Goal: Information Seeking & Learning: Learn about a topic

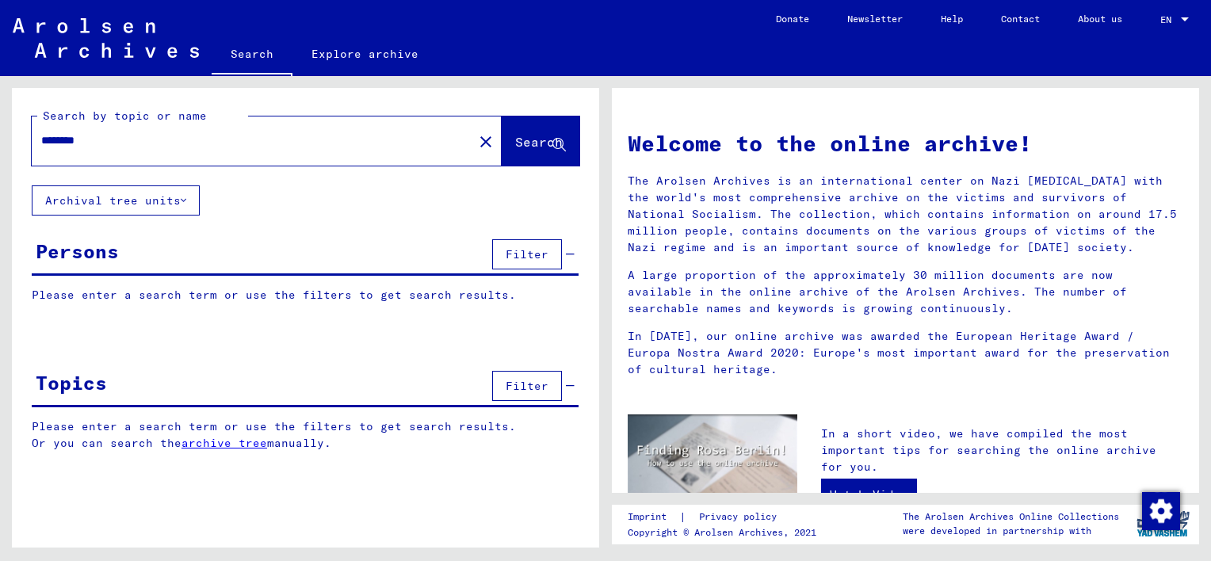
click at [76, 294] on p "Please enter a search term or use the filters to get search results." at bounding box center [305, 295] width 547 height 17
click at [101, 254] on div "Persons" at bounding box center [77, 251] width 83 height 29
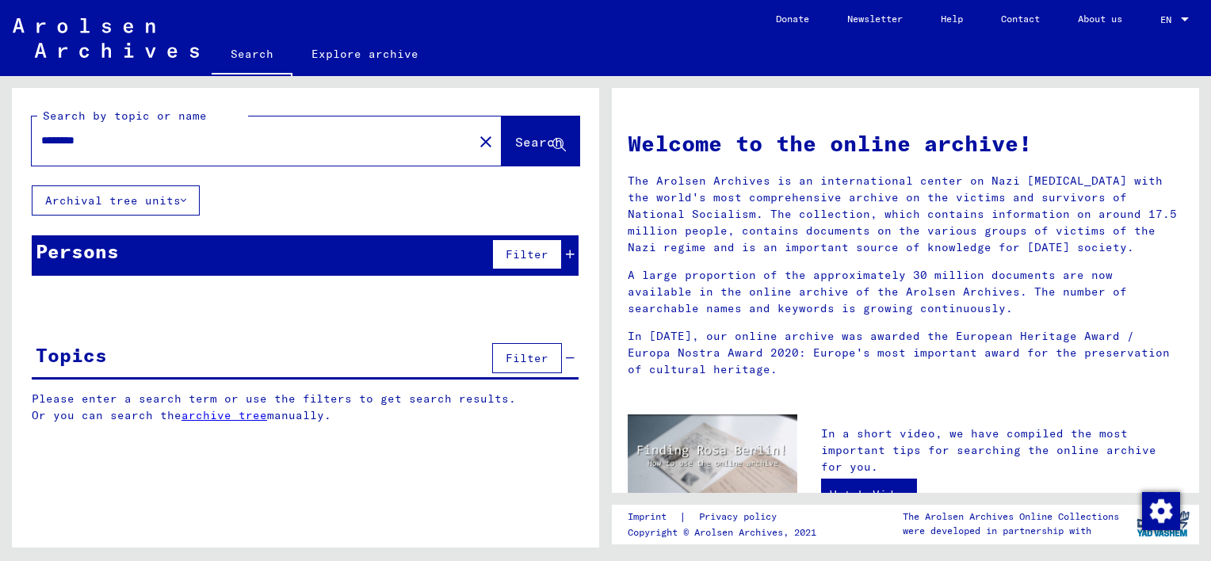
click at [101, 254] on div "Persons" at bounding box center [77, 251] width 83 height 29
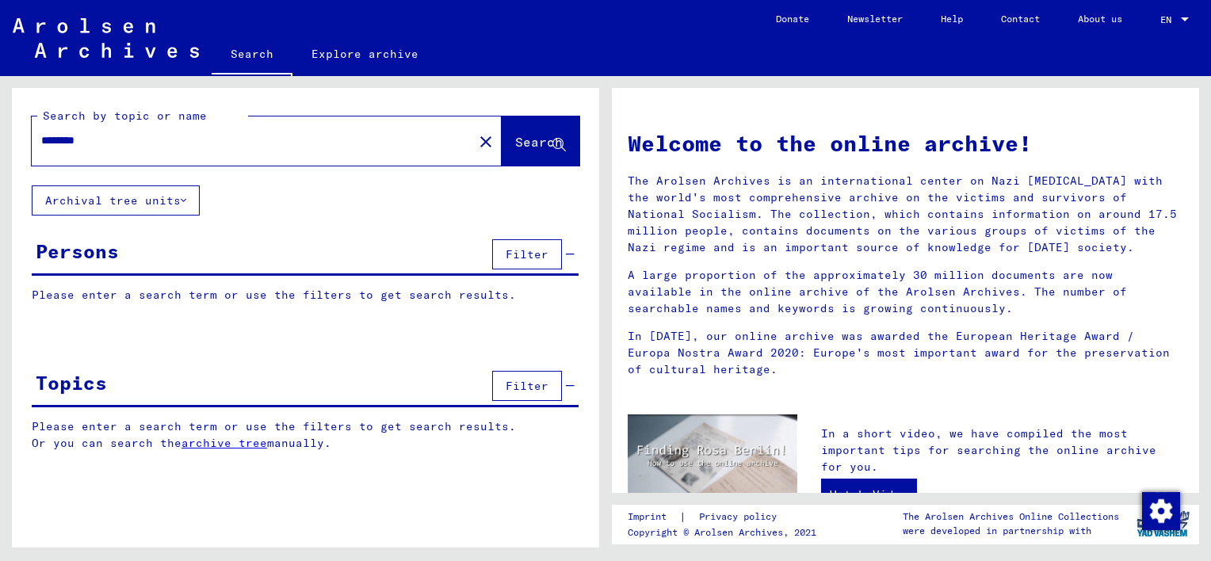
click at [64, 299] on p "Please enter a search term or use the filters to get search results." at bounding box center [305, 295] width 547 height 17
click at [54, 304] on div "Please enter a search term or use the filters to get search results. Signature …" at bounding box center [305, 307] width 587 height 40
click at [507, 300] on p "Please enter a search term or use the filters to get search results." at bounding box center [305, 295] width 547 height 17
click at [517, 264] on button "Filter" at bounding box center [527, 254] width 70 height 30
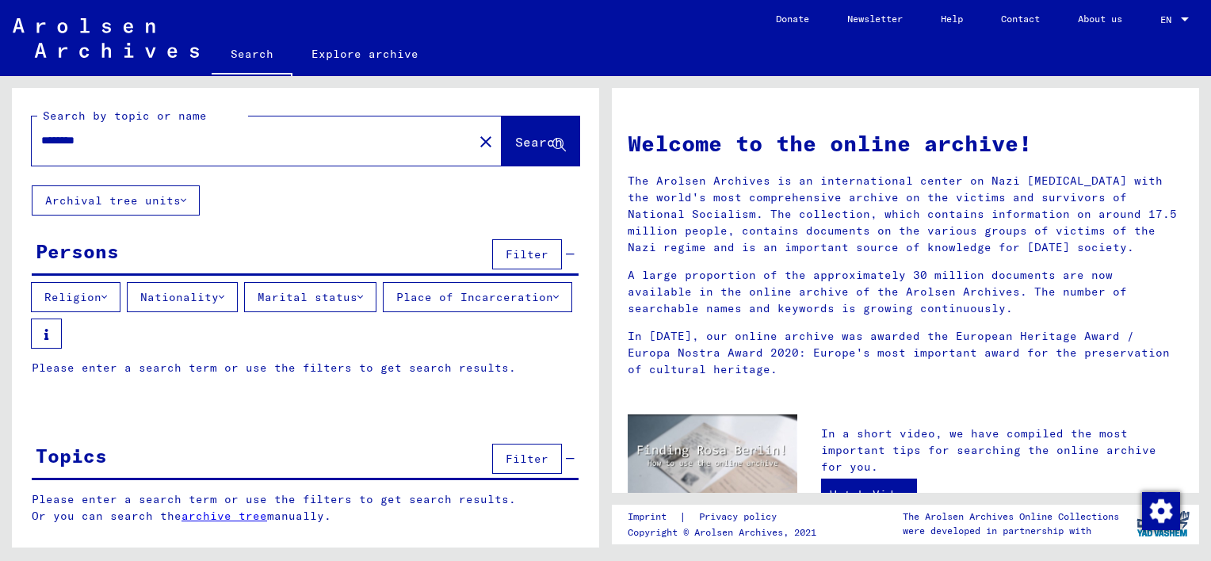
click at [181, 201] on icon at bounding box center [184, 200] width 6 height 11
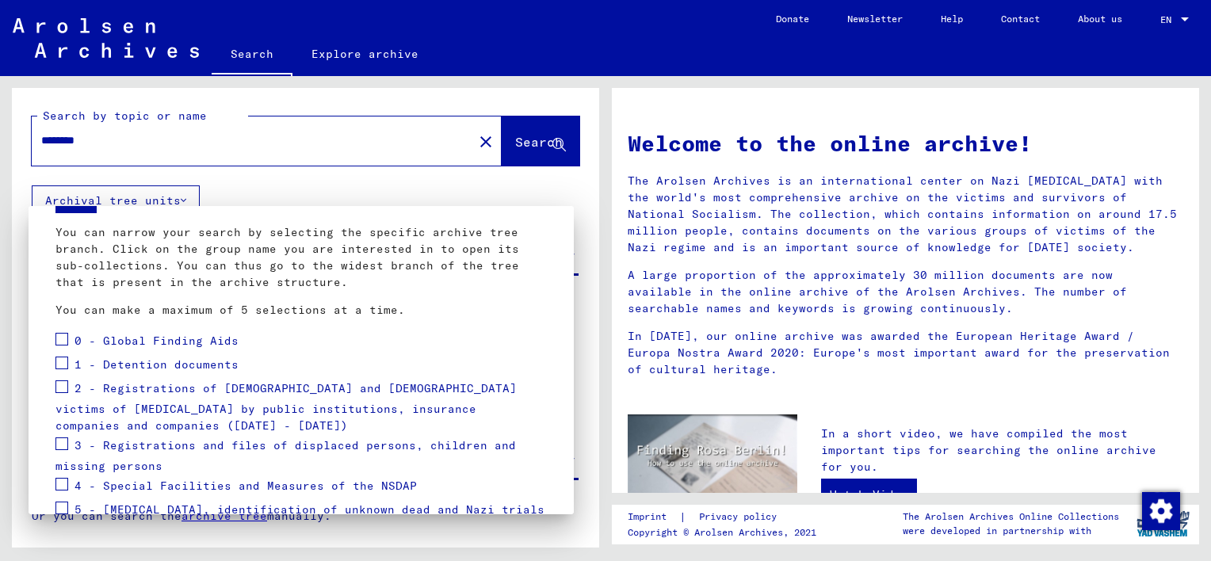
scroll to position [79, 0]
click at [62, 444] on span at bounding box center [61, 441] width 13 height 13
click at [65, 385] on span at bounding box center [61, 384] width 13 height 13
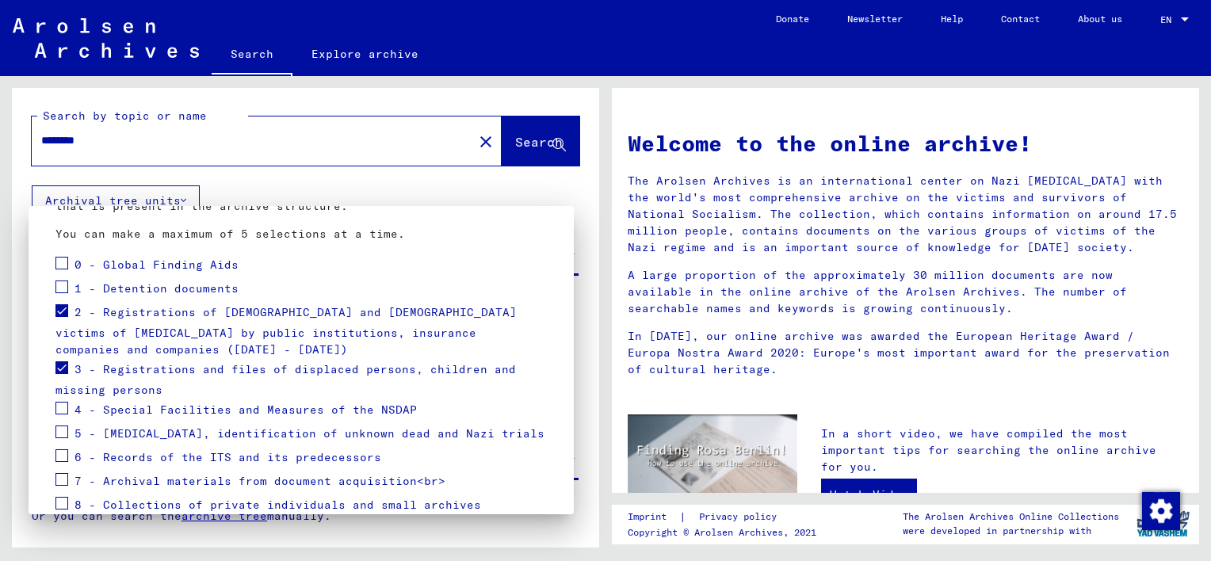
scroll to position [159, 0]
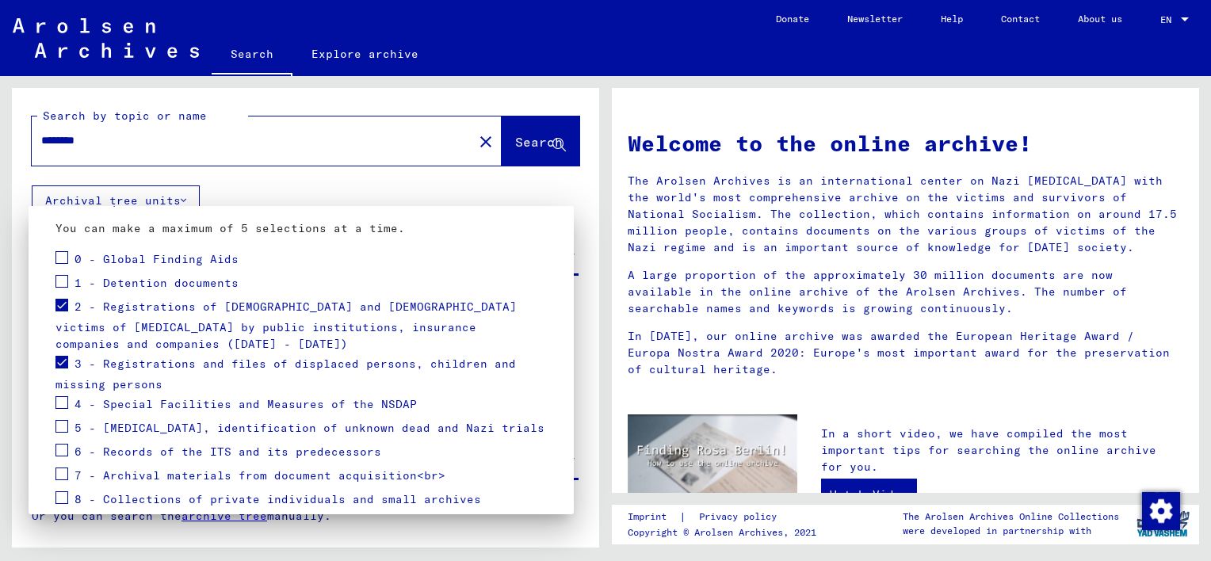
click at [65, 448] on span at bounding box center [61, 450] width 13 height 13
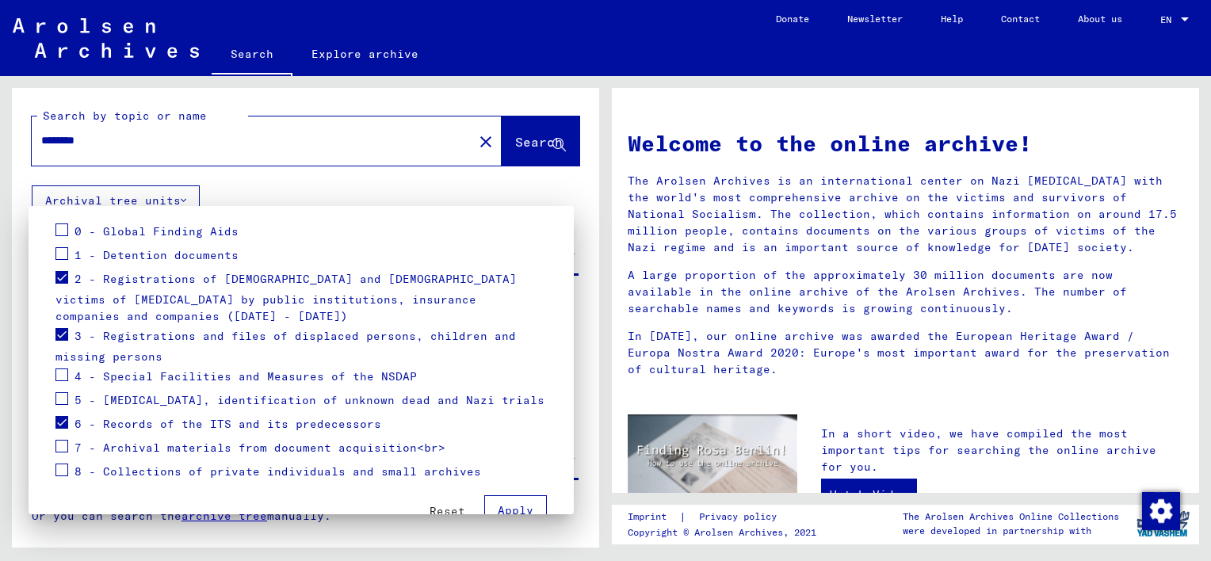
scroll to position [224, 0]
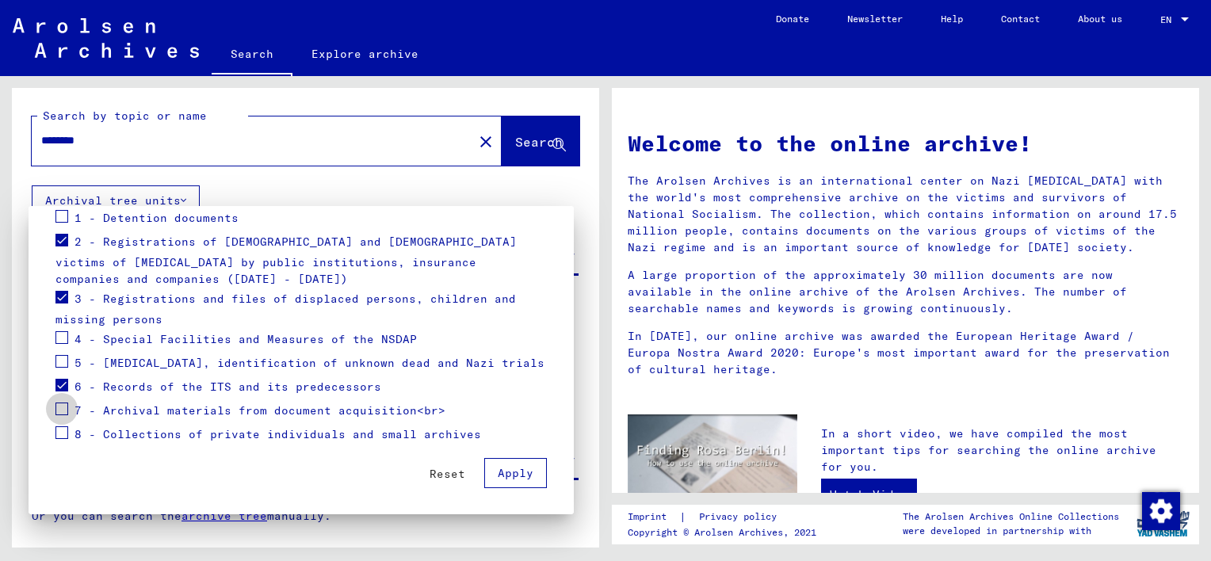
click at [64, 411] on span at bounding box center [61, 409] width 13 height 13
click at [498, 484] on button "Apply" at bounding box center [515, 473] width 63 height 30
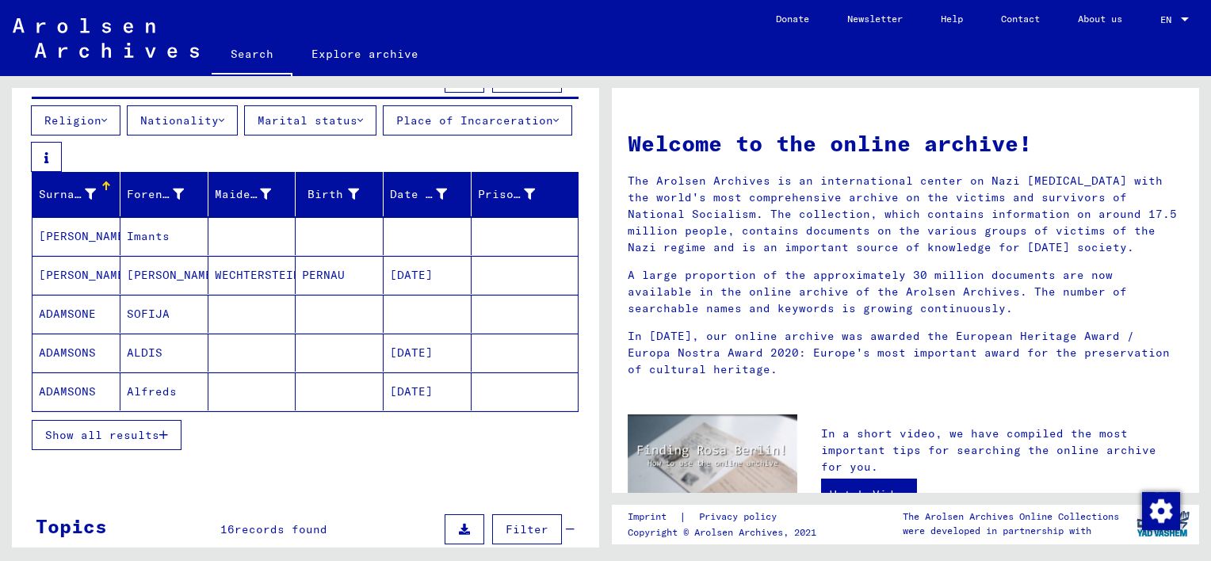
scroll to position [145, 0]
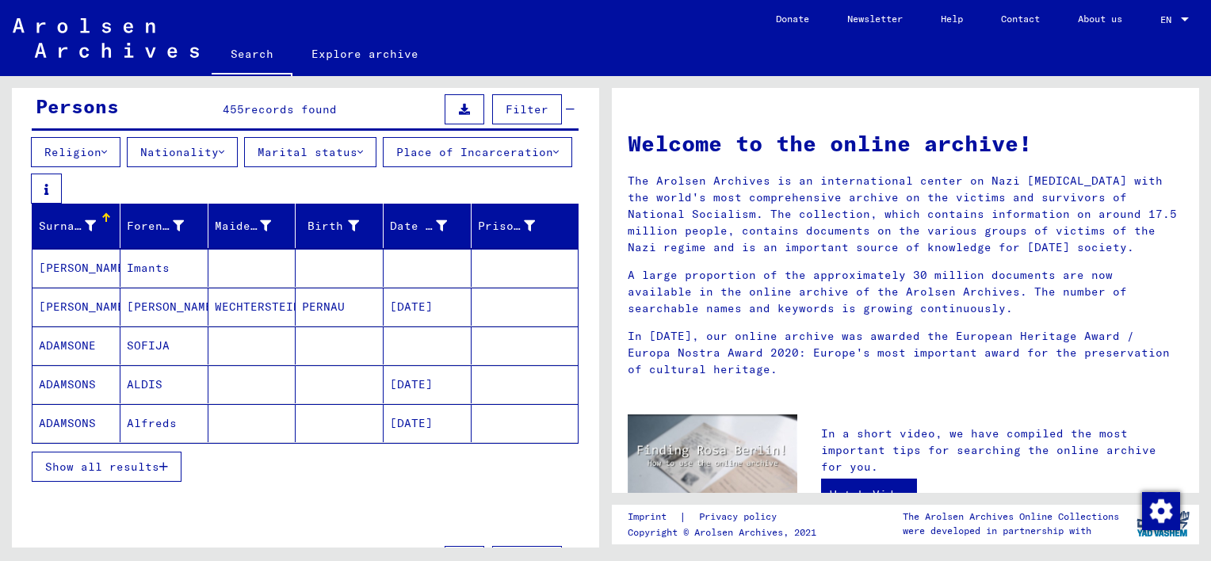
click at [168, 469] on icon "button" at bounding box center [163, 466] width 9 height 11
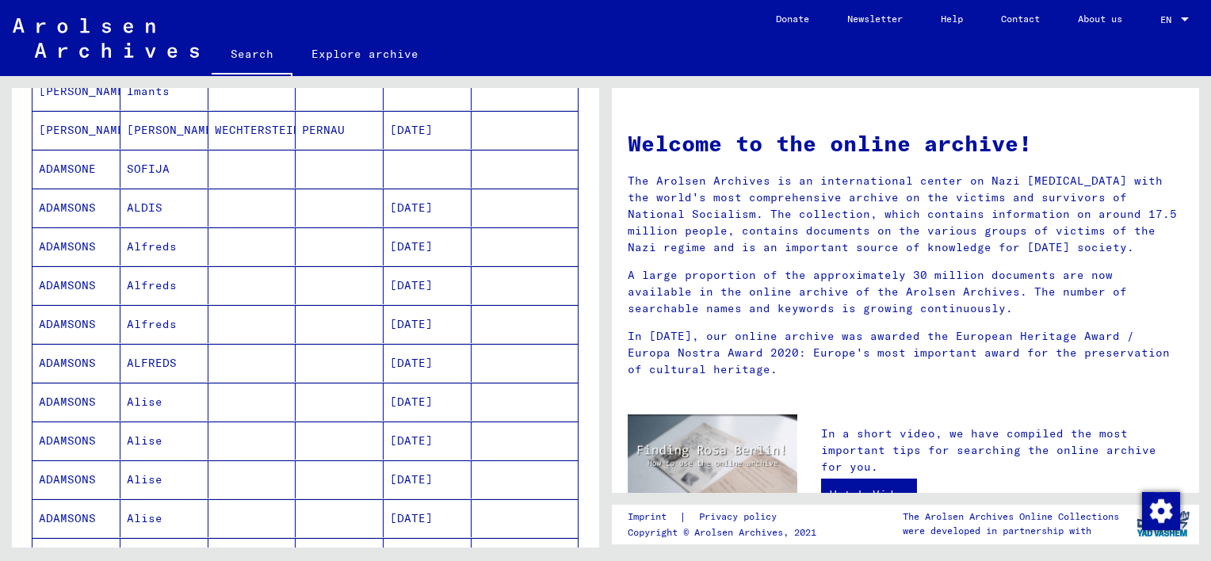
scroll to position [224, 0]
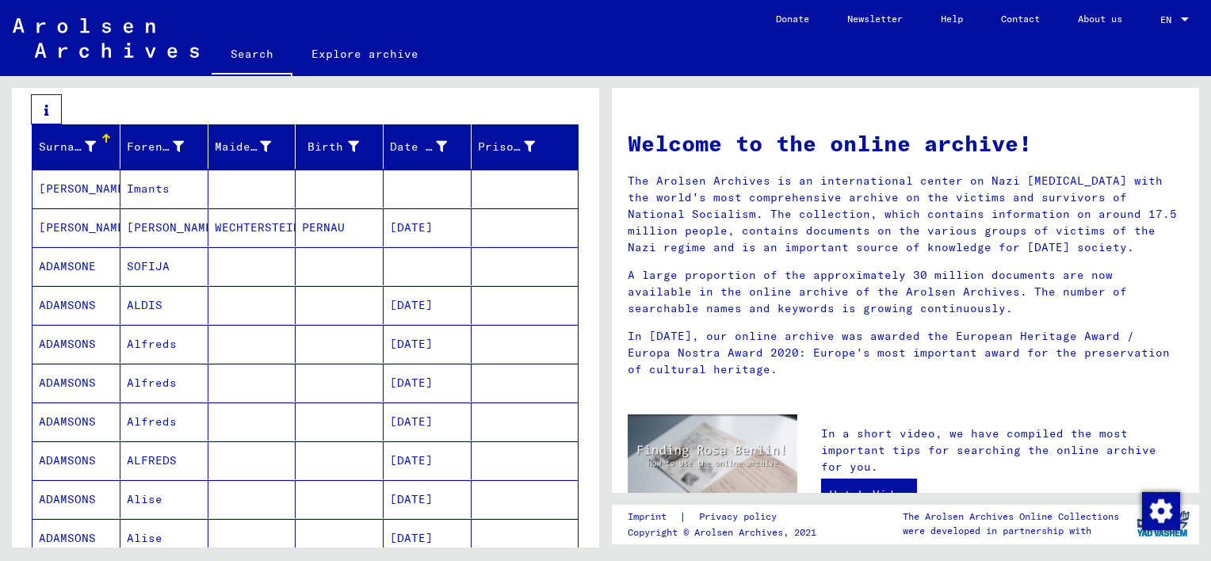
click at [162, 190] on mat-cell "Imants" at bounding box center [165, 189] width 88 height 38
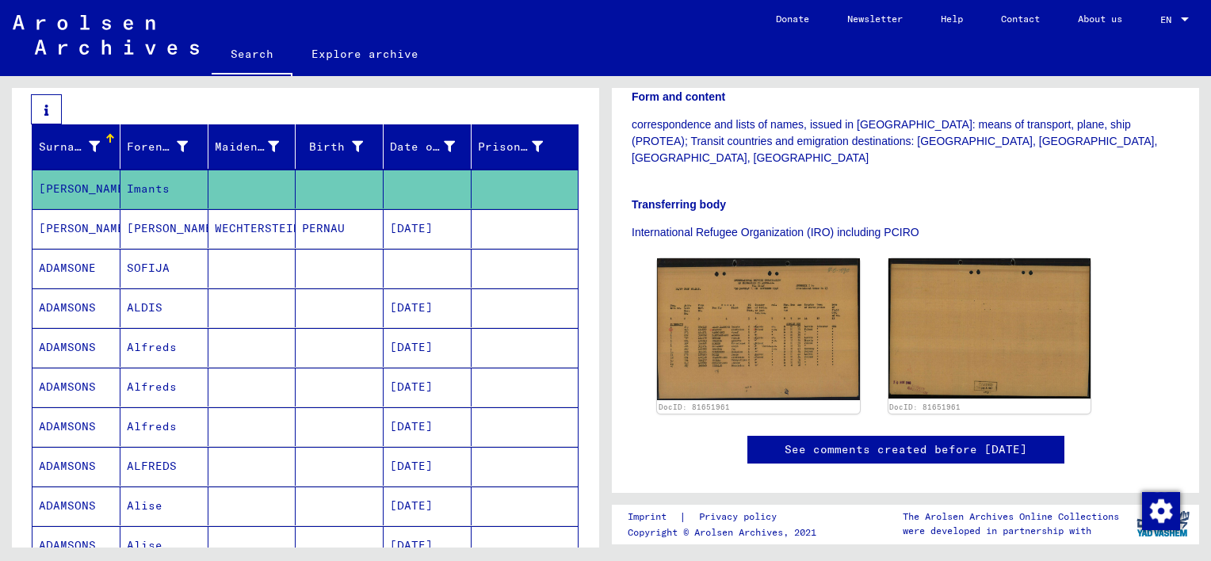
scroll to position [396, 0]
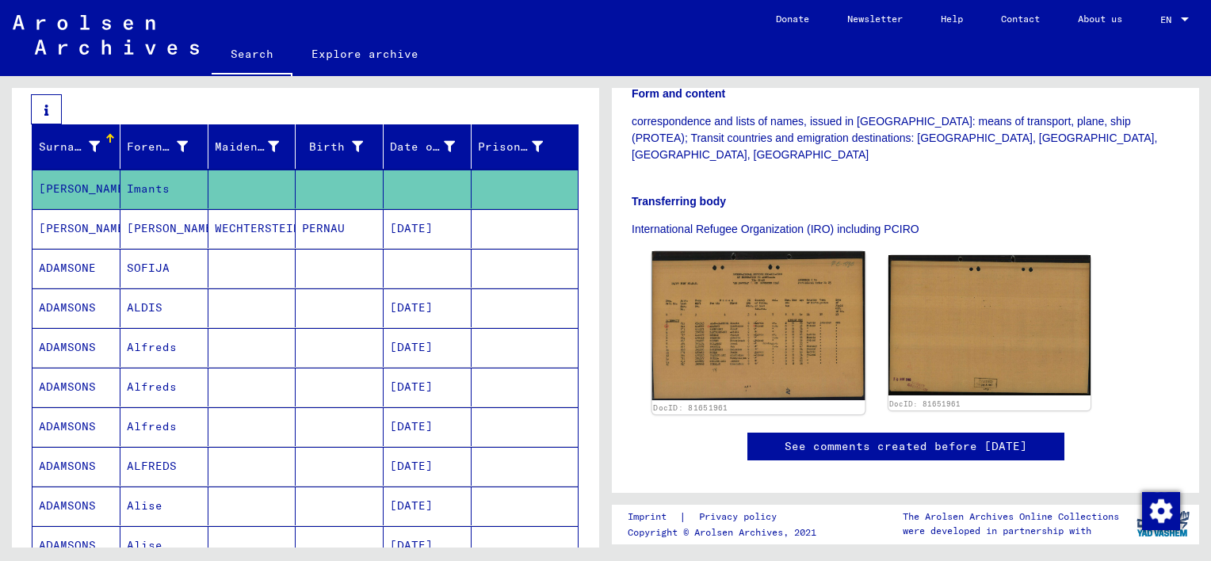
click at [706, 283] on img at bounding box center [758, 325] width 212 height 149
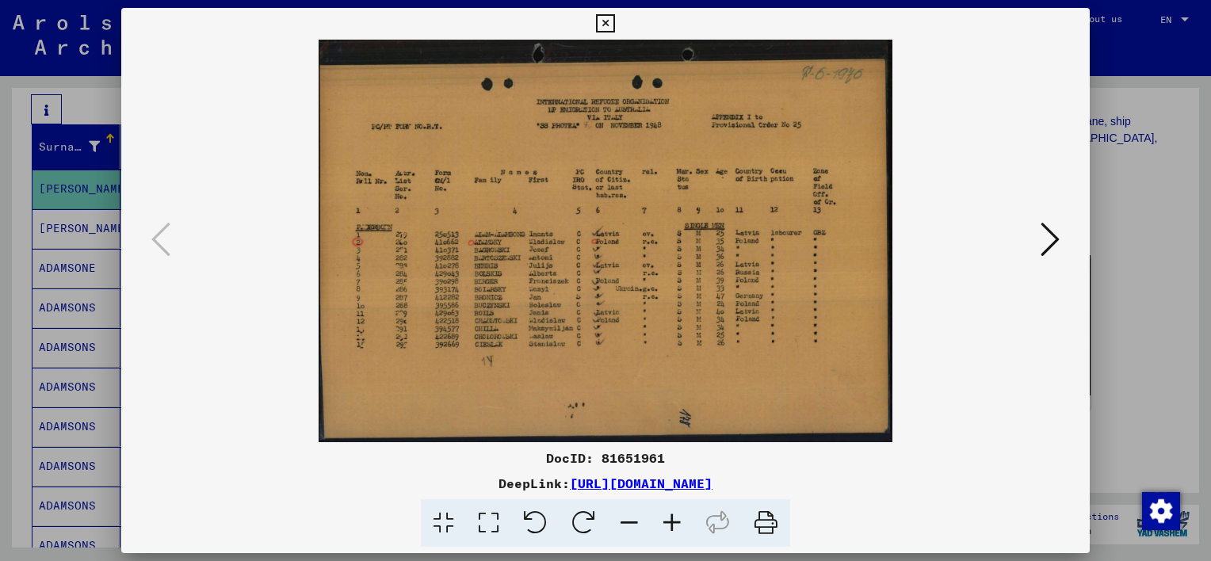
click at [447, 521] on icon at bounding box center [443, 523] width 45 height 48
click at [1056, 239] on icon at bounding box center [1050, 239] width 19 height 38
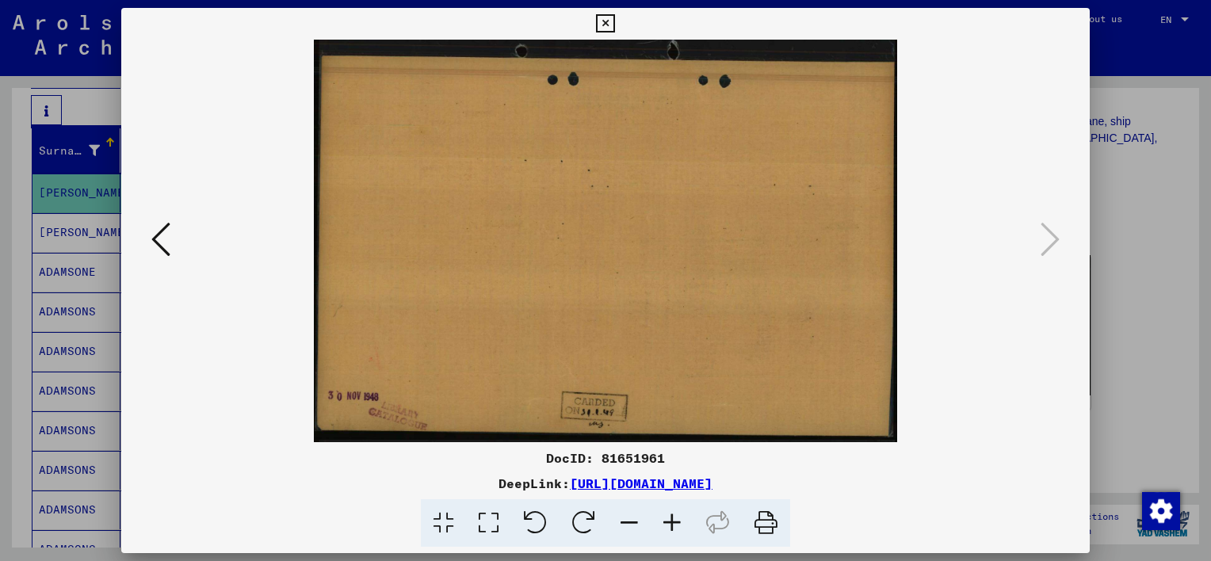
click at [605, 26] on icon at bounding box center [605, 23] width 18 height 19
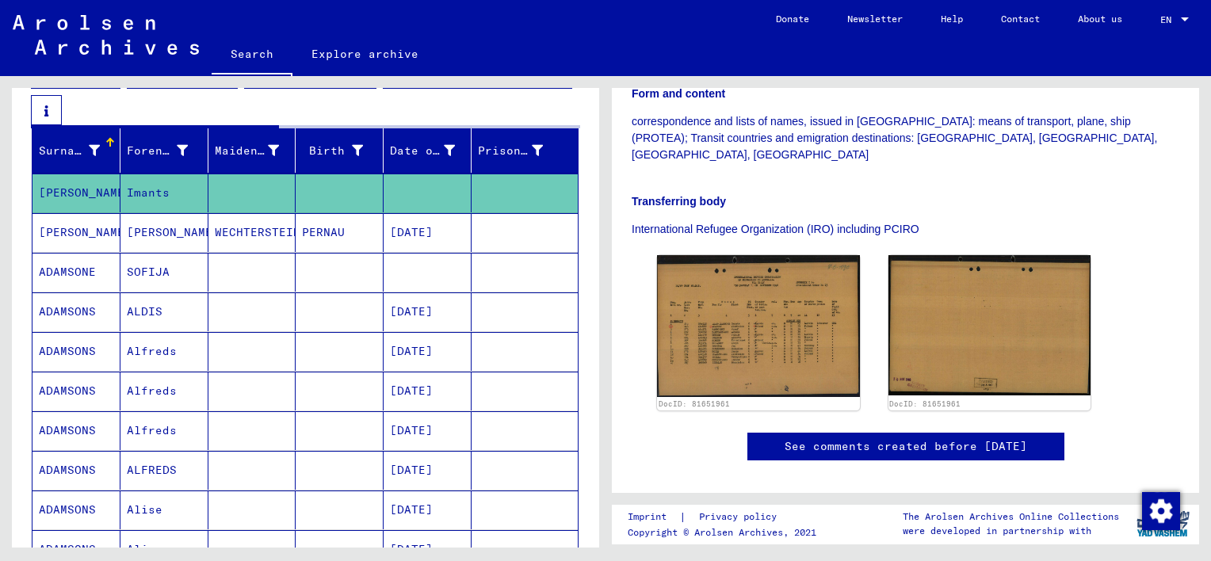
click at [842, 438] on link "See comments created before [DATE]" at bounding box center [906, 446] width 243 height 17
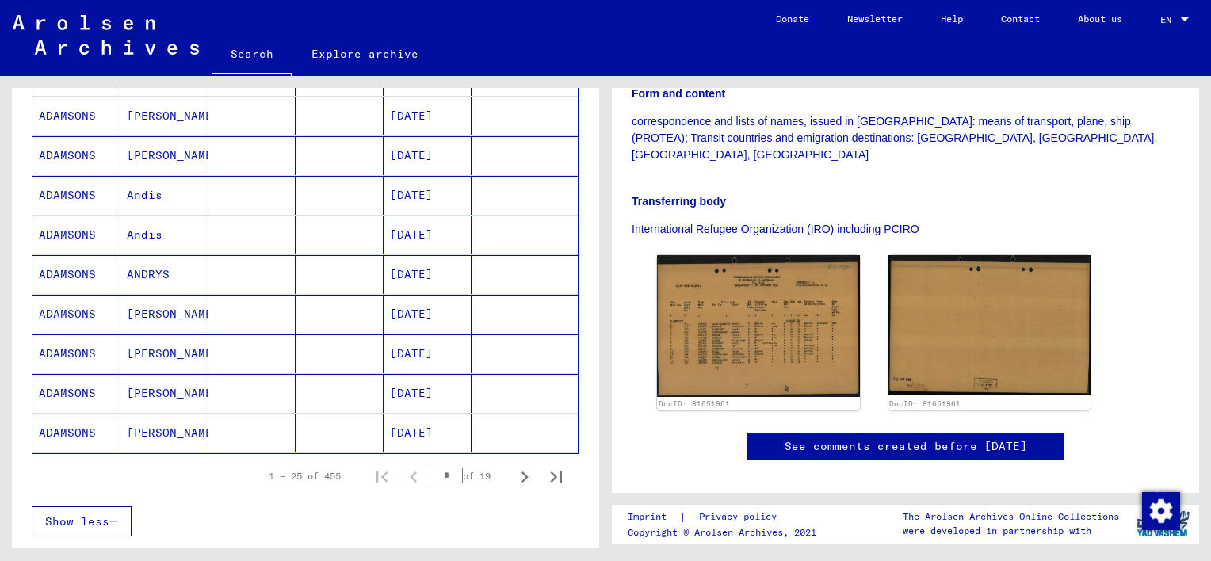
scroll to position [939, 0]
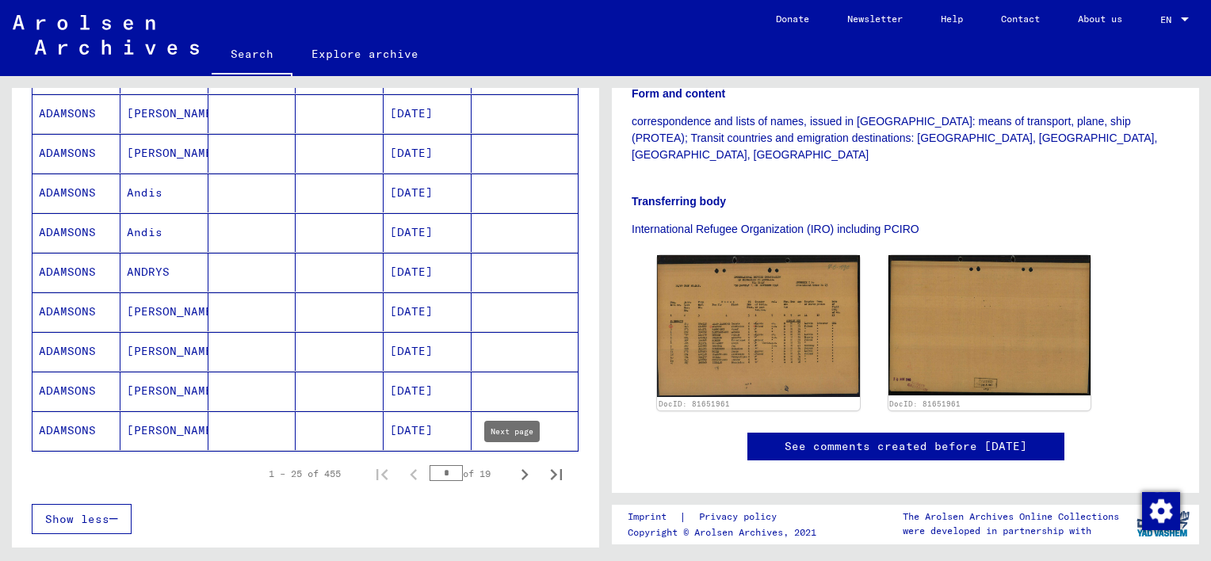
click at [514, 476] on icon "Next page" at bounding box center [525, 475] width 22 height 22
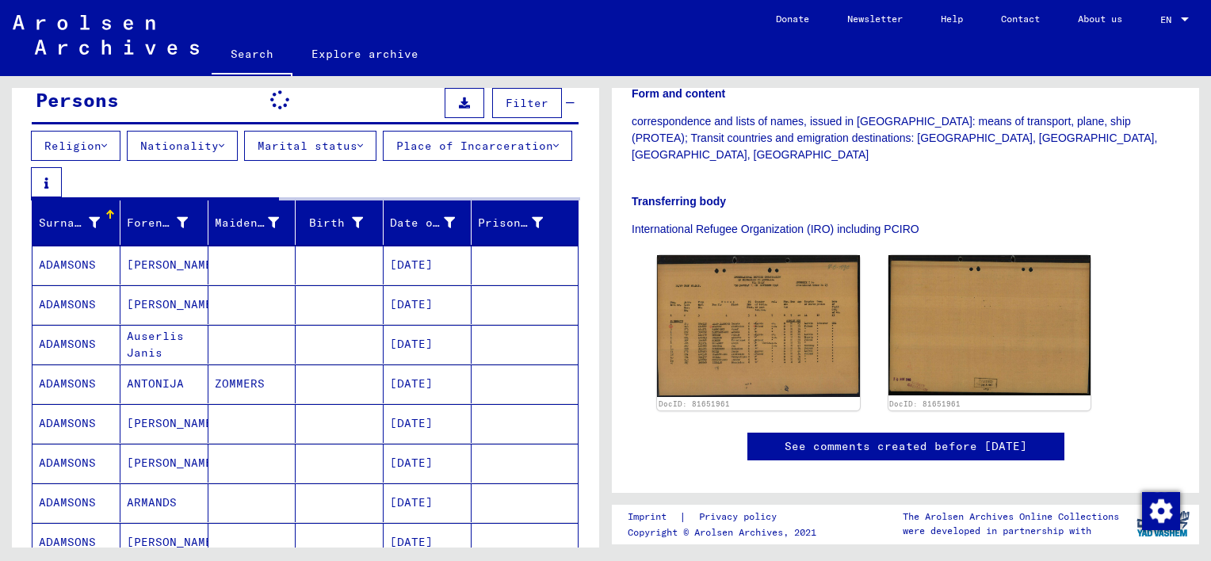
scroll to position [159, 0]
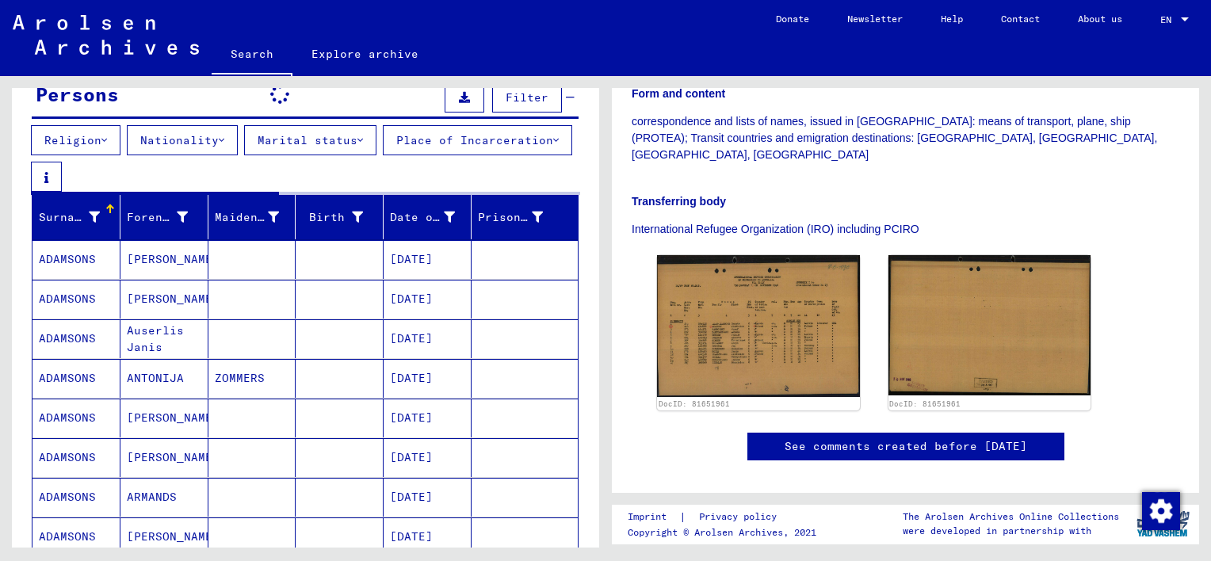
click at [146, 462] on mat-cell "[PERSON_NAME]" at bounding box center [165, 457] width 88 height 39
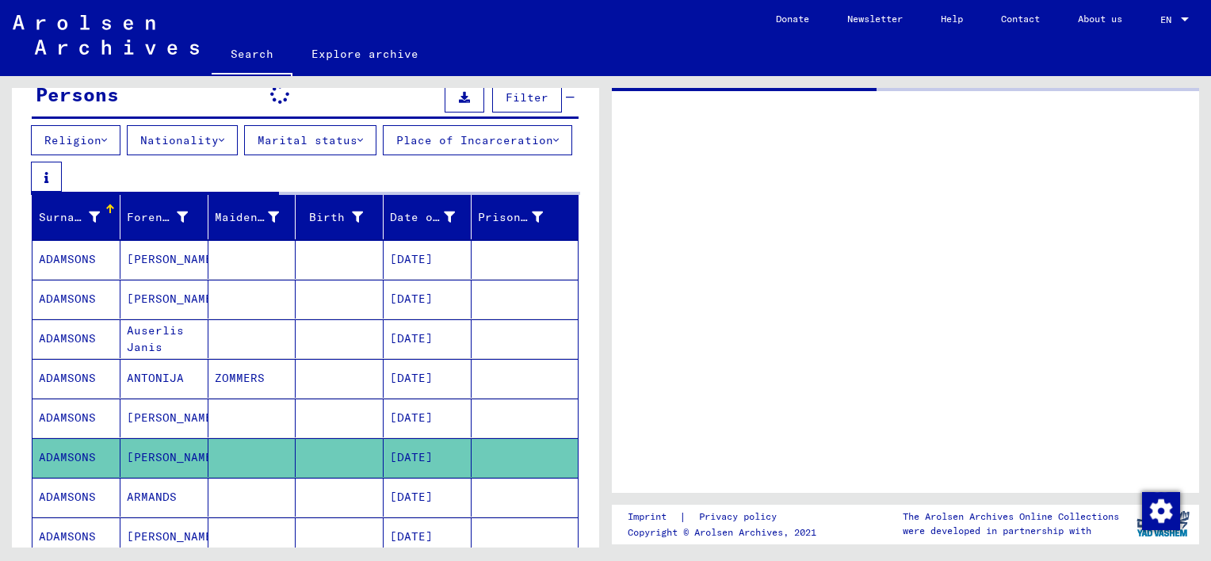
click at [901, 298] on div at bounding box center [905, 290] width 587 height 405
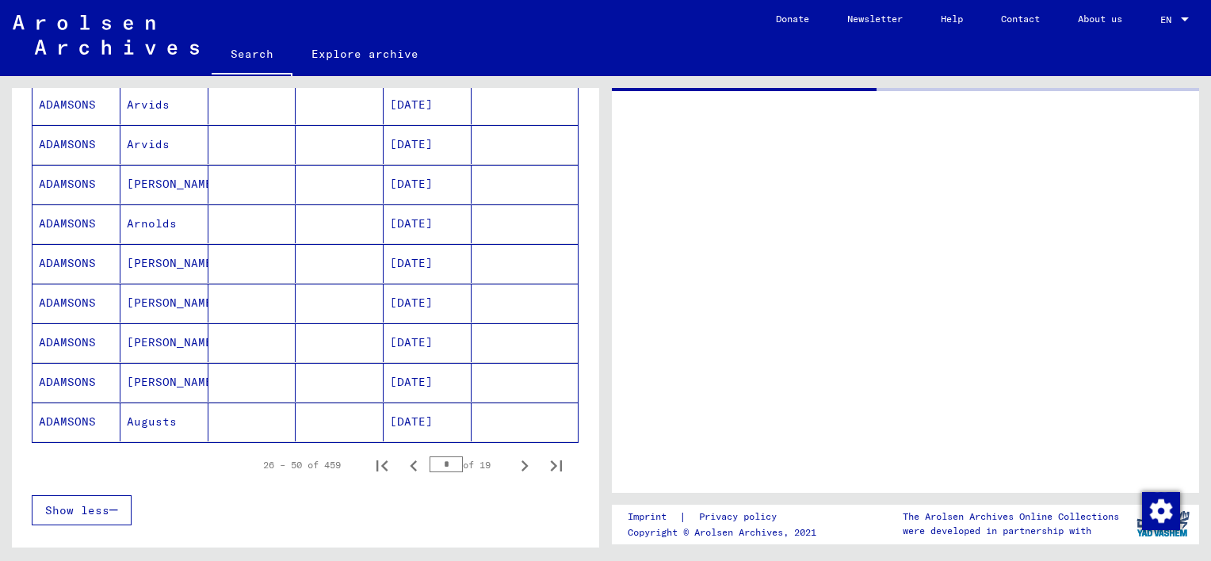
scroll to position [950, 0]
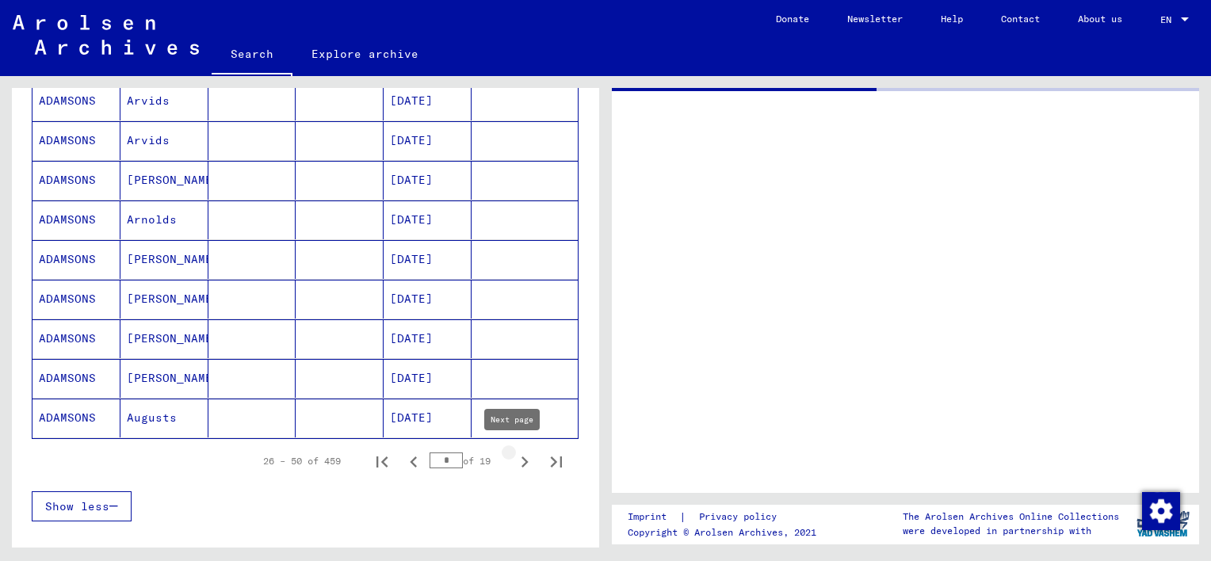
click at [522, 457] on icon "Next page" at bounding box center [525, 462] width 7 height 11
click at [516, 456] on icon "Next page" at bounding box center [525, 462] width 22 height 22
click at [517, 457] on icon "Next page" at bounding box center [525, 462] width 22 height 22
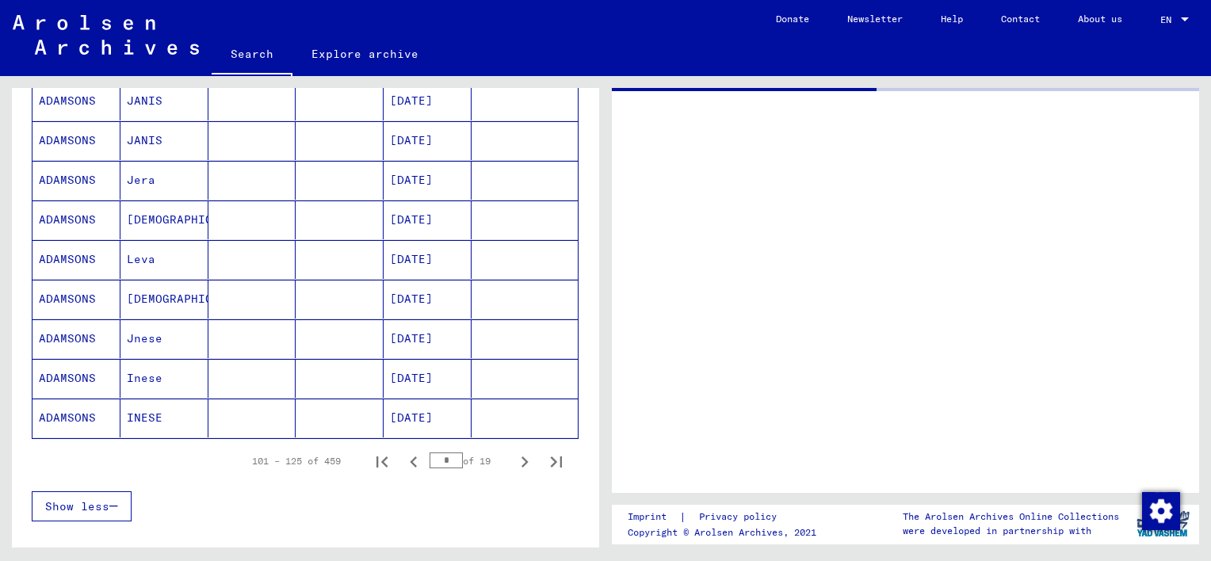
click at [149, 299] on mat-cell "[DEMOGRAPHIC_DATA]" at bounding box center [165, 299] width 88 height 39
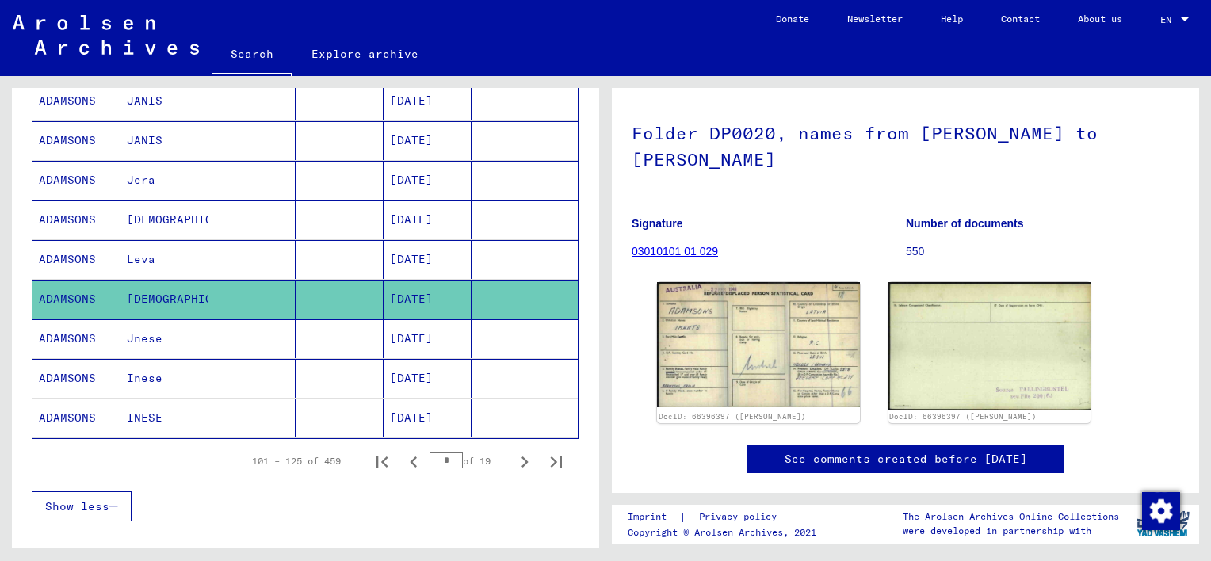
scroll to position [159, 0]
click at [727, 282] on img at bounding box center [758, 345] width 212 height 132
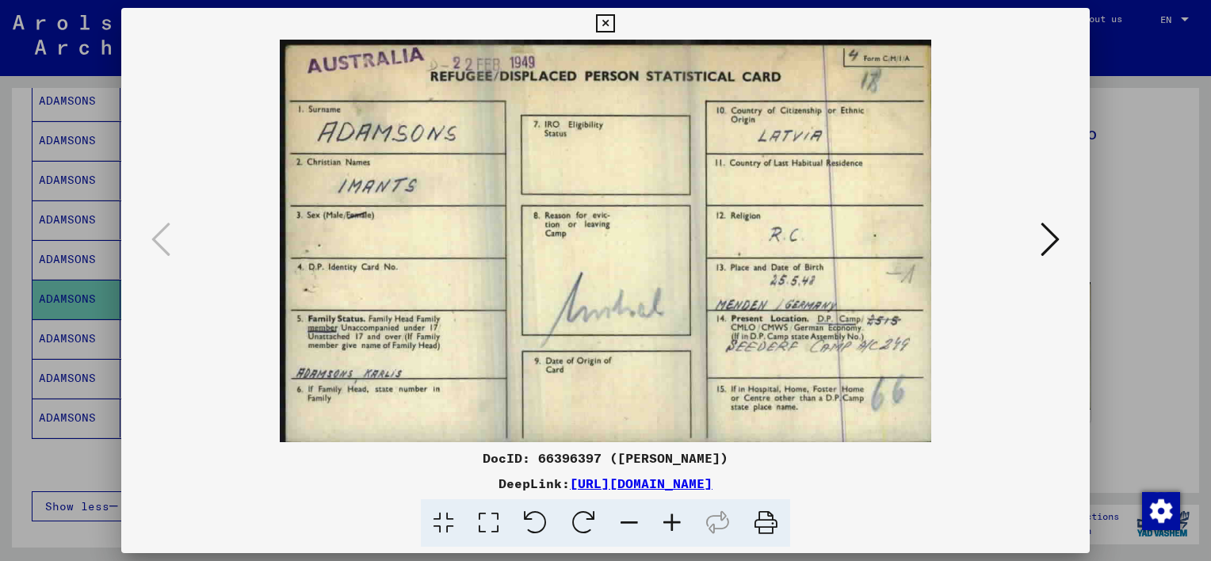
click at [1048, 230] on icon at bounding box center [1050, 239] width 19 height 38
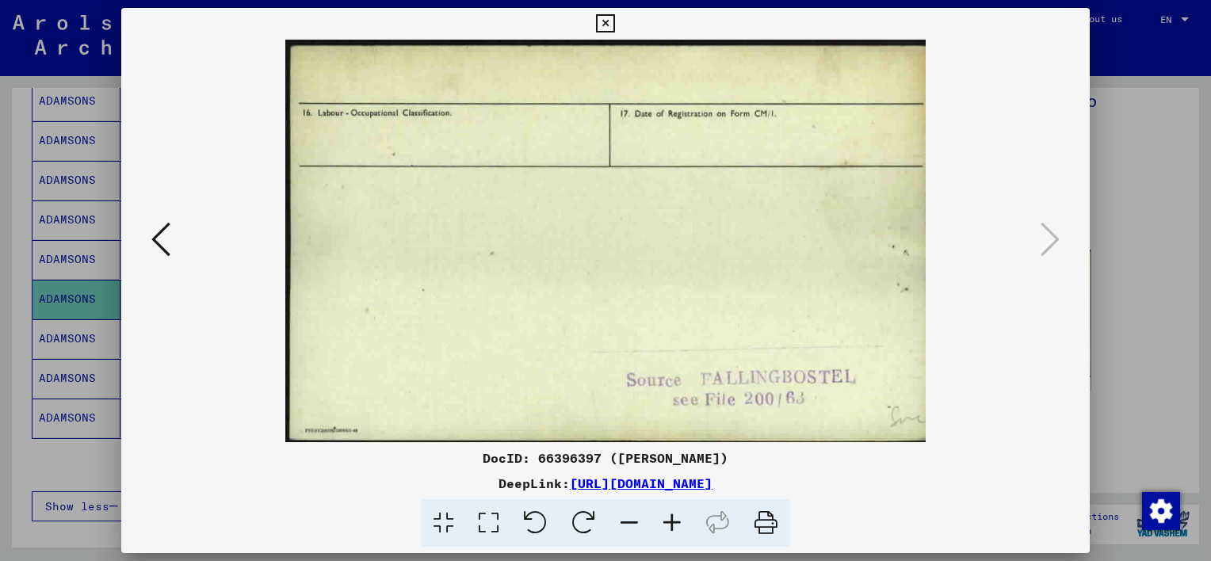
scroll to position [0, 0]
click at [163, 238] on icon at bounding box center [160, 239] width 19 height 38
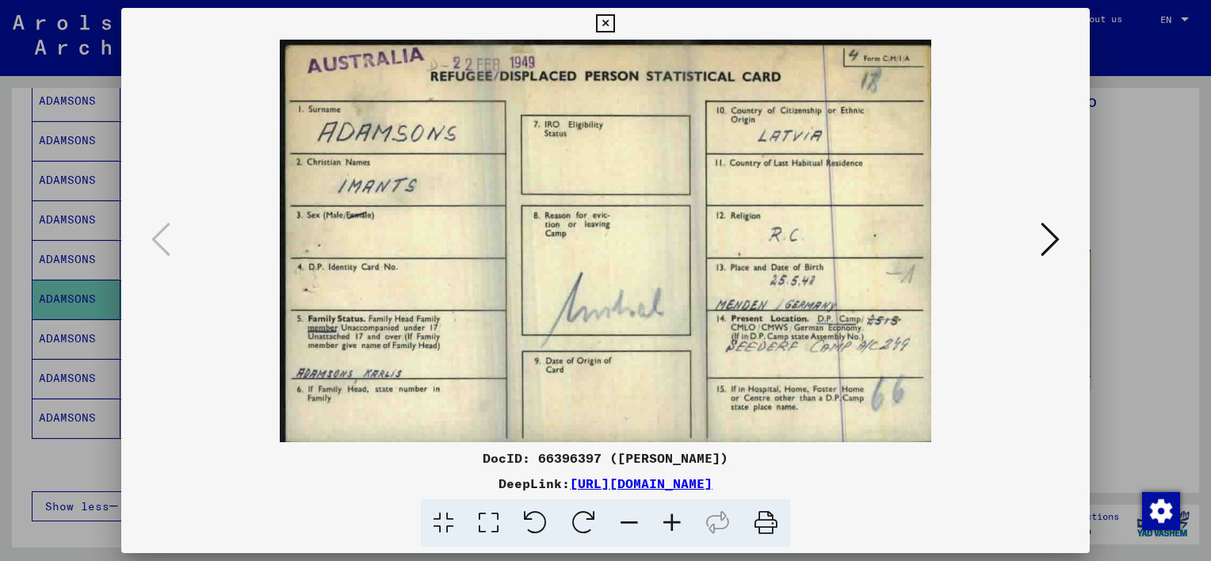
click at [1042, 232] on icon at bounding box center [1050, 239] width 19 height 38
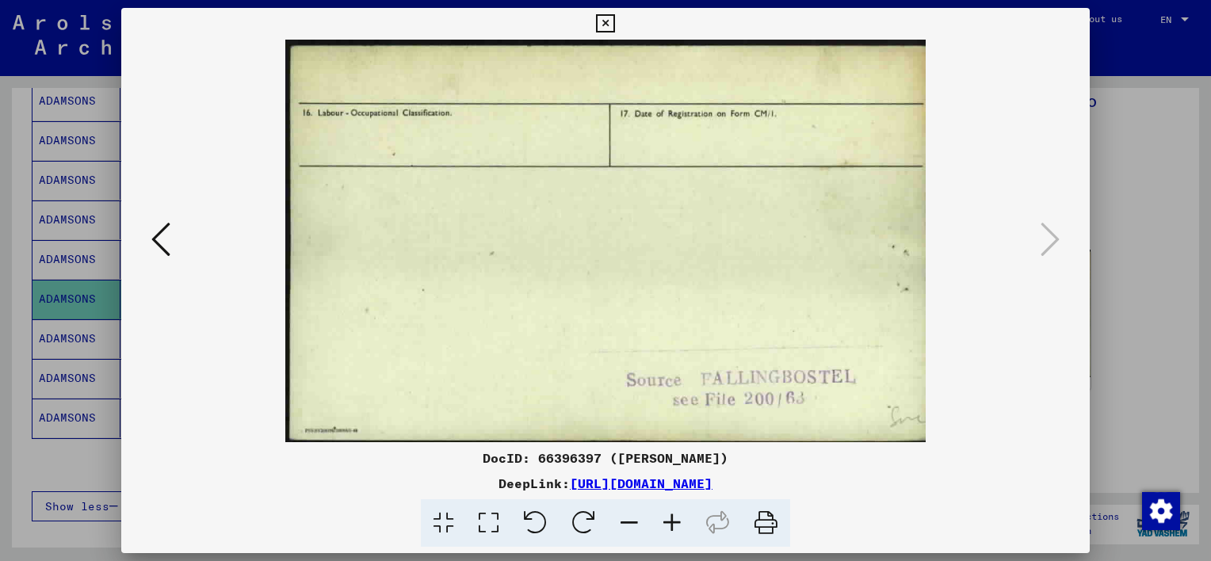
click at [795, 298] on img at bounding box center [605, 241] width 861 height 403
click at [606, 24] on icon at bounding box center [605, 23] width 18 height 19
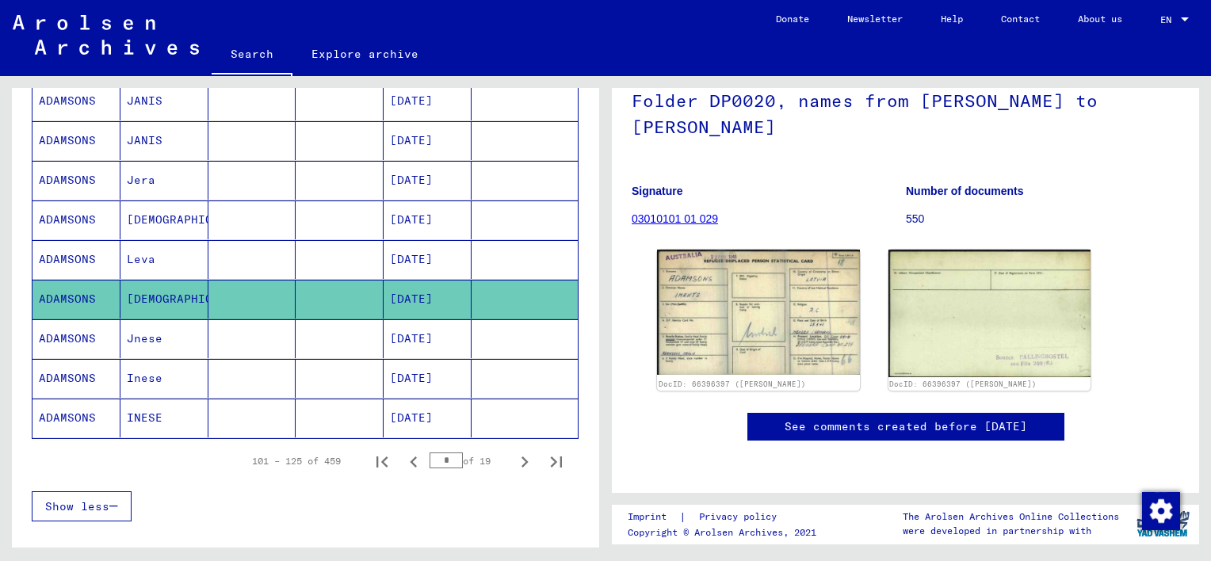
scroll to position [75, 0]
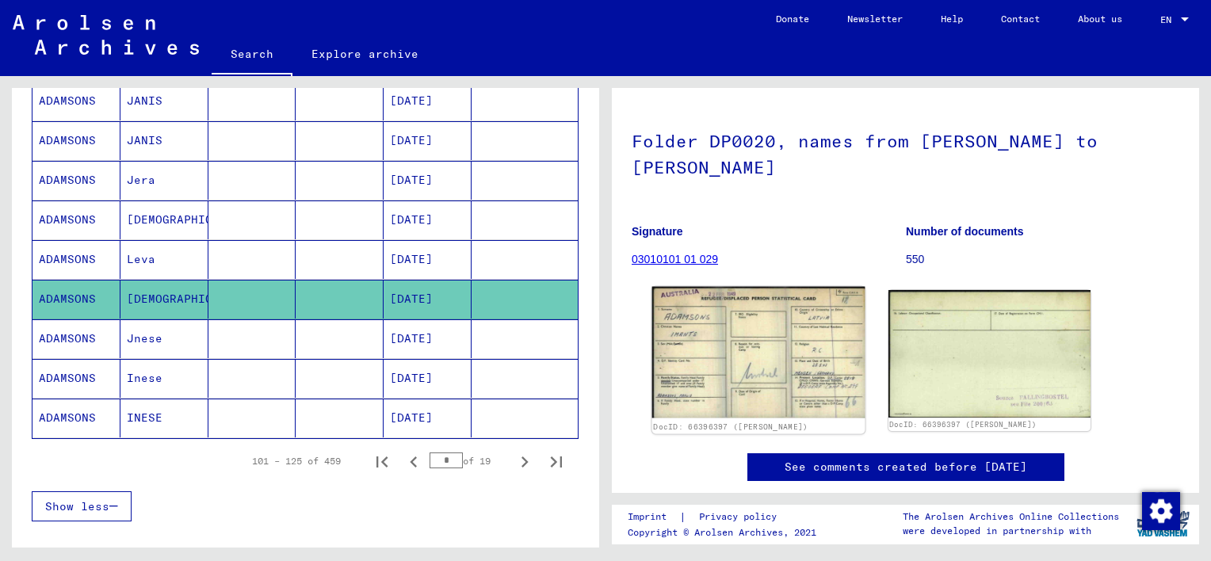
click at [773, 365] on img at bounding box center [758, 353] width 212 height 132
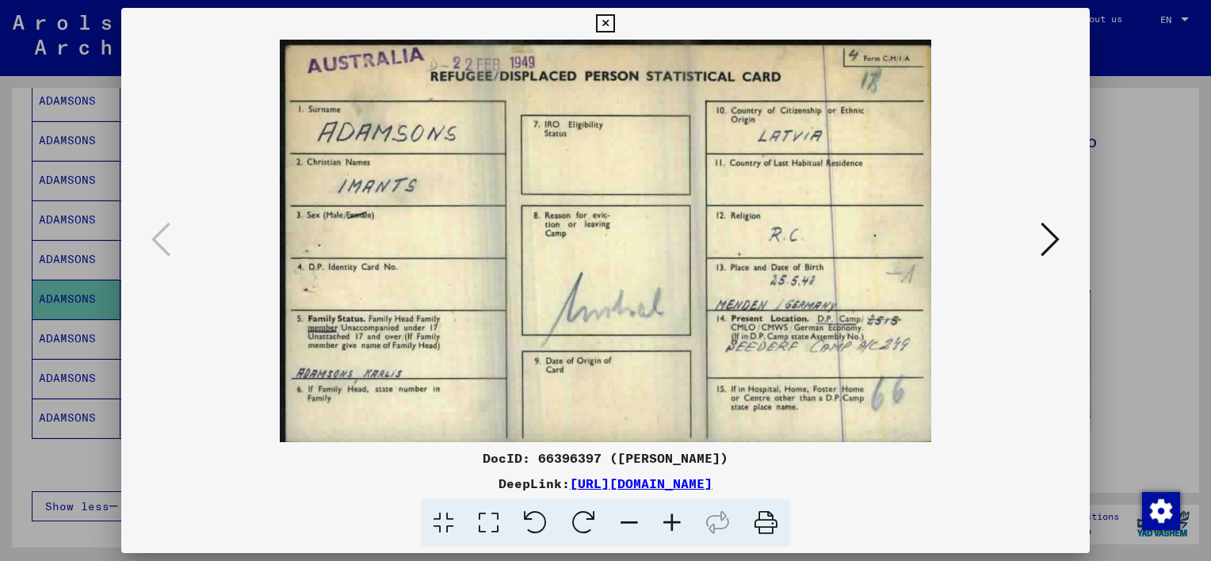
click at [764, 529] on icon at bounding box center [766, 523] width 48 height 48
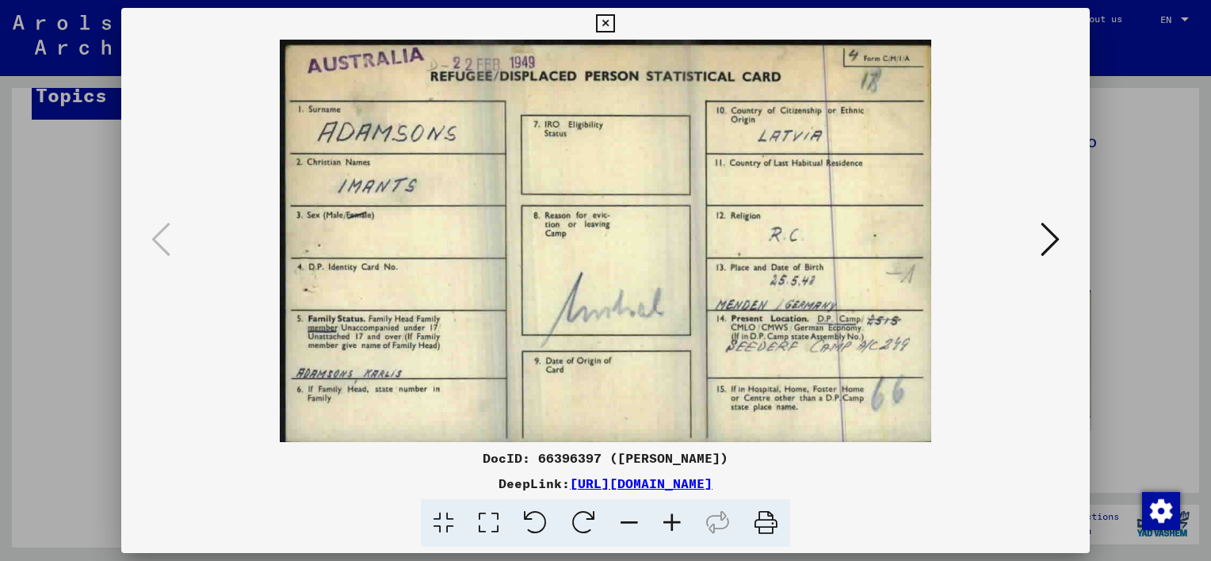
scroll to position [656, 0]
click at [1047, 241] on icon at bounding box center [1050, 239] width 19 height 38
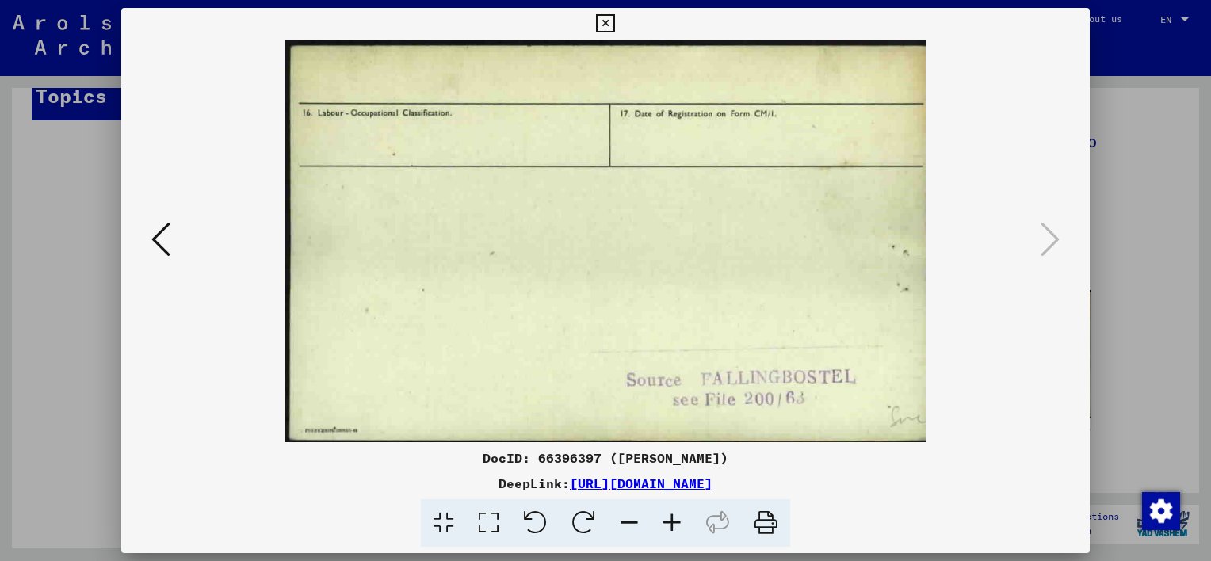
click at [603, 20] on icon at bounding box center [605, 23] width 18 height 19
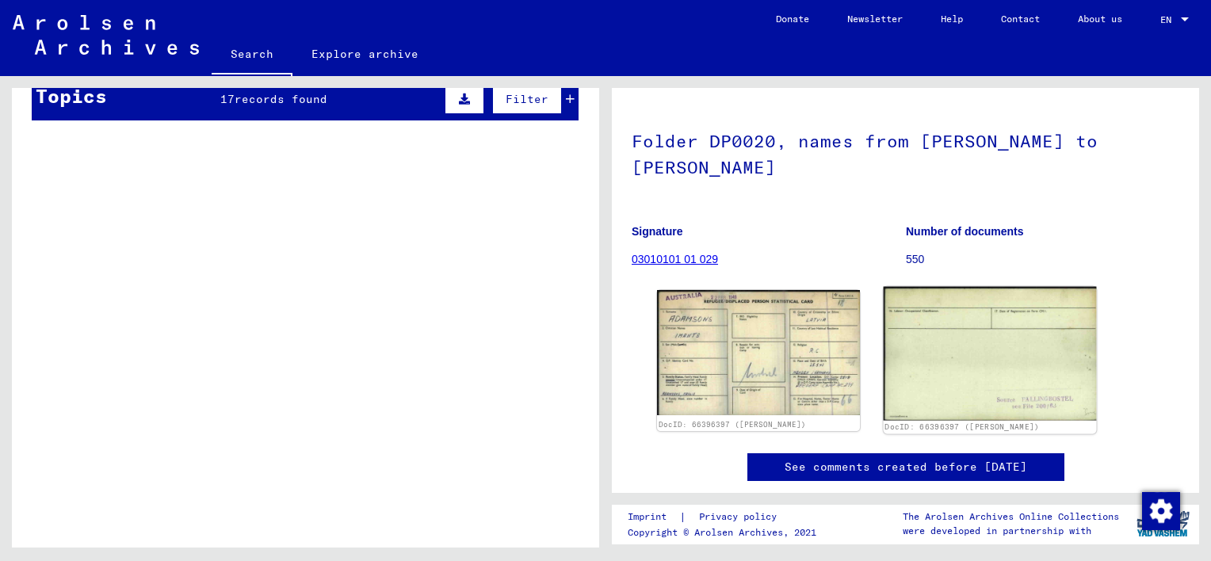
click at [937, 383] on img at bounding box center [989, 354] width 212 height 134
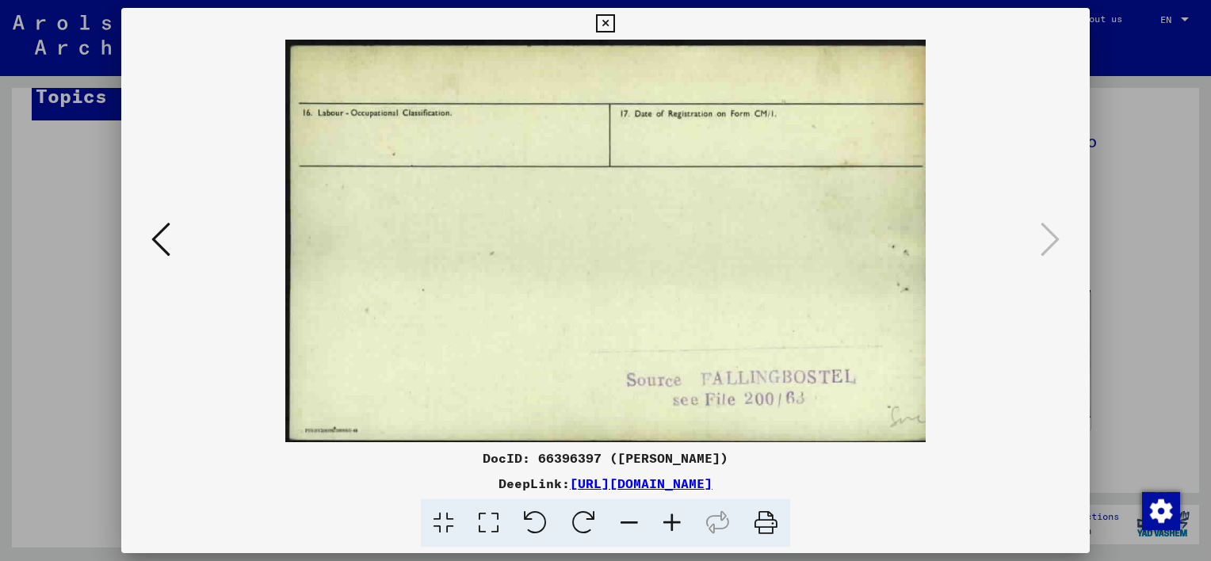
click at [767, 527] on icon at bounding box center [766, 523] width 48 height 48
click at [609, 13] on button at bounding box center [605, 24] width 28 height 32
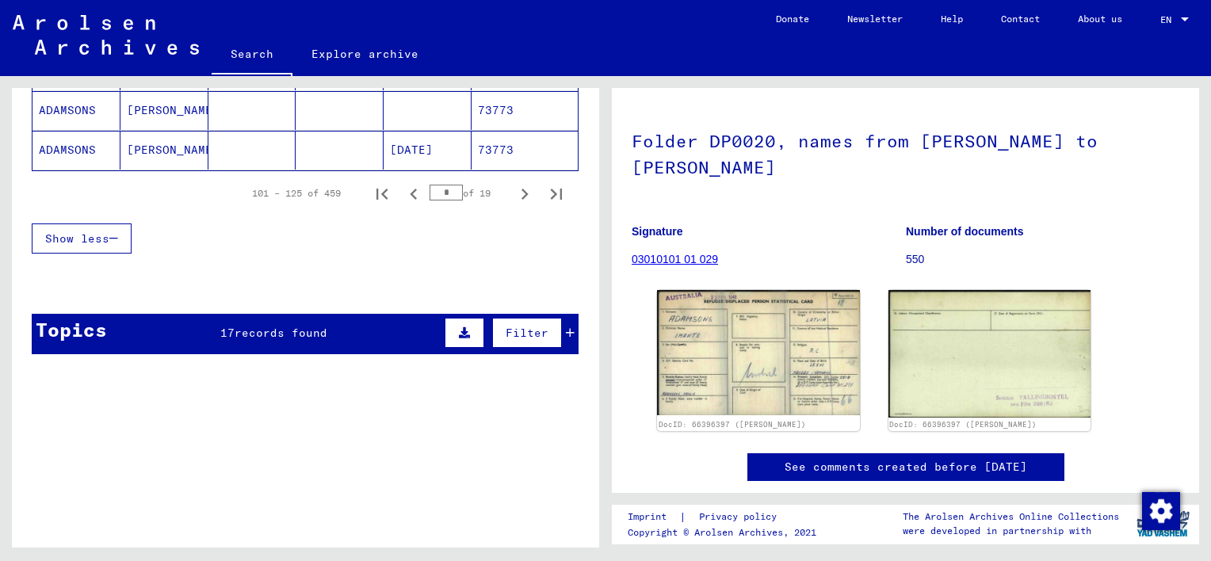
scroll to position [418, 0]
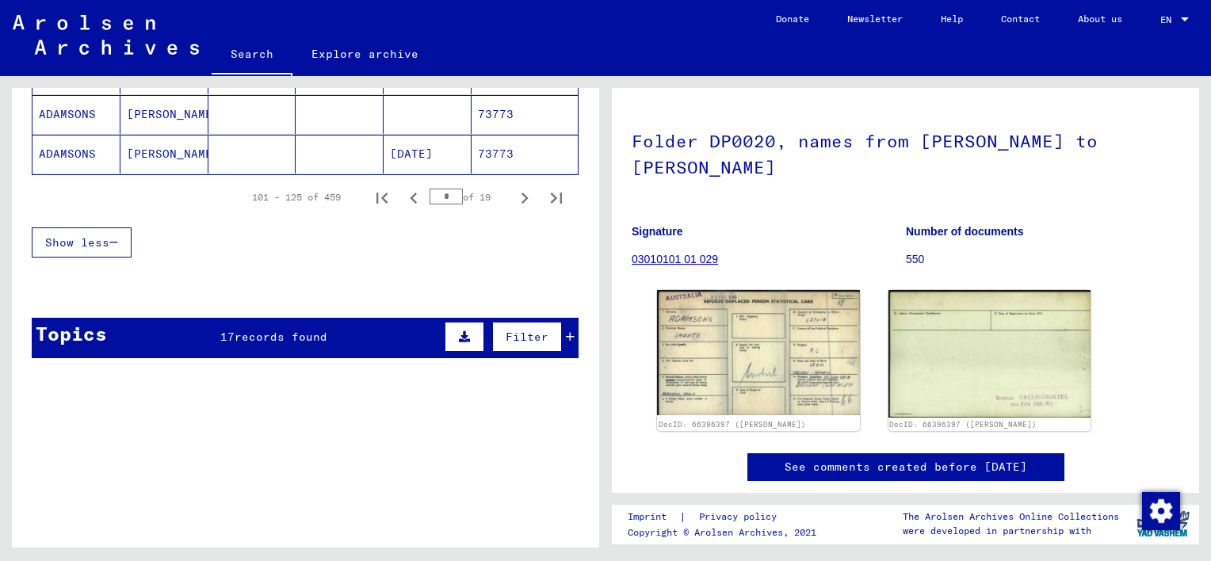
click at [277, 343] on span "records found" at bounding box center [281, 337] width 93 height 14
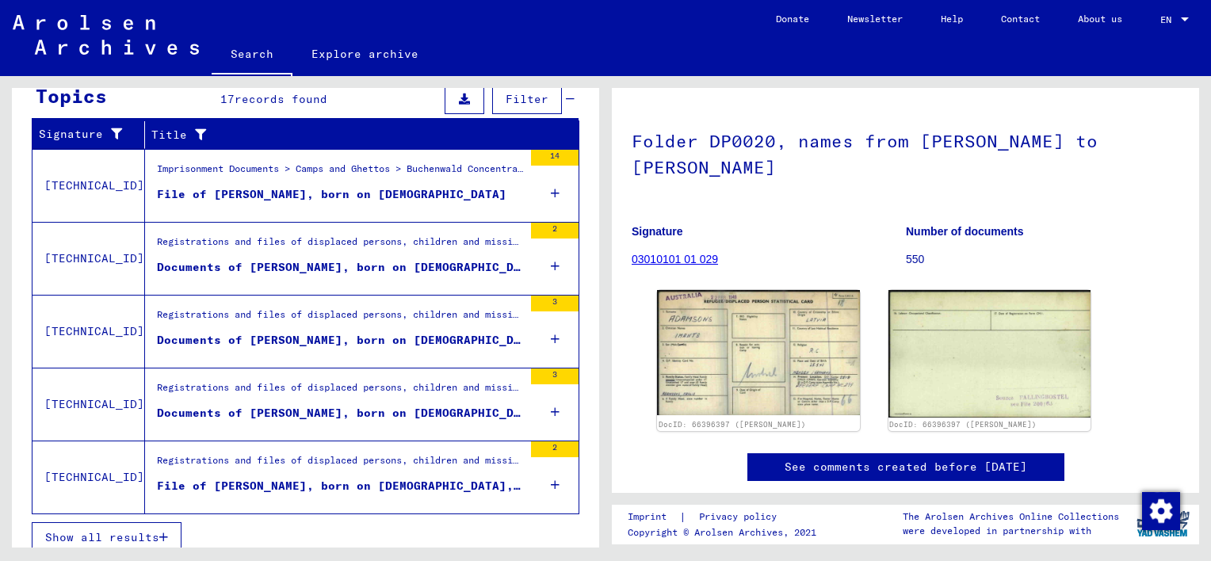
scroll to position [668, 0]
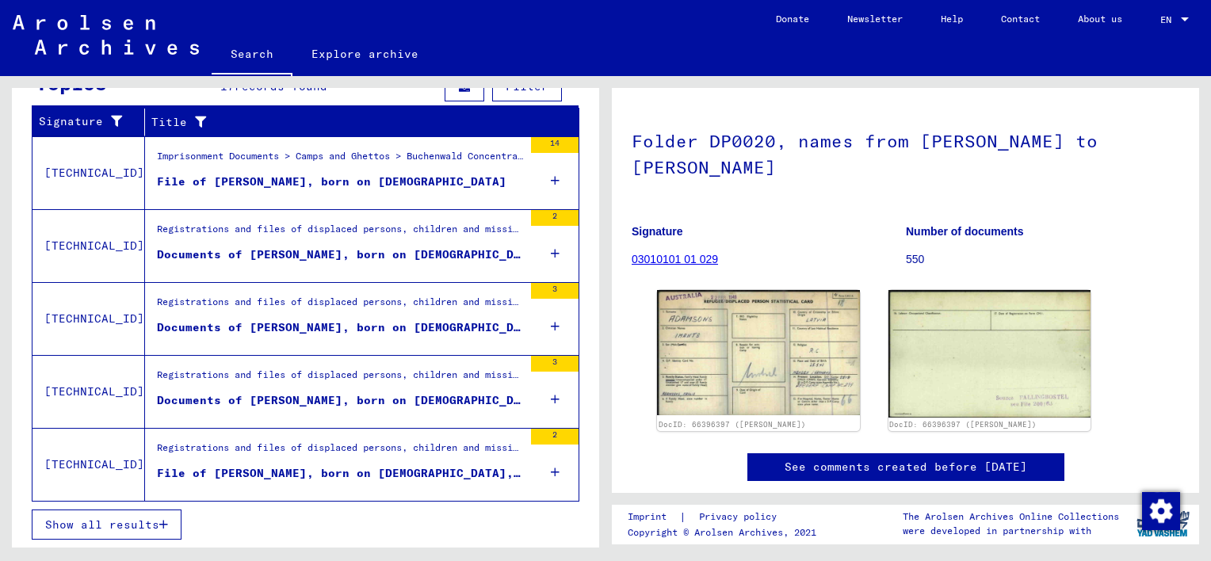
click at [168, 526] on icon "button" at bounding box center [163, 524] width 9 height 11
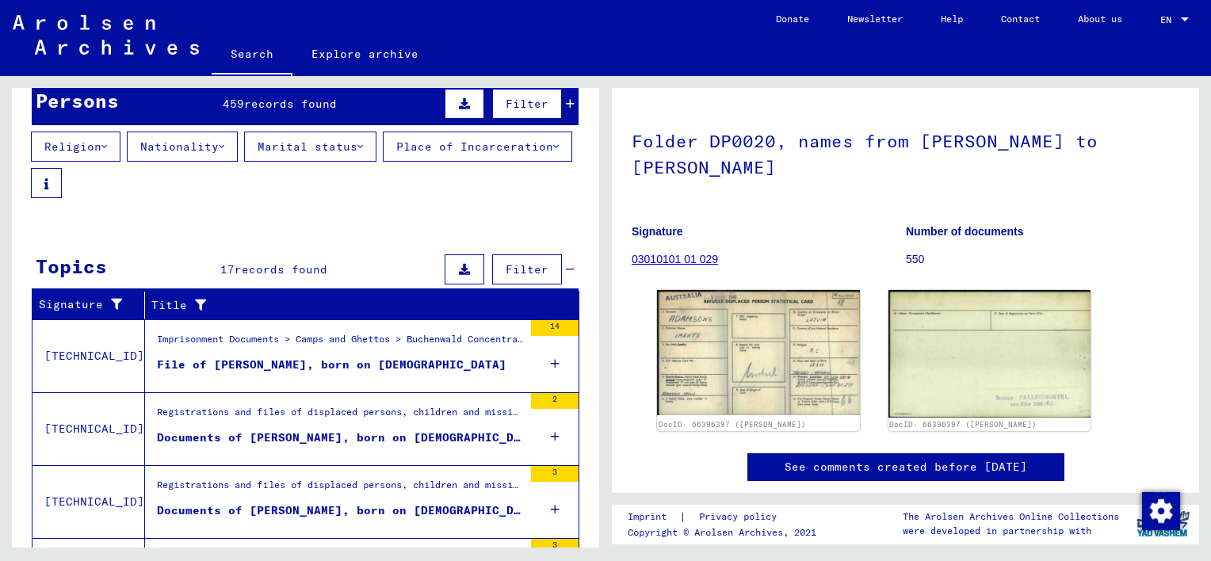
scroll to position [144, 0]
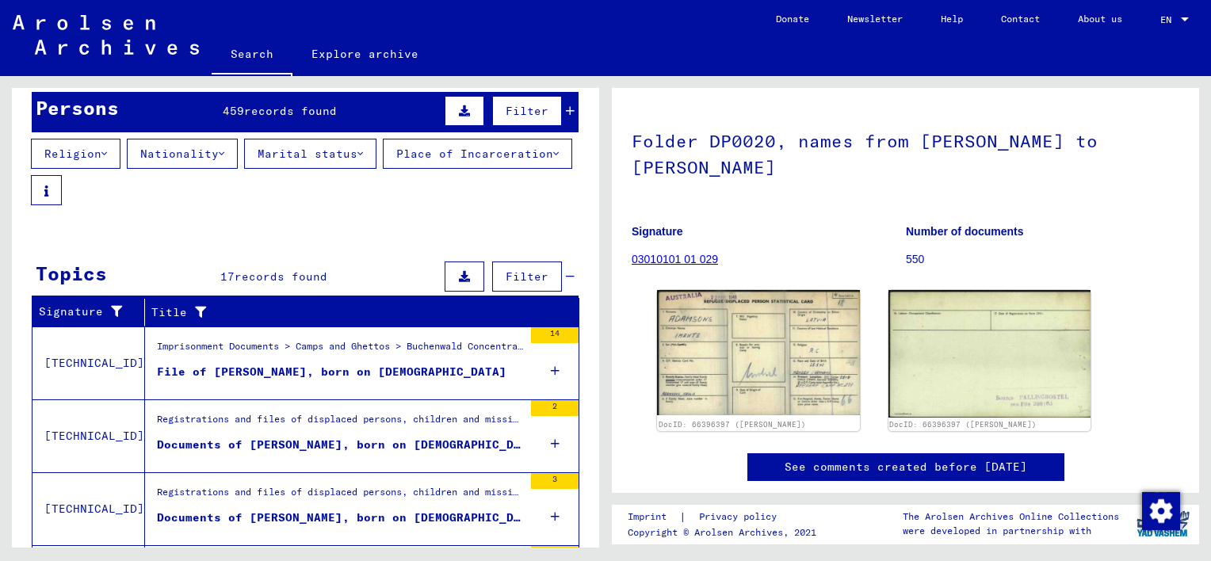
click at [308, 112] on span "records found" at bounding box center [290, 111] width 93 height 14
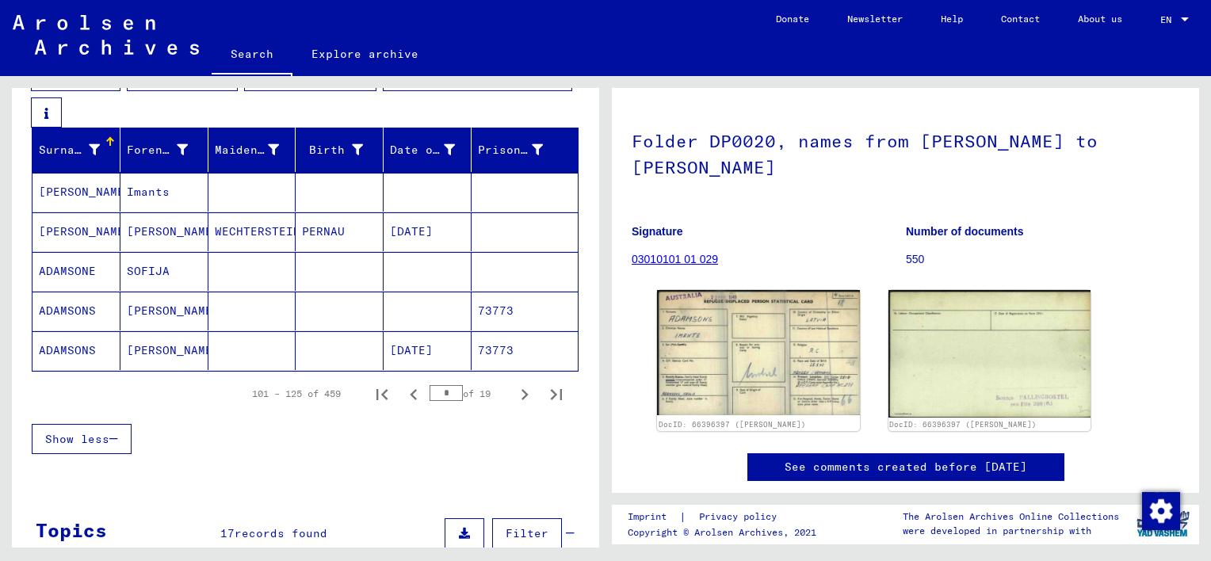
scroll to position [223, 0]
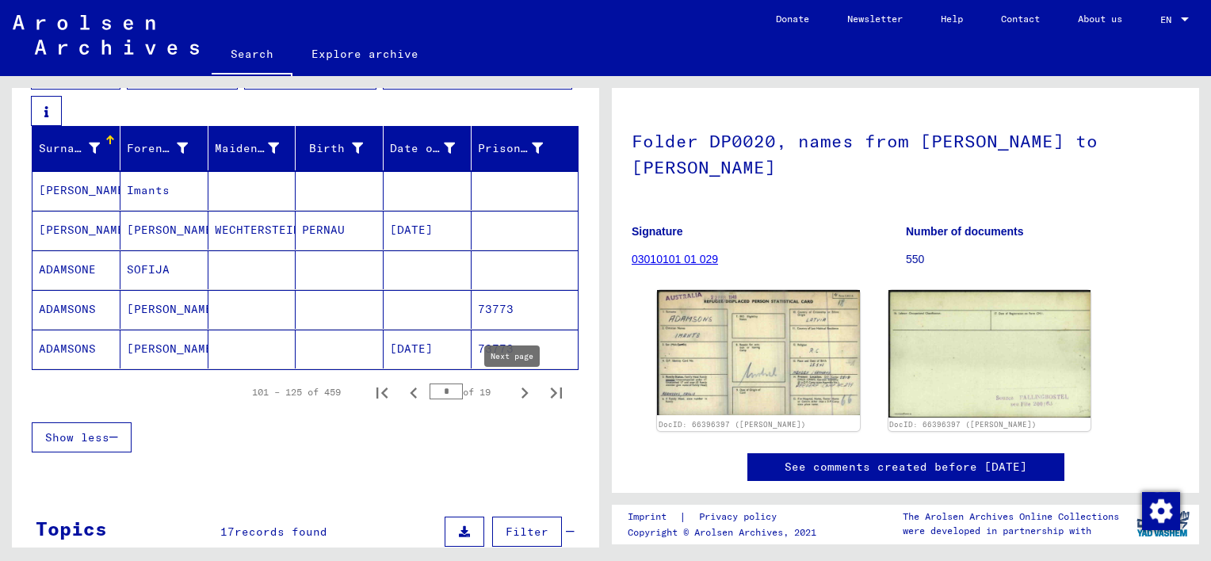
click at [514, 388] on icon "Next page" at bounding box center [525, 393] width 22 height 22
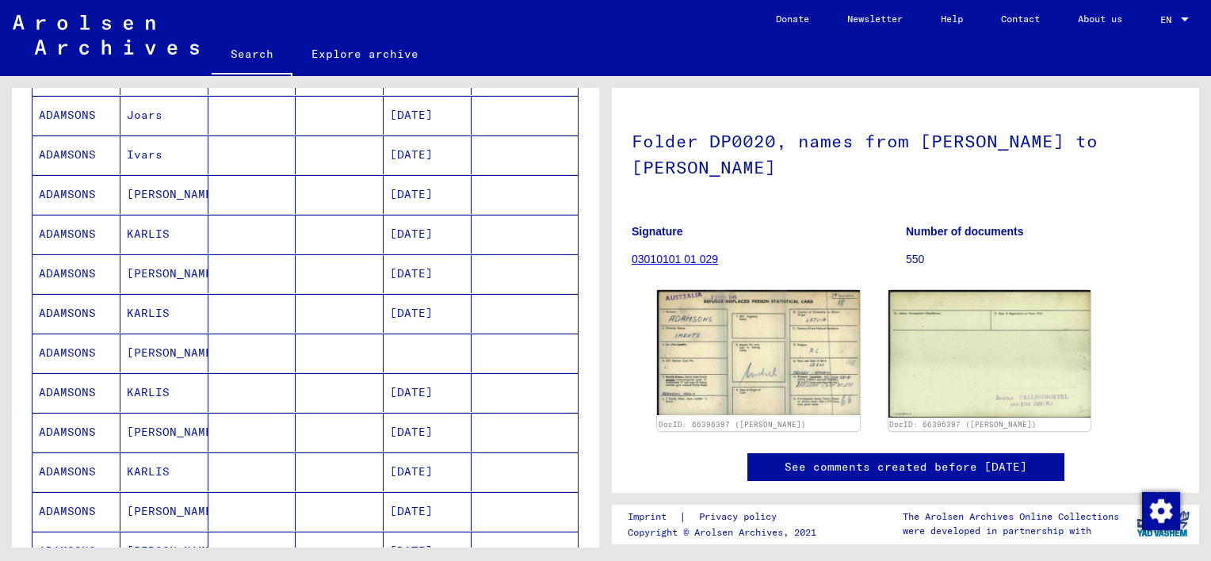
scroll to position [778, 0]
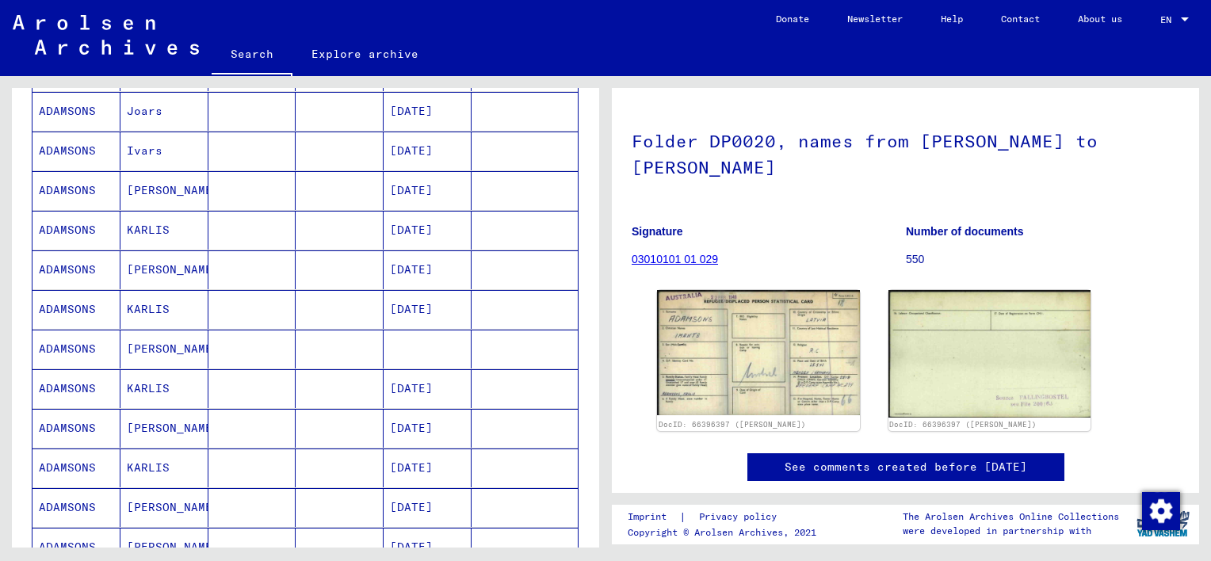
click at [156, 387] on mat-cell "KARLIS" at bounding box center [165, 388] width 88 height 39
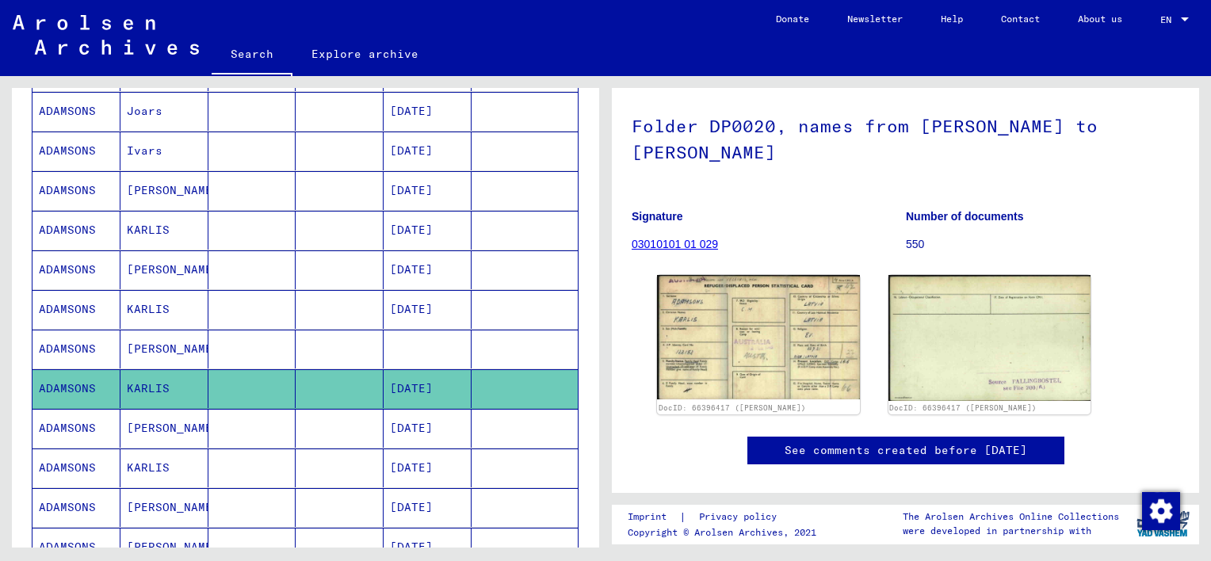
scroll to position [152, 0]
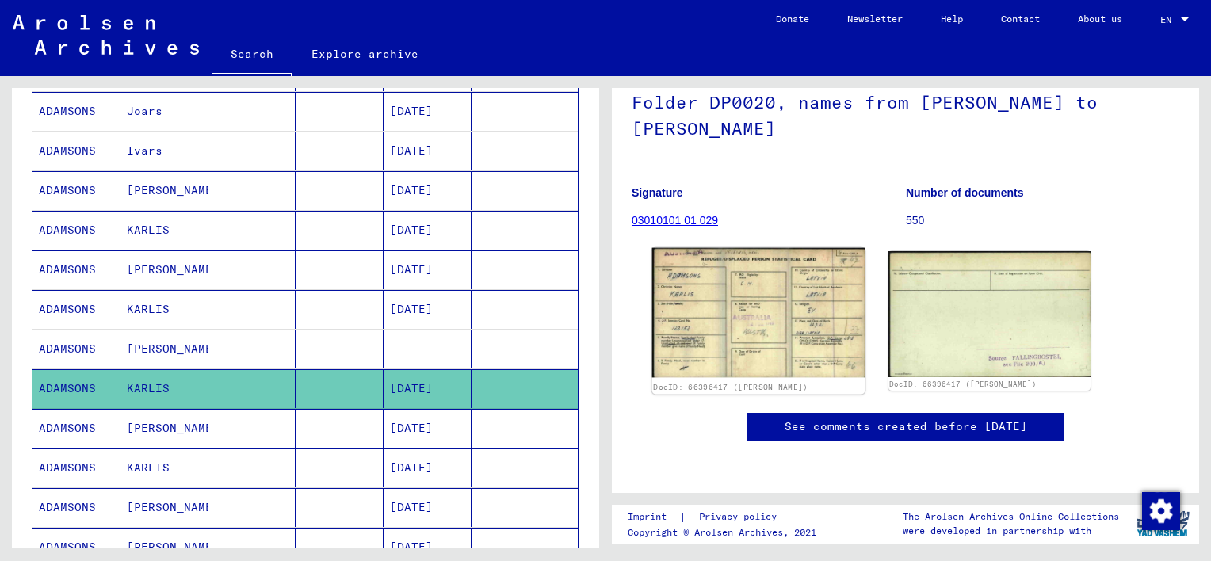
click at [787, 296] on img at bounding box center [758, 313] width 212 height 130
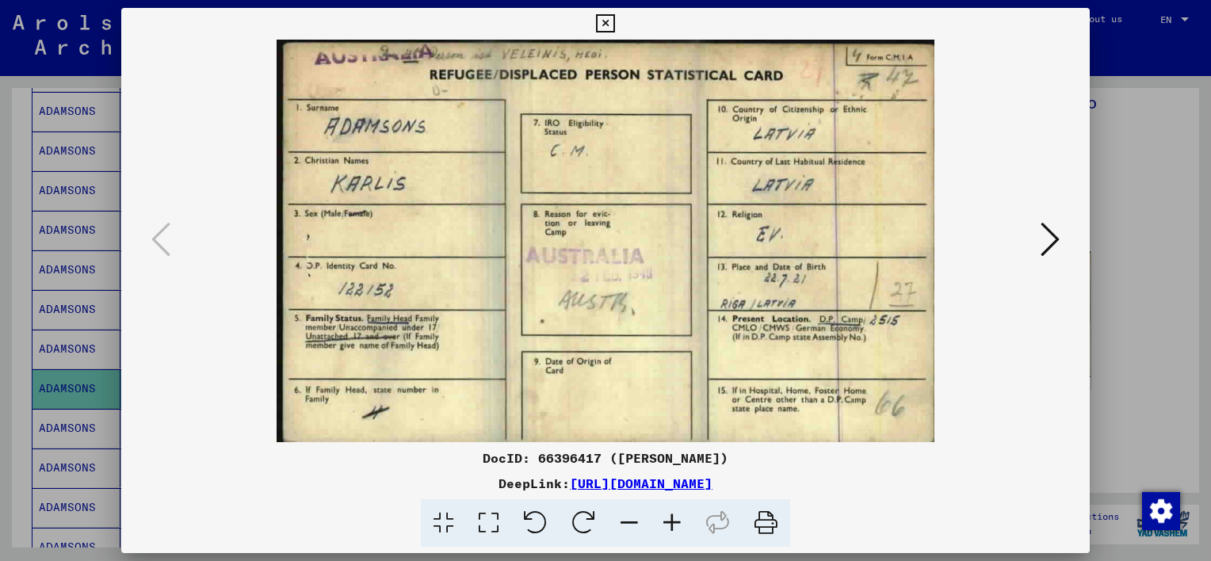
scroll to position [0, 0]
click at [771, 528] on icon at bounding box center [766, 523] width 48 height 48
click at [607, 22] on icon at bounding box center [605, 23] width 18 height 19
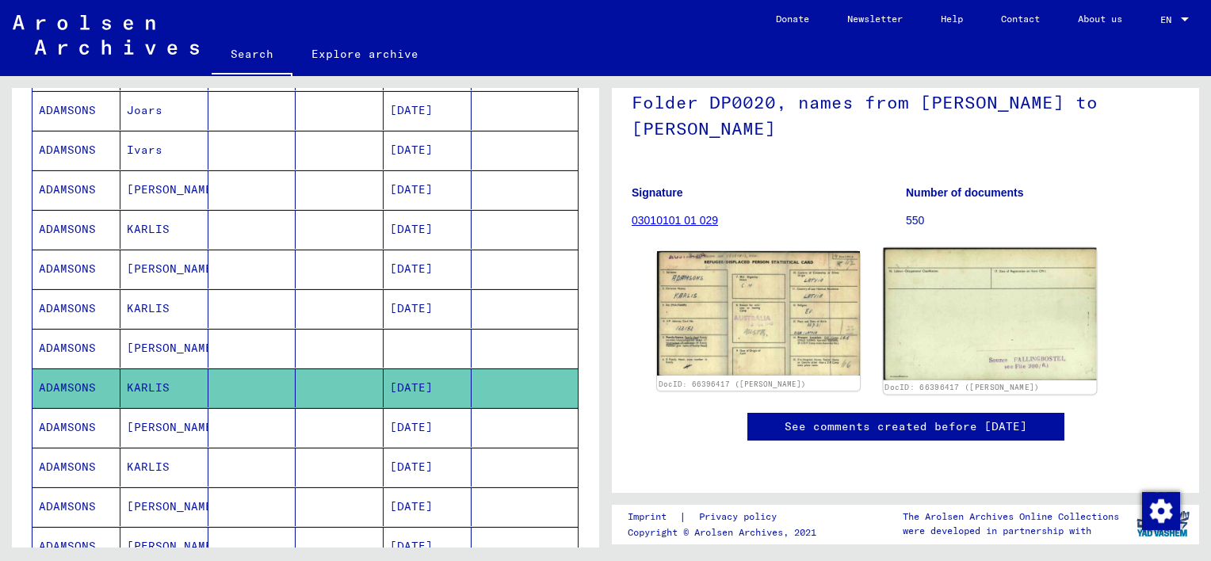
click at [993, 305] on img at bounding box center [989, 314] width 212 height 132
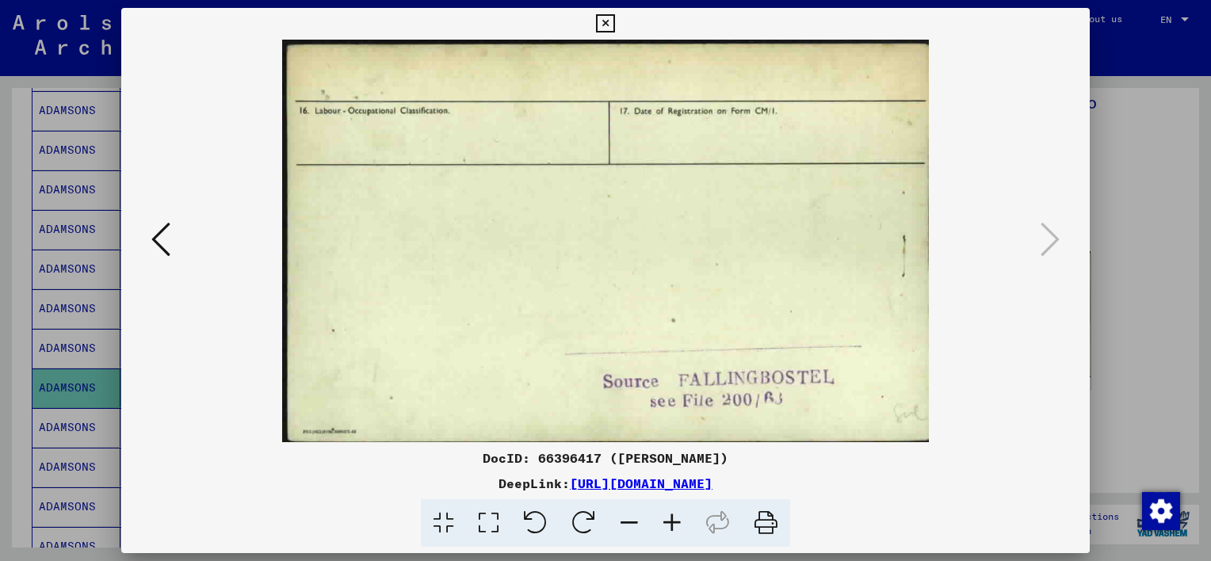
click at [760, 516] on icon at bounding box center [766, 523] width 48 height 48
drag, startPoint x: 605, startPoint y: 24, endPoint x: 603, endPoint y: 44, distance: 20.7
click at [606, 24] on icon at bounding box center [605, 23] width 18 height 19
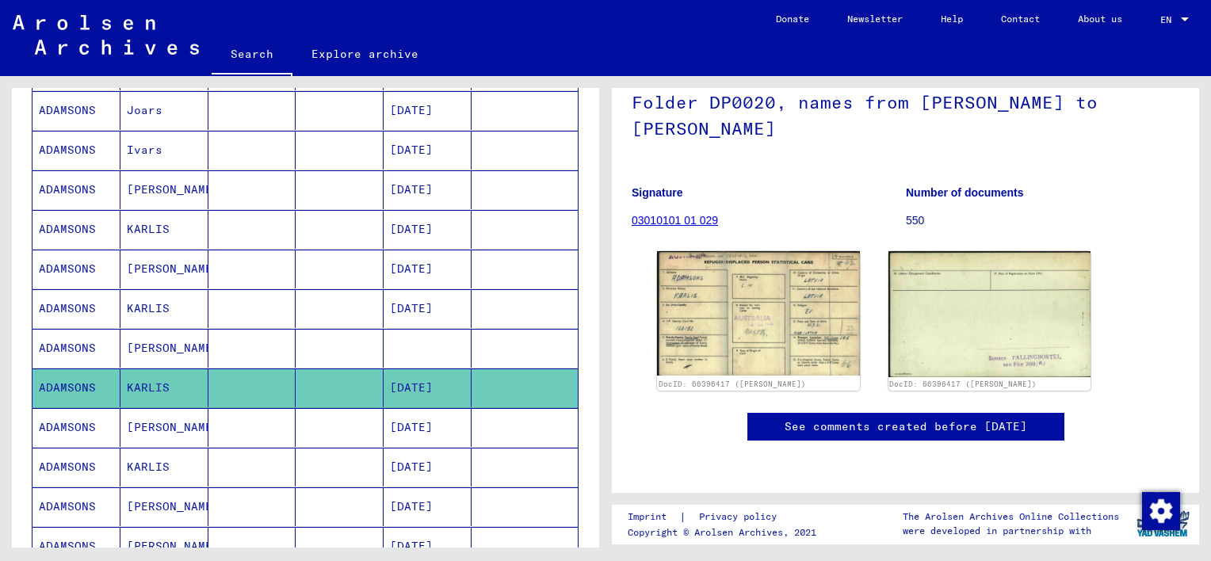
click at [151, 428] on mat-cell "[PERSON_NAME]" at bounding box center [165, 427] width 88 height 39
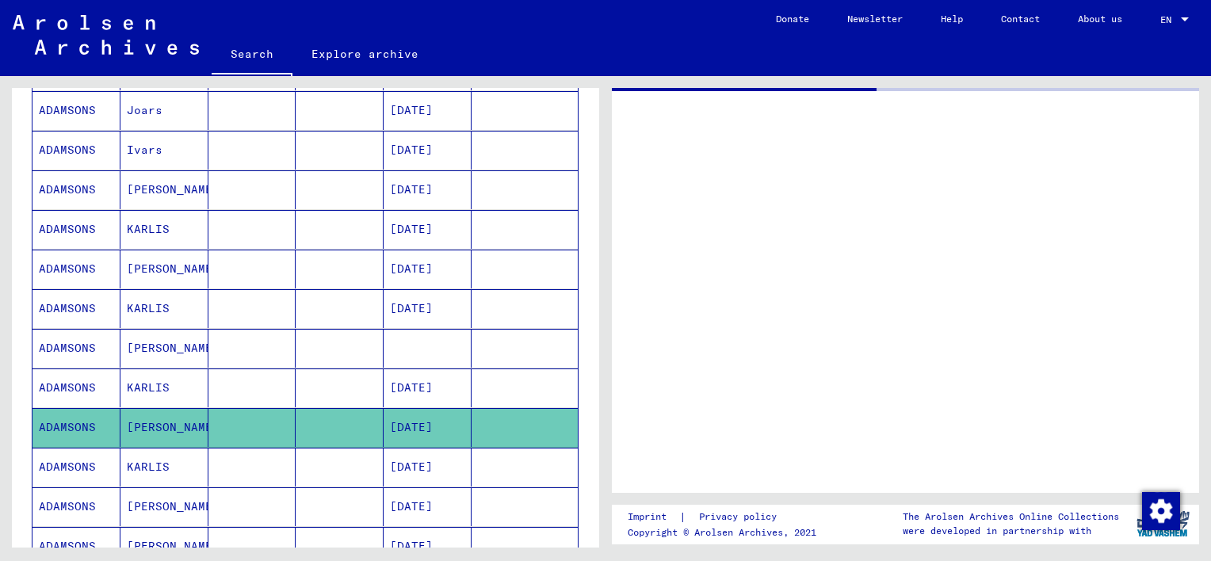
click at [917, 318] on div at bounding box center [905, 290] width 587 height 405
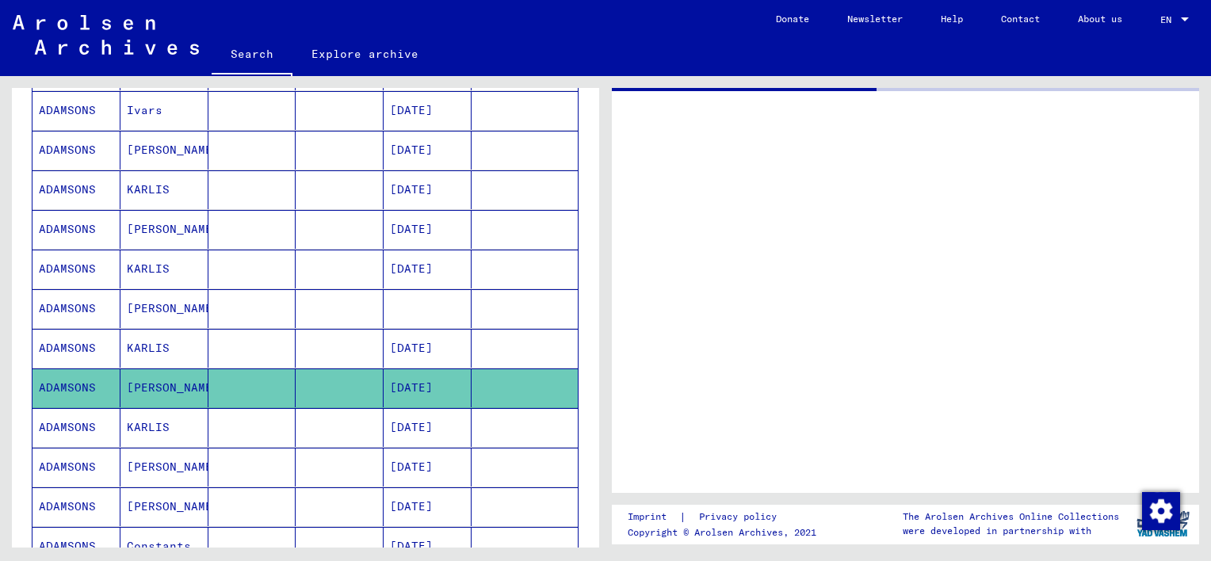
scroll to position [1016, 0]
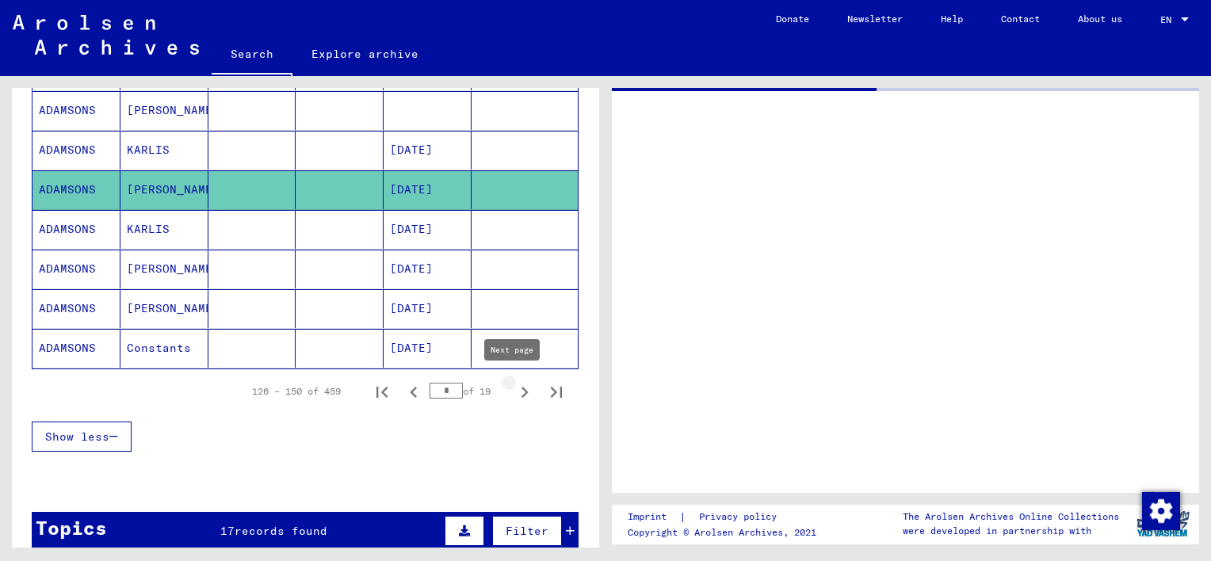
click at [515, 390] on icon "Next page" at bounding box center [525, 392] width 22 height 22
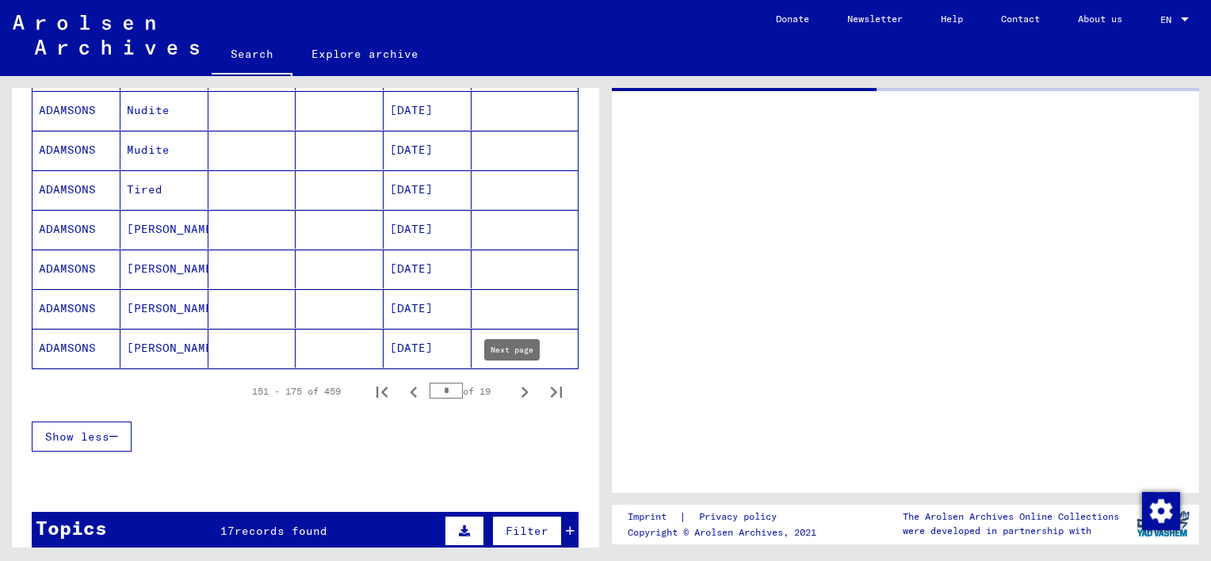
click at [514, 391] on icon "Next page" at bounding box center [525, 392] width 22 height 22
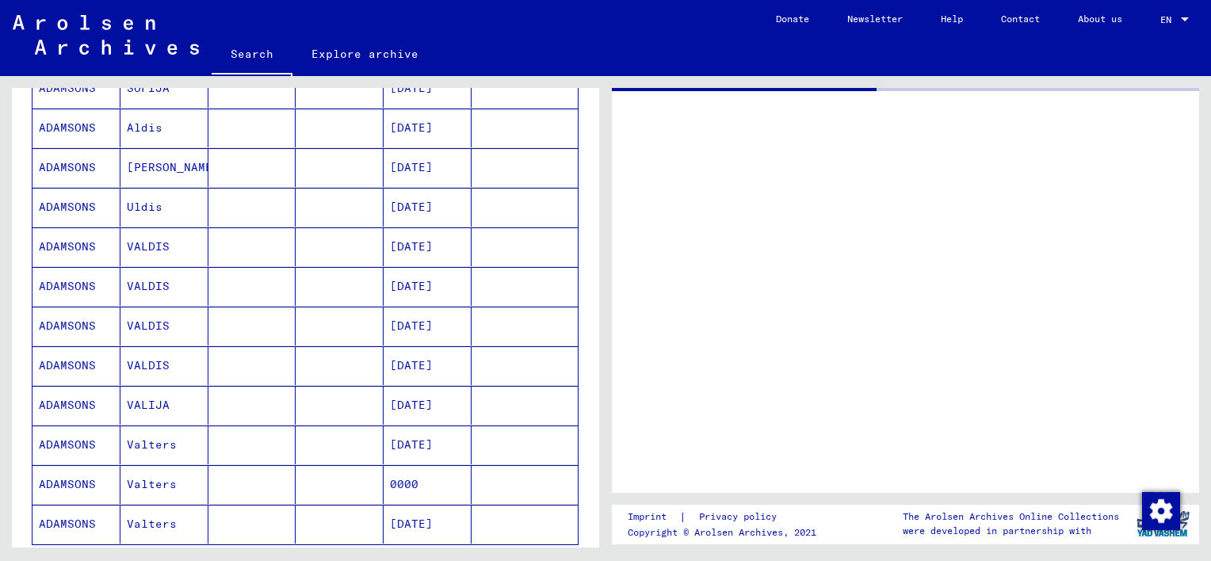
scroll to position [937, 0]
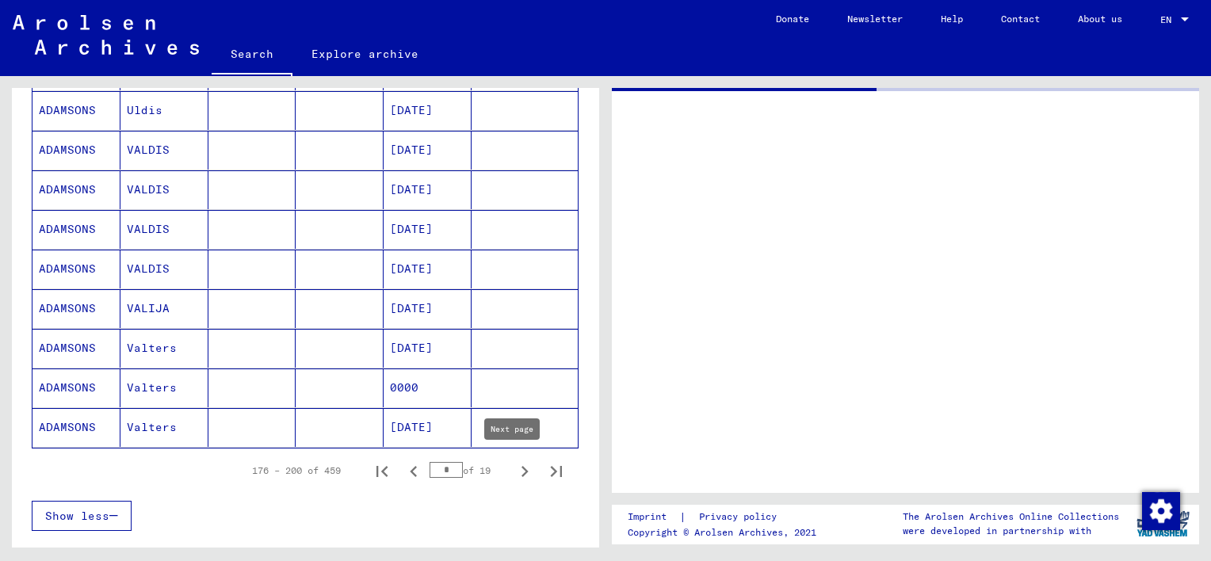
click at [522, 468] on icon "Next page" at bounding box center [525, 471] width 7 height 11
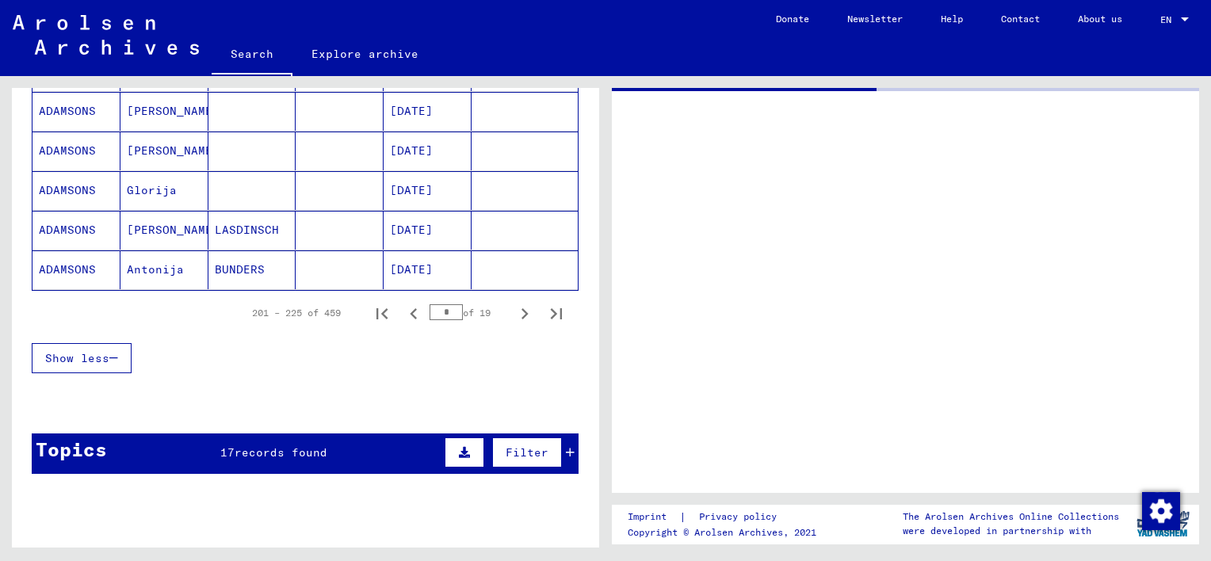
scroll to position [1096, 0]
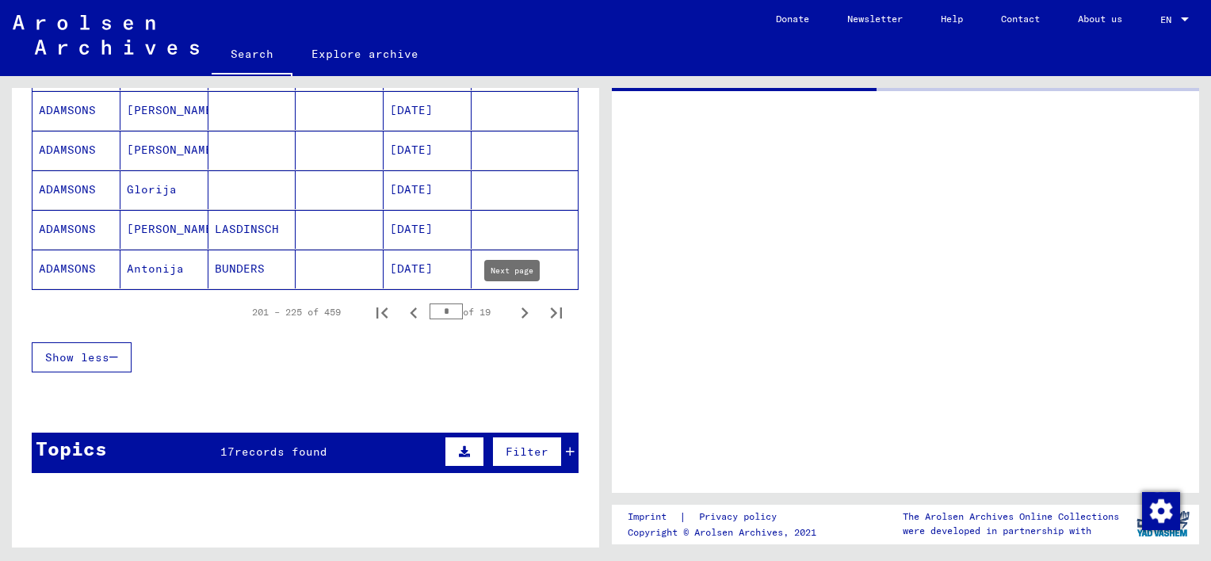
click at [522, 312] on icon "Next page" at bounding box center [525, 313] width 7 height 11
click at [171, 225] on mat-cell "[PERSON_NAME]" at bounding box center [165, 229] width 88 height 39
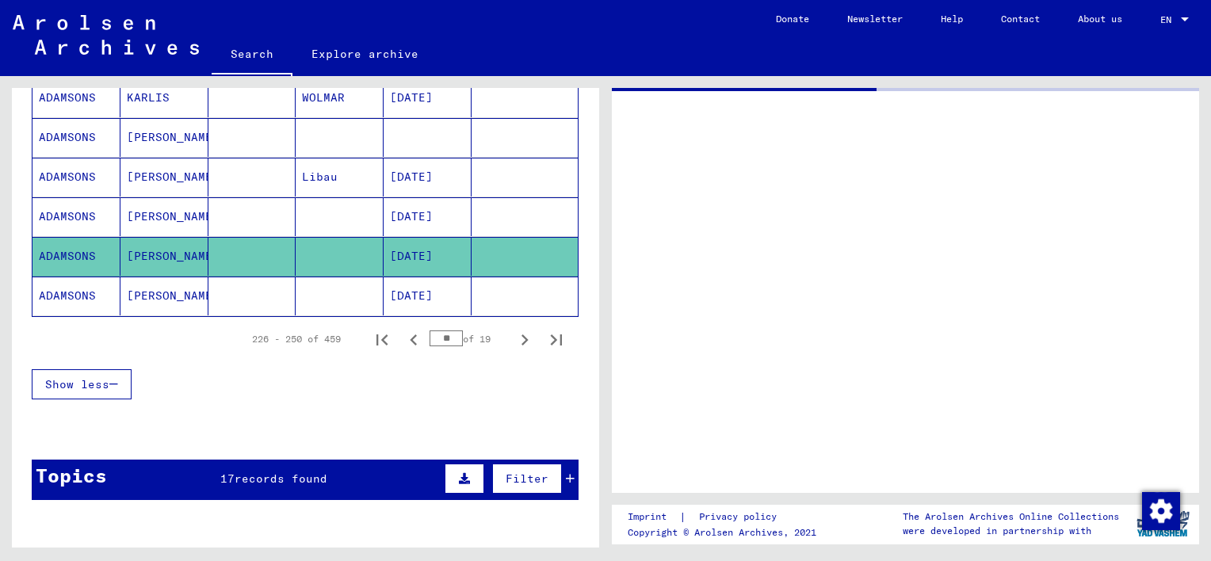
scroll to position [1096, 0]
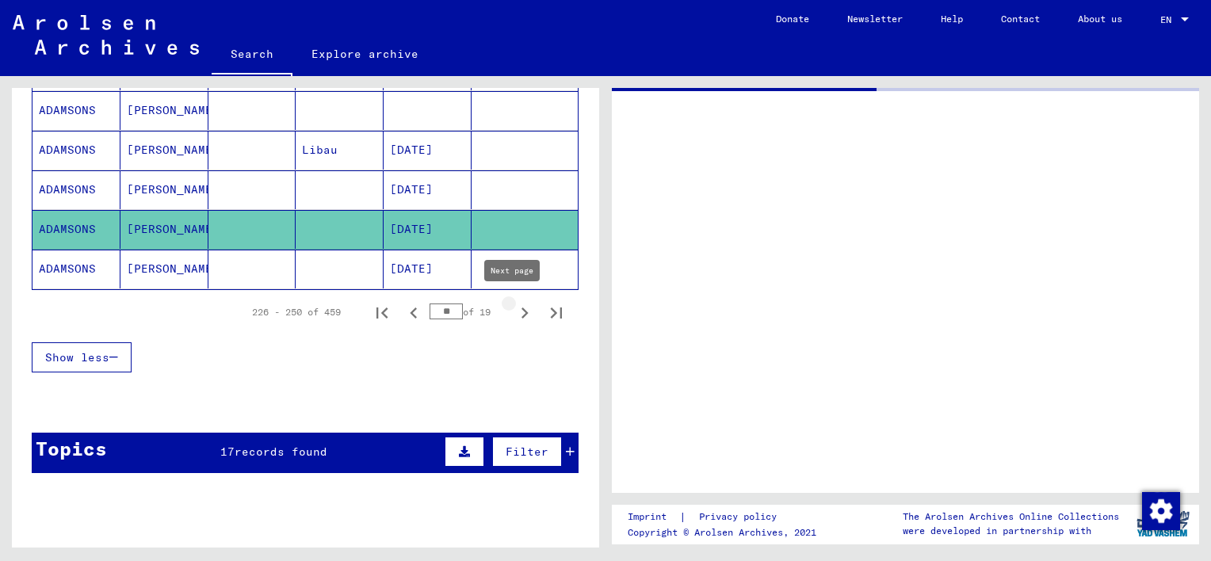
click at [514, 311] on icon "Next page" at bounding box center [525, 313] width 22 height 22
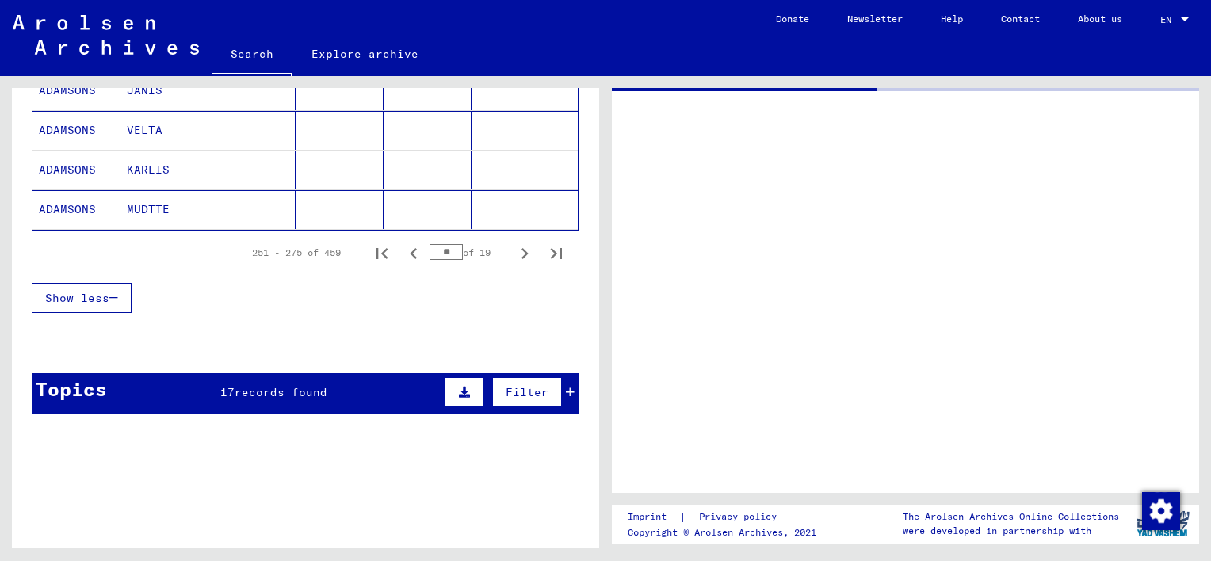
scroll to position [1175, 0]
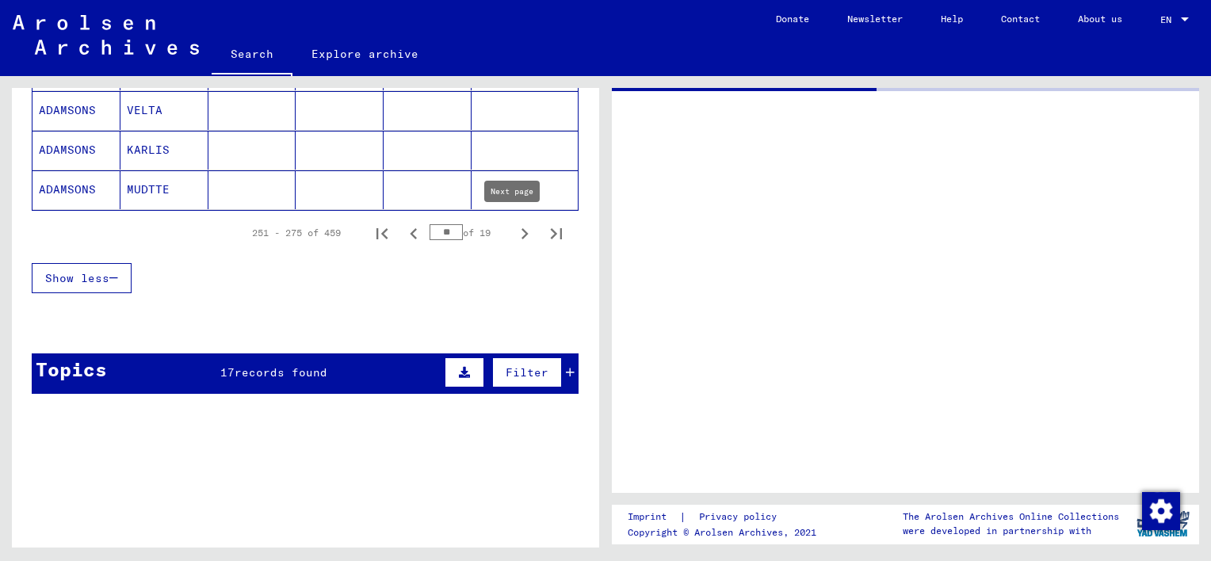
click at [514, 234] on icon "Next page" at bounding box center [525, 234] width 22 height 22
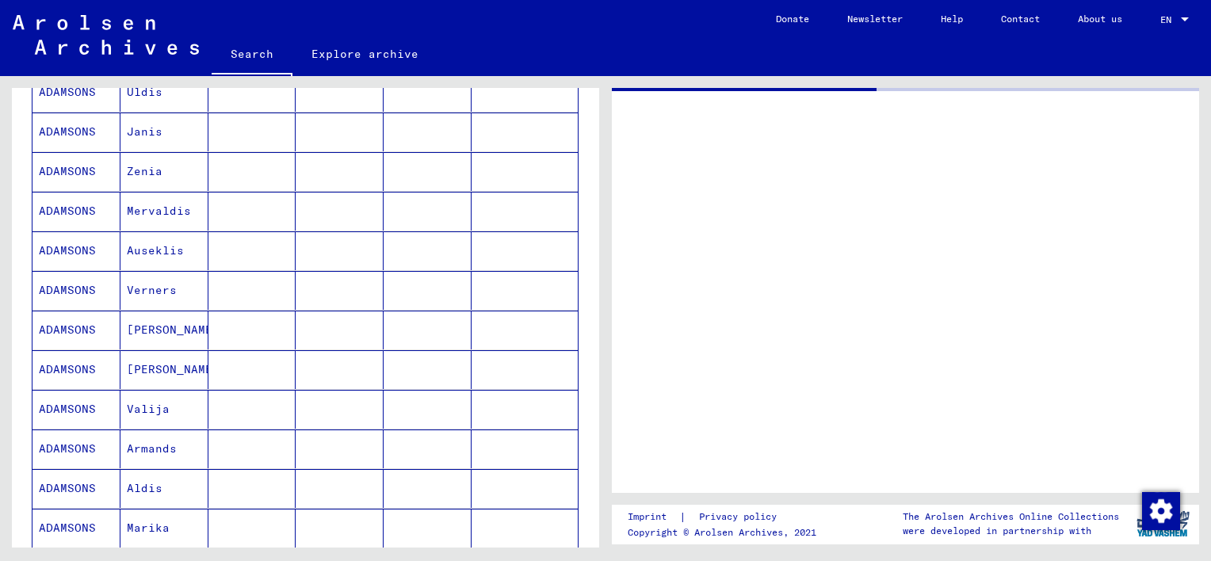
scroll to position [699, 0]
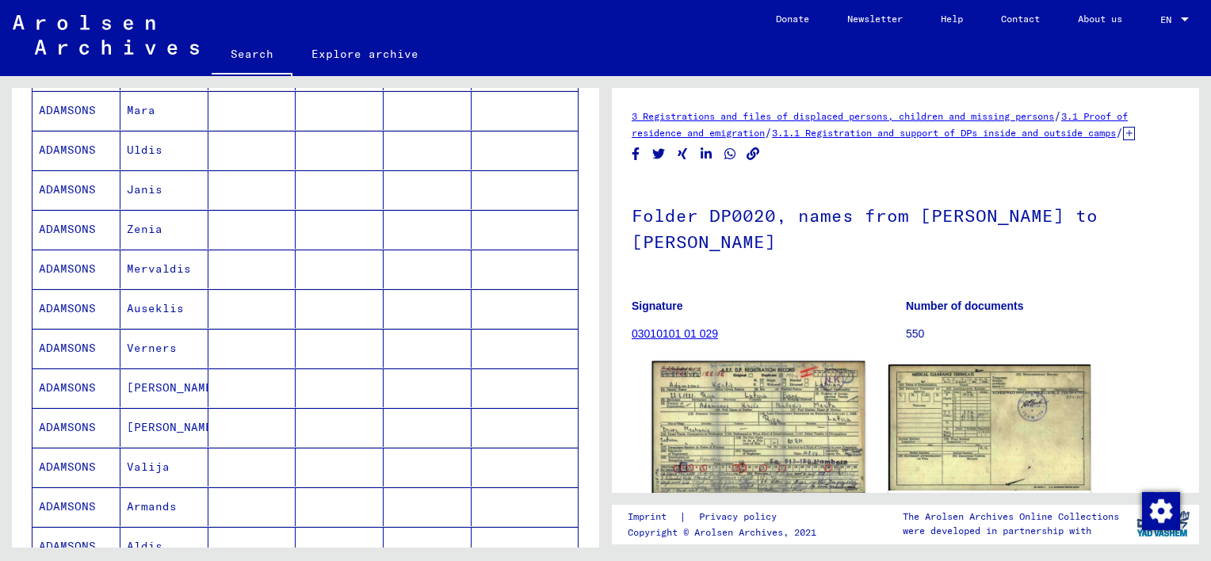
click at [691, 422] on img at bounding box center [758, 428] width 212 height 132
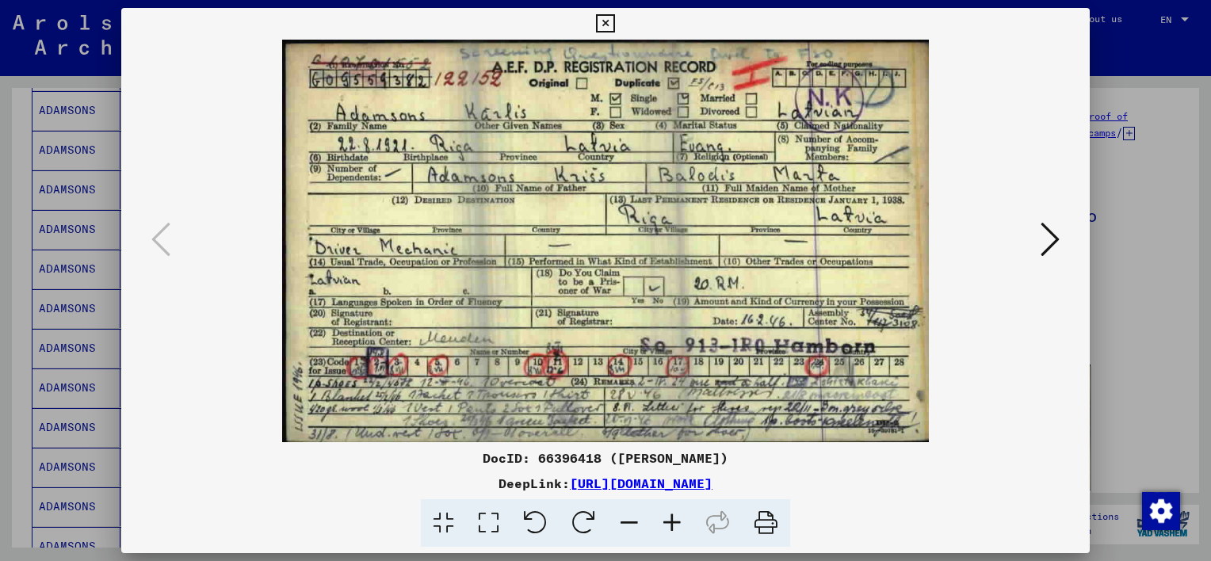
scroll to position [0, 0]
click at [763, 527] on icon at bounding box center [766, 523] width 48 height 48
click at [606, 27] on icon at bounding box center [605, 23] width 18 height 19
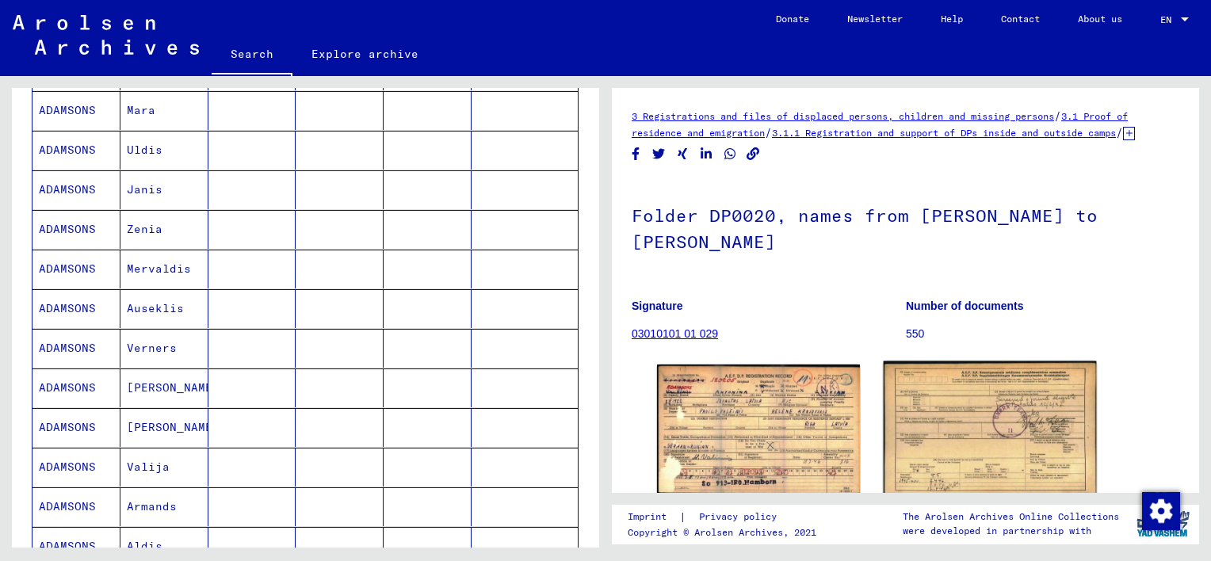
click at [932, 453] on img at bounding box center [989, 430] width 212 height 136
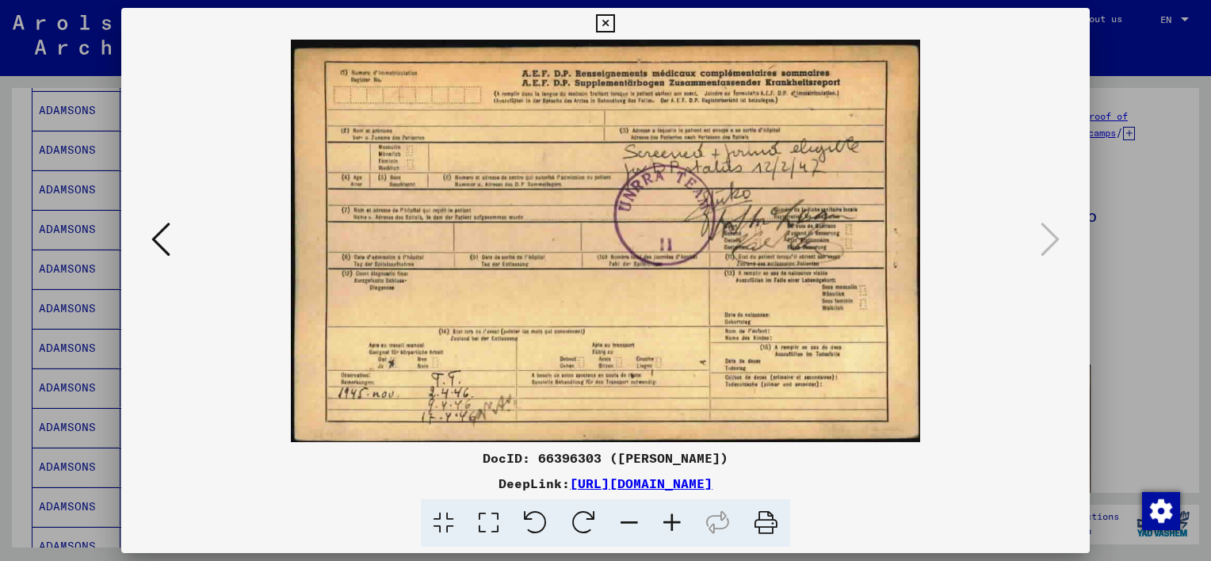
drag, startPoint x: 760, startPoint y: 520, endPoint x: 241, endPoint y: 390, distance: 535.3
click at [760, 520] on icon at bounding box center [766, 523] width 48 height 48
click at [158, 240] on icon at bounding box center [160, 239] width 19 height 38
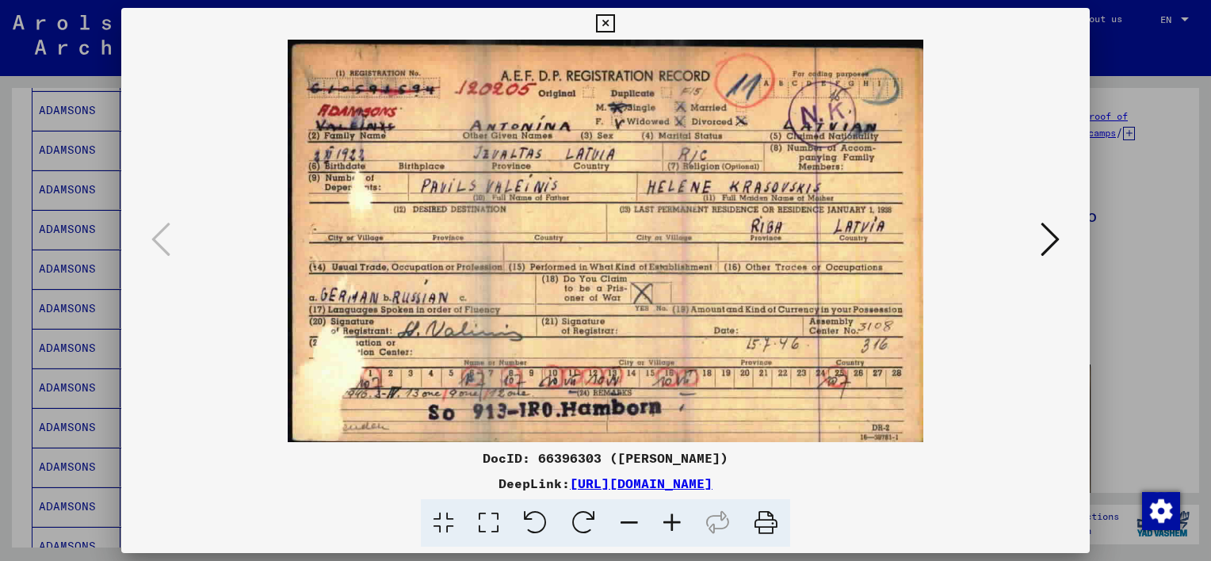
click at [774, 520] on icon at bounding box center [766, 523] width 48 height 48
click at [1048, 243] on icon at bounding box center [1050, 239] width 19 height 38
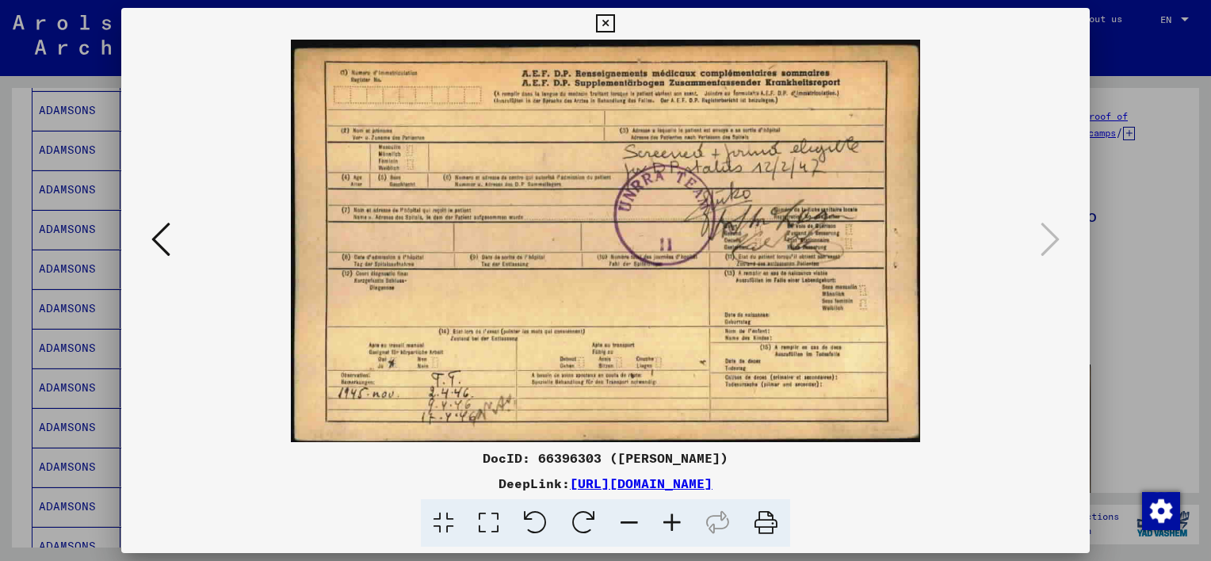
click at [607, 24] on icon at bounding box center [605, 23] width 18 height 19
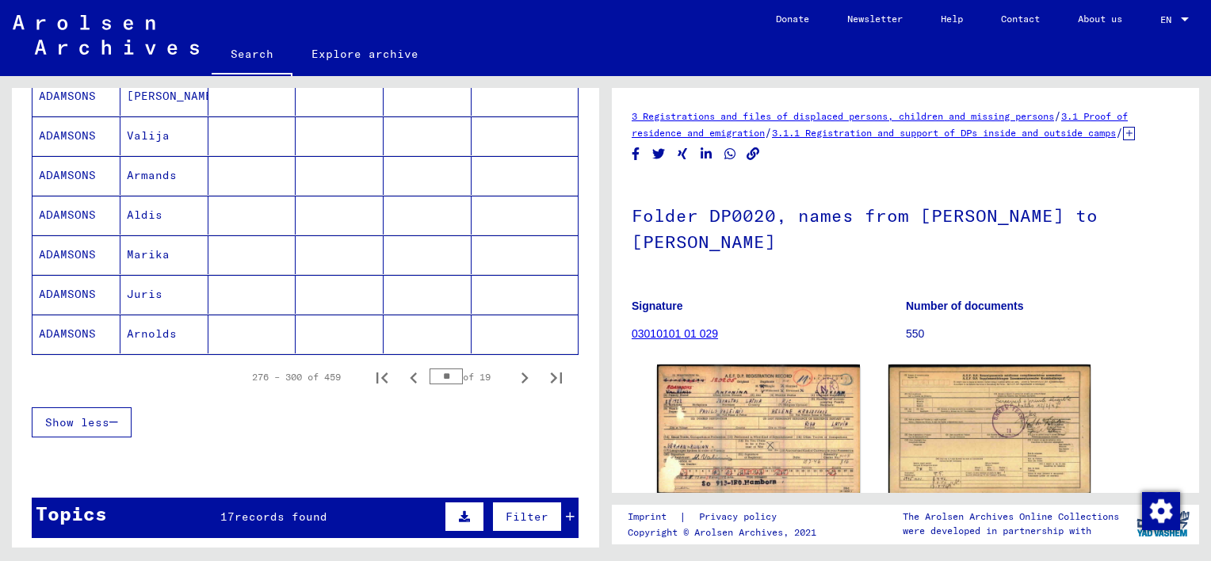
scroll to position [1096, 0]
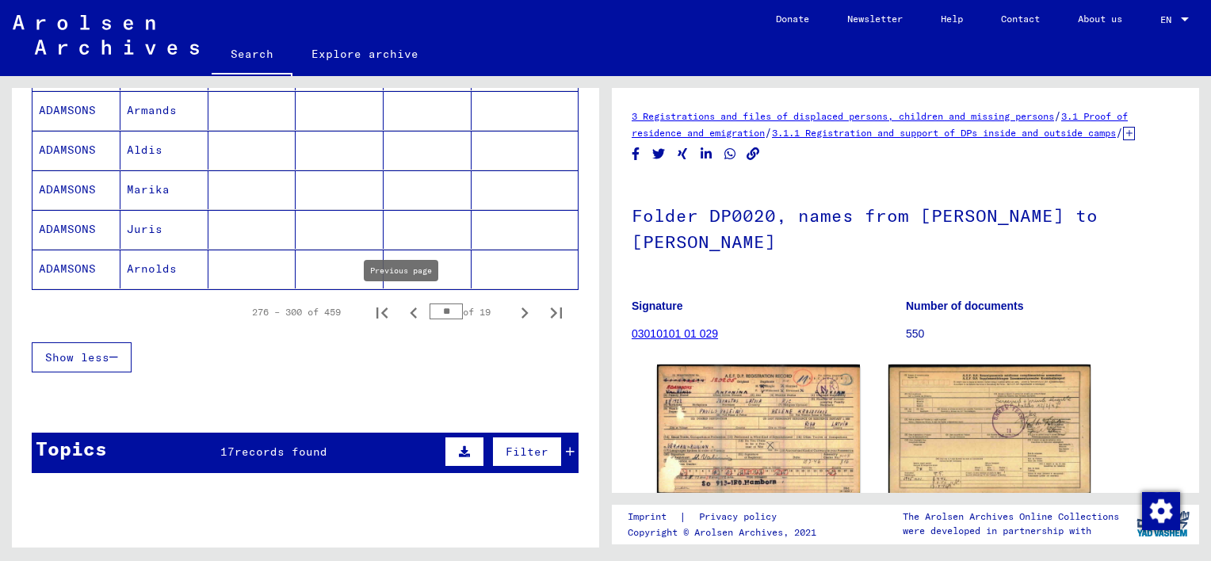
click at [410, 308] on icon "Previous page" at bounding box center [413, 313] width 7 height 11
click at [403, 308] on icon "Previous page" at bounding box center [414, 313] width 22 height 22
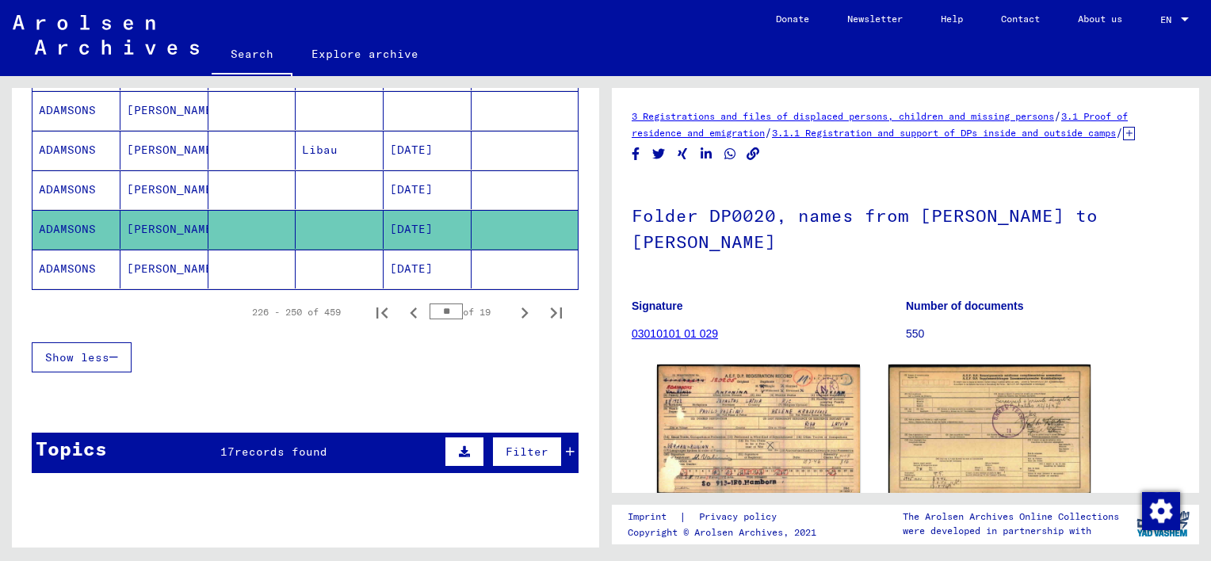
click at [269, 235] on mat-cell at bounding box center [253, 229] width 88 height 39
click at [163, 224] on mat-cell "[PERSON_NAME]" at bounding box center [165, 229] width 88 height 39
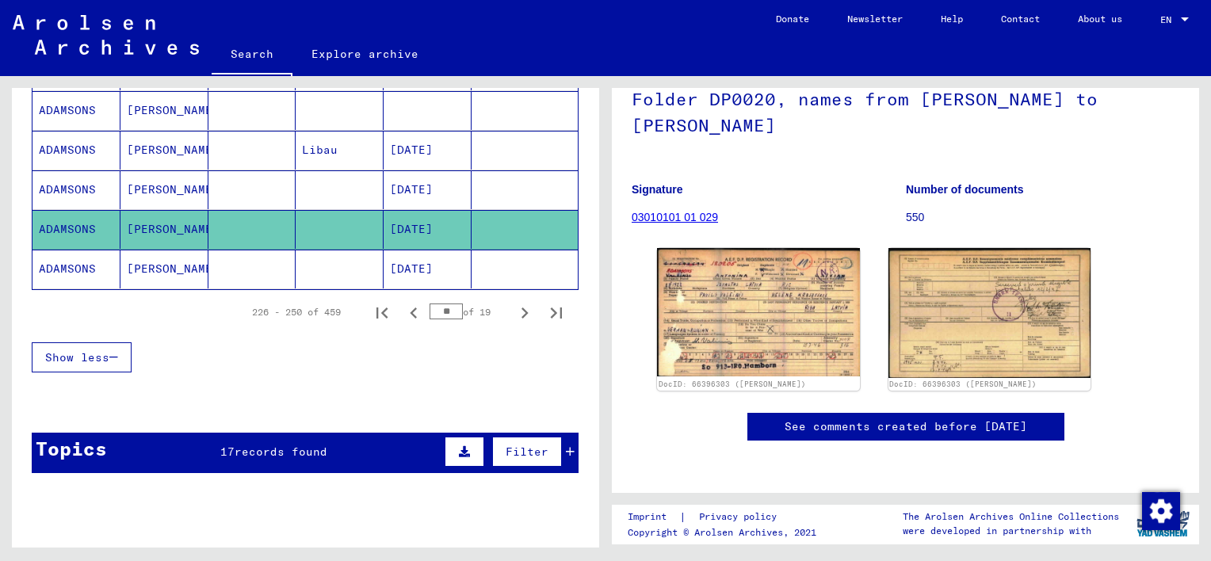
scroll to position [157, 0]
click at [89, 229] on mat-cell "ADAMSONS" at bounding box center [77, 229] width 88 height 39
click at [86, 232] on mat-cell "ADAMSONS" at bounding box center [77, 229] width 88 height 39
click at [90, 228] on mat-cell "ADAMSONS" at bounding box center [77, 229] width 88 height 39
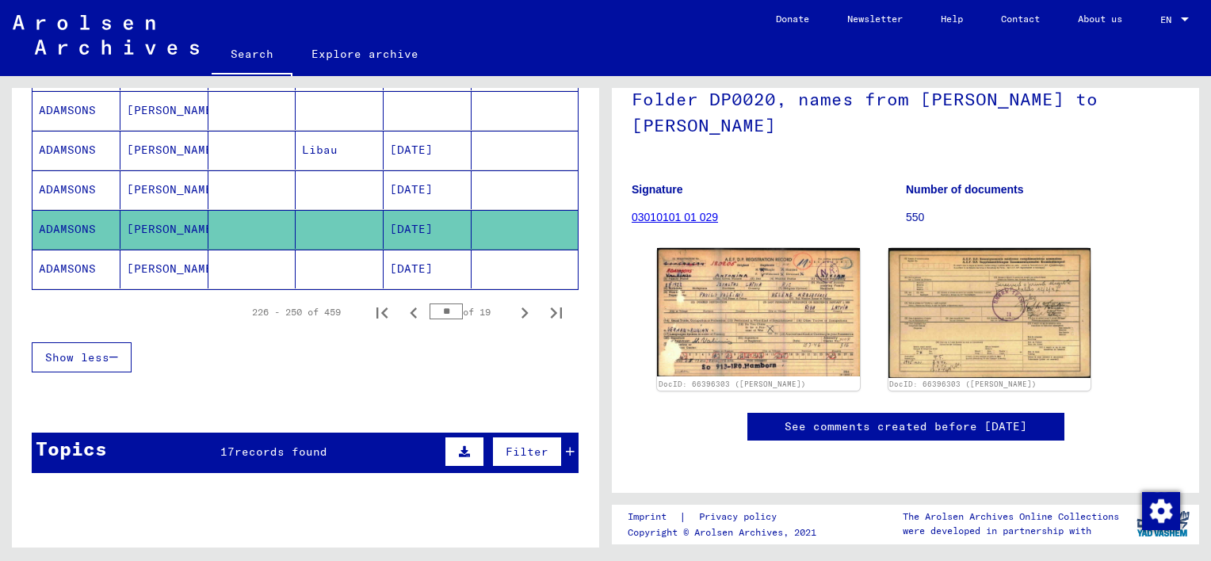
drag, startPoint x: 90, startPoint y: 228, endPoint x: 117, endPoint y: 232, distance: 27.2
click at [116, 232] on mat-cell "ADAMSONS" at bounding box center [77, 229] width 88 height 39
click at [480, 232] on mat-cell at bounding box center [525, 229] width 106 height 39
click at [365, 447] on div "Topics 17 records found Filter" at bounding box center [305, 453] width 547 height 40
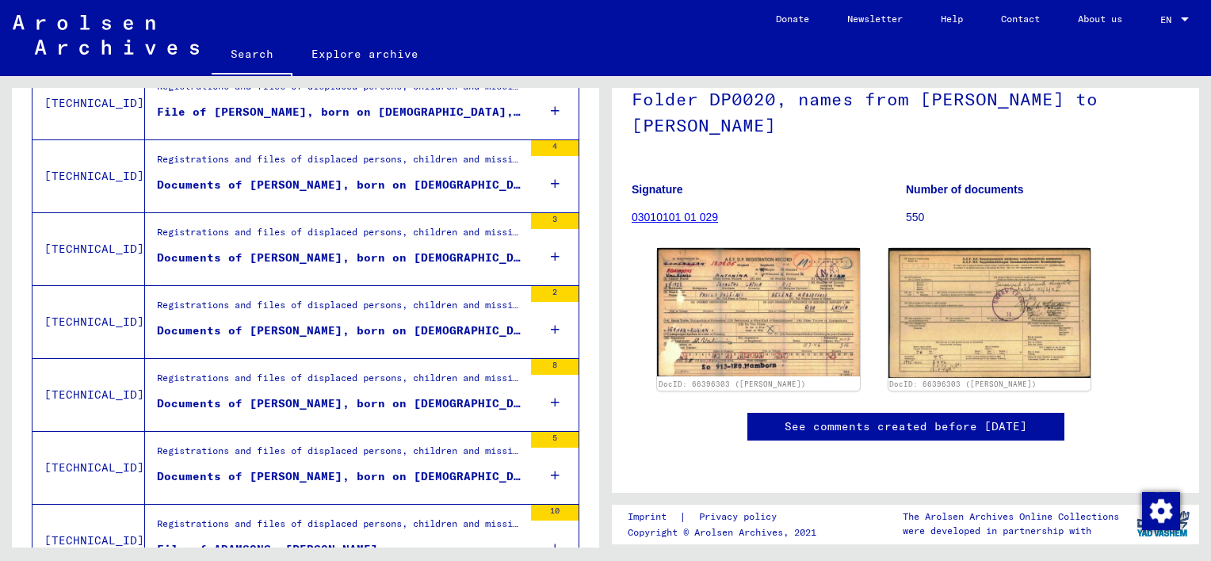
scroll to position [1889, 0]
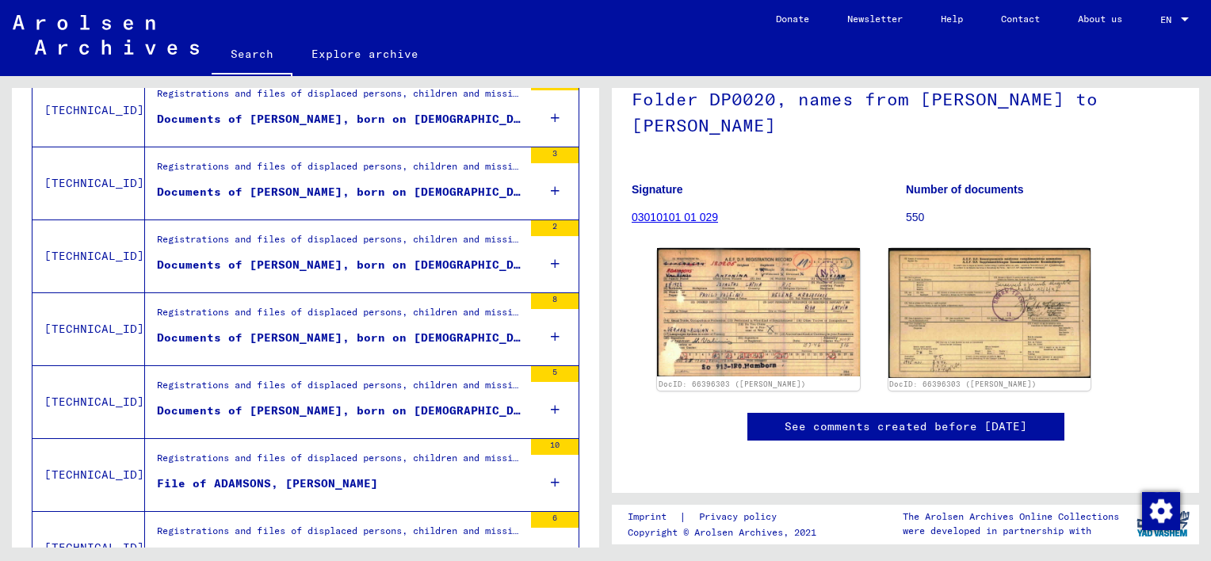
click at [549, 444] on div "10" at bounding box center [555, 447] width 48 height 16
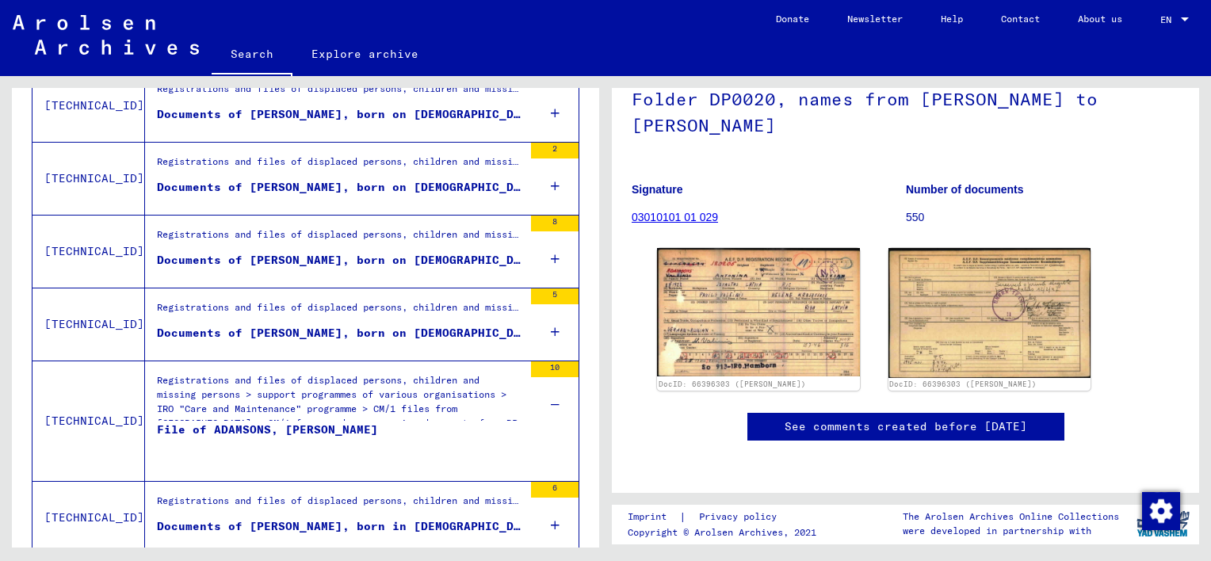
scroll to position [1968, 0]
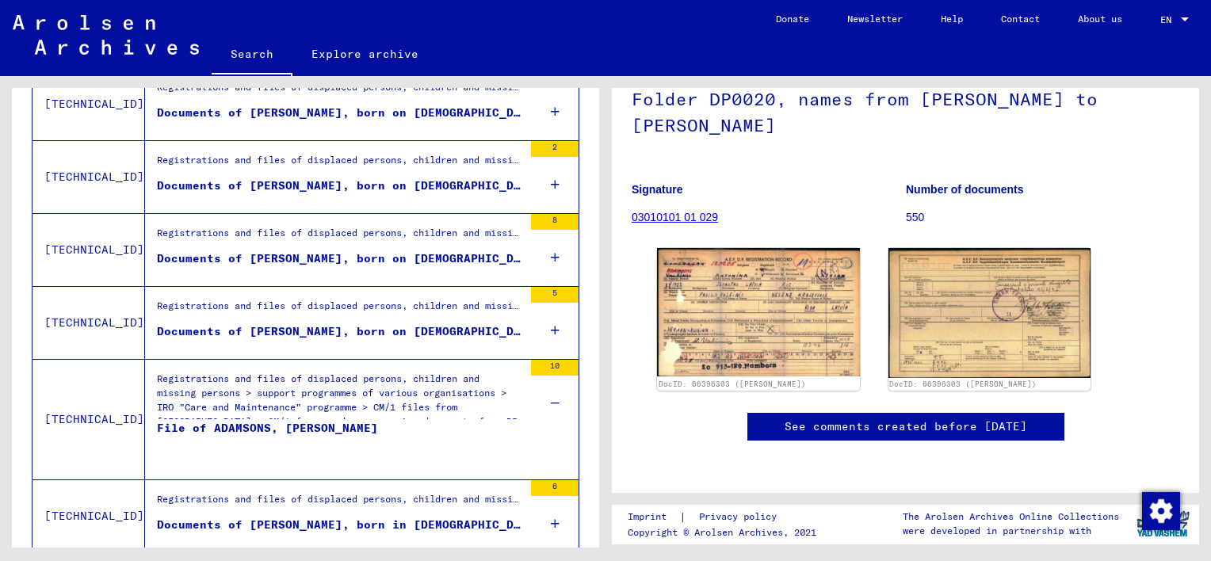
click at [241, 422] on div "File of ADAMSONS, [PERSON_NAME]" at bounding box center [267, 444] width 221 height 48
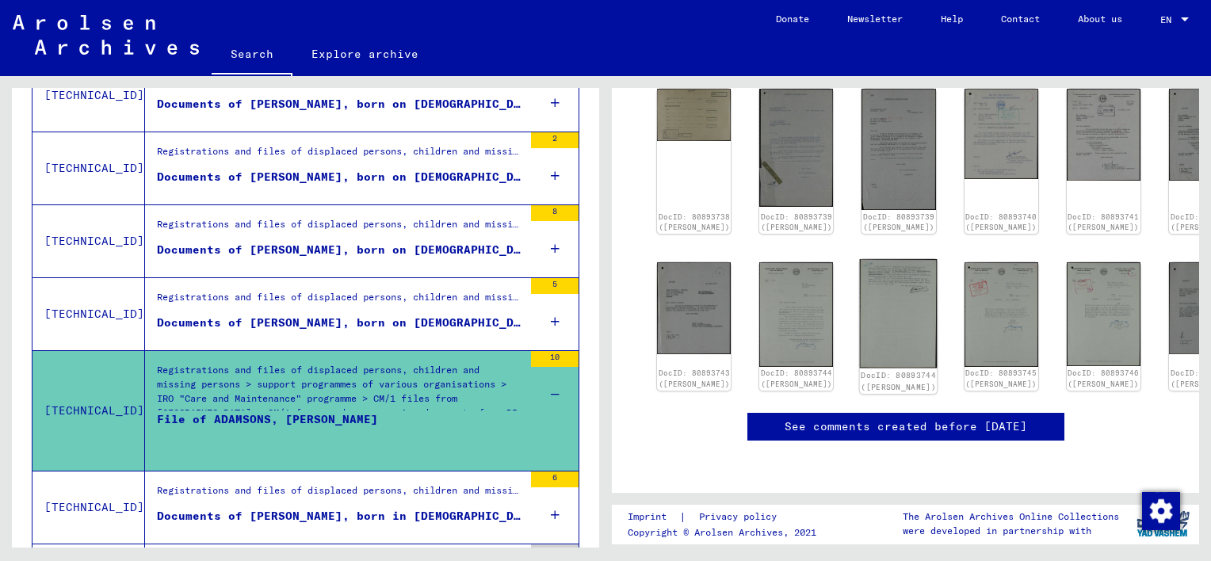
scroll to position [317, 0]
click at [675, 259] on img at bounding box center [695, 307] width 78 height 97
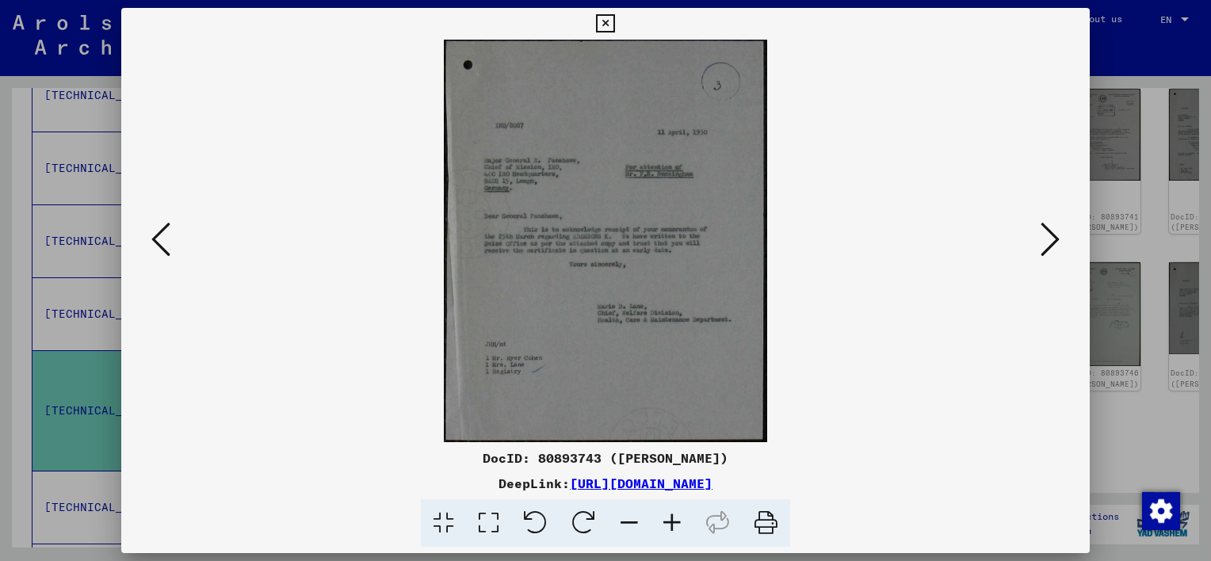
click at [1043, 244] on icon at bounding box center [1050, 239] width 19 height 38
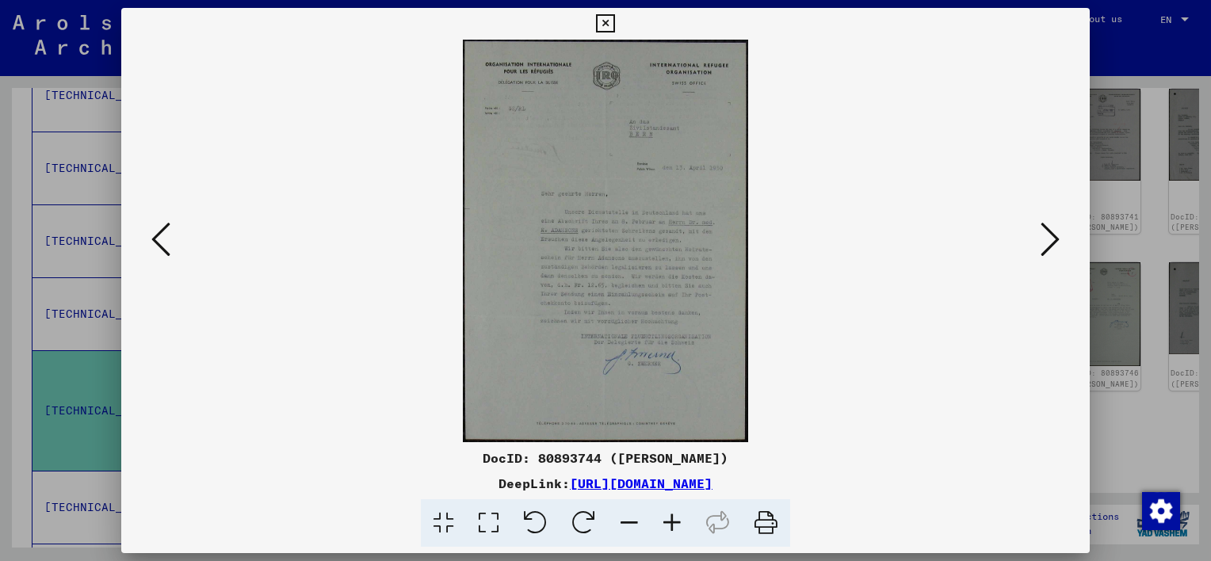
click at [494, 526] on icon at bounding box center [488, 523] width 45 height 48
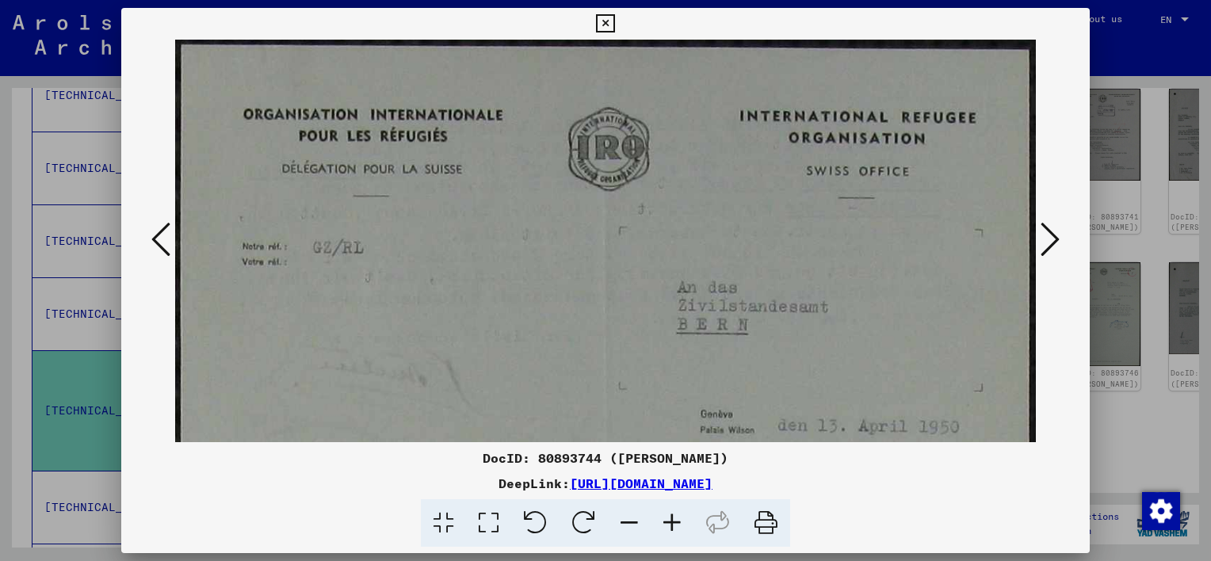
scroll to position [350, 0]
drag, startPoint x: 1028, startPoint y: 426, endPoint x: 1020, endPoint y: 447, distance: 22.8
click at [1023, 451] on div "DocID: 80893744 ([PERSON_NAME]) DeepLink: [URL][DOMAIN_NAME]" at bounding box center [605, 278] width 969 height 540
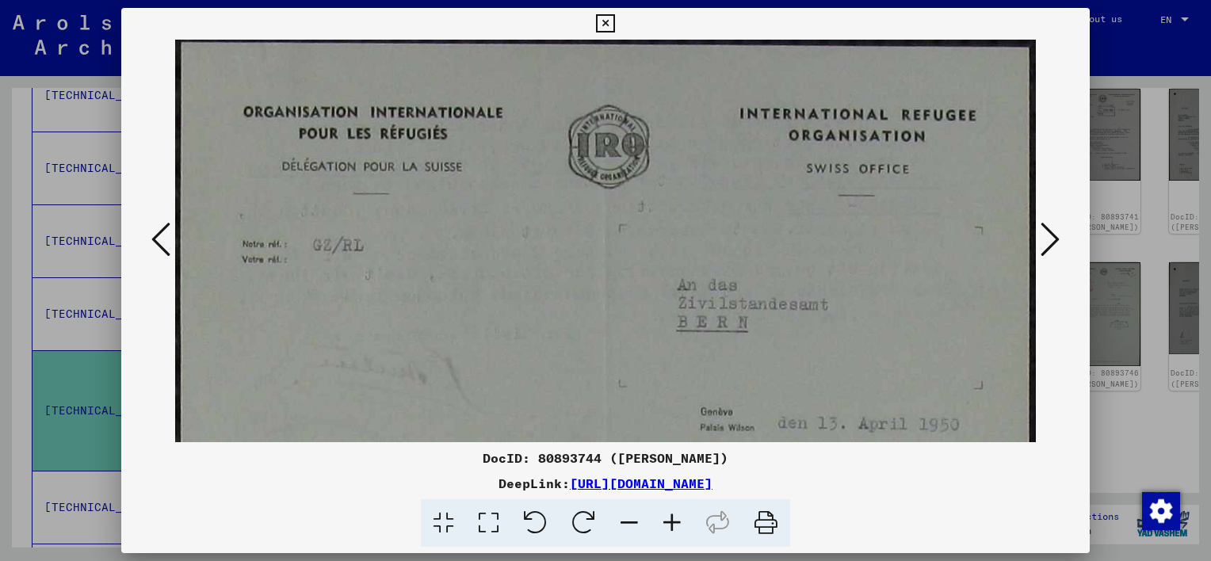
scroll to position [0, 0]
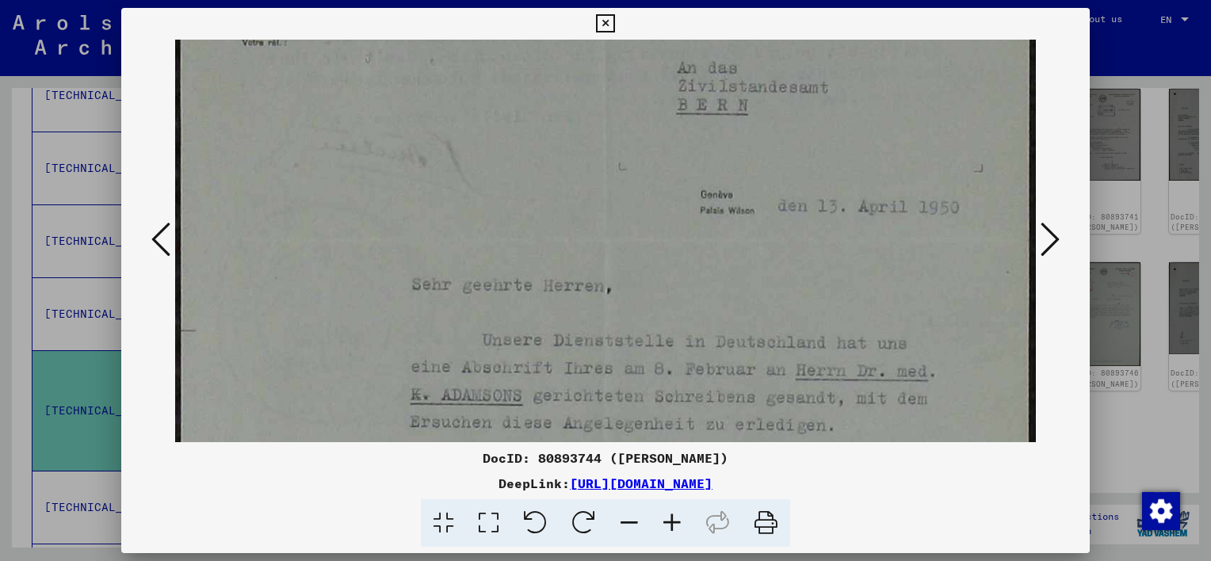
drag, startPoint x: 1005, startPoint y: 377, endPoint x: 1004, endPoint y: 155, distance: 221.2
click at [1005, 155] on img at bounding box center [605, 427] width 861 height 1215
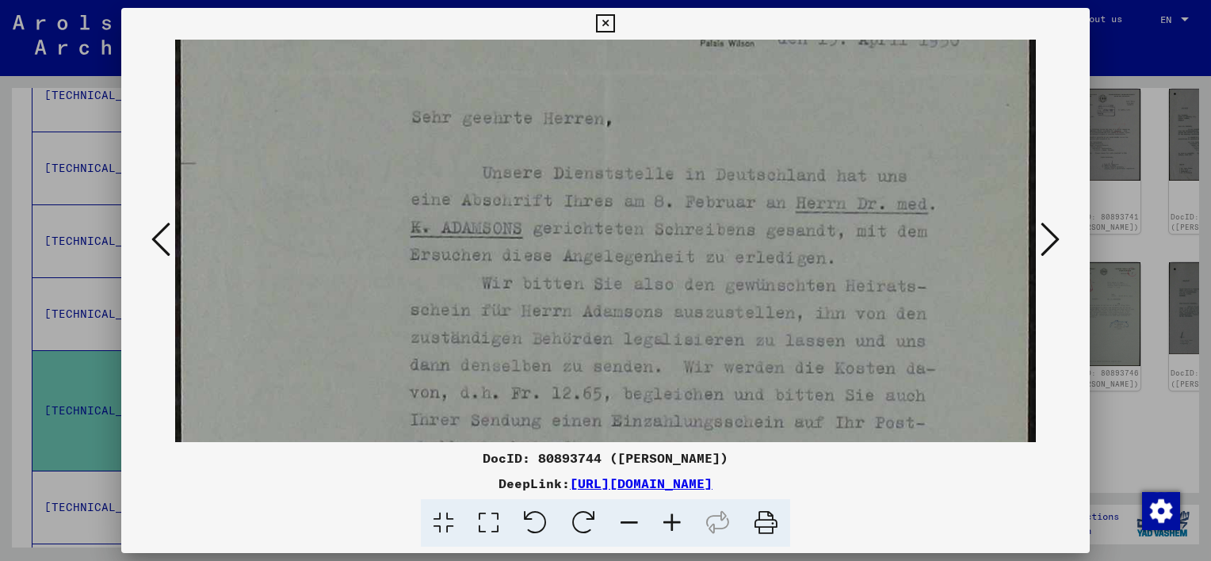
scroll to position [388, 0]
drag, startPoint x: 954, startPoint y: 386, endPoint x: 955, endPoint y: 226, distance: 160.2
click at [955, 226] on img at bounding box center [605, 259] width 861 height 1215
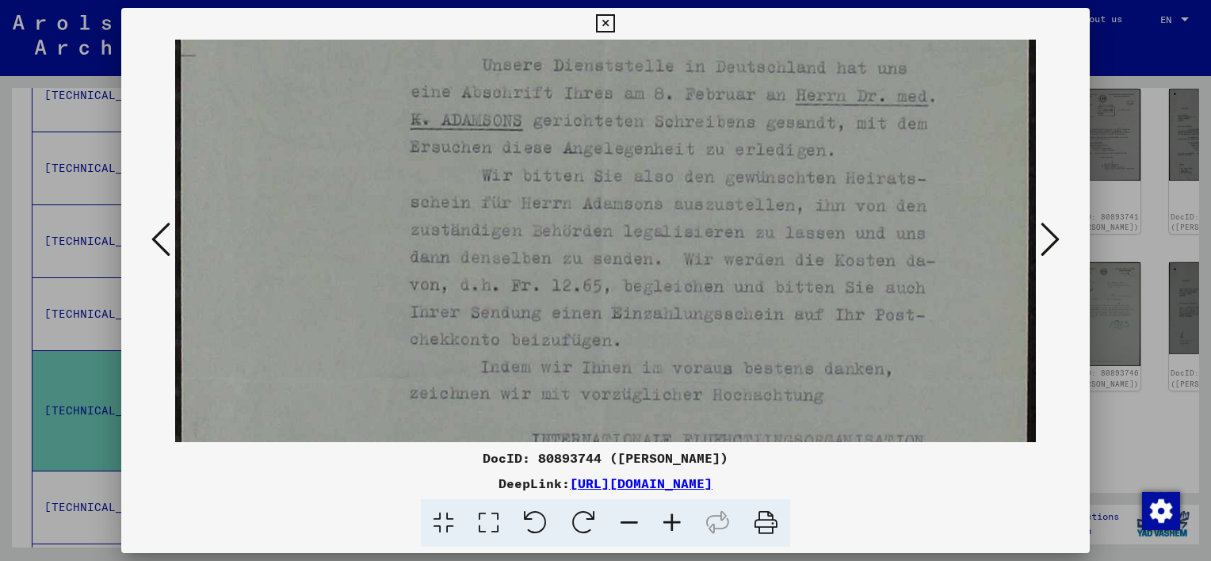
scroll to position [507, 0]
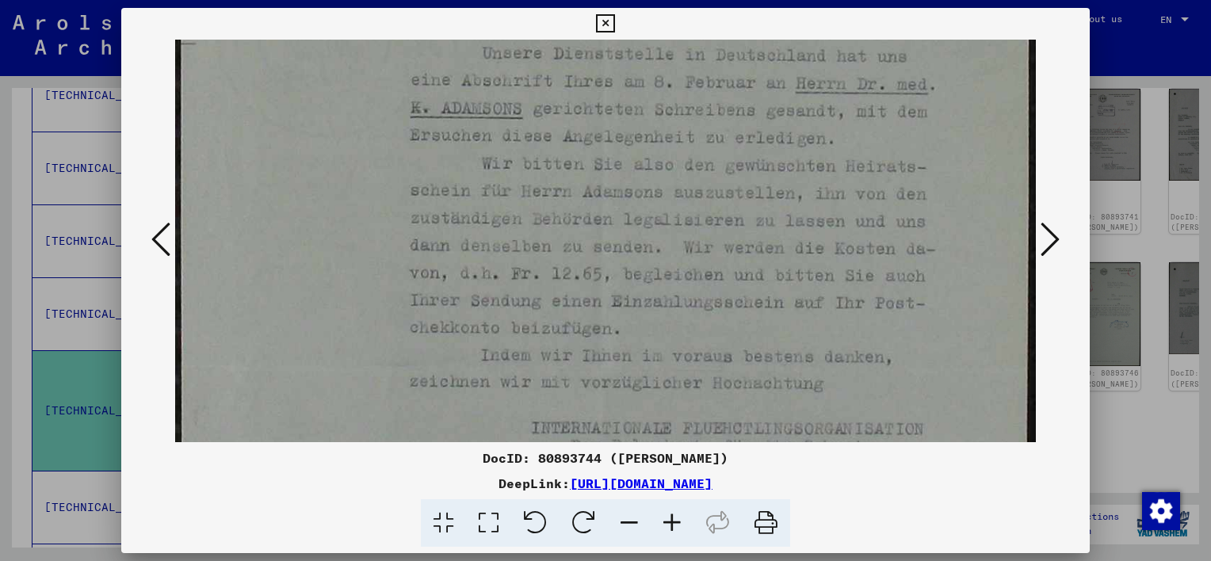
drag, startPoint x: 963, startPoint y: 382, endPoint x: 962, endPoint y: 270, distance: 112.6
click at [962, 270] on img at bounding box center [605, 140] width 861 height 1215
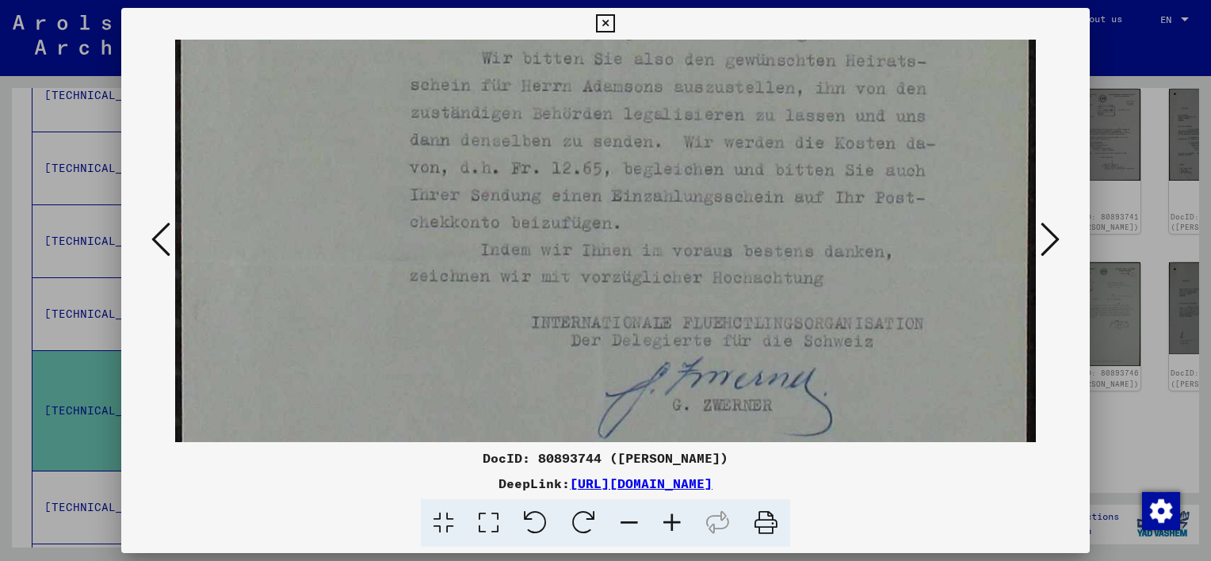
scroll to position [614, 0]
drag, startPoint x: 951, startPoint y: 387, endPoint x: 960, endPoint y: 285, distance: 101.9
click at [960, 285] on img at bounding box center [605, 33] width 861 height 1215
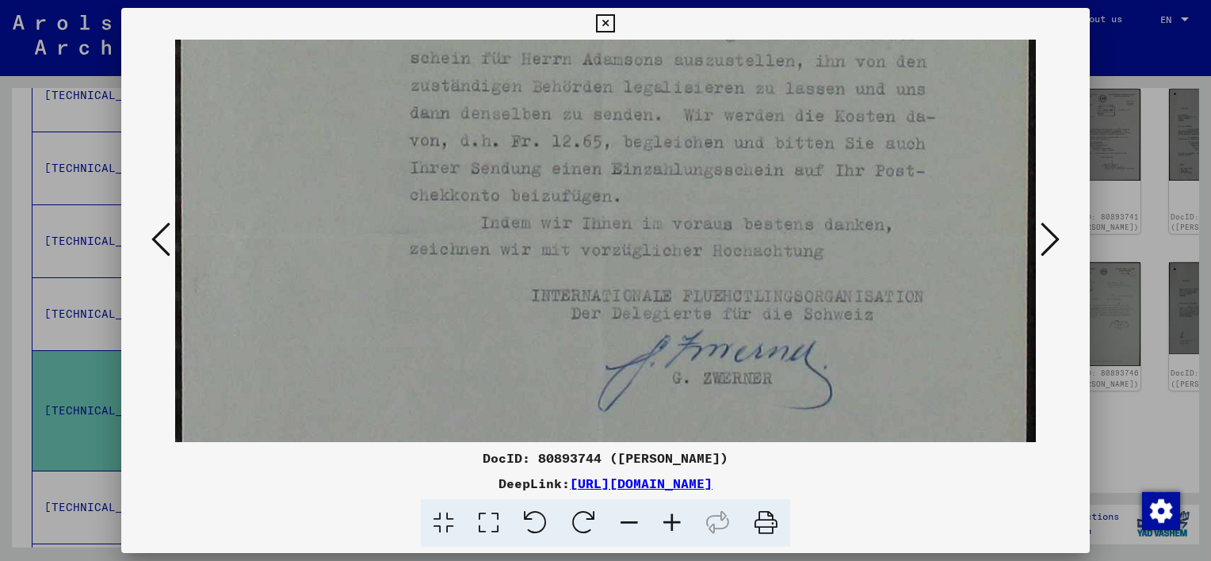
scroll to position [789, 0]
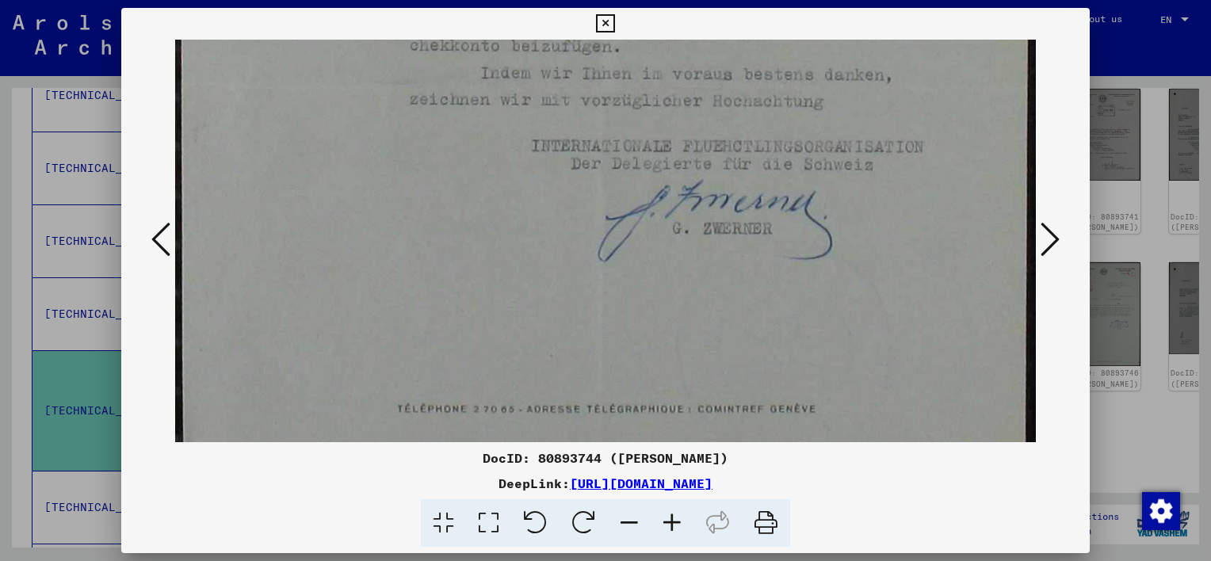
drag, startPoint x: 937, startPoint y: 374, endPoint x: 980, endPoint y: 203, distance: 176.5
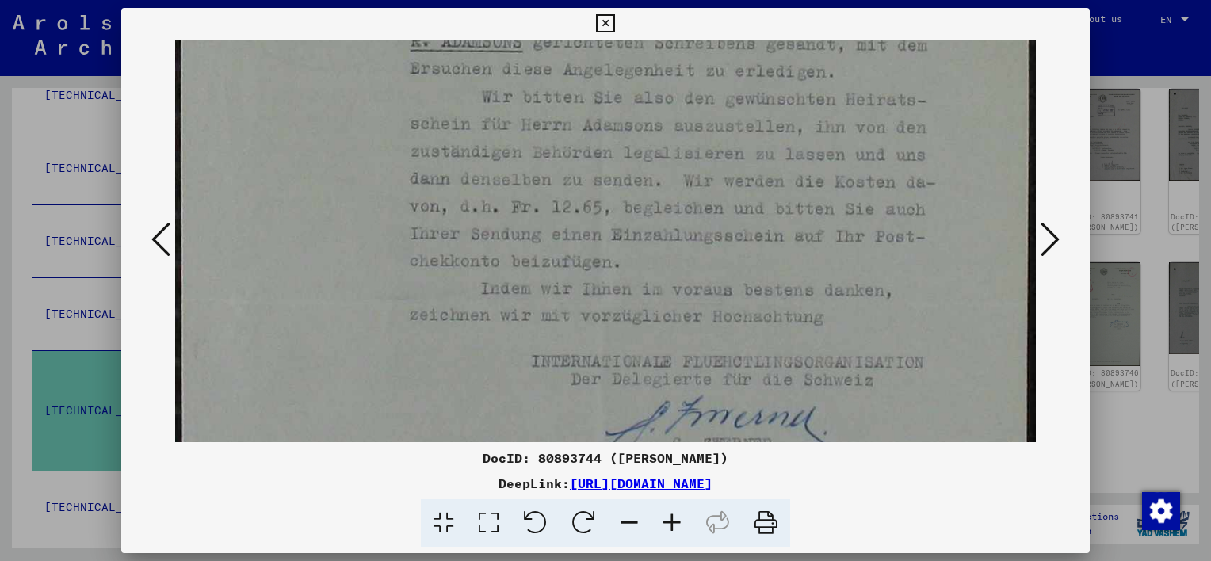
drag, startPoint x: 954, startPoint y: 369, endPoint x: 974, endPoint y: 398, distance: 35.9
click at [962, 461] on div "DocID: 80893744 ([PERSON_NAME]) DeepLink: [URL][DOMAIN_NAME]" at bounding box center [605, 278] width 969 height 540
click at [1053, 229] on icon at bounding box center [1050, 239] width 19 height 38
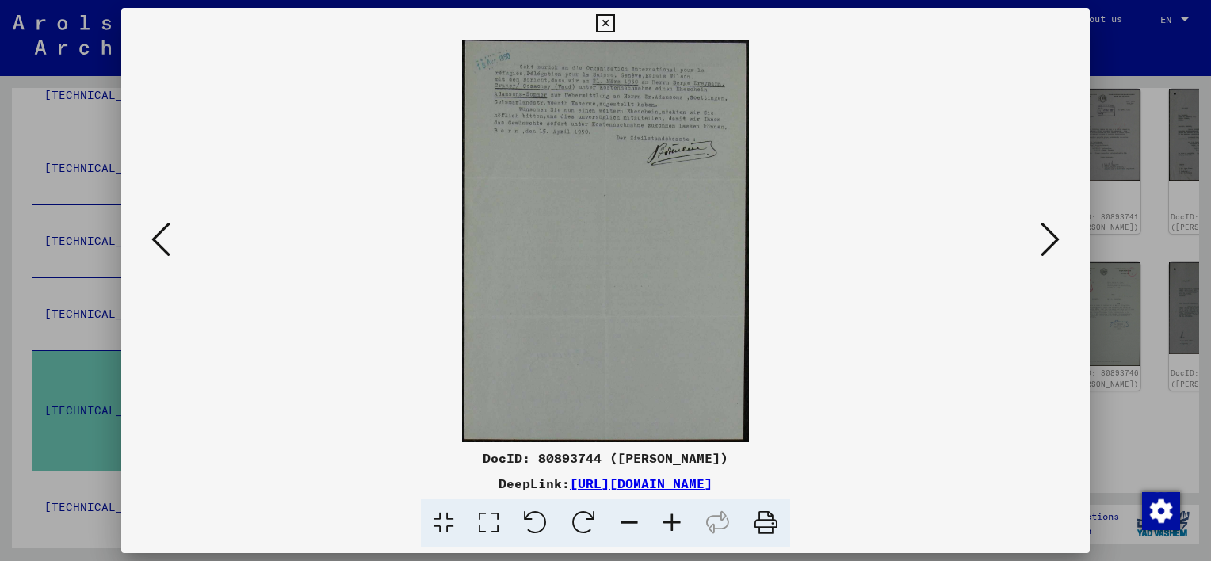
drag, startPoint x: 596, startPoint y: 339, endPoint x: 593, endPoint y: 405, distance: 65.9
click at [596, 423] on img at bounding box center [605, 241] width 861 height 403
click at [484, 523] on icon at bounding box center [488, 523] width 45 height 48
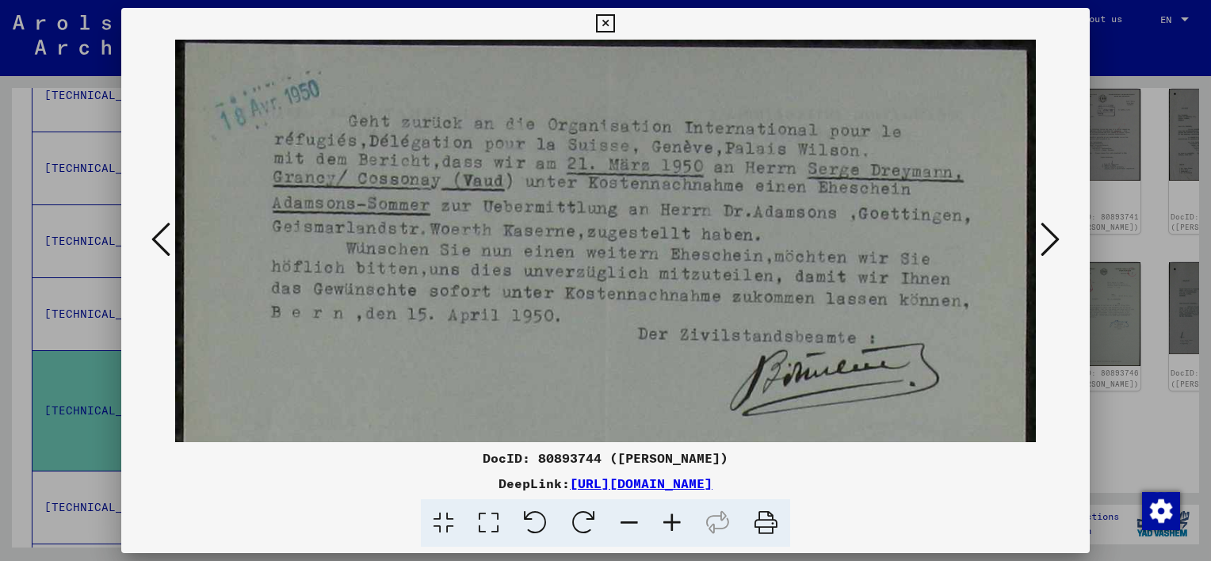
click at [1054, 247] on icon at bounding box center [1050, 239] width 19 height 38
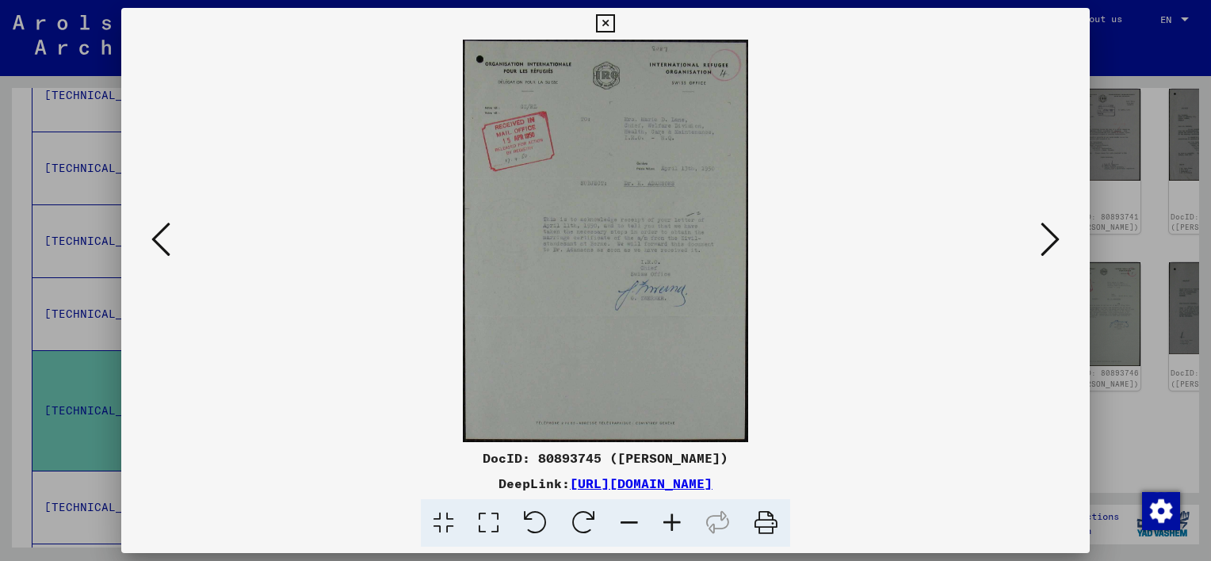
click at [487, 524] on icon at bounding box center [488, 523] width 45 height 48
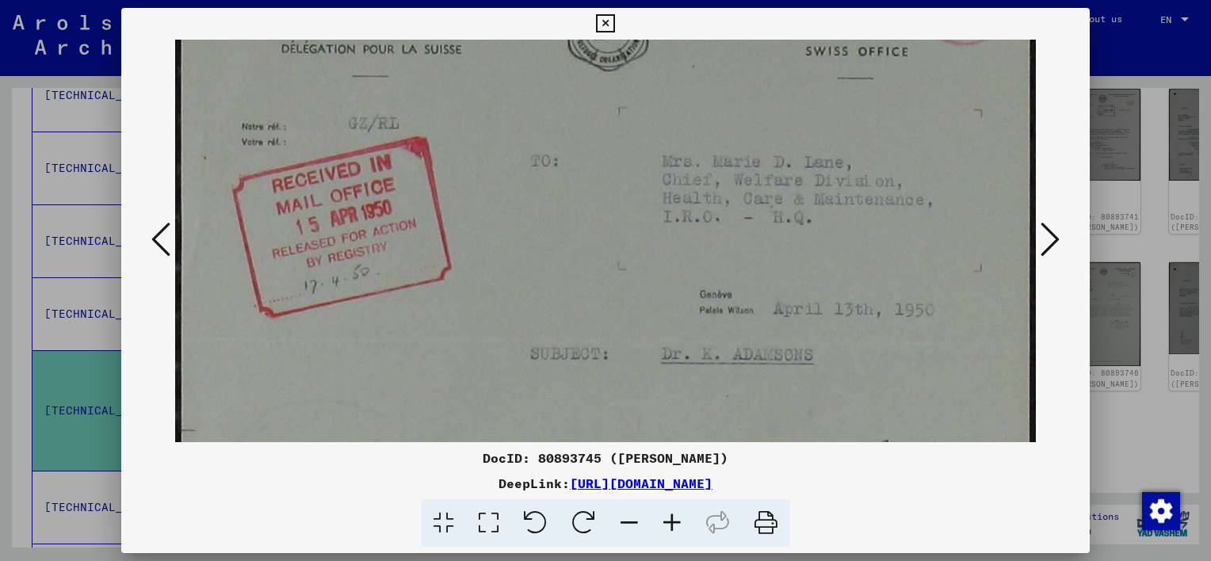
scroll to position [124, 0]
drag, startPoint x: 614, startPoint y: 361, endPoint x: 666, endPoint y: 242, distance: 129.9
click at [666, 242] on img at bounding box center [605, 523] width 861 height 1215
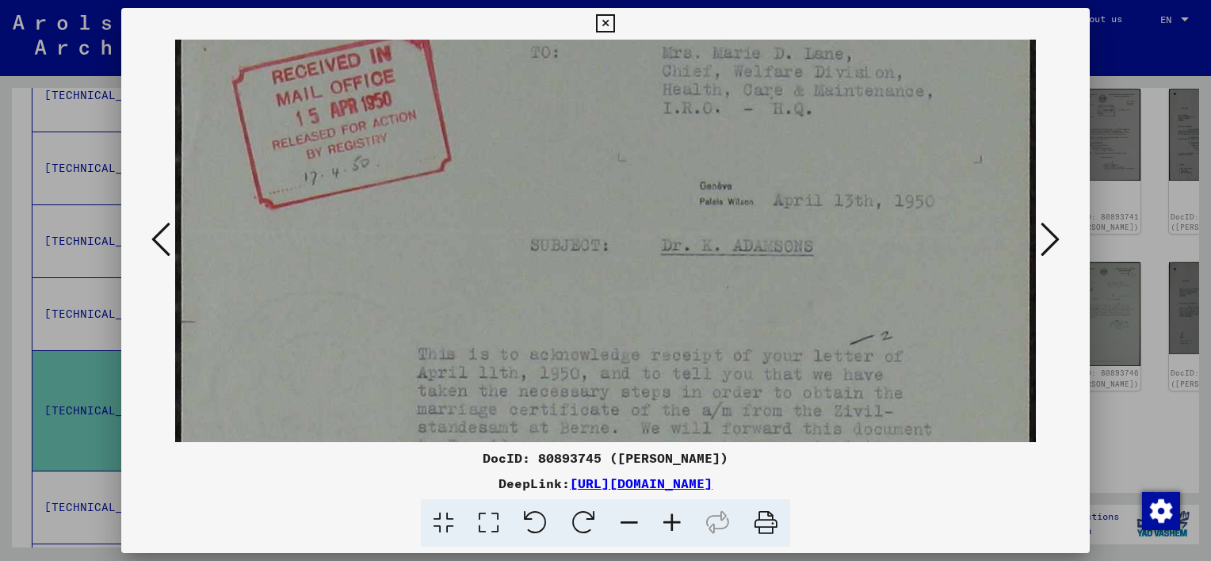
scroll to position [244, 0]
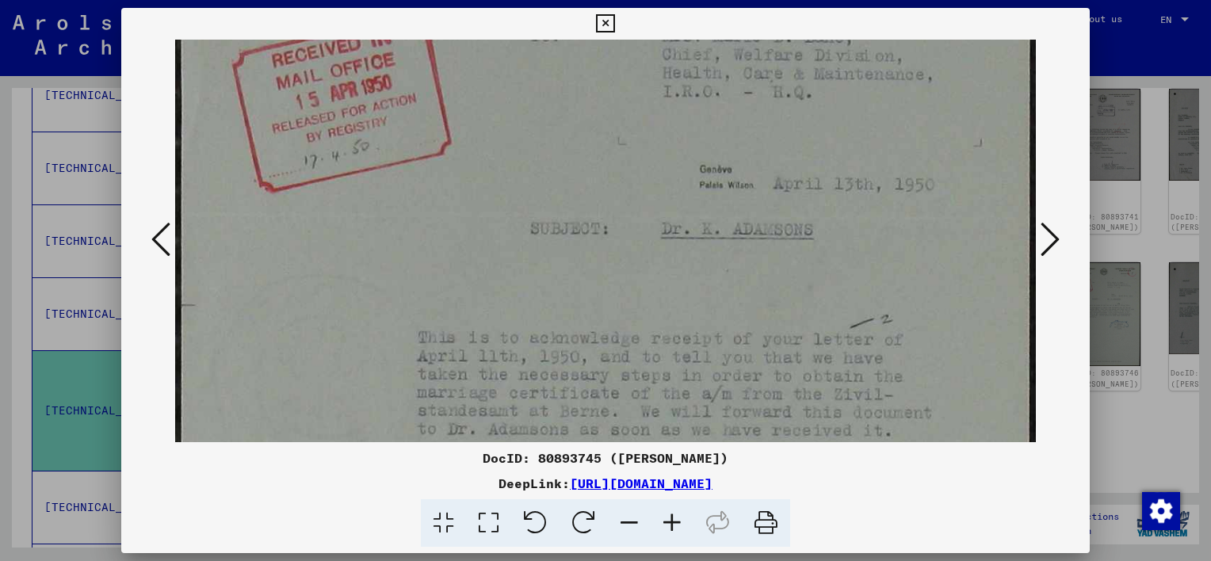
drag, startPoint x: 615, startPoint y: 408, endPoint x: 668, endPoint y: 292, distance: 127.8
click at [668, 292] on img at bounding box center [605, 402] width 861 height 1215
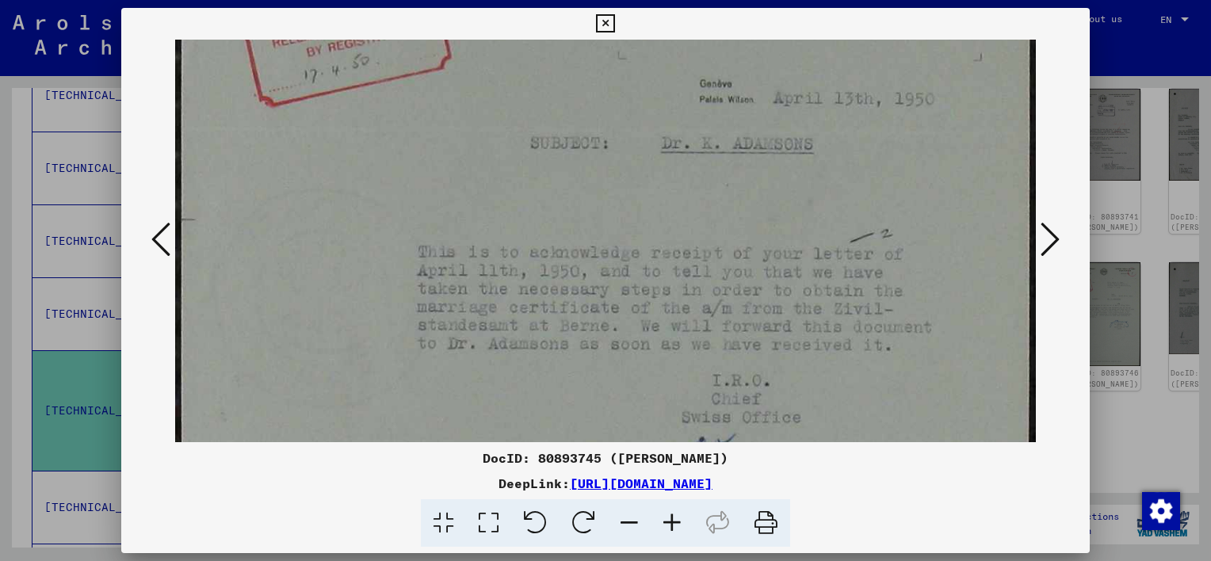
scroll to position [333, 0]
drag, startPoint x: 621, startPoint y: 363, endPoint x: 673, endPoint y: 291, distance: 89.1
click at [673, 291] on img at bounding box center [605, 314] width 861 height 1215
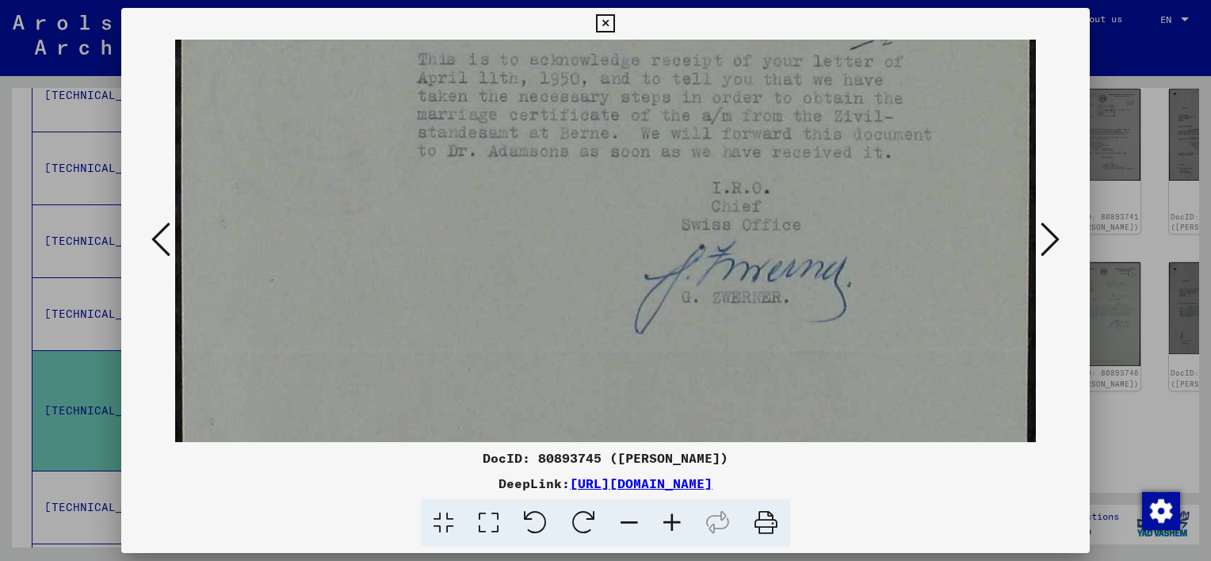
drag, startPoint x: 604, startPoint y: 401, endPoint x: 745, endPoint y: 216, distance: 233.1
click at [745, 216] on img at bounding box center [605, 124] width 861 height 1215
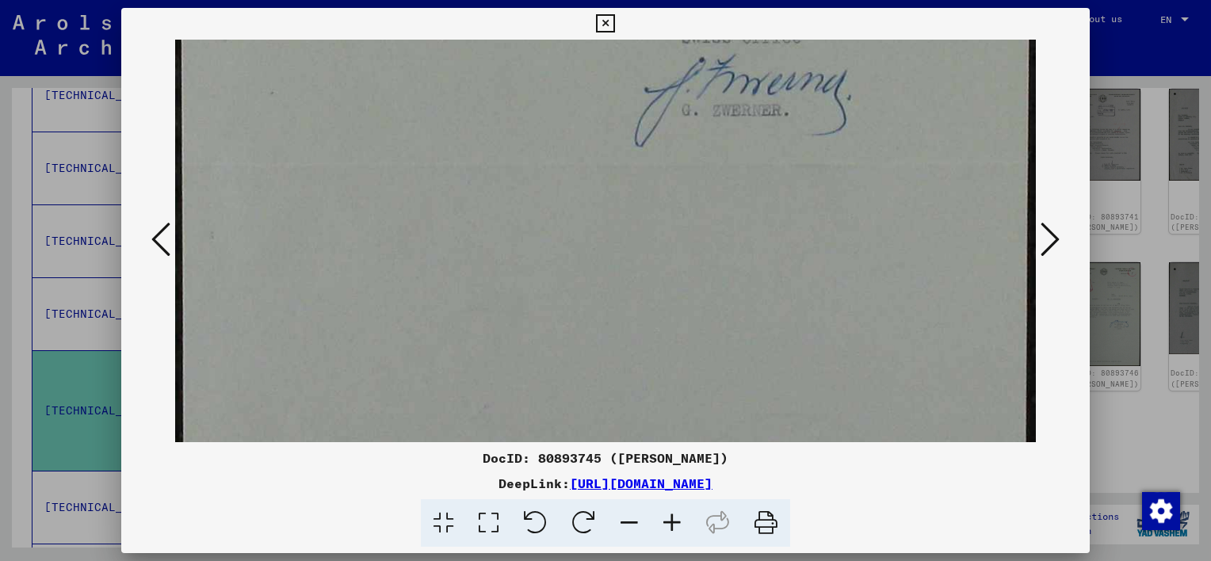
scroll to position [731, 0]
drag, startPoint x: 694, startPoint y: 382, endPoint x: 886, endPoint y: 182, distance: 277.6
click at [1043, 241] on icon at bounding box center [1050, 239] width 19 height 38
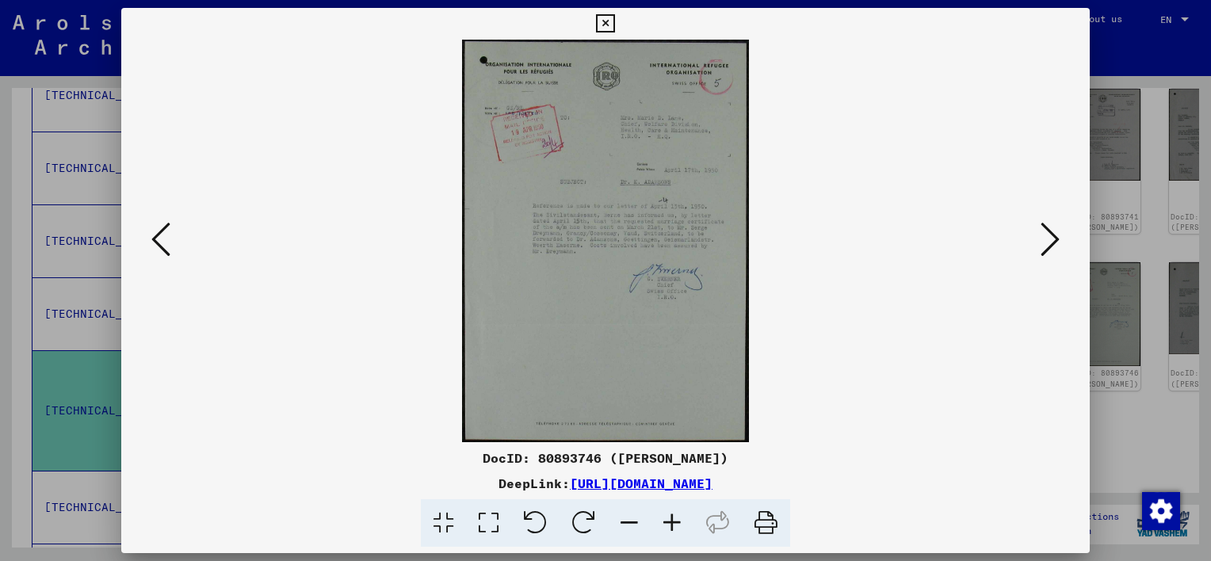
click at [1043, 244] on icon at bounding box center [1050, 239] width 19 height 38
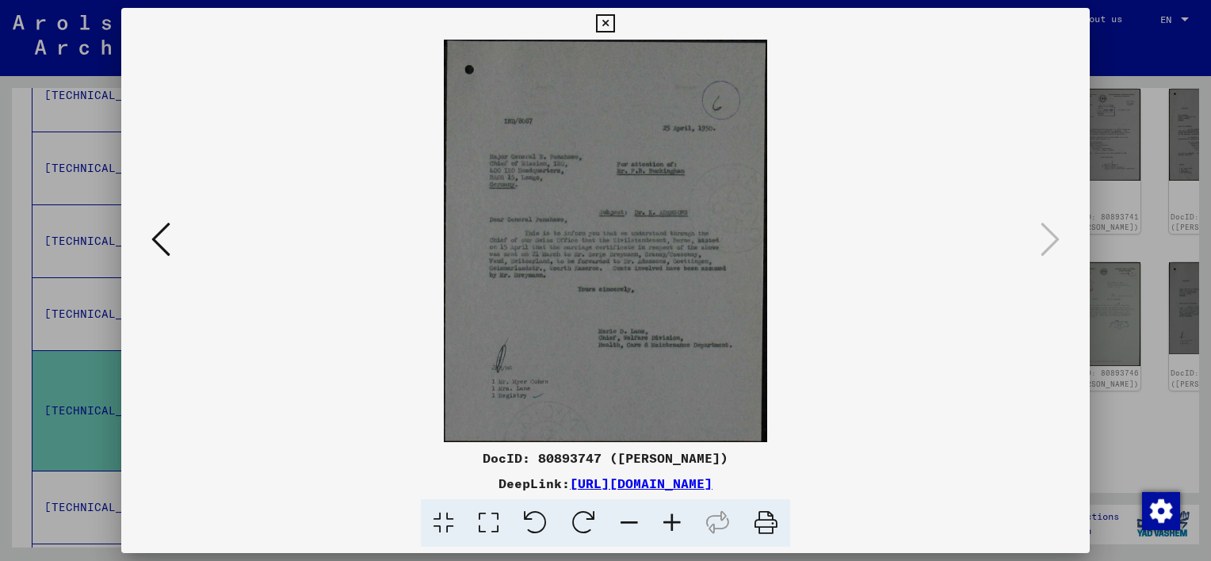
click at [493, 522] on icon at bounding box center [488, 523] width 45 height 48
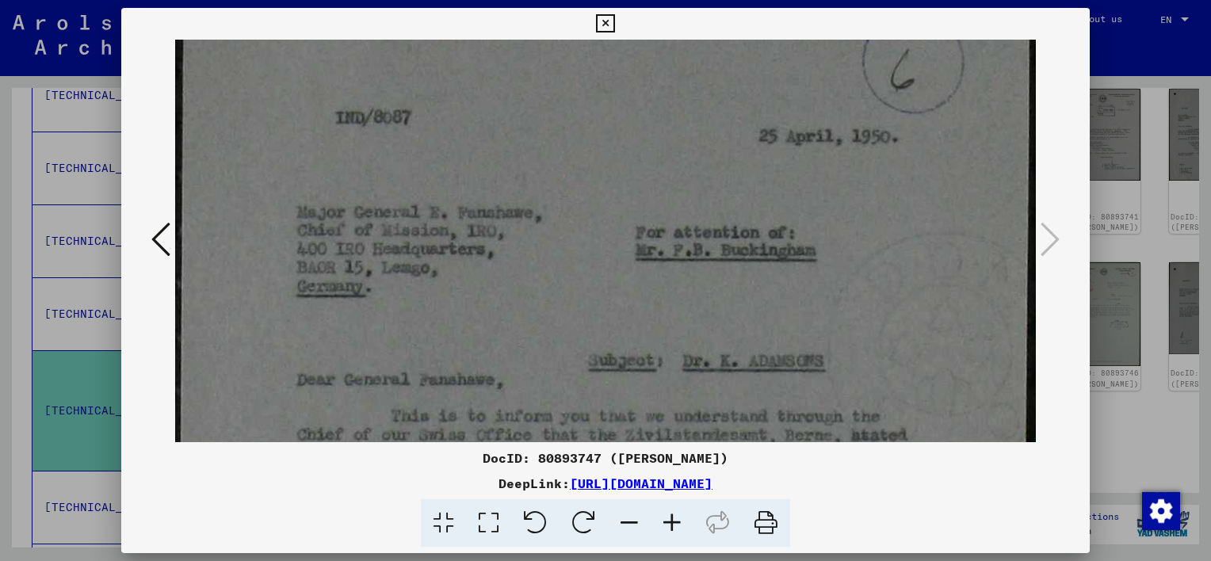
scroll to position [141, 0]
drag, startPoint x: 553, startPoint y: 397, endPoint x: 628, endPoint y: 251, distance: 163.8
click at [628, 251] on img at bounding box center [605, 435] width 861 height 1073
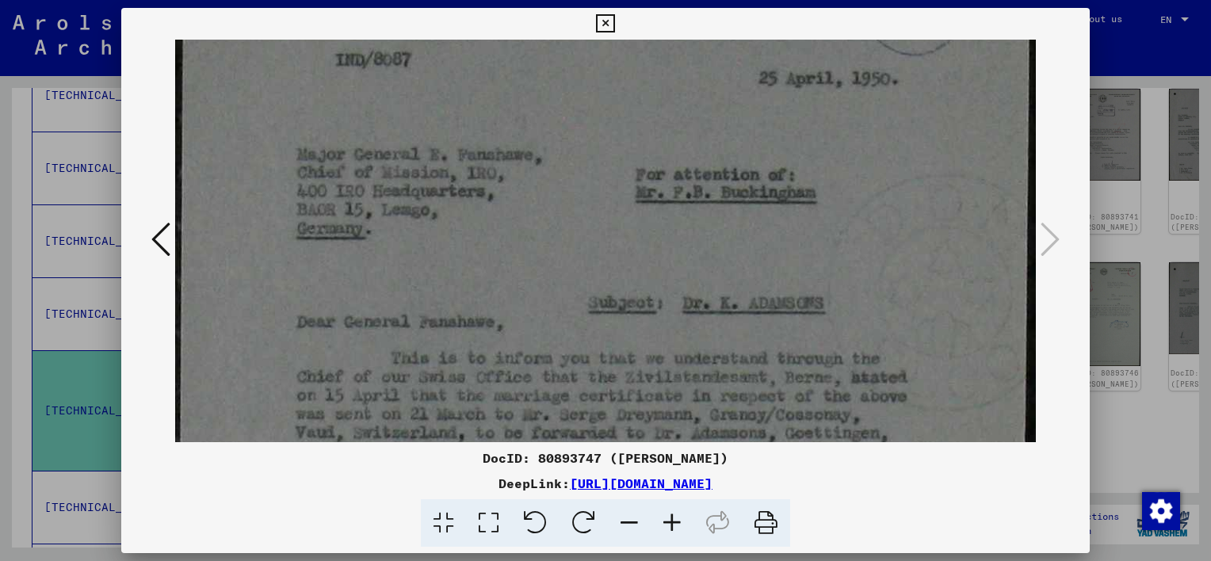
scroll to position [205, 0]
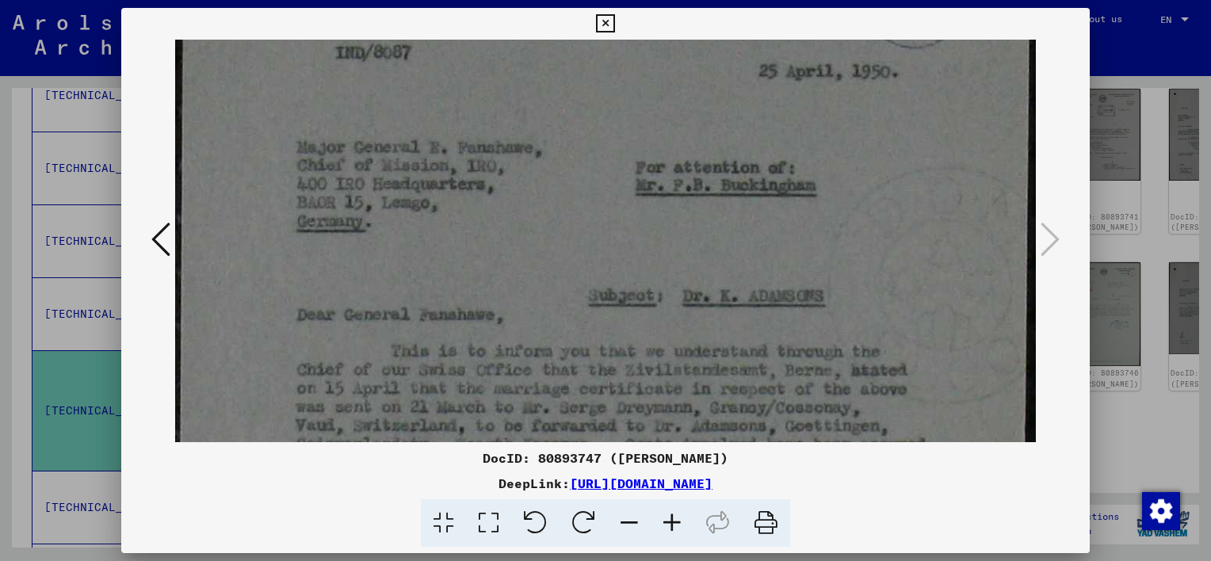
drag, startPoint x: 511, startPoint y: 364, endPoint x: 561, endPoint y: 302, distance: 80.0
click at [561, 302] on img at bounding box center [605, 371] width 861 height 1073
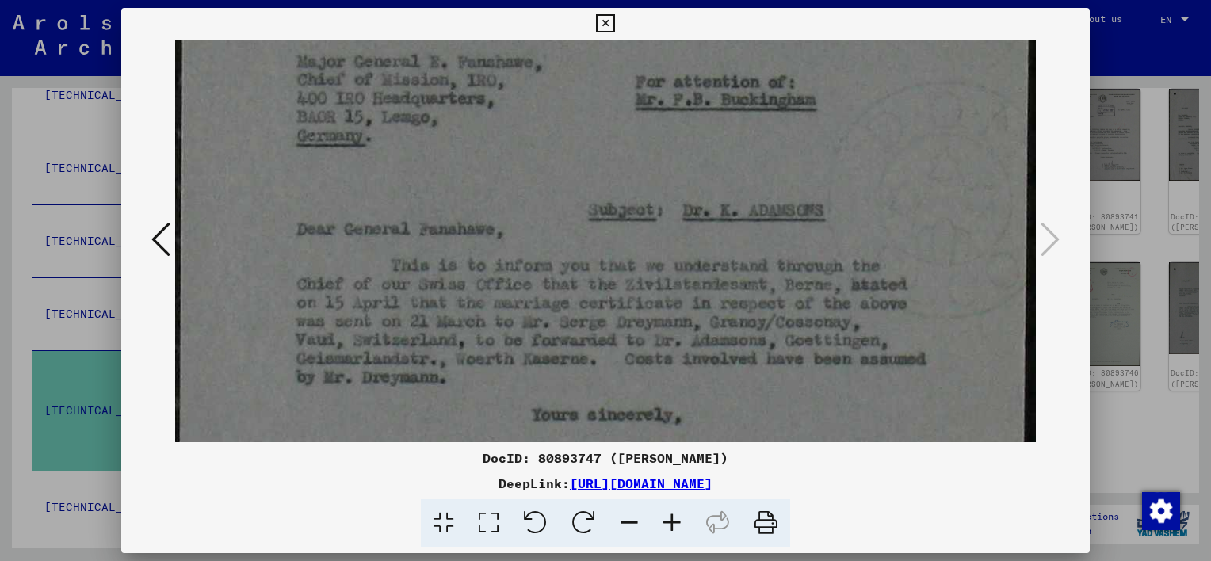
scroll to position [295, 0]
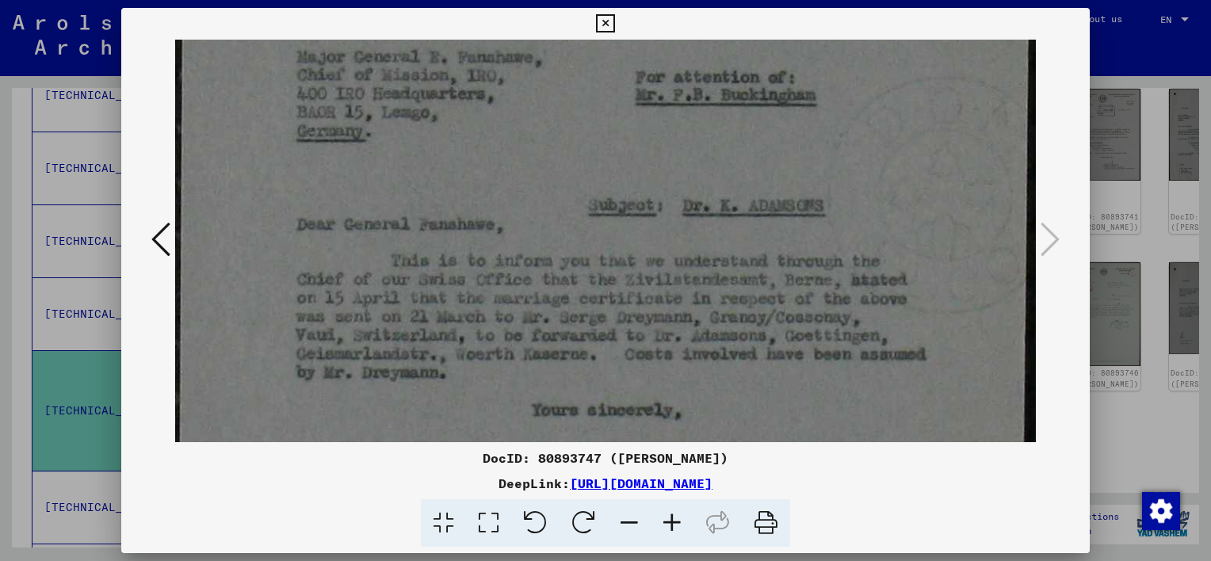
drag, startPoint x: 519, startPoint y: 380, endPoint x: 659, endPoint y: 274, distance: 174.9
click at [659, 274] on img at bounding box center [605, 281] width 861 height 1073
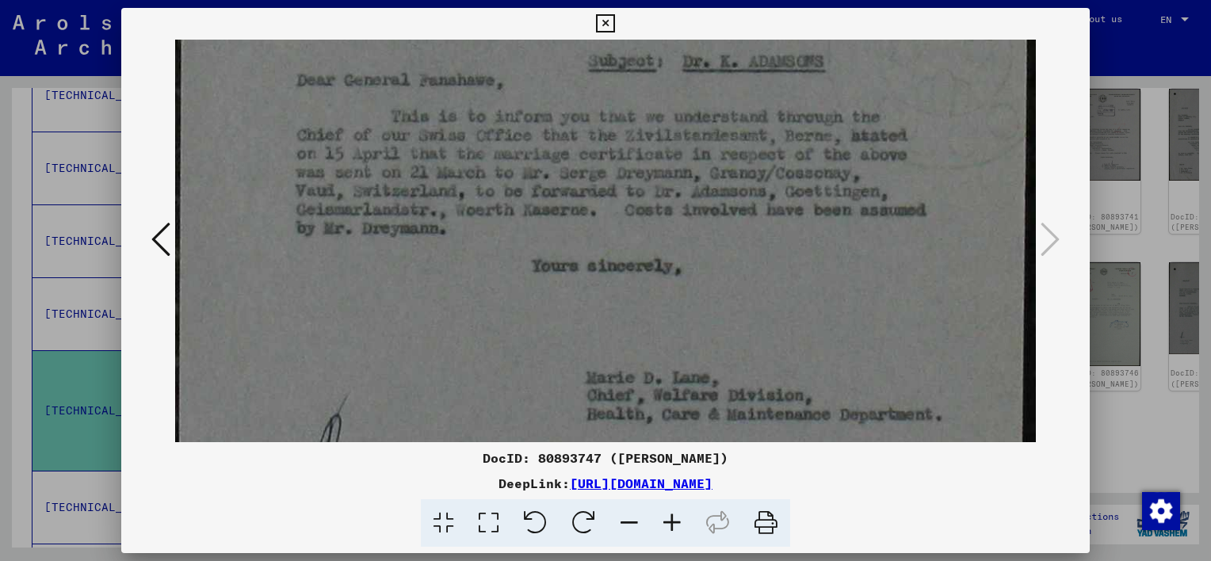
scroll to position [442, 0]
drag, startPoint x: 762, startPoint y: 408, endPoint x: 848, endPoint y: 263, distance: 168.9
click at [848, 263] on img at bounding box center [605, 133] width 861 height 1073
click at [152, 247] on button at bounding box center [161, 240] width 29 height 45
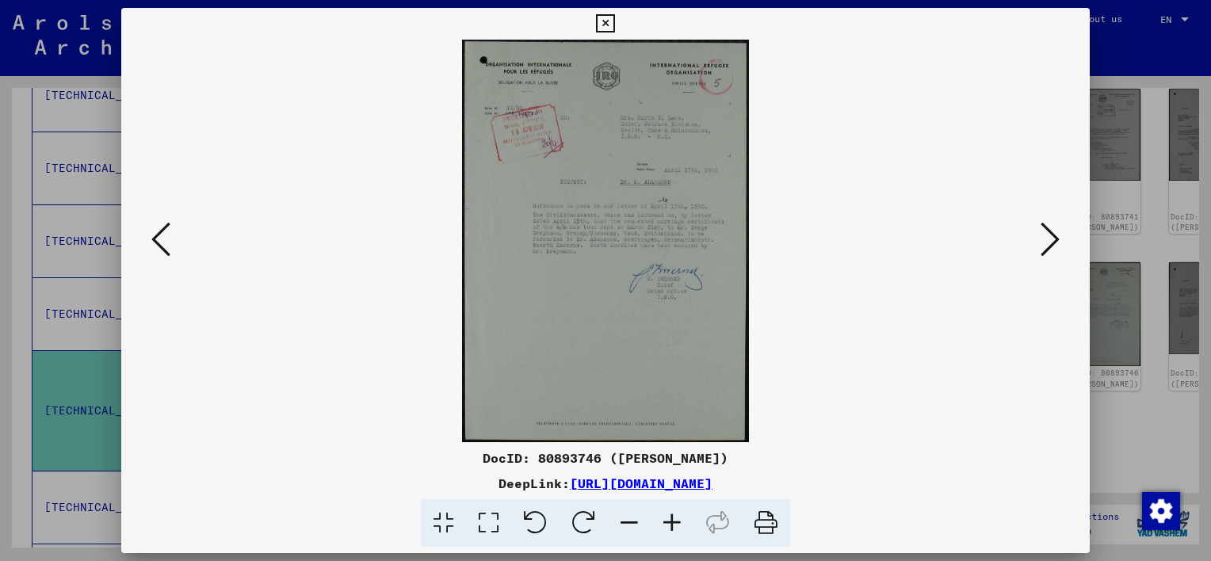
click at [154, 246] on icon at bounding box center [160, 239] width 19 height 38
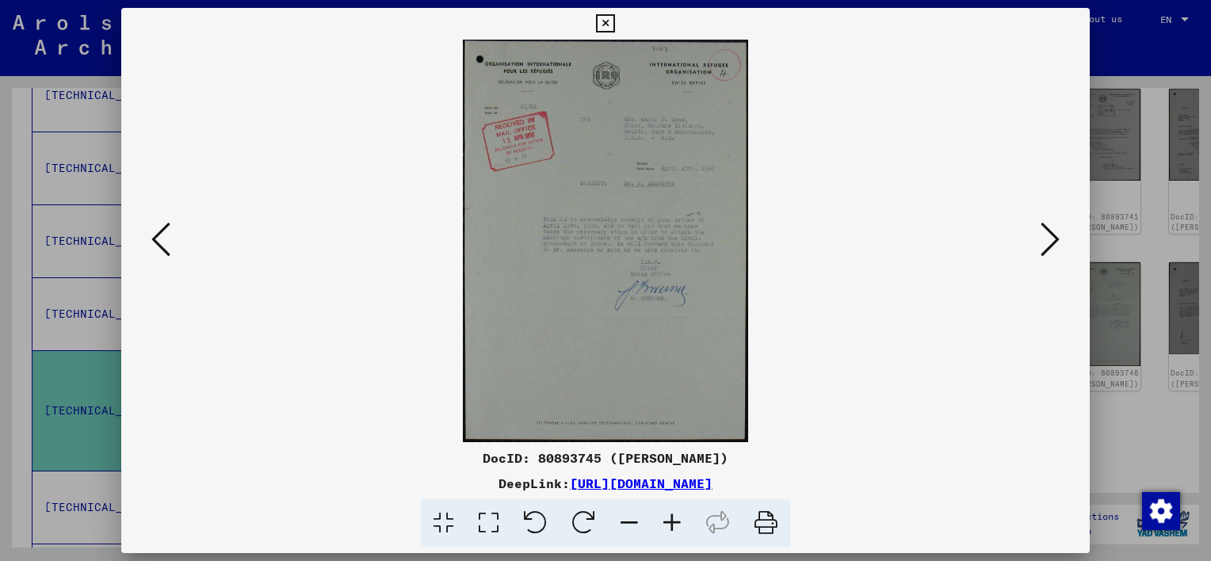
click at [154, 246] on icon at bounding box center [160, 239] width 19 height 38
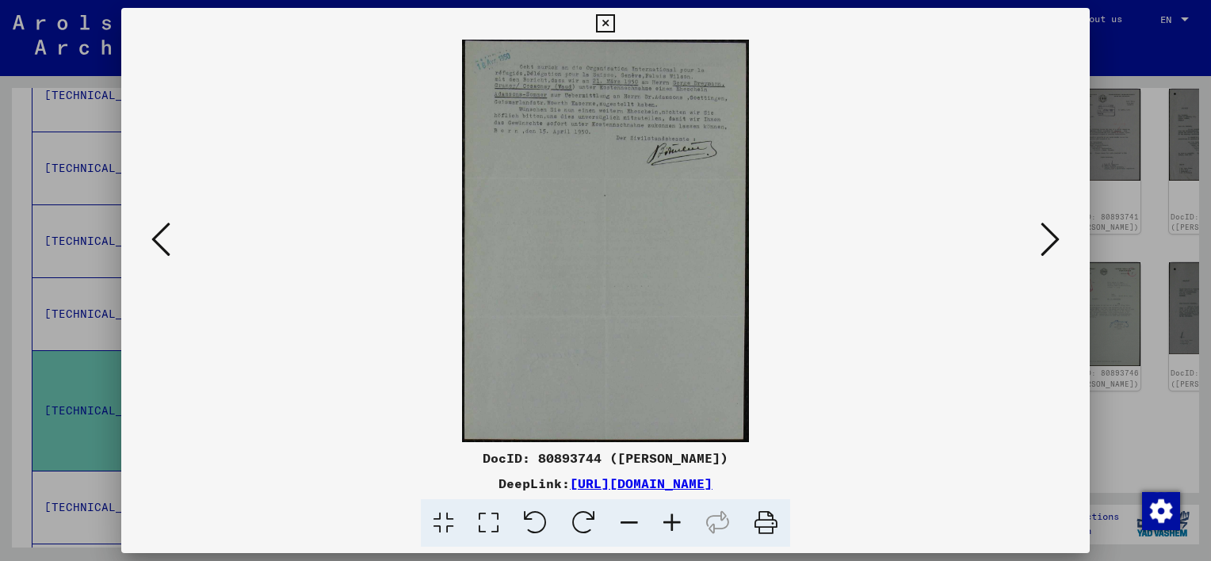
click at [153, 247] on icon at bounding box center [160, 239] width 19 height 38
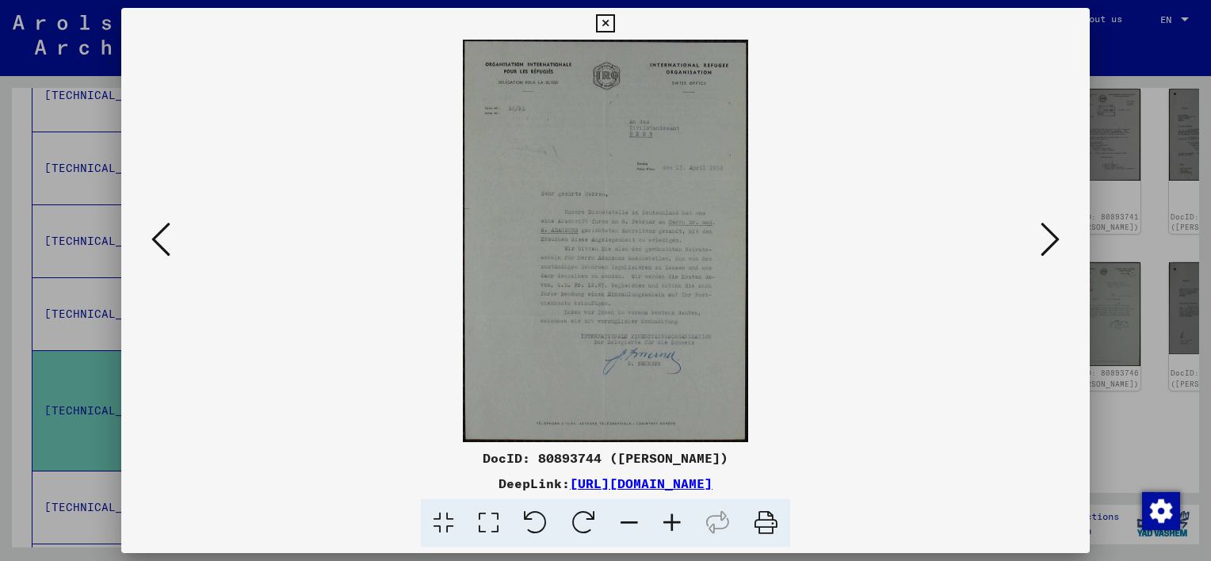
click at [153, 247] on icon at bounding box center [160, 239] width 19 height 38
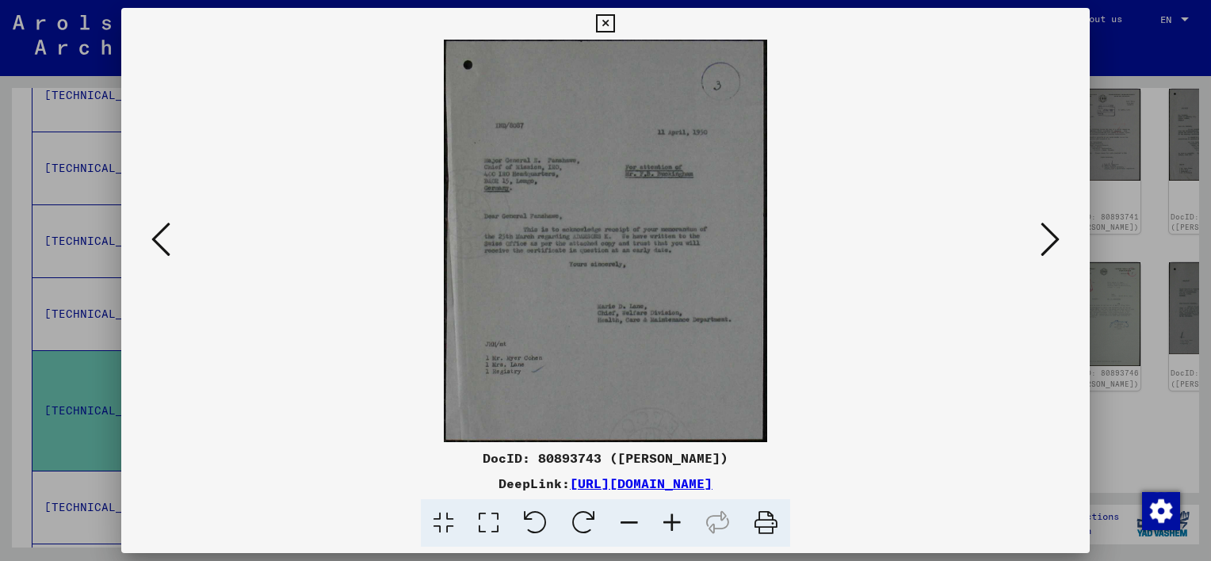
click at [152, 256] on icon at bounding box center [160, 239] width 19 height 38
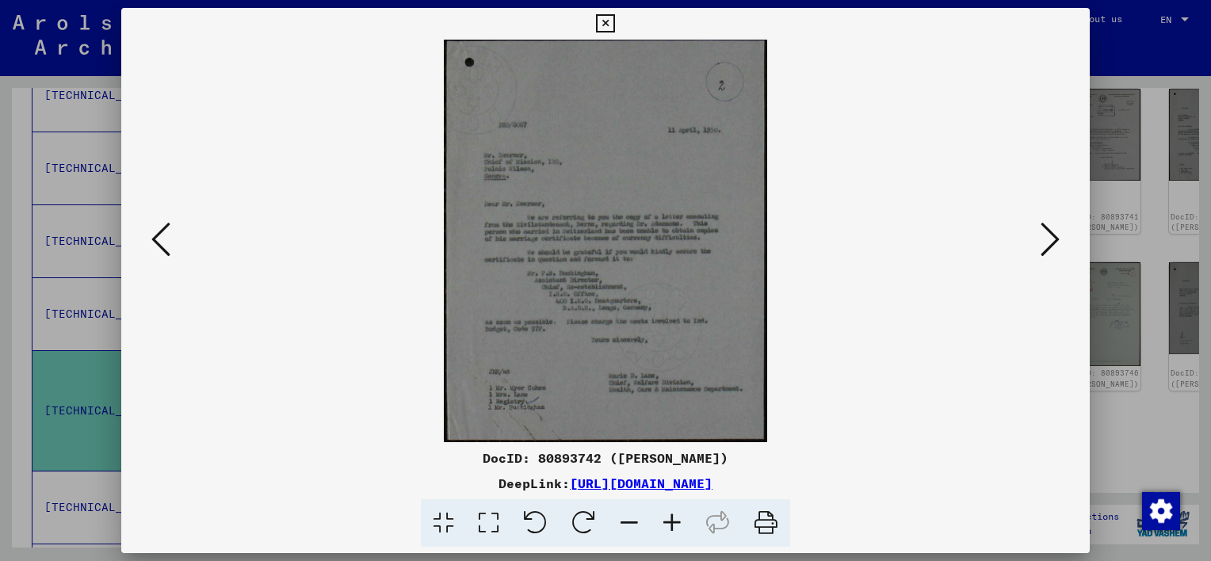
click at [485, 519] on icon at bounding box center [488, 523] width 45 height 48
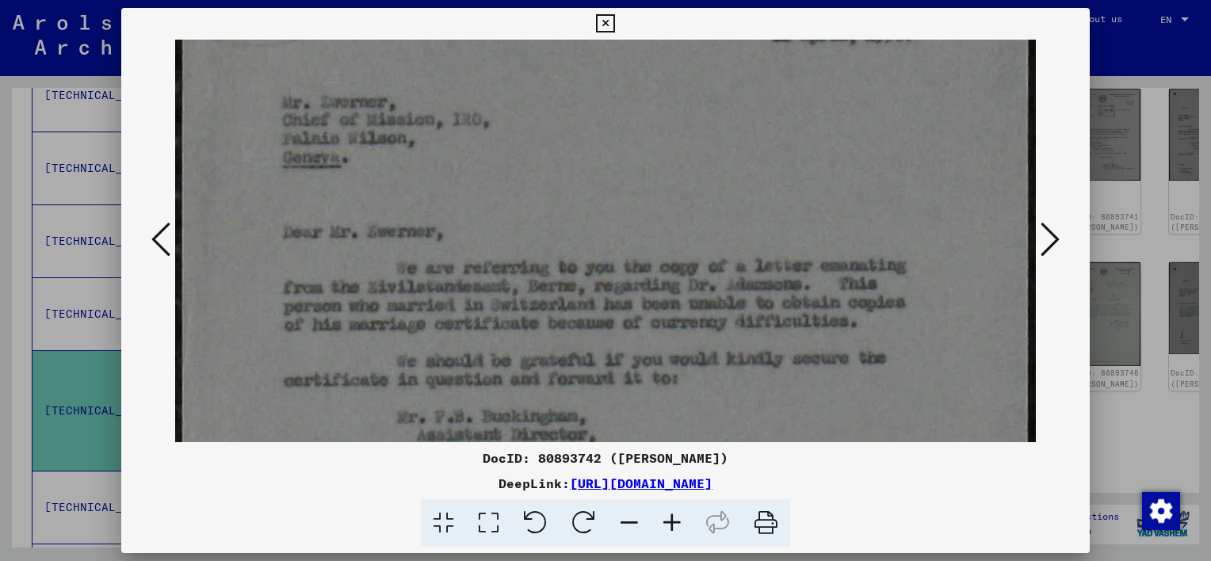
scroll to position [257, 0]
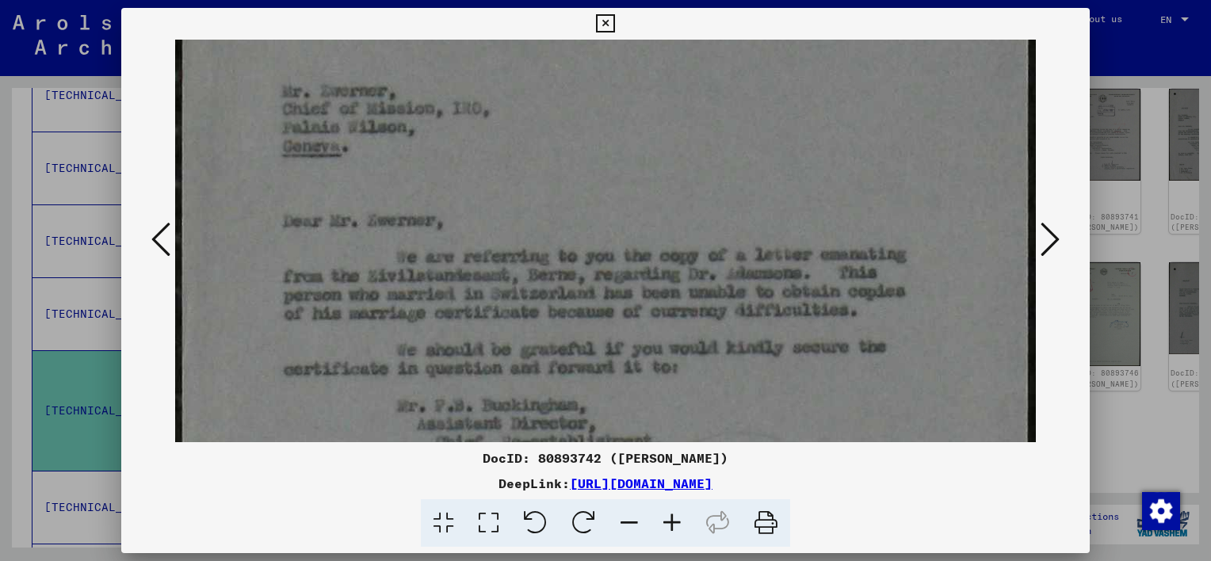
drag, startPoint x: 517, startPoint y: 372, endPoint x: 599, endPoint y: 117, distance: 267.3
click at [599, 117] on img at bounding box center [605, 319] width 861 height 1073
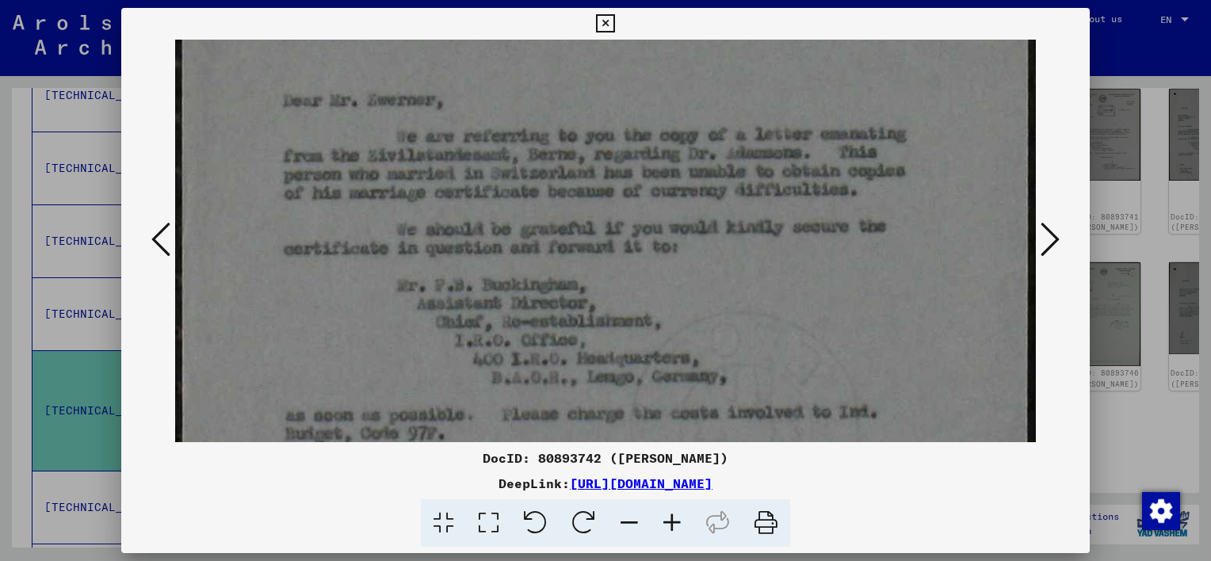
scroll to position [398, 0]
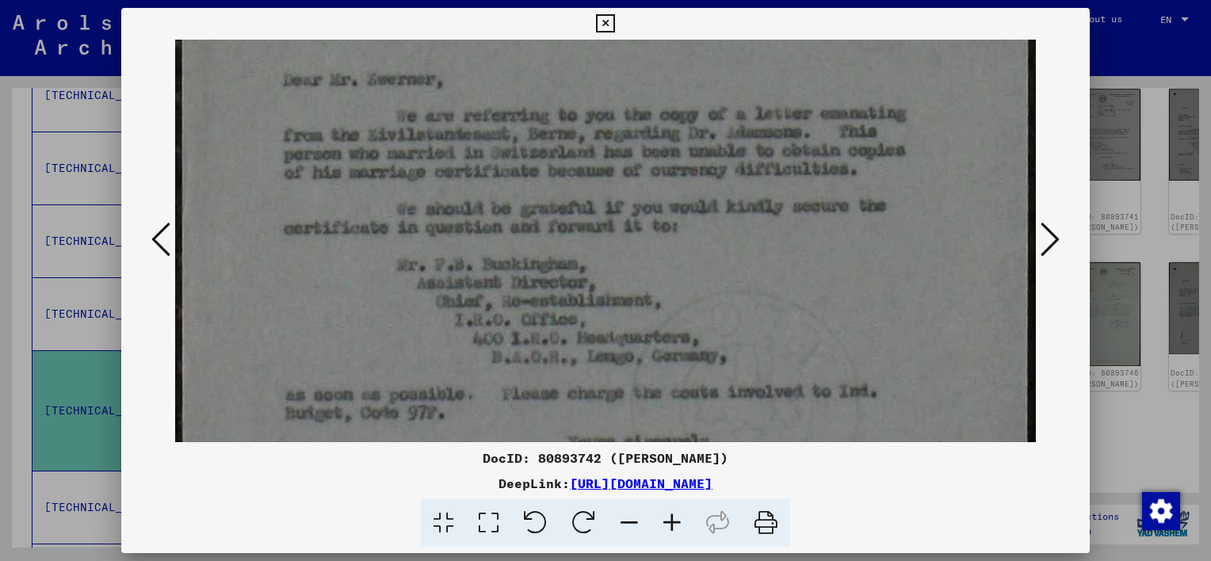
drag, startPoint x: 454, startPoint y: 349, endPoint x: 517, endPoint y: 212, distance: 150.8
click at [517, 212] on img at bounding box center [605, 178] width 861 height 1073
click at [157, 245] on icon at bounding box center [160, 239] width 19 height 38
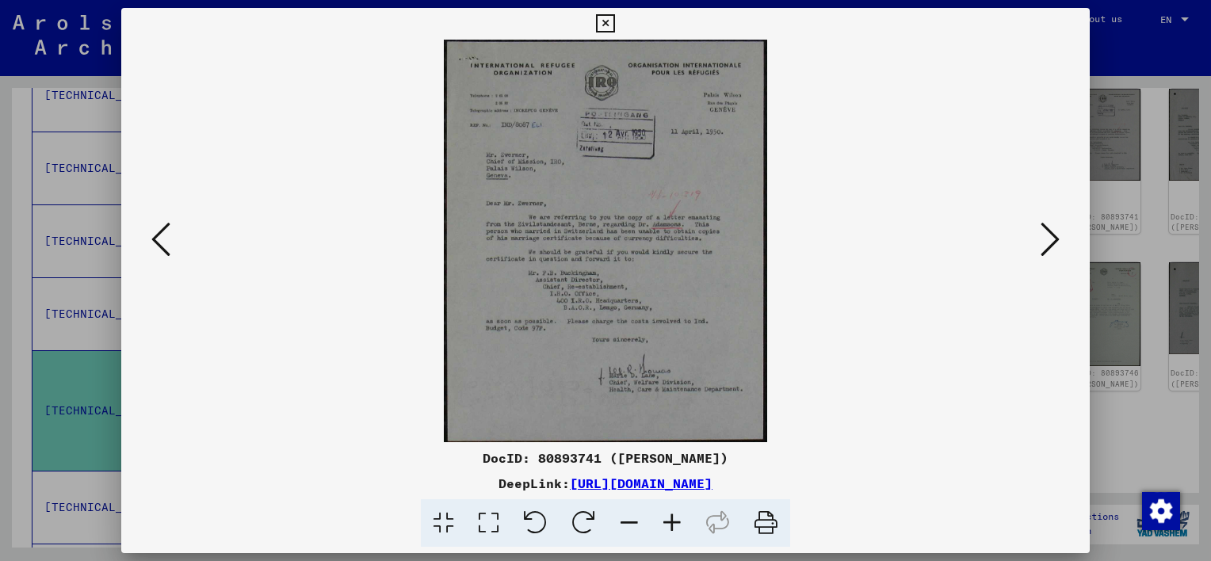
click at [163, 248] on icon at bounding box center [160, 239] width 19 height 38
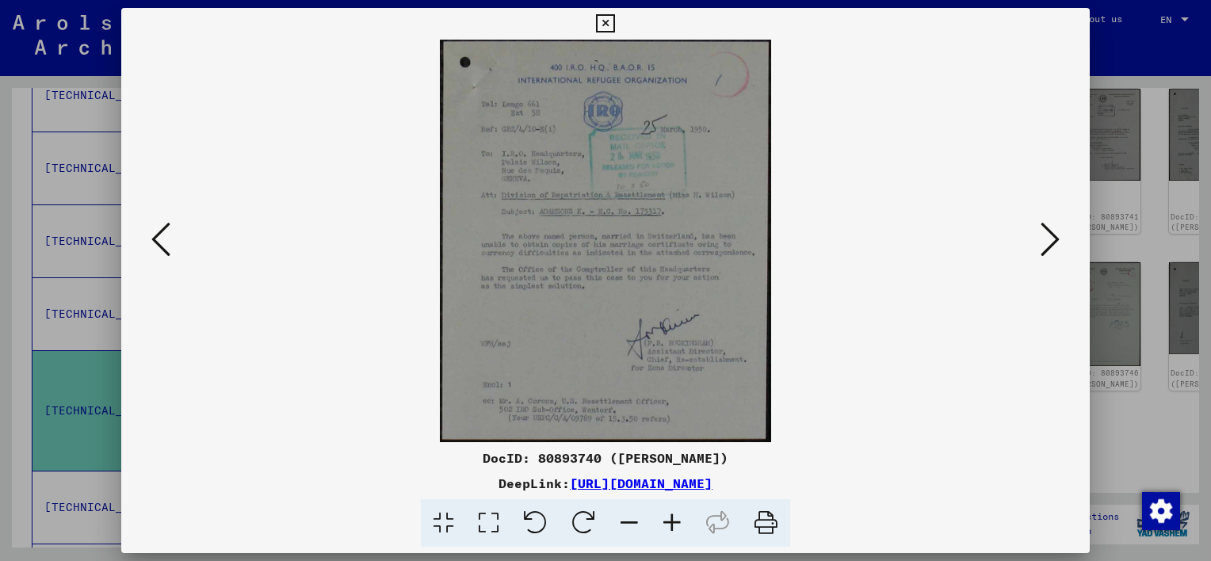
click at [484, 522] on icon at bounding box center [488, 523] width 45 height 48
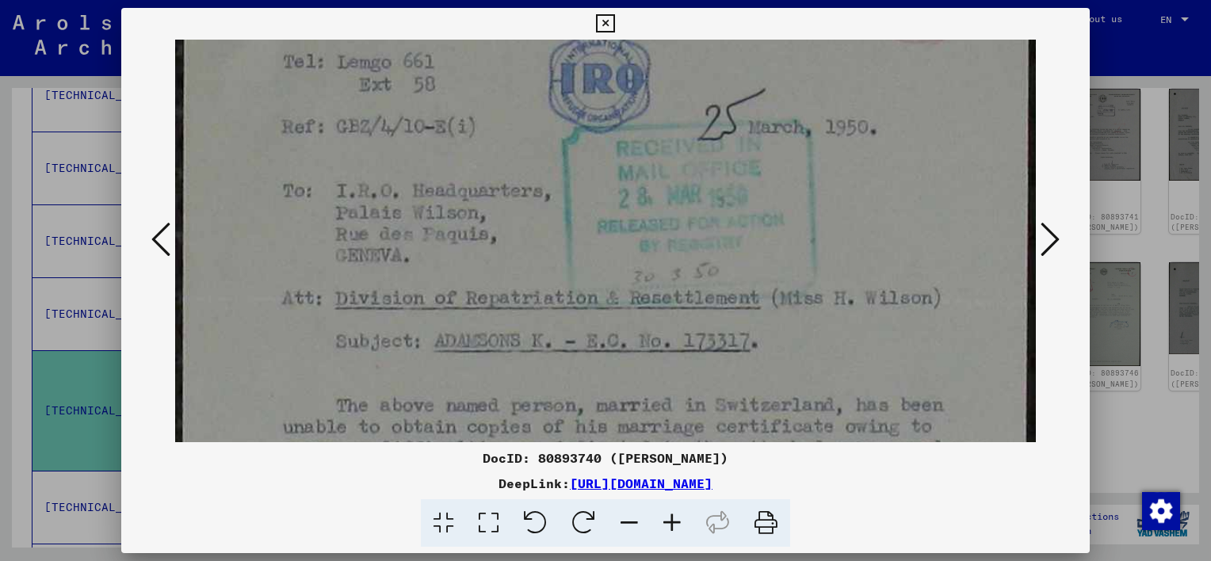
scroll to position [150, 0]
drag, startPoint x: 620, startPoint y: 339, endPoint x: 649, endPoint y: 204, distance: 138.7
click at [649, 204] on img at bounding box center [605, 414] width 861 height 1048
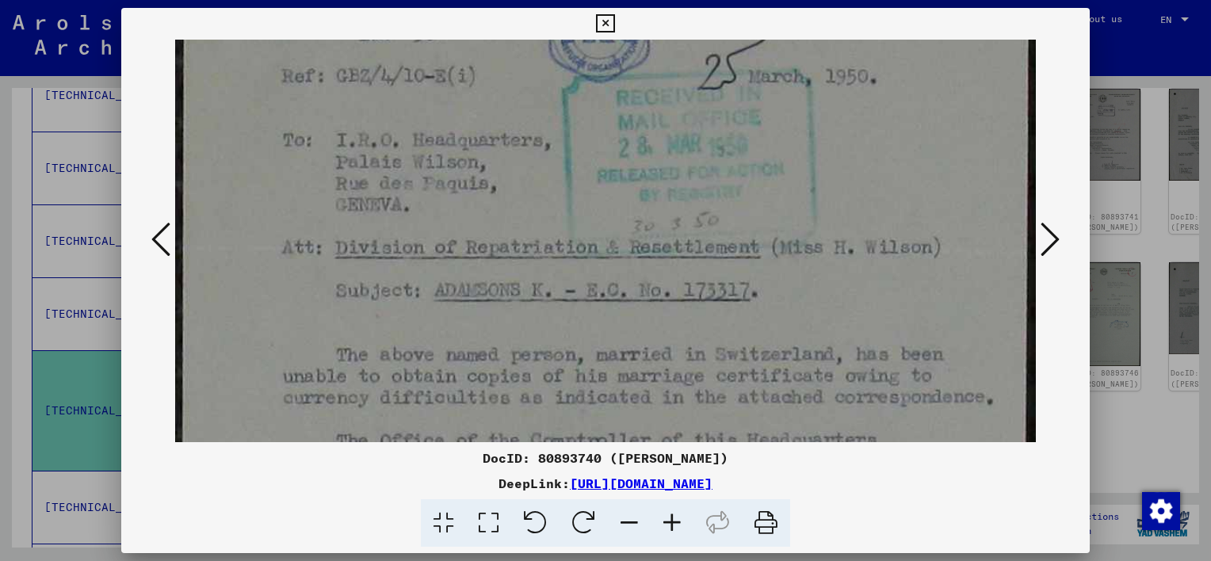
drag, startPoint x: 618, startPoint y: 365, endPoint x: 679, endPoint y: 348, distance: 63.3
click at [745, 327] on img at bounding box center [605, 369] width 861 height 1048
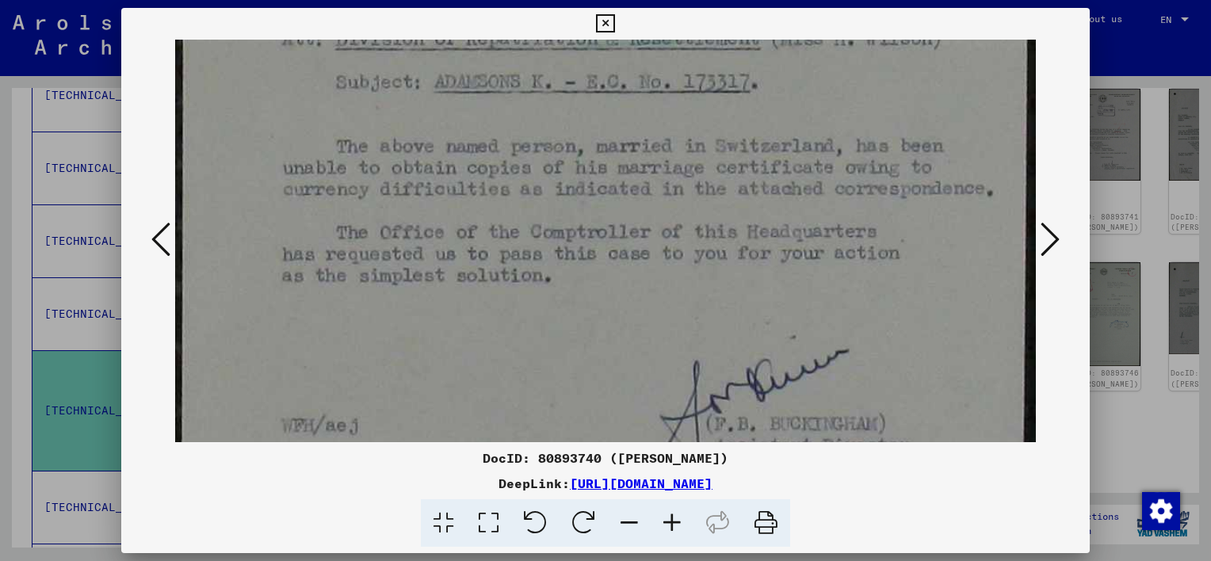
scroll to position [412, 0]
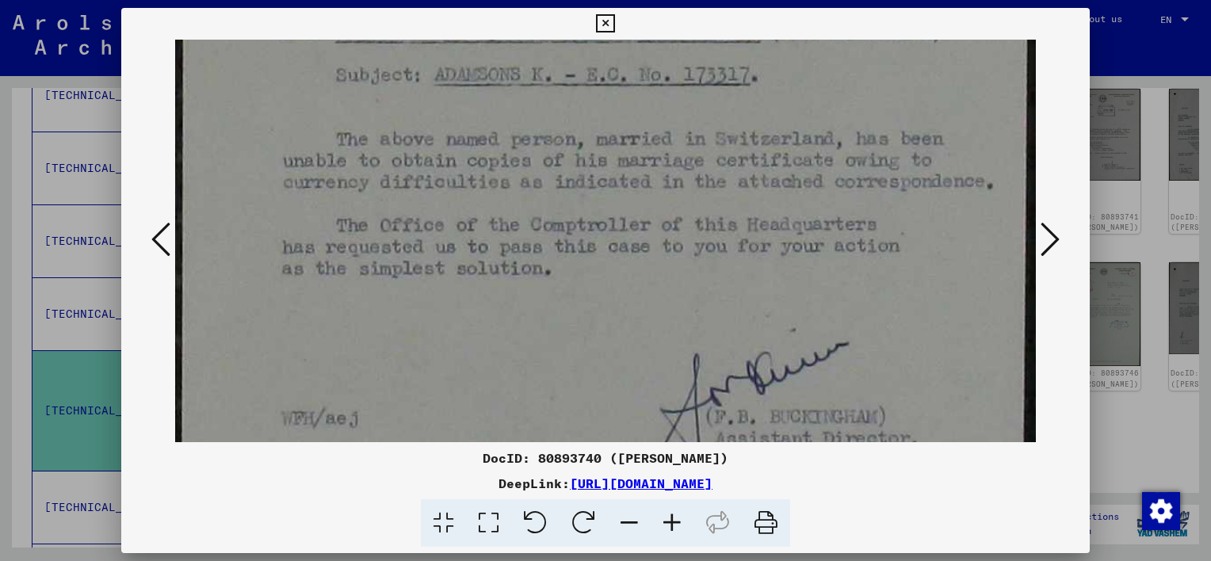
drag, startPoint x: 656, startPoint y: 393, endPoint x: 812, endPoint y: 184, distance: 260.7
click at [812, 184] on img at bounding box center [605, 151] width 861 height 1048
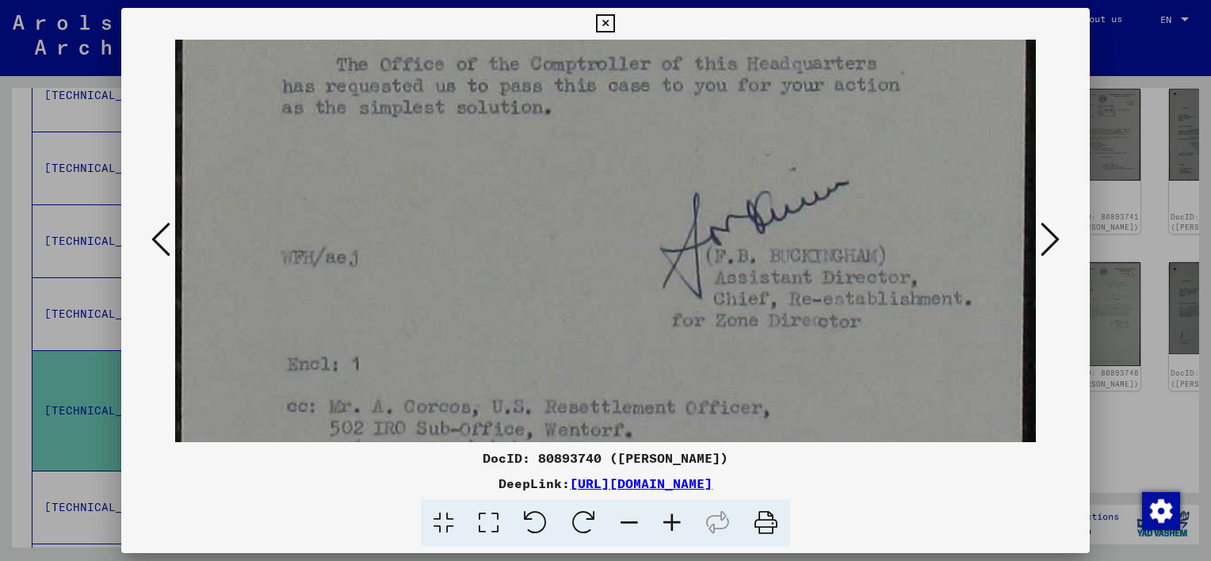
scroll to position [576, 0]
drag, startPoint x: 553, startPoint y: 358, endPoint x: 714, endPoint y: 197, distance: 227.0
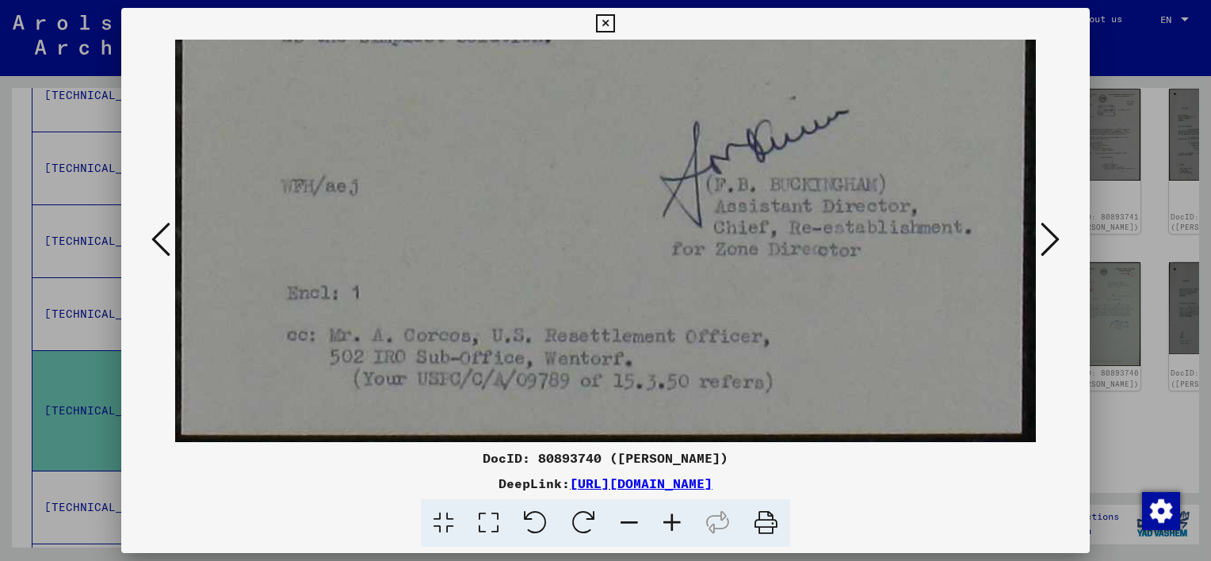
drag, startPoint x: 549, startPoint y: 293, endPoint x: 648, endPoint y: 172, distance: 156.0
click at [163, 240] on icon at bounding box center [160, 239] width 19 height 38
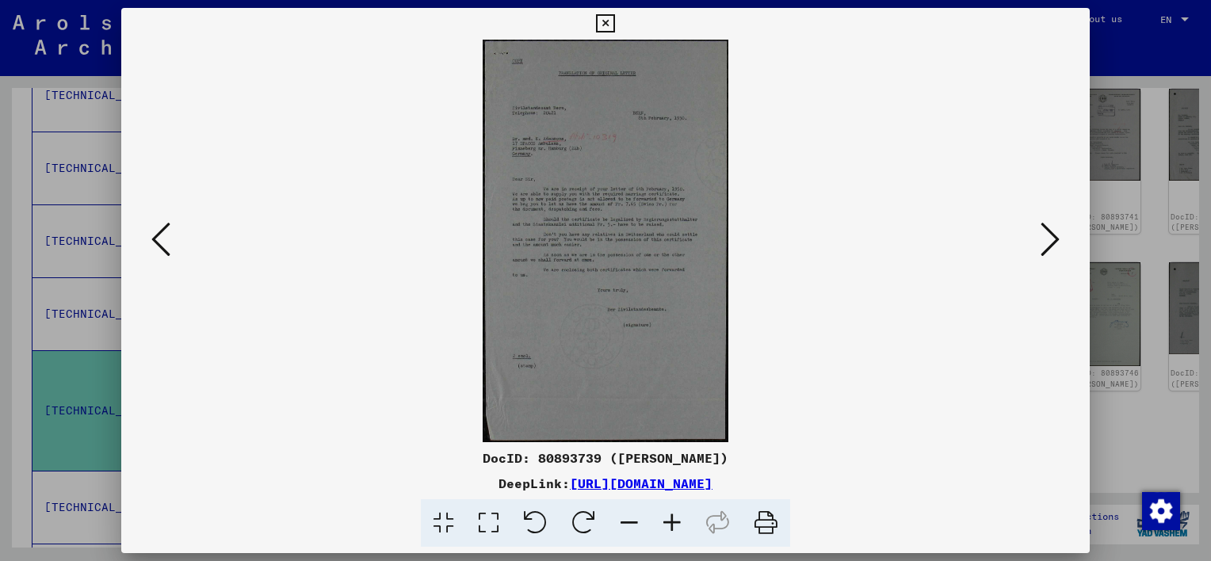
scroll to position [0, 0]
click at [163, 240] on icon at bounding box center [160, 239] width 19 height 38
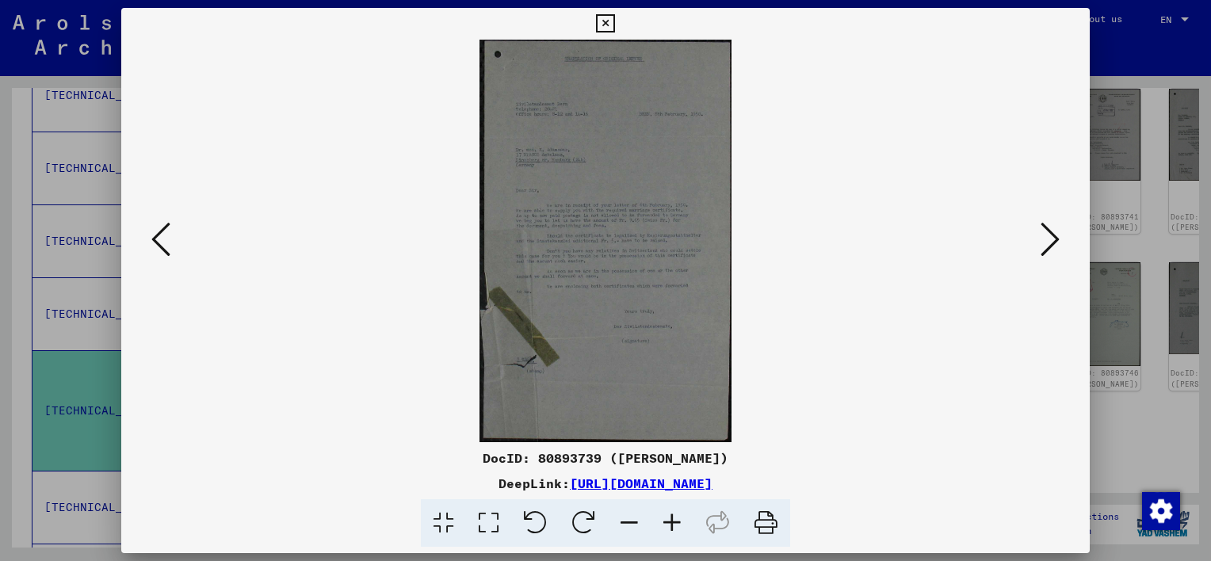
click at [637, 244] on img at bounding box center [605, 241] width 861 height 403
click at [485, 523] on icon at bounding box center [488, 523] width 45 height 48
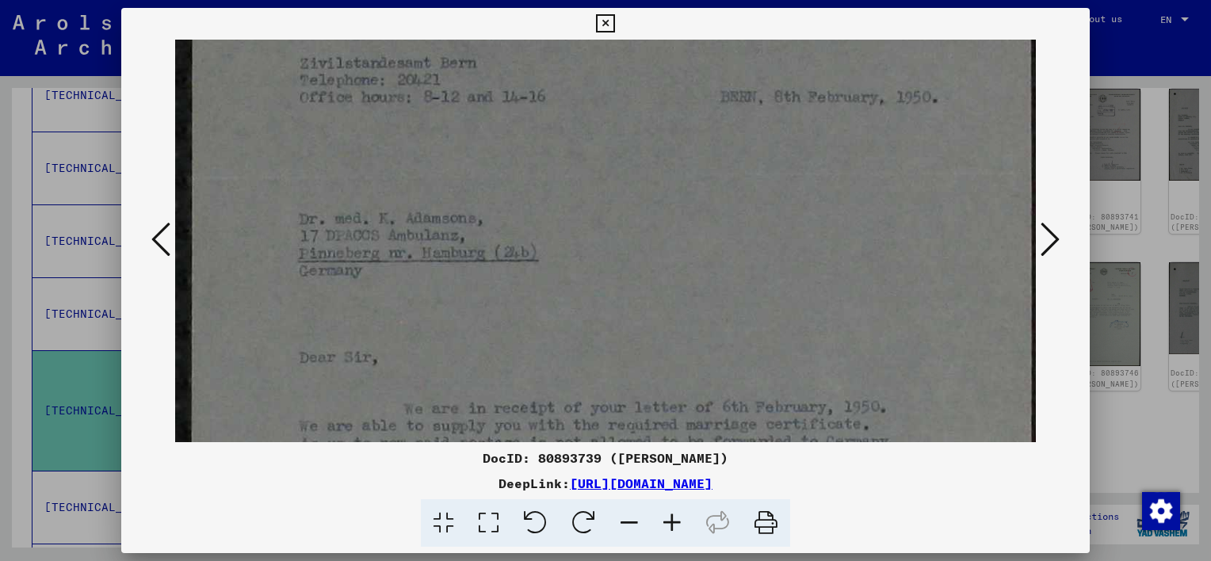
scroll to position [200, 0]
drag, startPoint x: 659, startPoint y: 290, endPoint x: 684, endPoint y: 165, distance: 127.8
click at [684, 165] on img at bounding box center [605, 526] width 861 height 1373
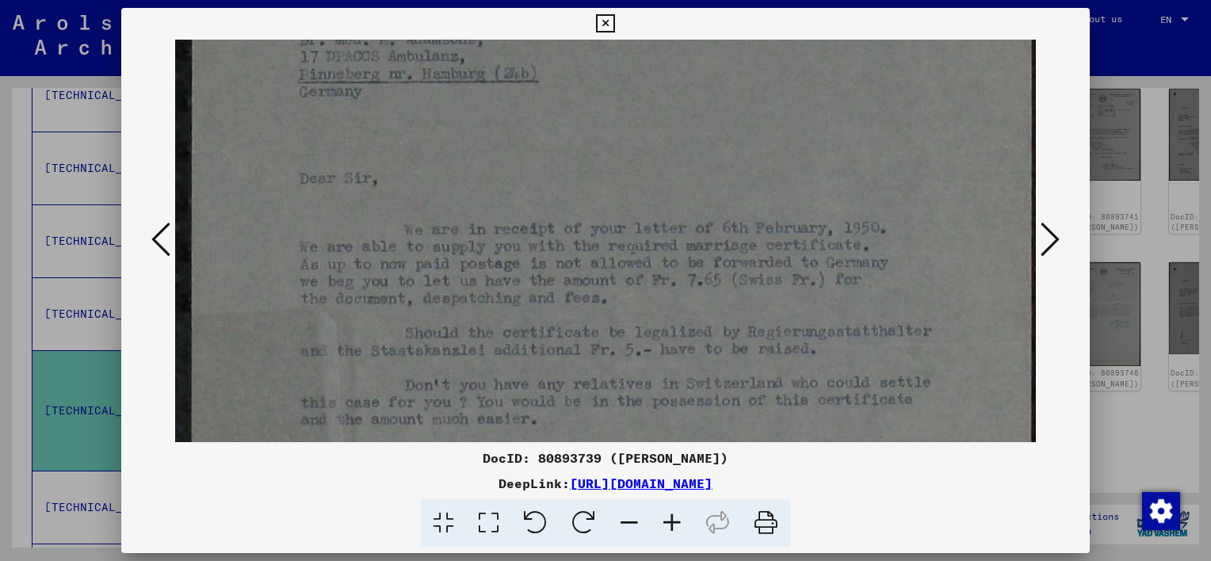
scroll to position [380, 0]
drag, startPoint x: 707, startPoint y: 340, endPoint x: 774, endPoint y: 159, distance: 193.4
click at [774, 159] on img at bounding box center [605, 346] width 861 height 1373
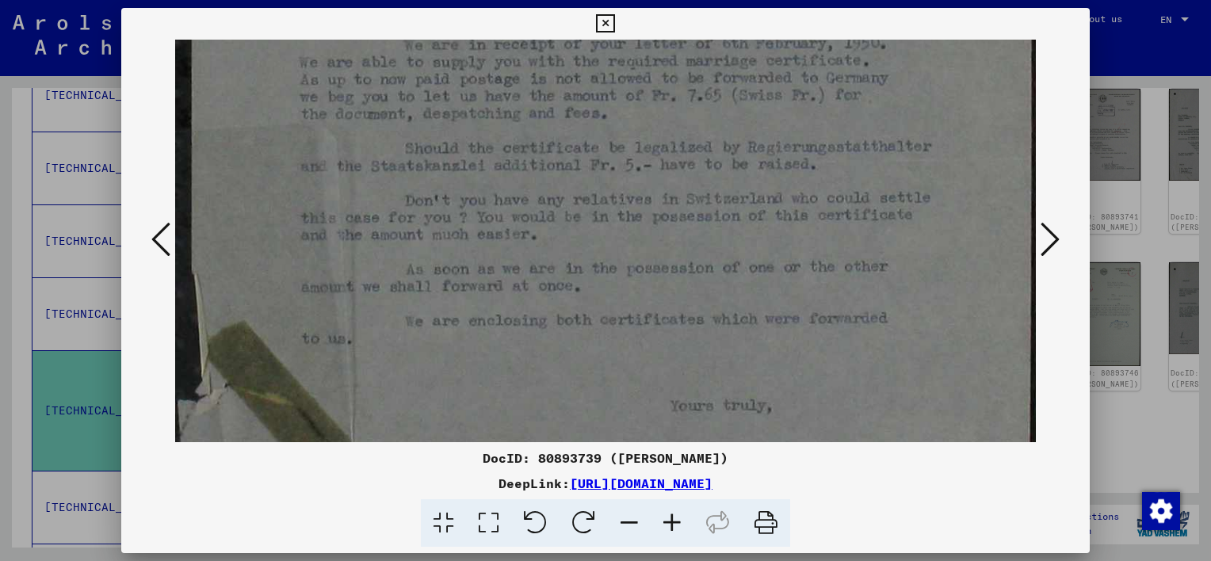
scroll to position [561, 0]
drag, startPoint x: 730, startPoint y: 312, endPoint x: 831, endPoint y: 136, distance: 203.5
click at [831, 136] on img at bounding box center [605, 164] width 861 height 1373
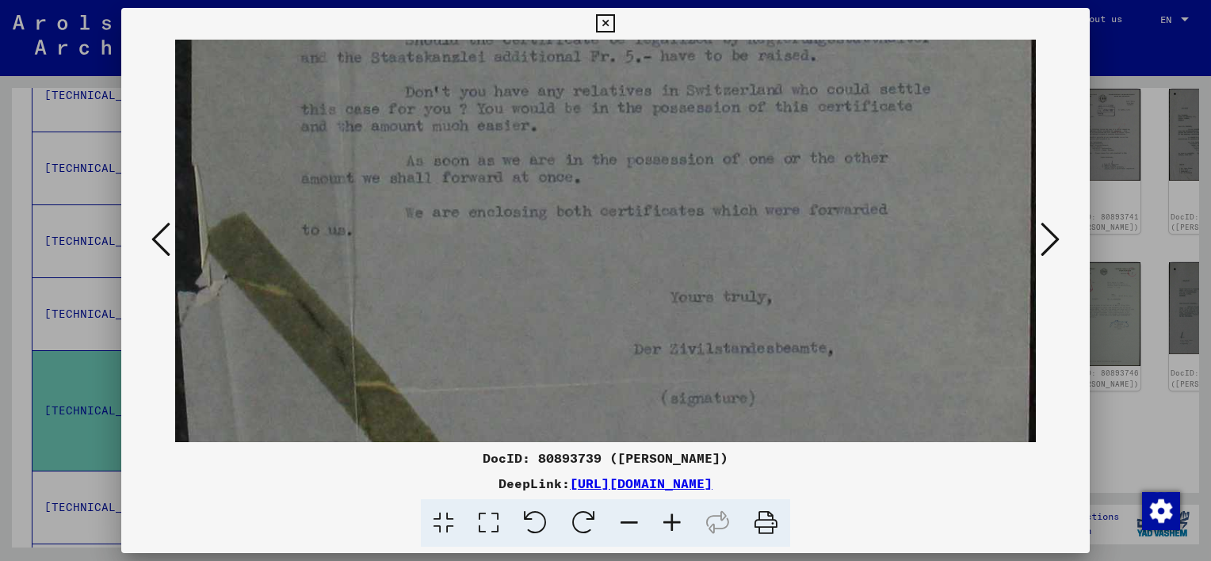
scroll to position [670, 0]
drag, startPoint x: 747, startPoint y: 234, endPoint x: 785, endPoint y: 132, distance: 109.1
click at [785, 132] on img at bounding box center [605, 56] width 861 height 1373
click at [158, 243] on icon at bounding box center [160, 239] width 19 height 38
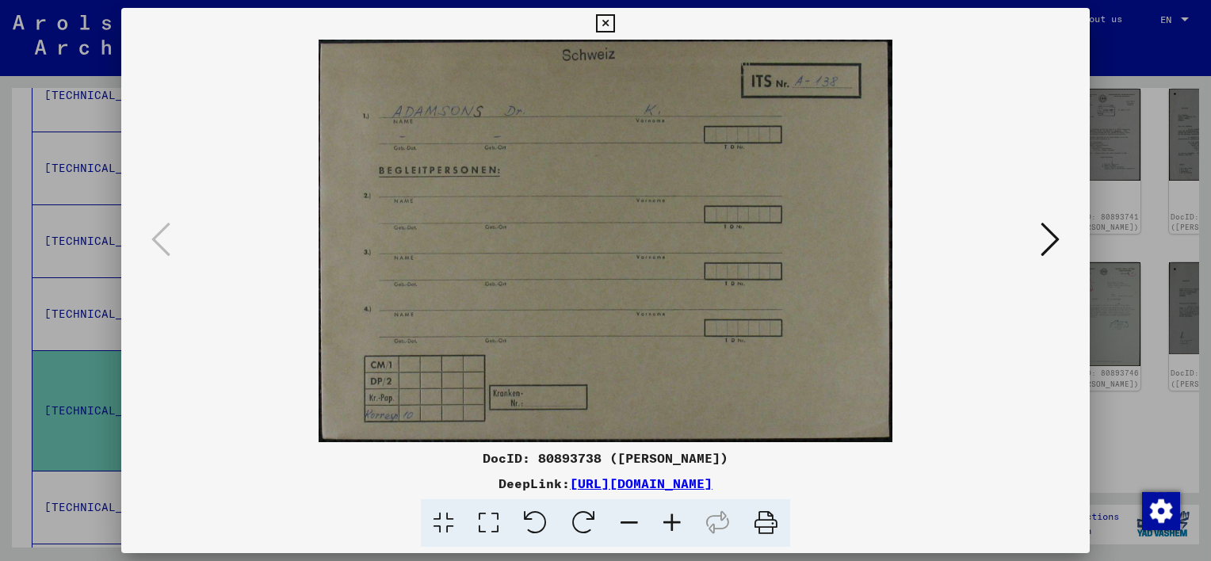
click at [596, 27] on icon at bounding box center [605, 23] width 18 height 19
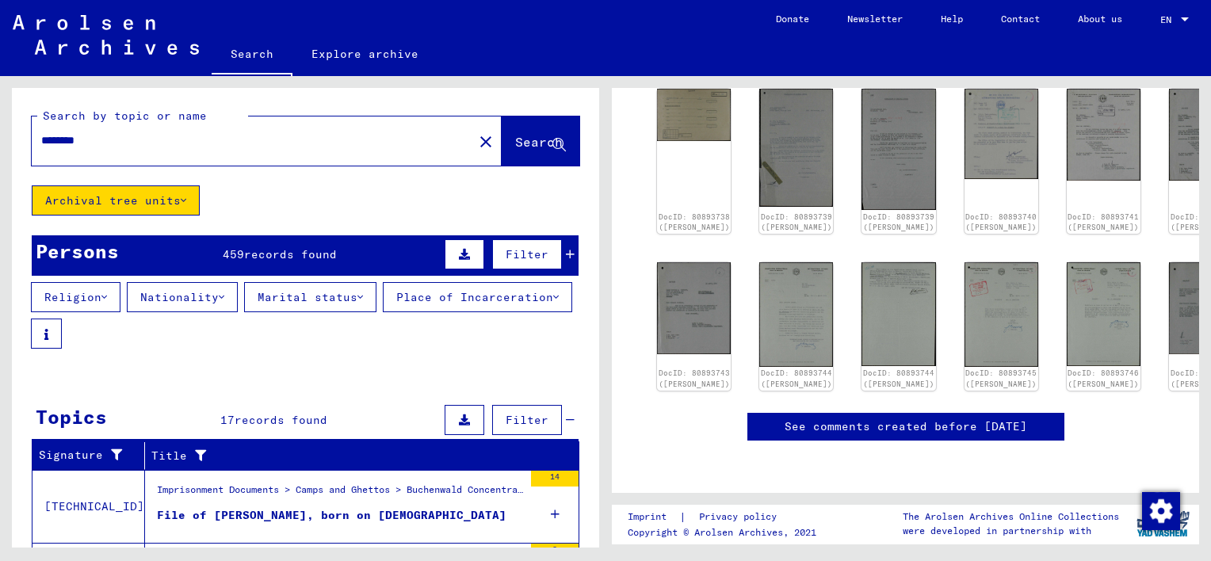
click at [338, 251] on div "Persons 459 records found Filter" at bounding box center [305, 255] width 547 height 40
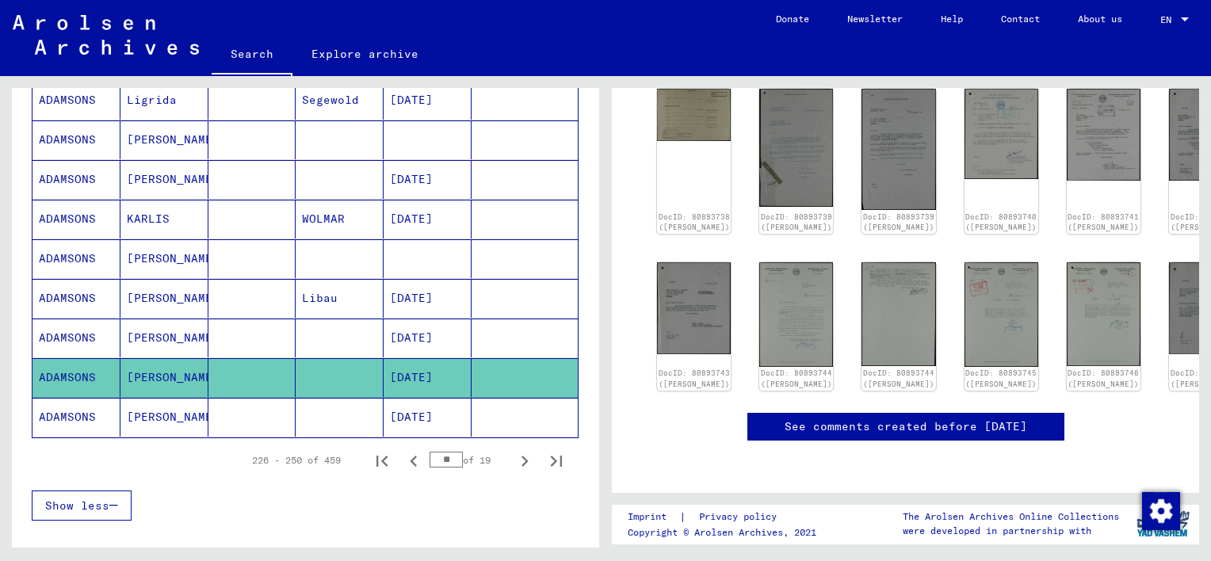
scroll to position [951, 0]
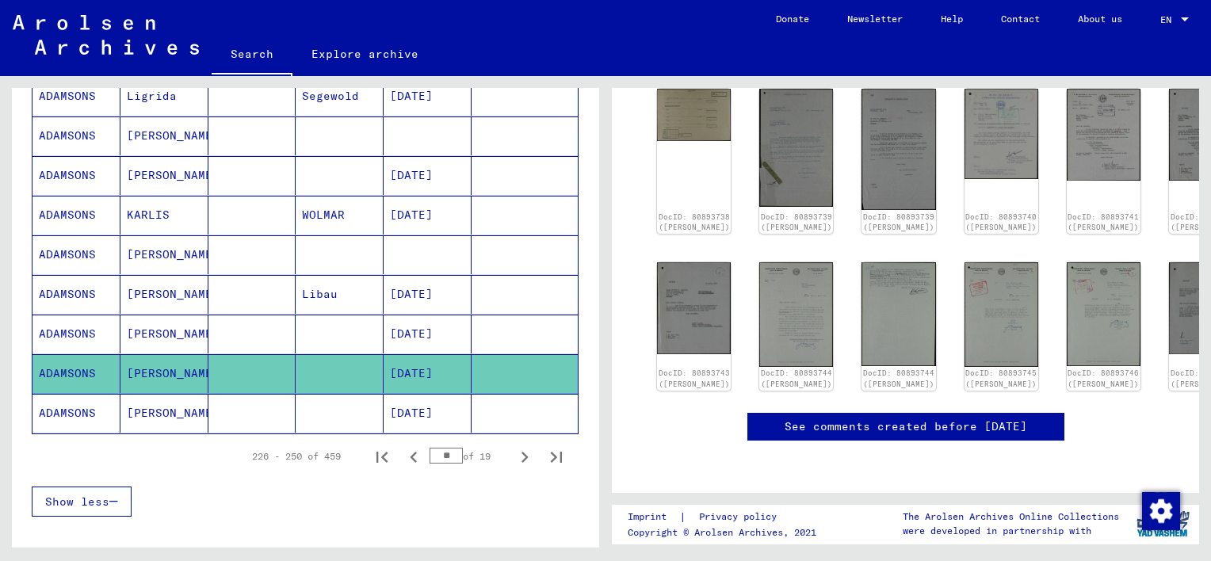
click at [323, 375] on mat-cell at bounding box center [340, 373] width 88 height 39
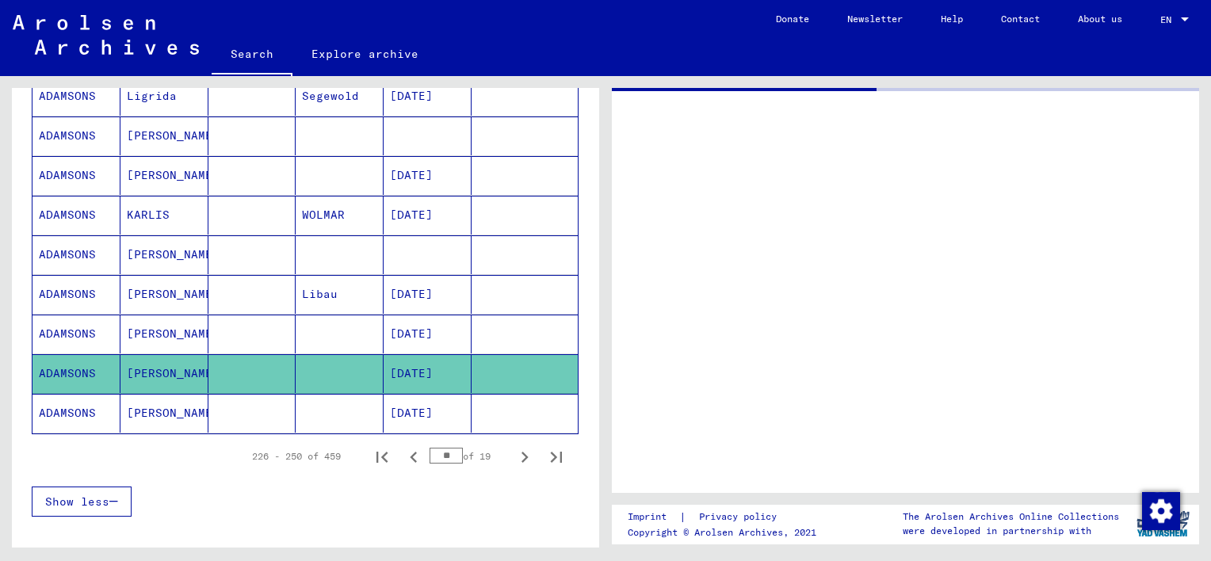
click at [882, 298] on div at bounding box center [905, 290] width 587 height 405
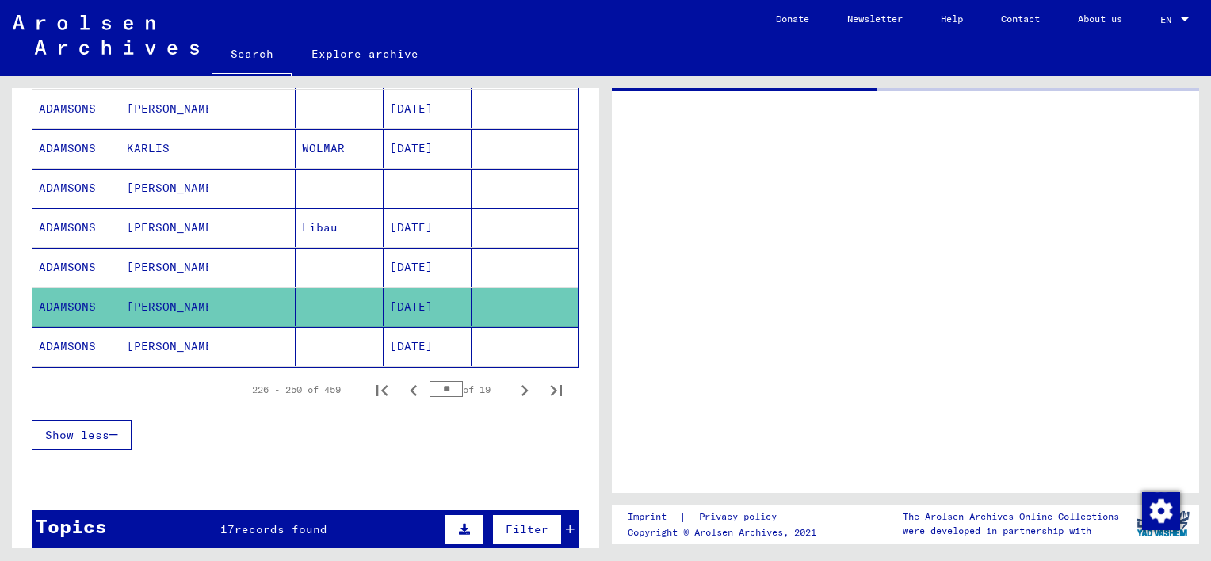
scroll to position [1073, 0]
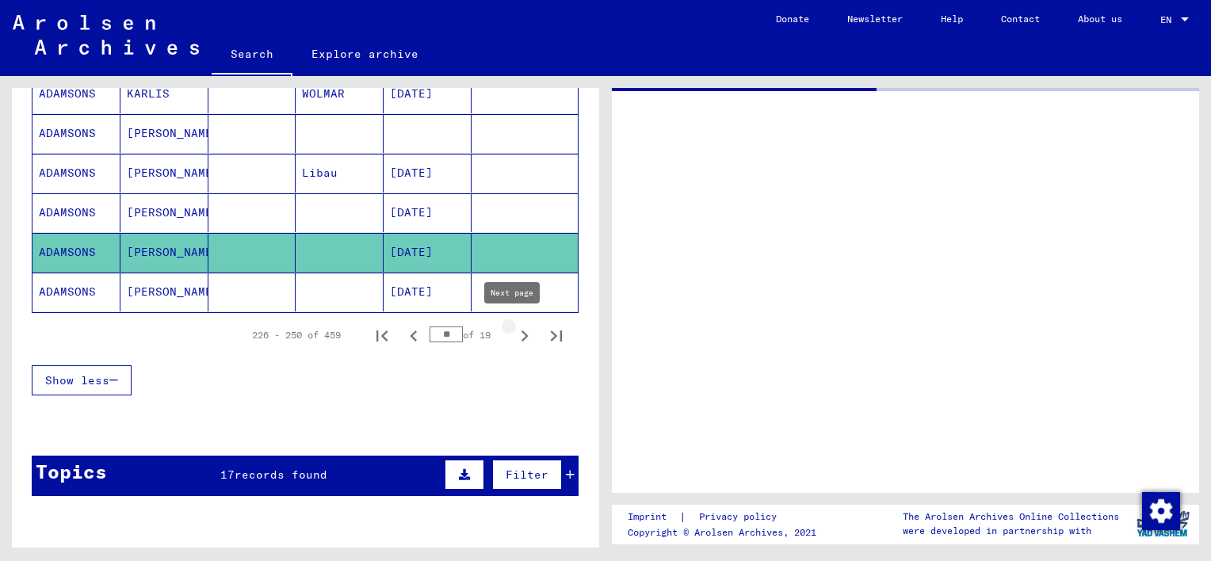
click at [517, 333] on icon "Next page" at bounding box center [525, 336] width 22 height 22
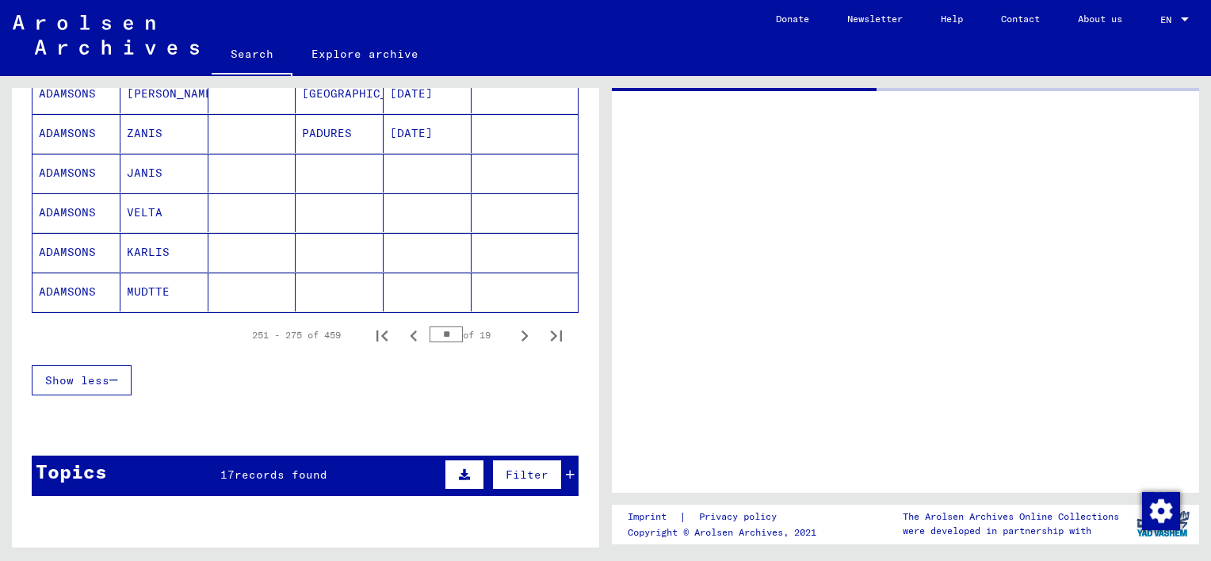
click at [514, 335] on icon "Next page" at bounding box center [525, 336] width 22 height 22
click at [516, 336] on icon "Next page" at bounding box center [525, 336] width 22 height 22
click at [517, 336] on icon "Next page" at bounding box center [525, 336] width 22 height 22
click at [517, 335] on icon "Next page" at bounding box center [525, 336] width 22 height 22
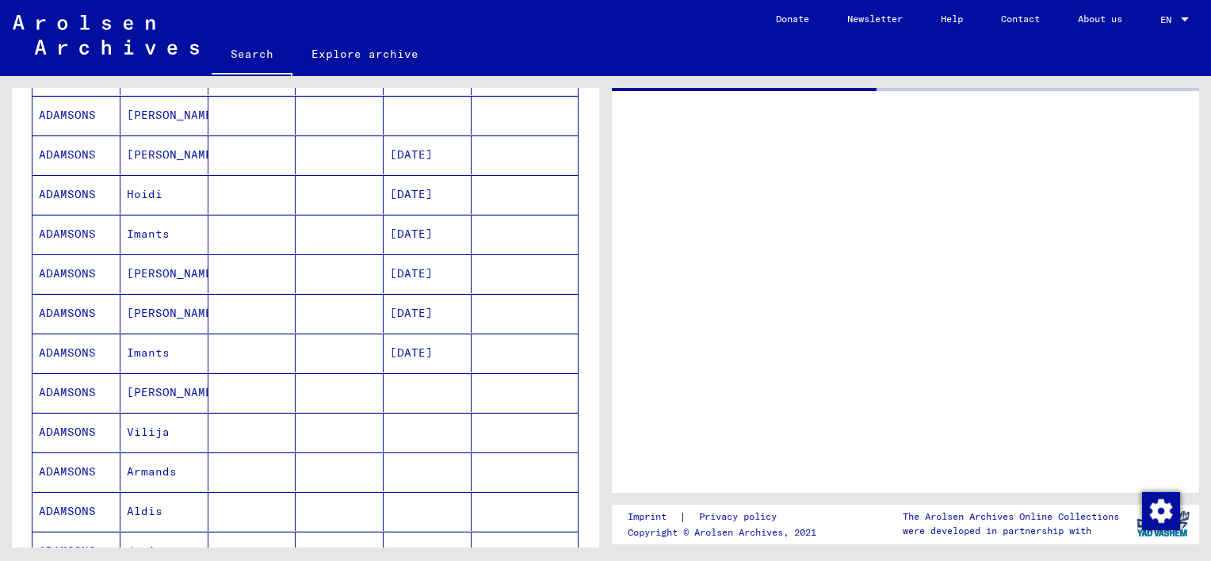
scroll to position [518, 0]
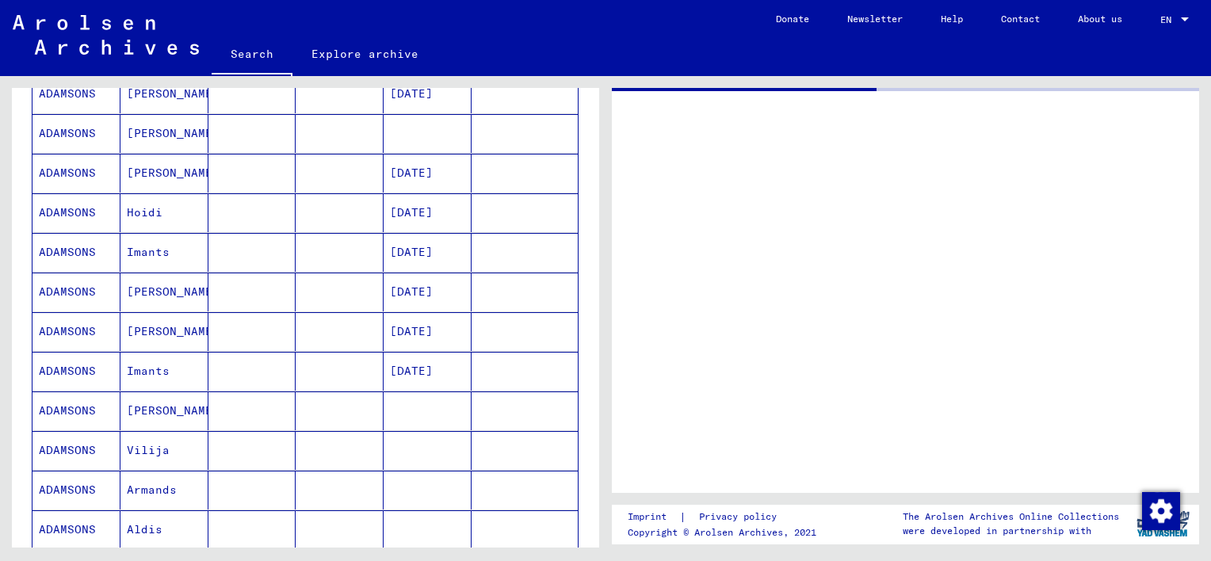
click at [155, 178] on mat-cell "[PERSON_NAME]" at bounding box center [165, 173] width 88 height 39
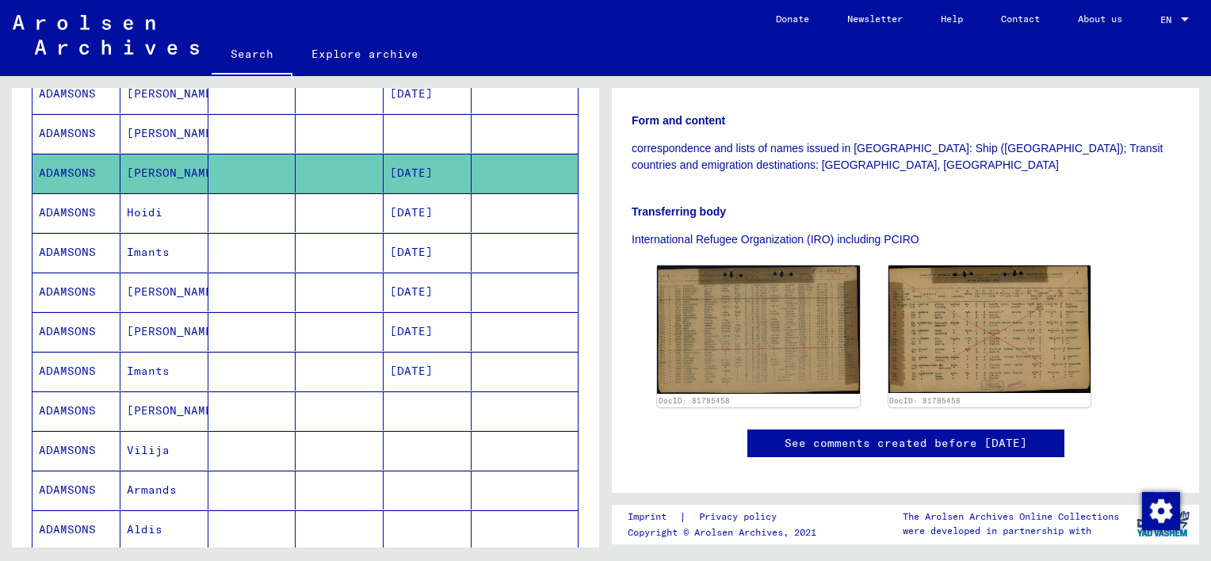
click at [792, 353] on img at bounding box center [758, 330] width 203 height 128
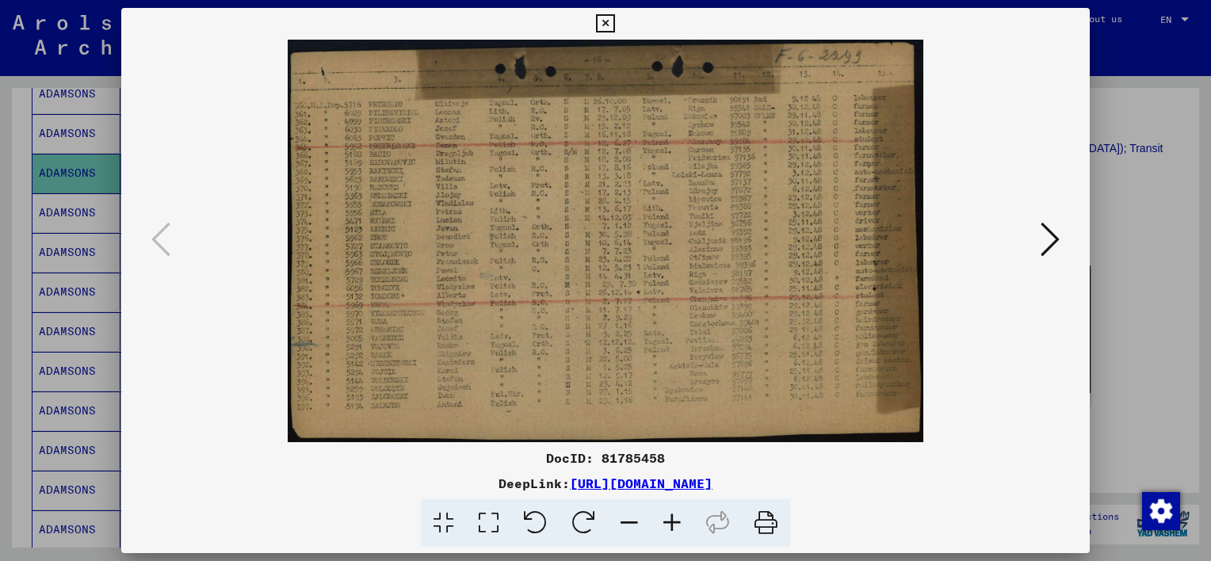
click at [486, 523] on icon at bounding box center [488, 523] width 45 height 48
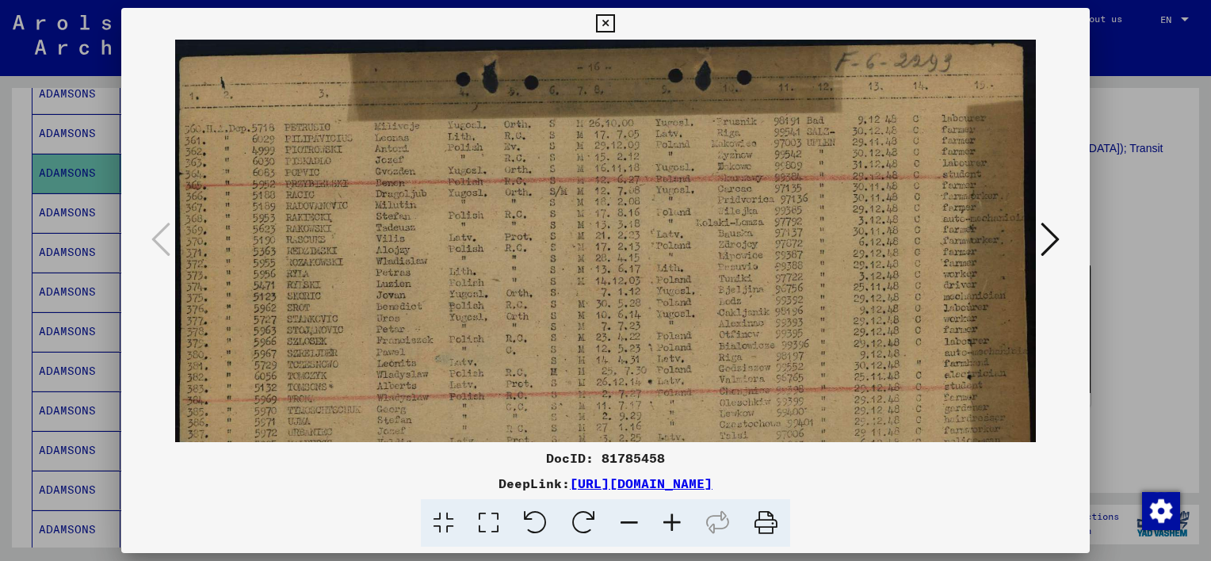
click at [1053, 239] on icon at bounding box center [1050, 239] width 19 height 38
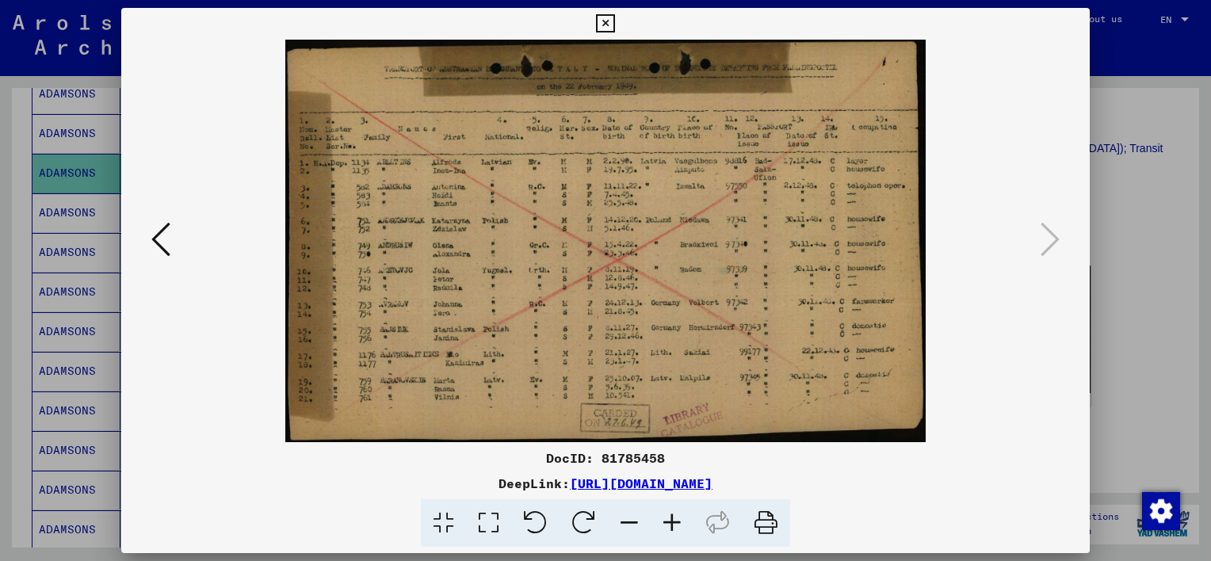
click at [599, 25] on icon at bounding box center [605, 23] width 18 height 19
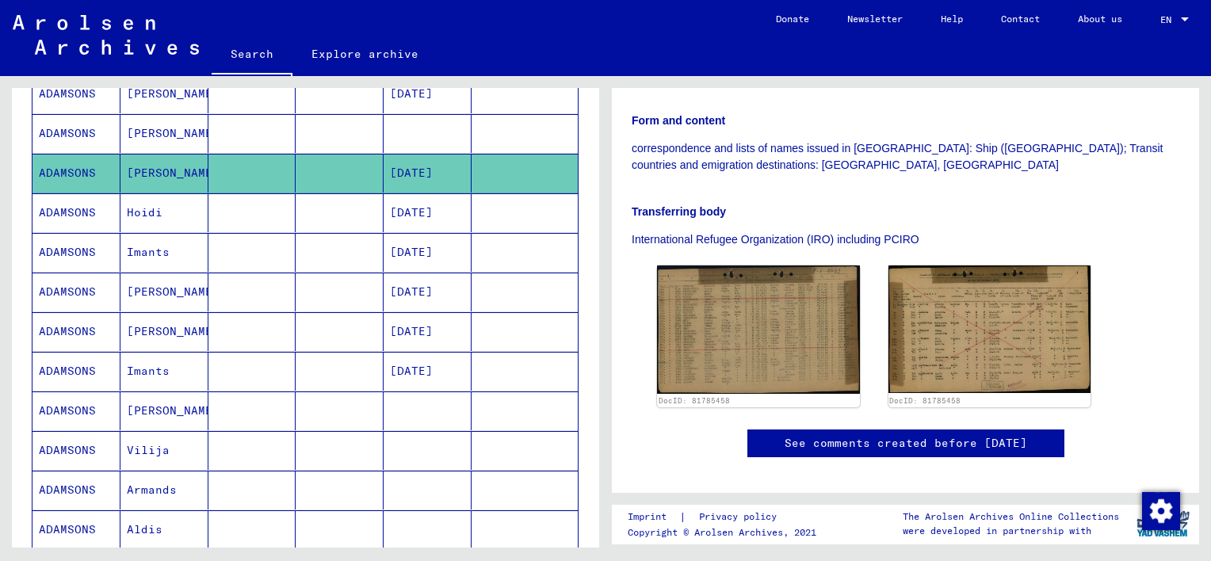
click at [174, 212] on mat-cell "Hoidi" at bounding box center [165, 212] width 88 height 39
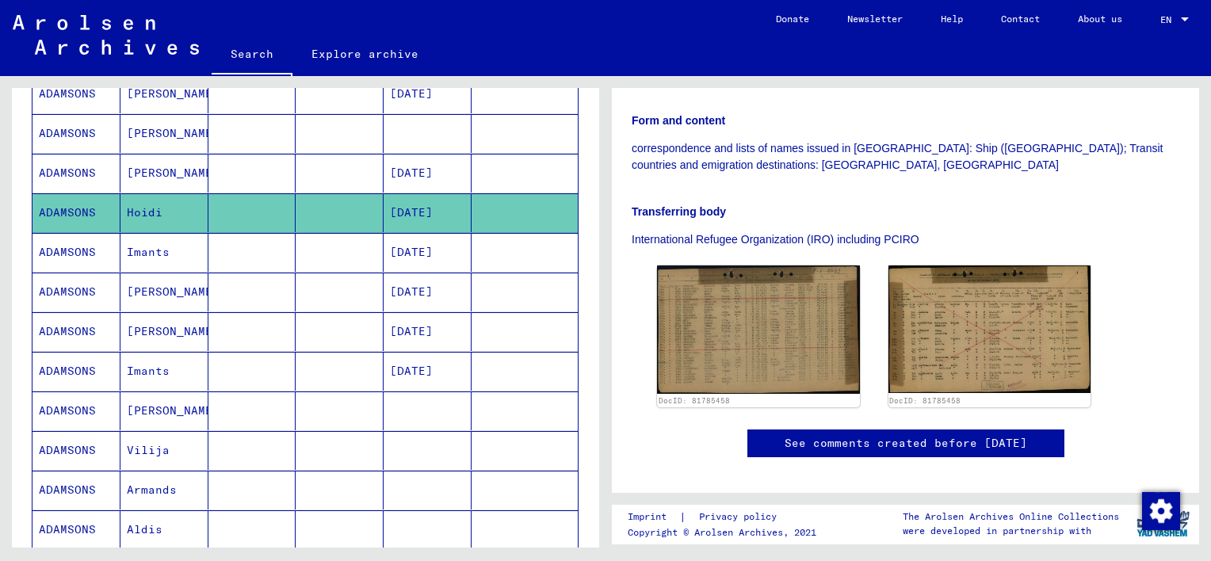
click at [174, 212] on mat-cell "Hoidi" at bounding box center [165, 212] width 88 height 39
click at [161, 295] on mat-cell "[PERSON_NAME]" at bounding box center [165, 292] width 88 height 39
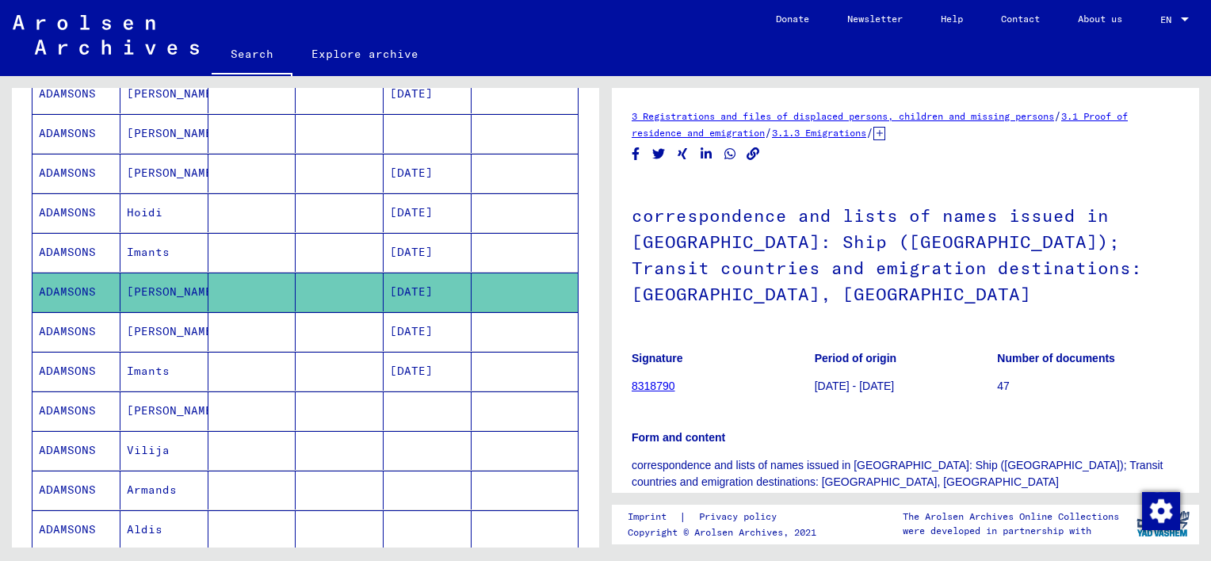
click at [166, 332] on mat-cell "[PERSON_NAME]" at bounding box center [165, 331] width 88 height 39
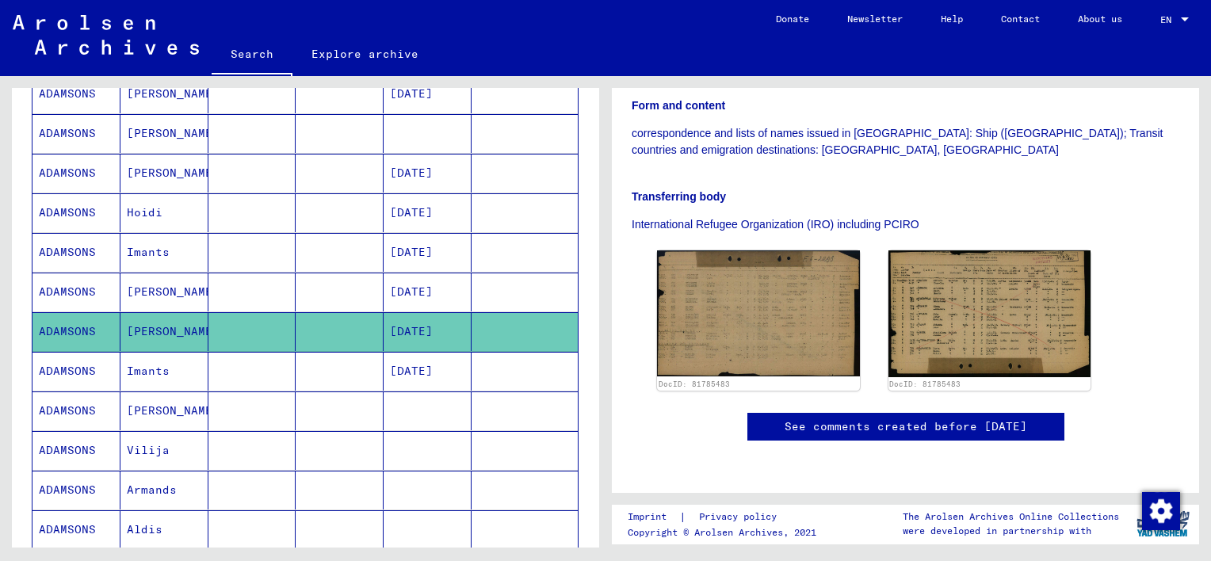
scroll to position [396, 0]
click at [146, 217] on mat-cell "Hoidi" at bounding box center [165, 212] width 88 height 39
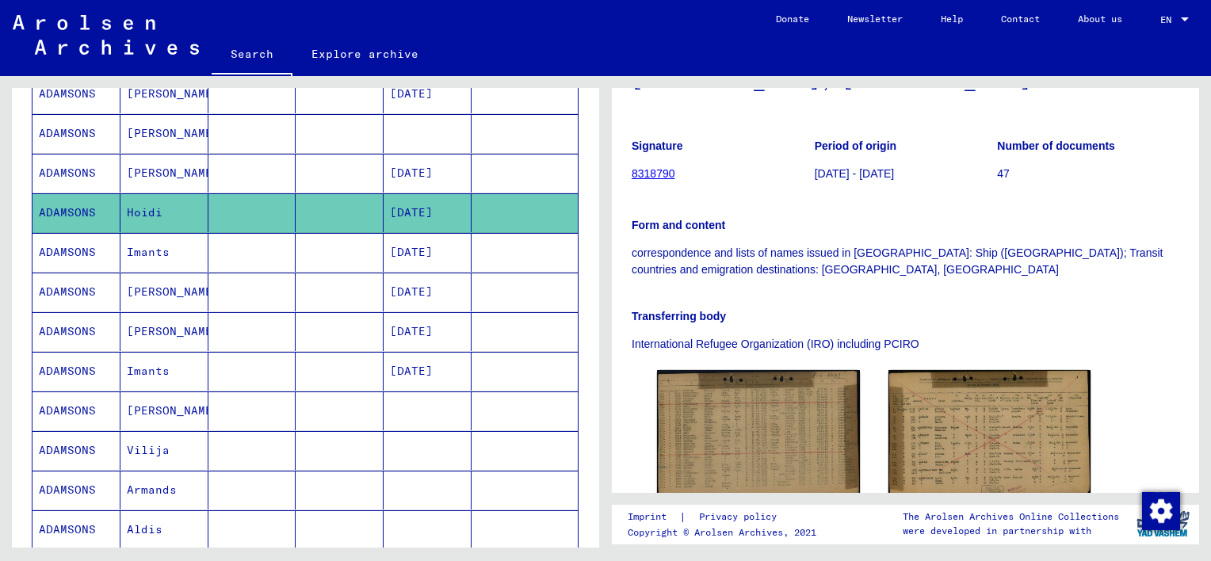
scroll to position [238, 0]
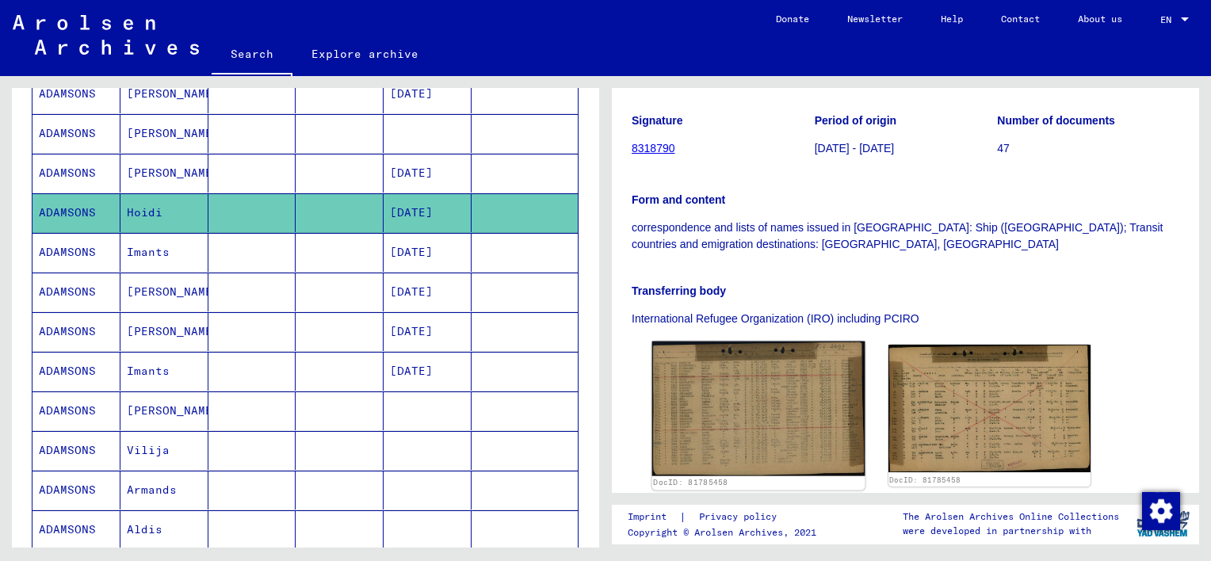
click at [752, 393] on img at bounding box center [758, 409] width 212 height 135
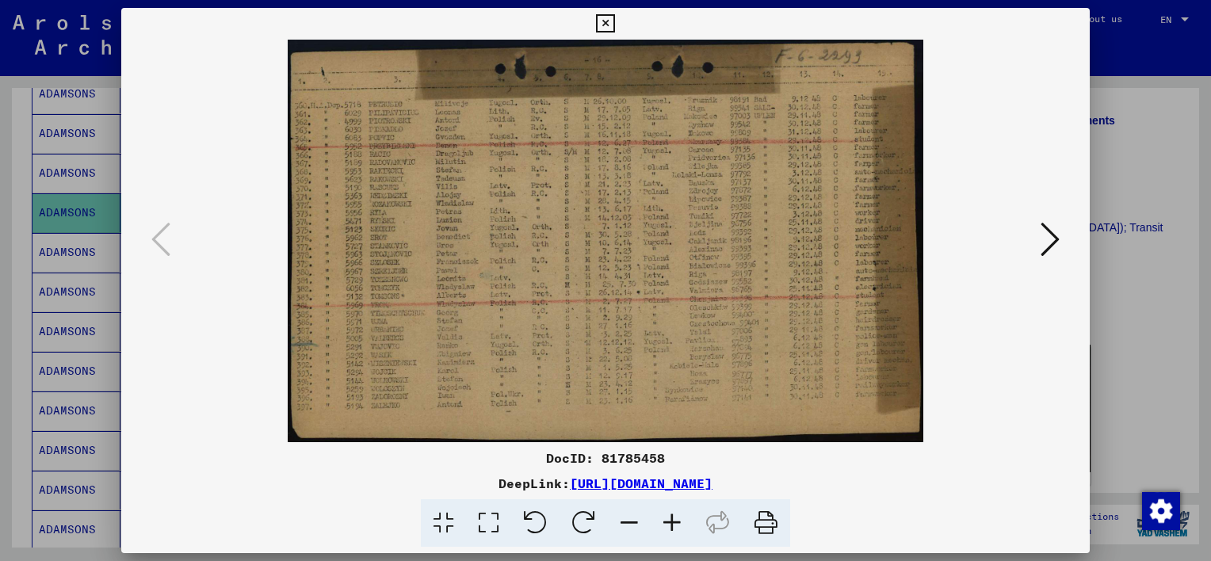
click at [491, 525] on icon at bounding box center [488, 523] width 45 height 48
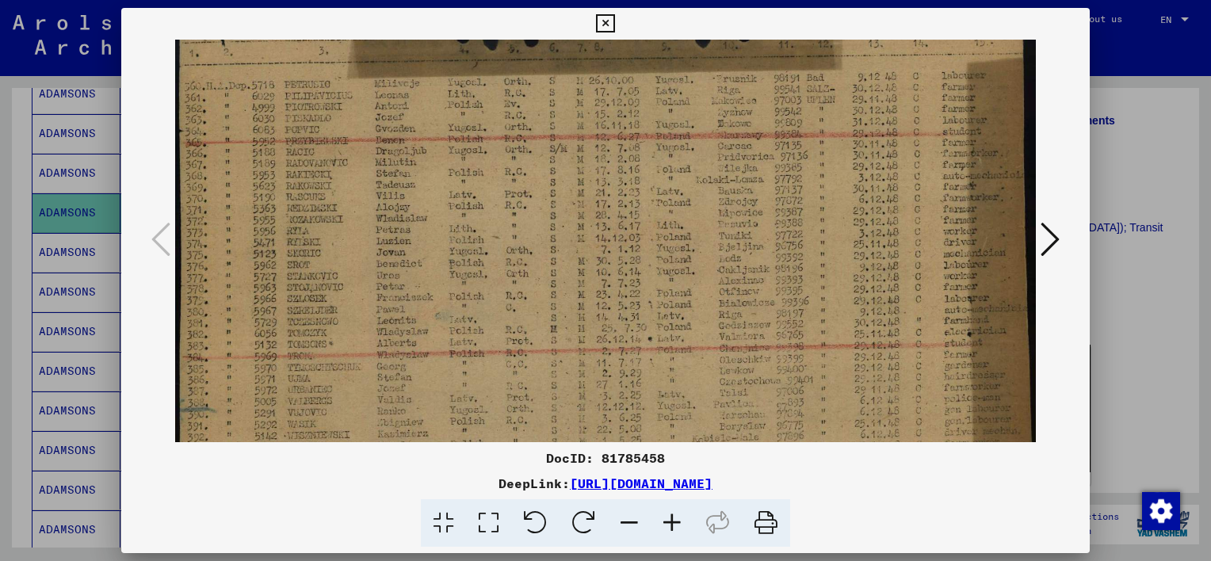
scroll to position [54, 0]
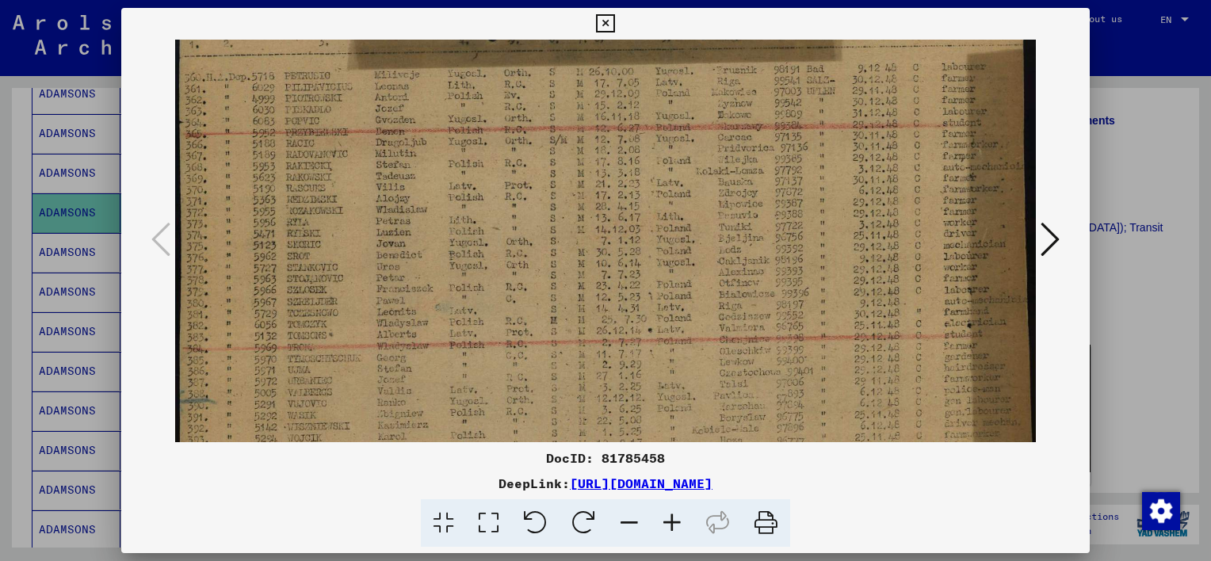
drag, startPoint x: 545, startPoint y: 386, endPoint x: 655, endPoint y: 323, distance: 126.5
click at [652, 327] on img at bounding box center [605, 259] width 861 height 545
click at [1054, 238] on icon at bounding box center [1050, 239] width 19 height 38
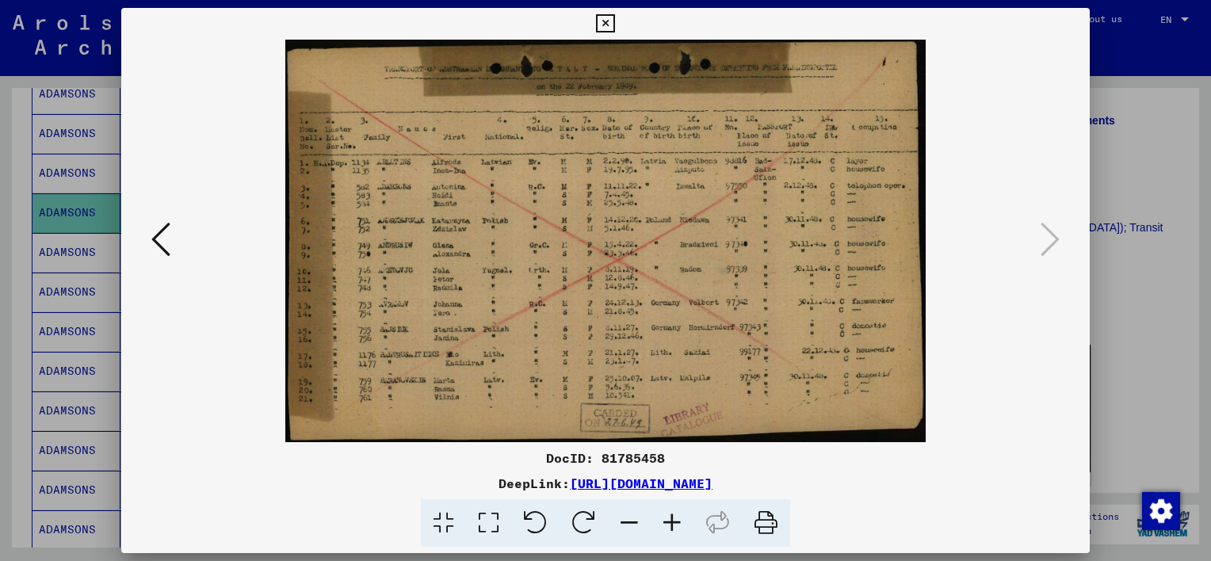
scroll to position [0, 0]
click at [480, 522] on icon at bounding box center [488, 523] width 45 height 48
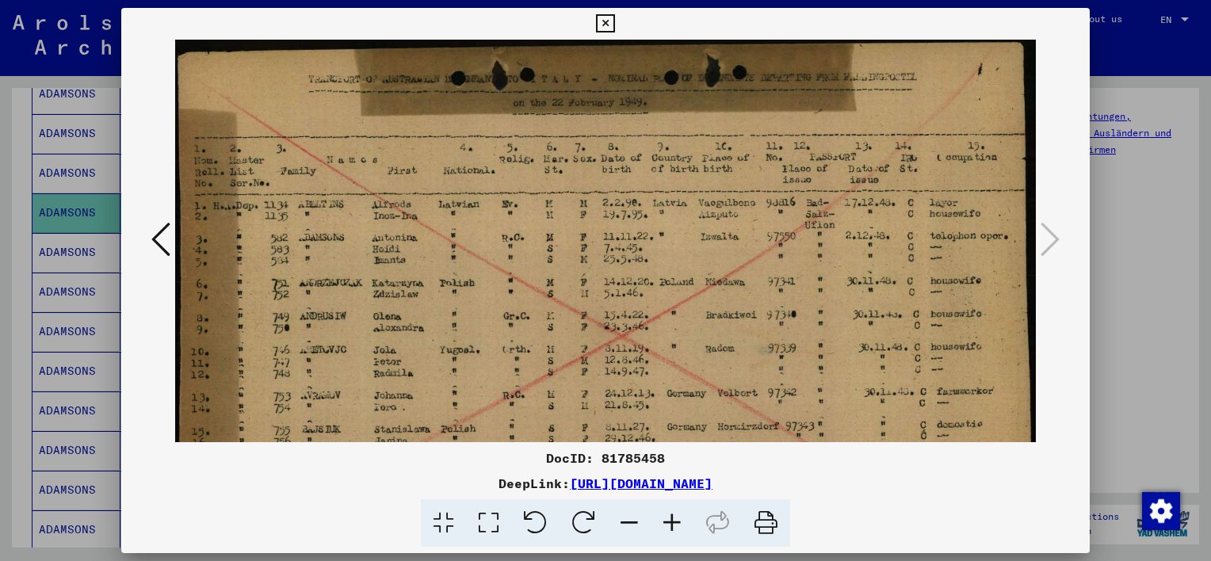
scroll to position [219, 0]
click at [760, 522] on icon at bounding box center [766, 523] width 48 height 48
click at [163, 233] on icon at bounding box center [160, 239] width 19 height 38
click at [159, 236] on icon at bounding box center [160, 239] width 19 height 38
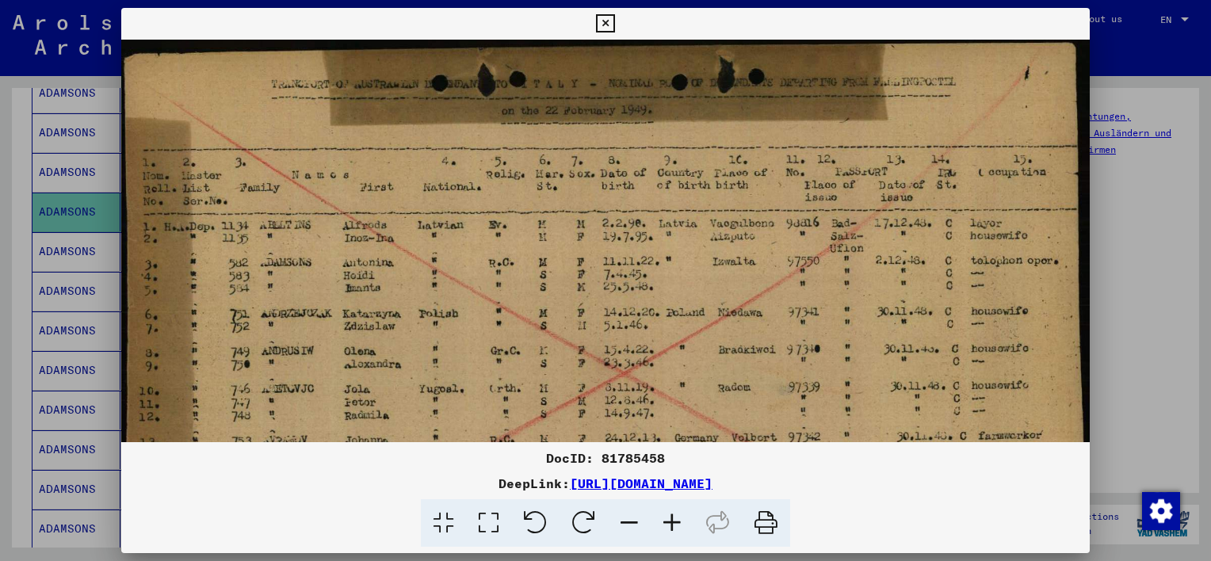
click at [609, 18] on icon at bounding box center [605, 23] width 18 height 19
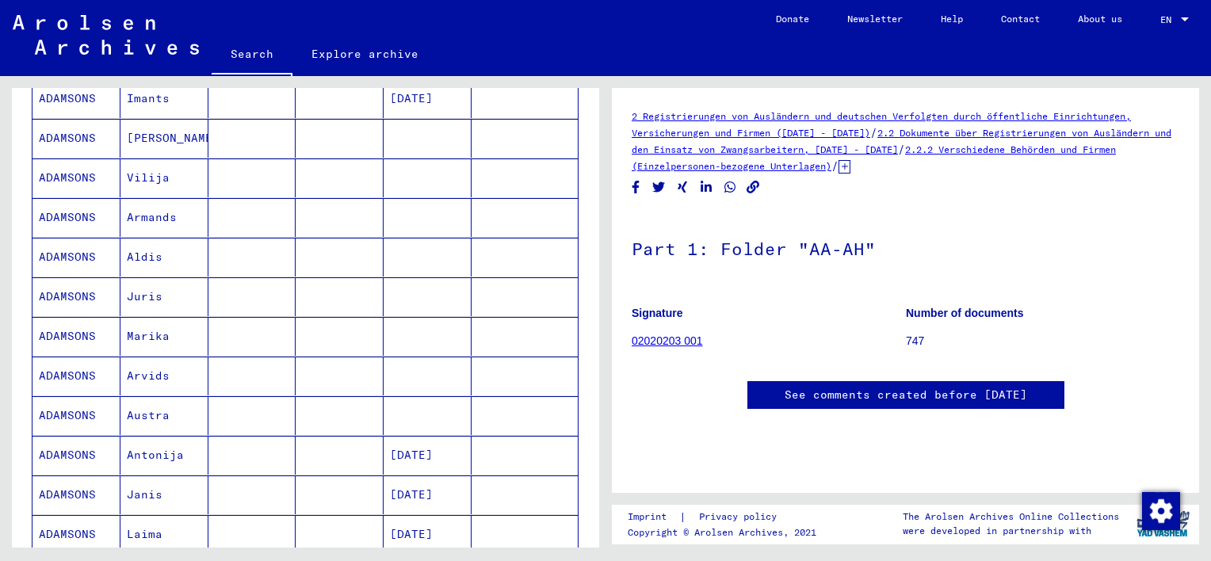
scroll to position [836, 0]
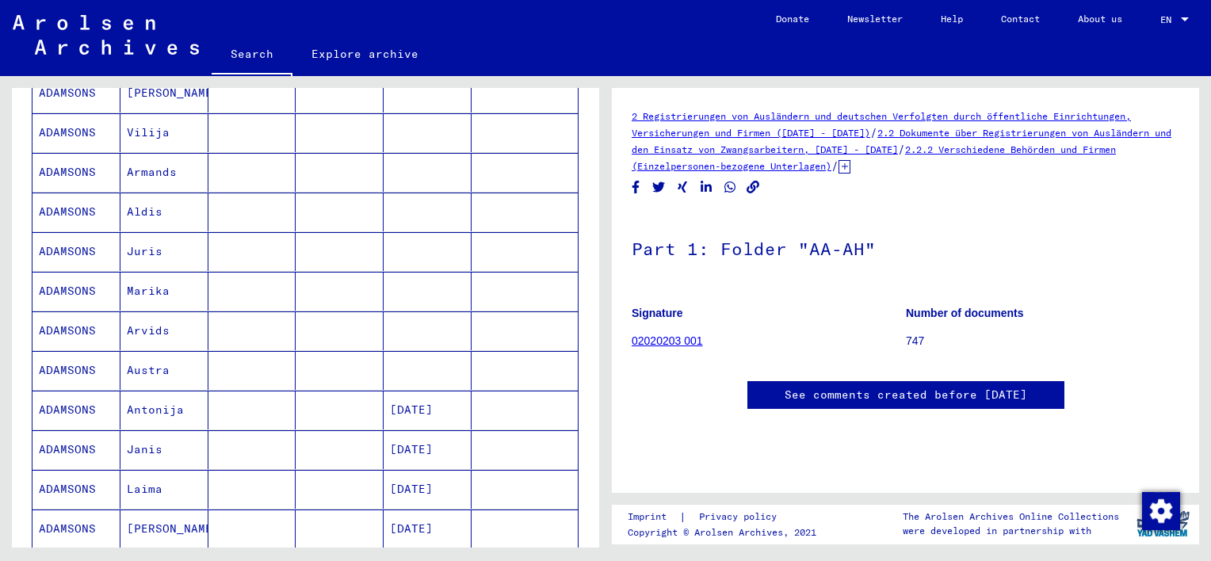
click at [146, 251] on mat-cell "Juris" at bounding box center [165, 251] width 88 height 39
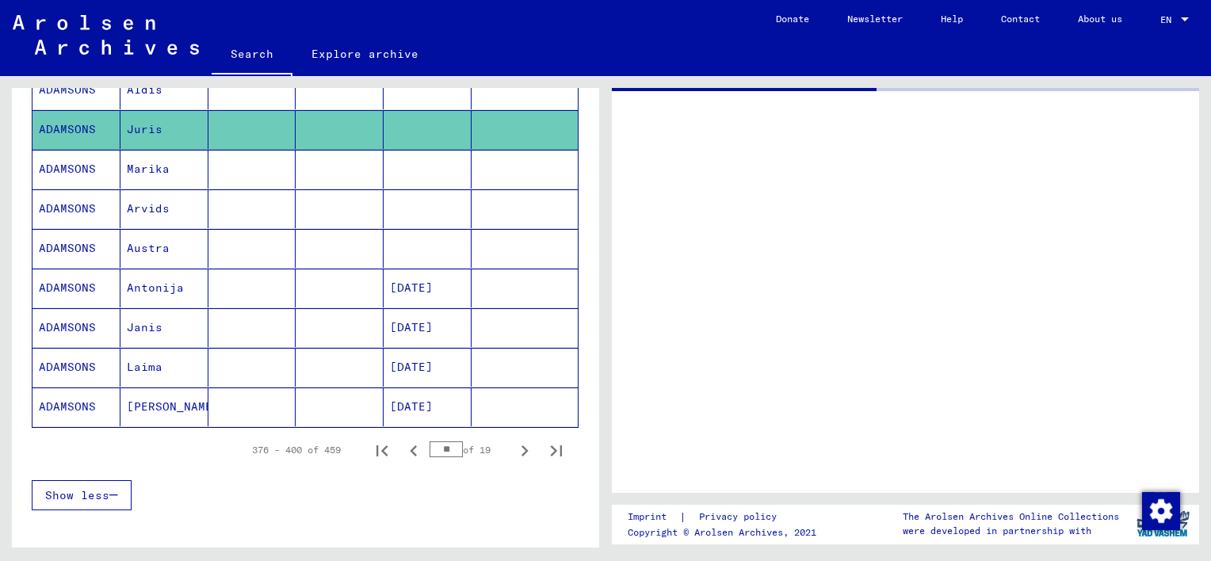
scroll to position [1073, 0]
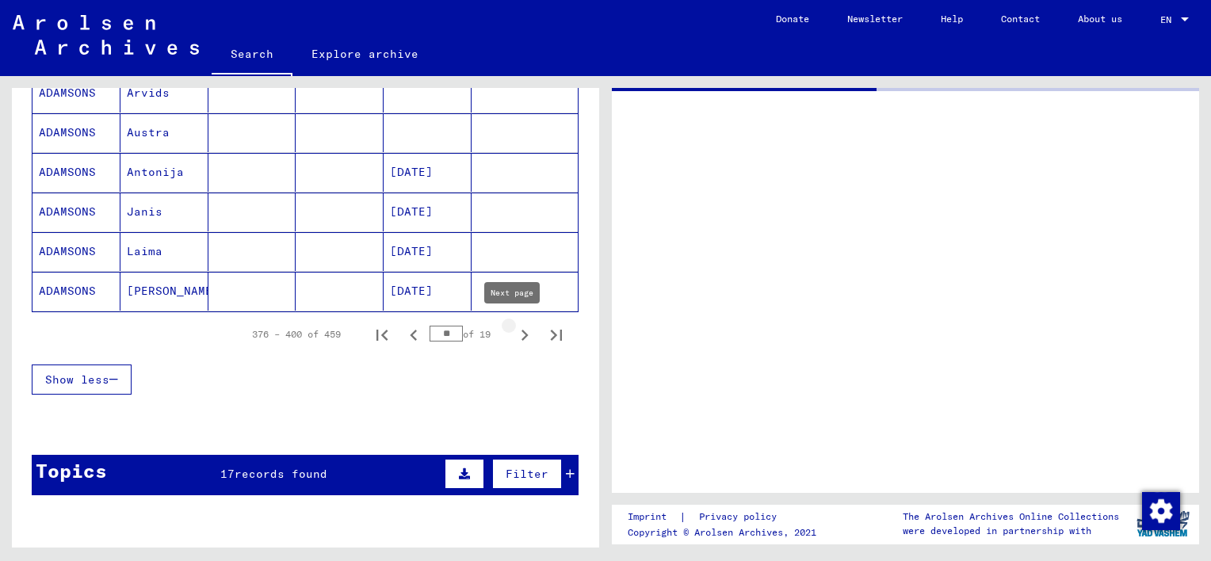
click at [514, 330] on icon "Next page" at bounding box center [525, 335] width 22 height 22
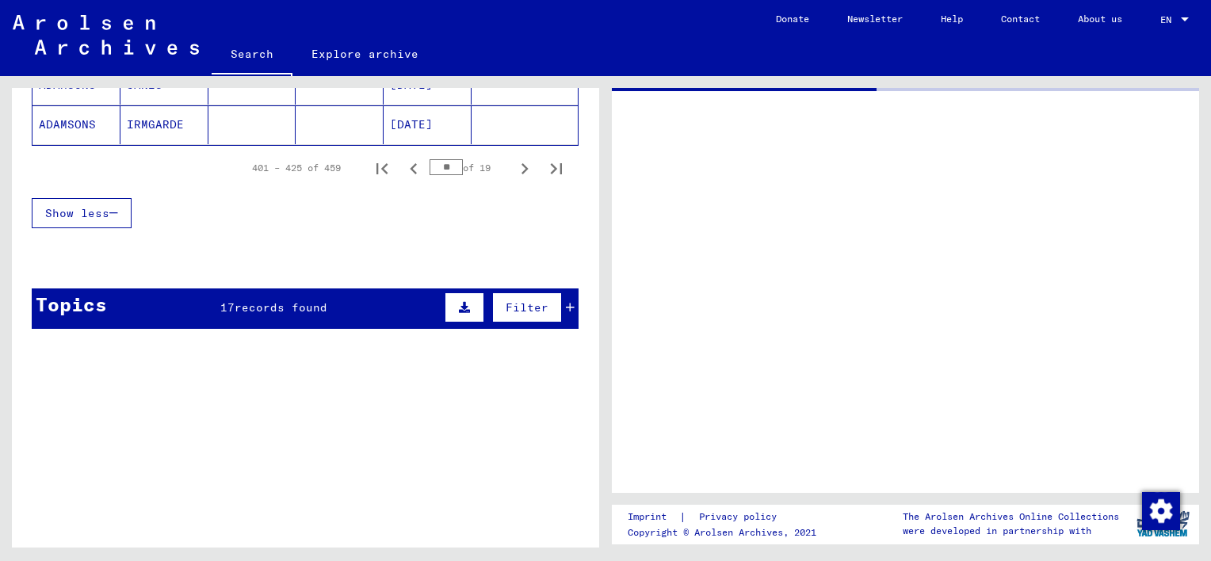
scroll to position [1232, 0]
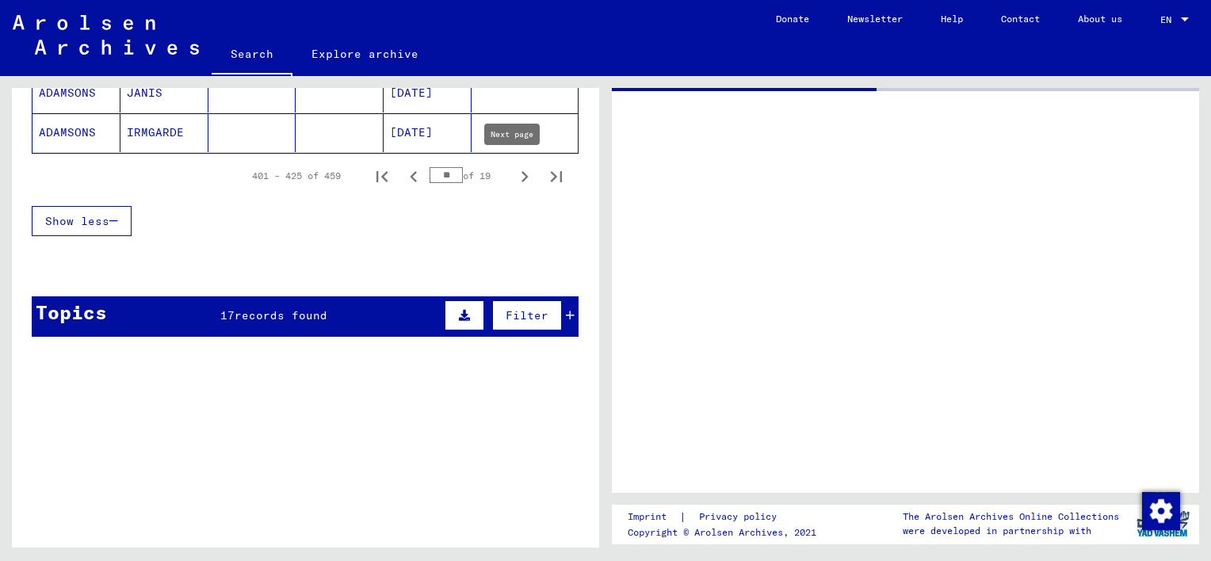
click at [522, 173] on icon "Next page" at bounding box center [525, 176] width 7 height 11
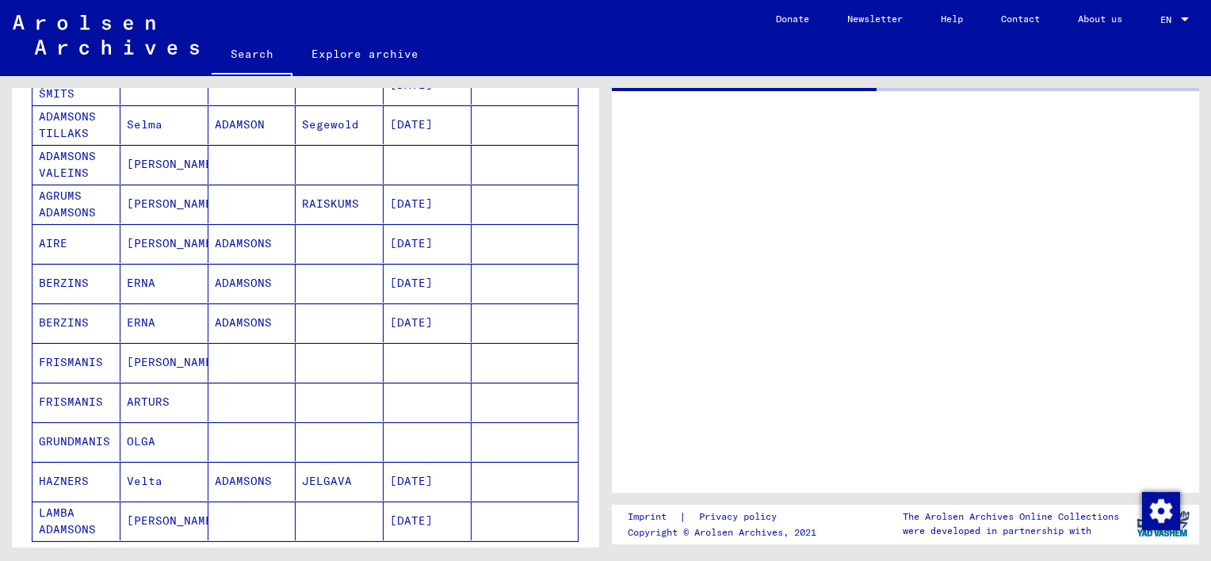
scroll to position [836, 0]
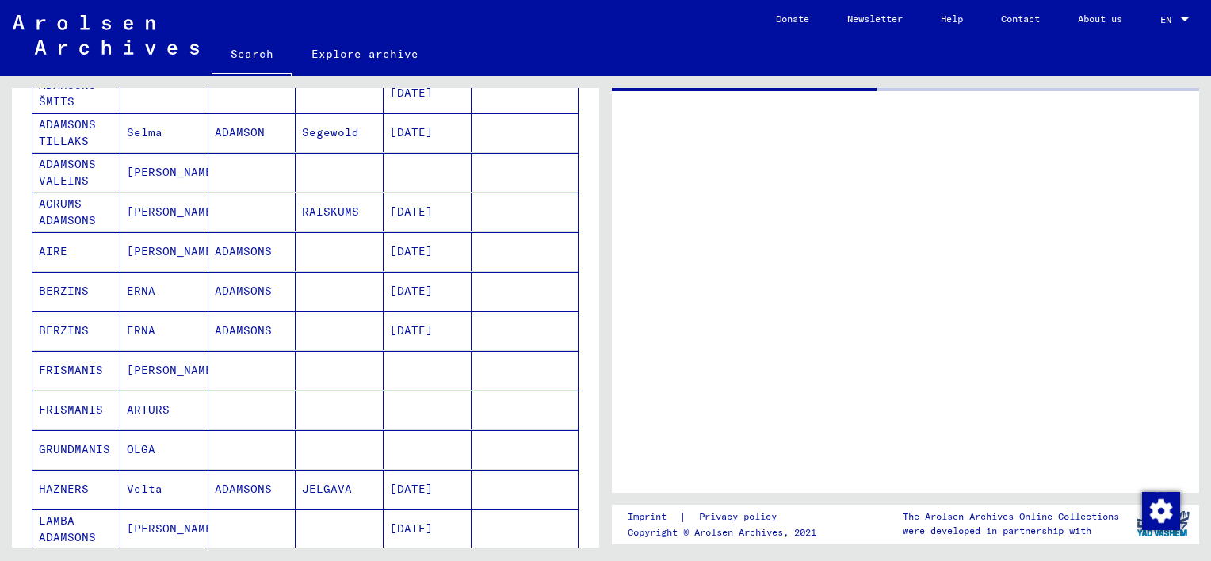
click at [147, 168] on mat-cell "[PERSON_NAME]" at bounding box center [165, 172] width 88 height 39
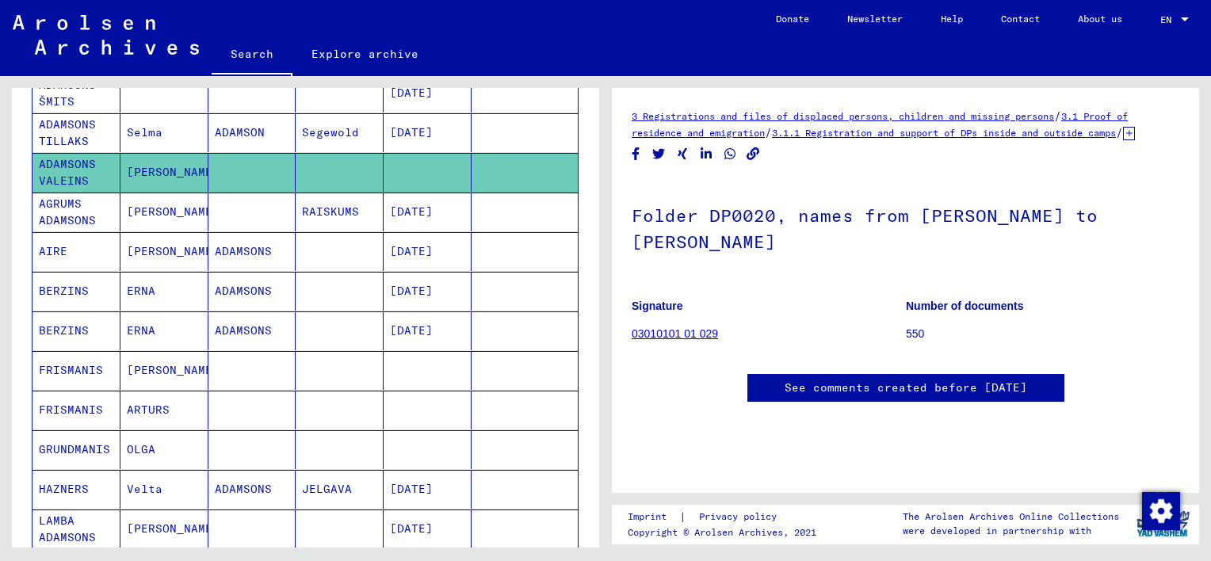
click at [85, 173] on mat-cell "ADAMSONS VALEINS" at bounding box center [77, 172] width 88 height 39
click at [675, 340] on link "03010101 01 029" at bounding box center [675, 333] width 86 height 13
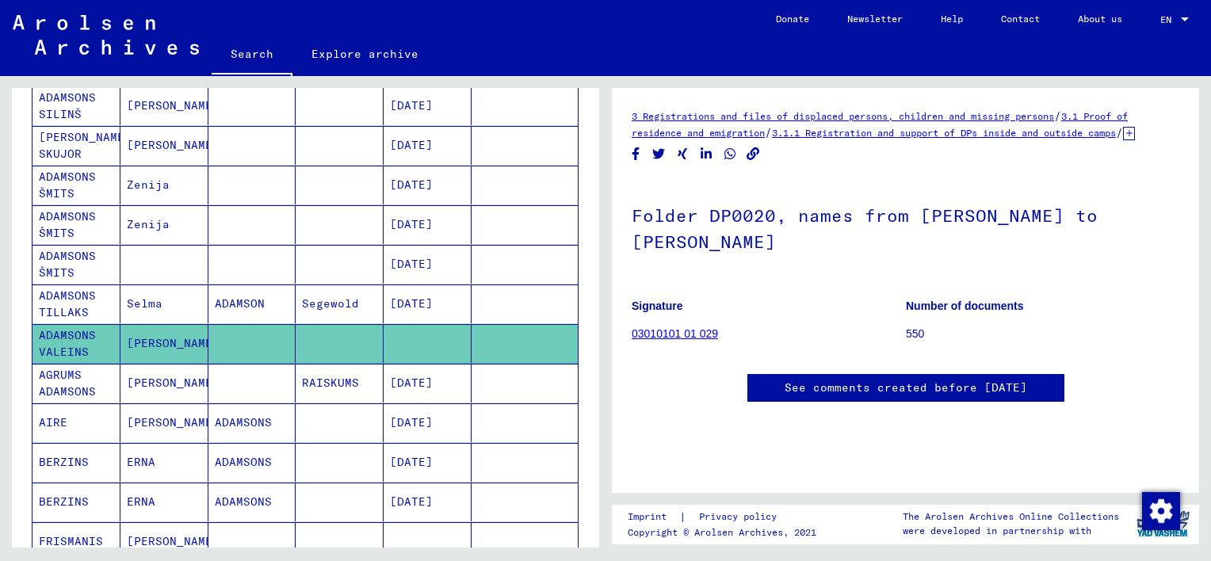
scroll to position [598, 0]
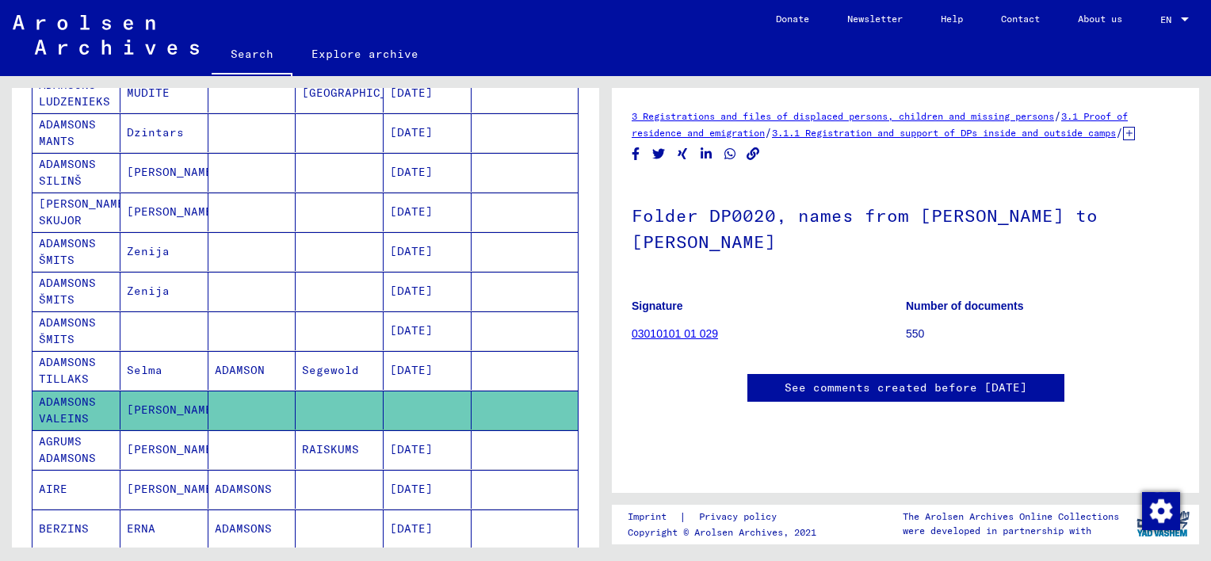
click at [135, 136] on mat-cell "Dzintars" at bounding box center [165, 132] width 88 height 39
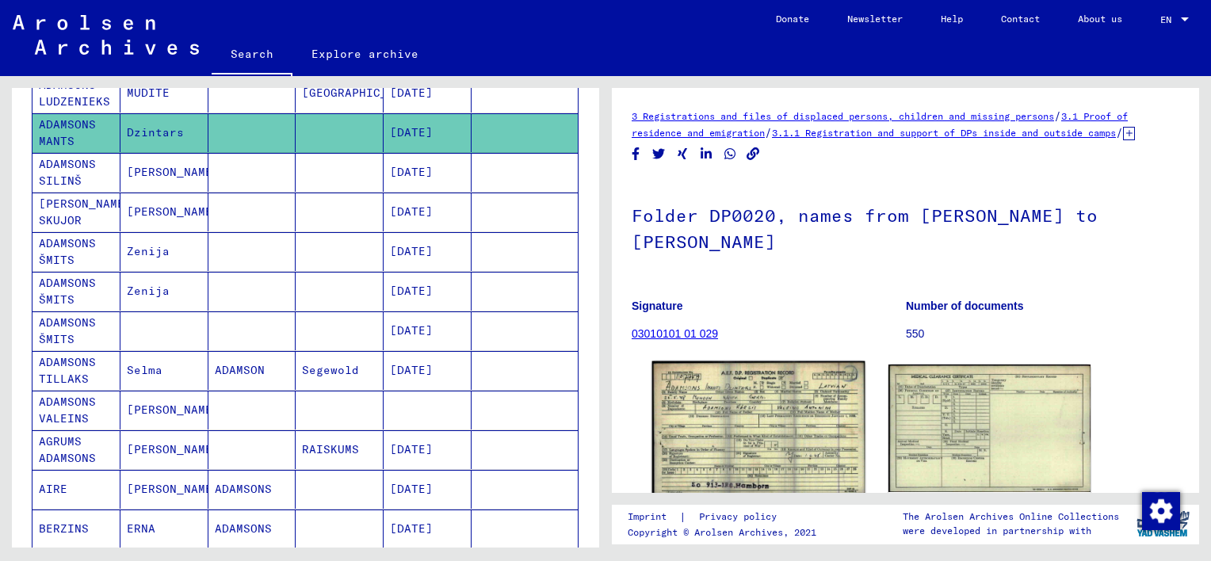
click at [783, 444] on img at bounding box center [758, 428] width 212 height 133
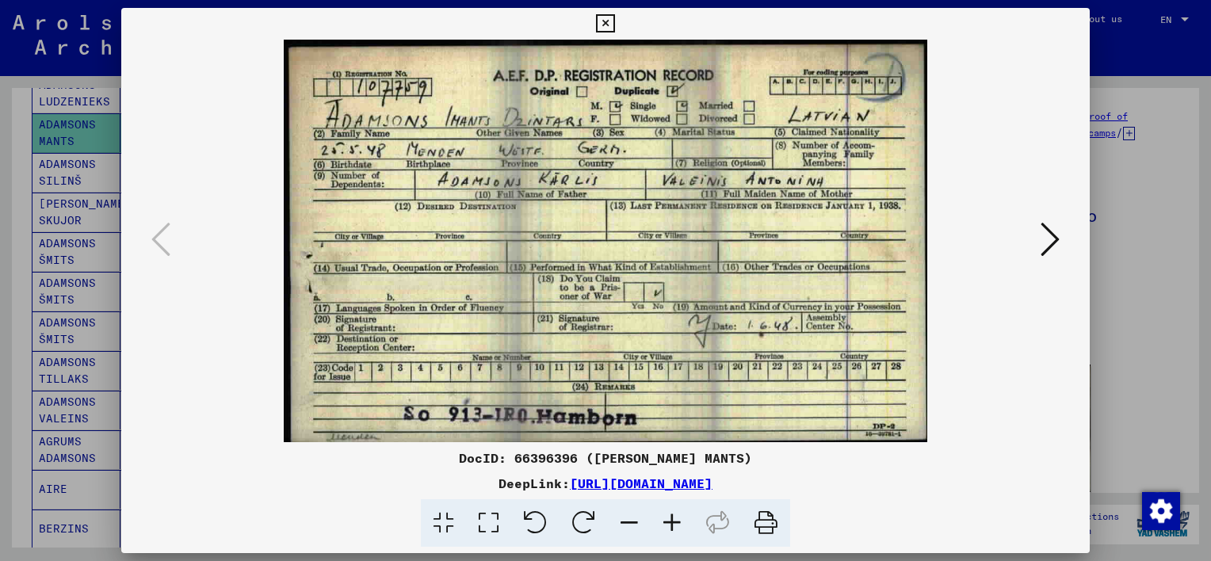
click at [490, 525] on icon at bounding box center [488, 523] width 45 height 48
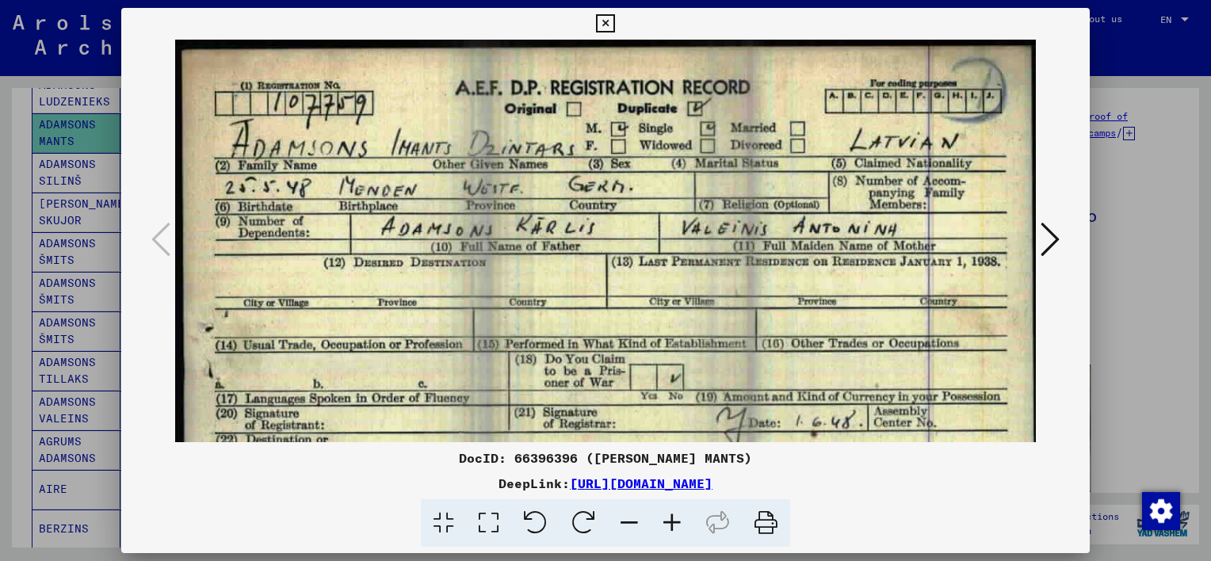
click at [453, 522] on icon at bounding box center [443, 523] width 45 height 48
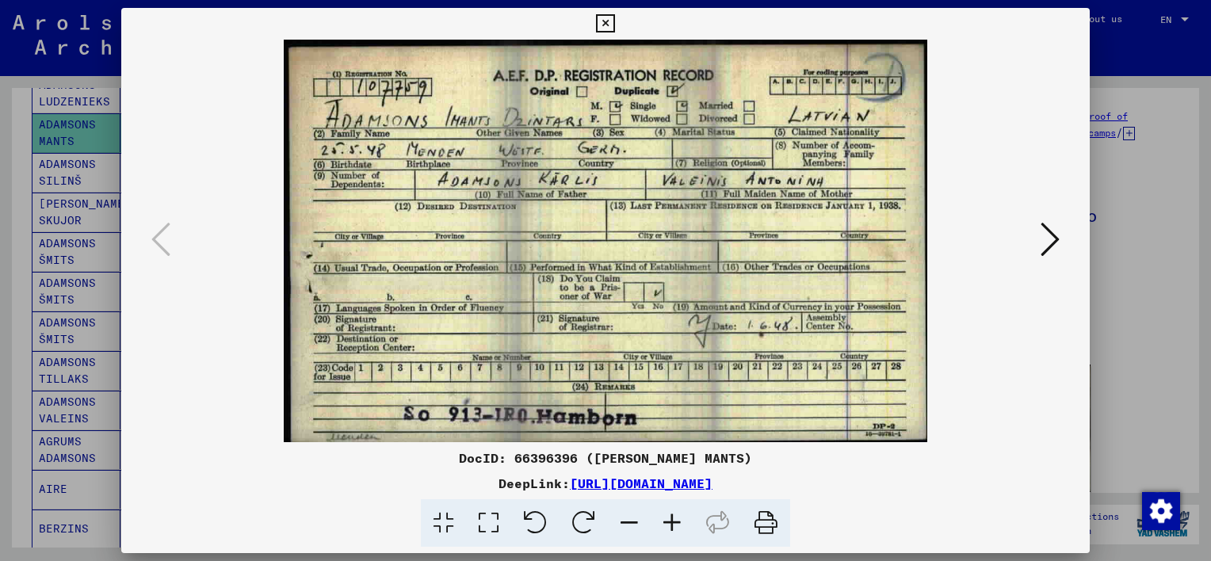
click at [773, 522] on icon at bounding box center [766, 523] width 48 height 48
click at [1050, 244] on icon at bounding box center [1050, 239] width 19 height 38
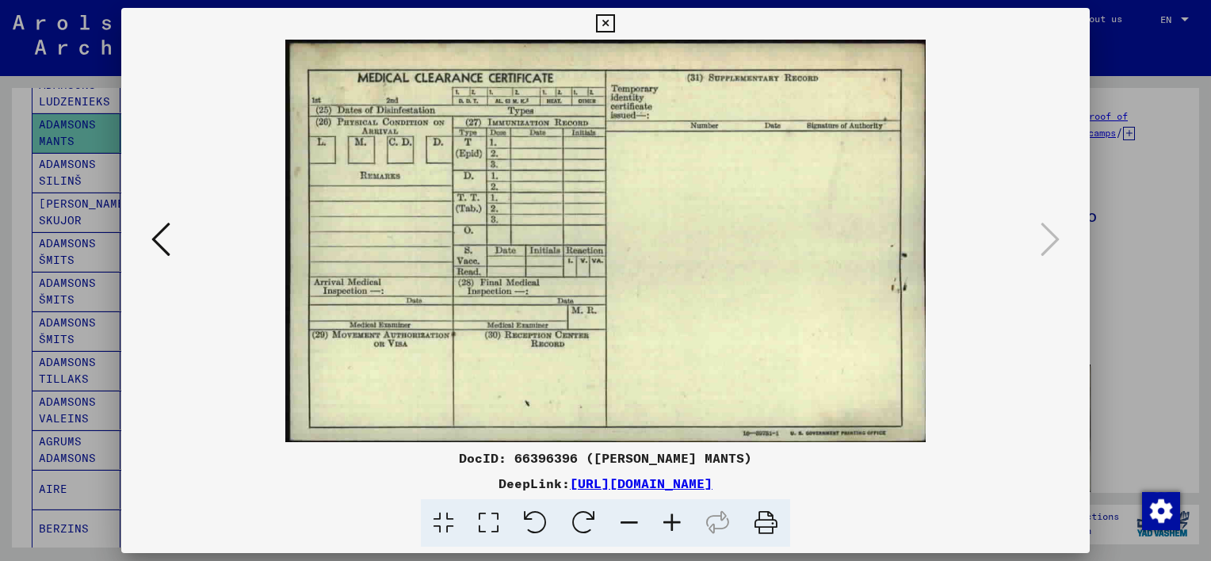
click at [162, 230] on icon at bounding box center [160, 239] width 19 height 38
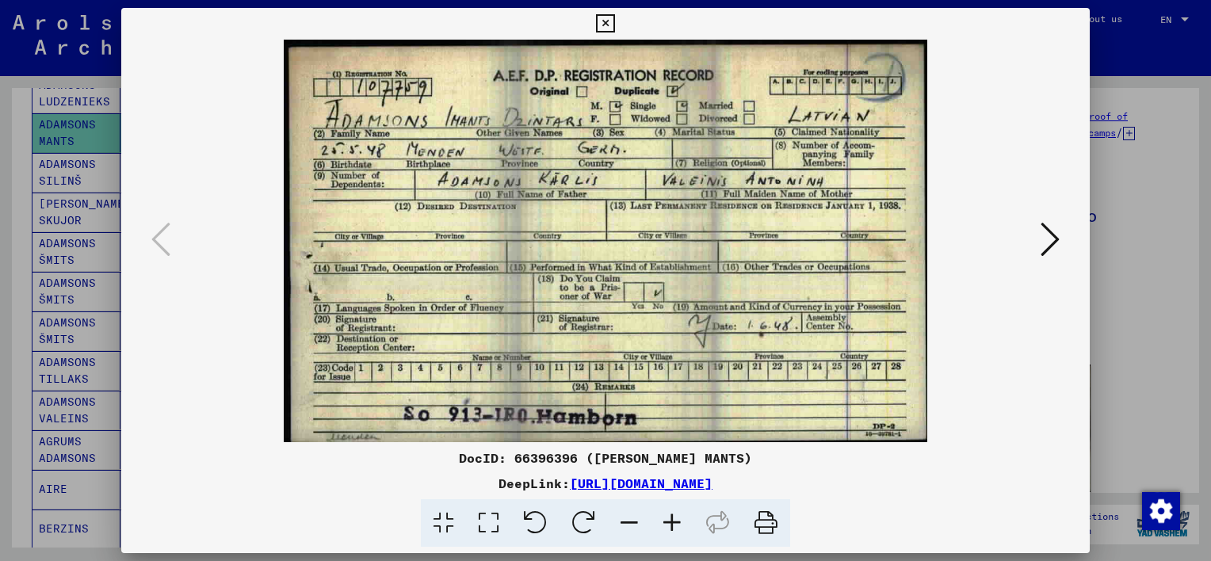
click at [606, 27] on icon at bounding box center [605, 23] width 18 height 19
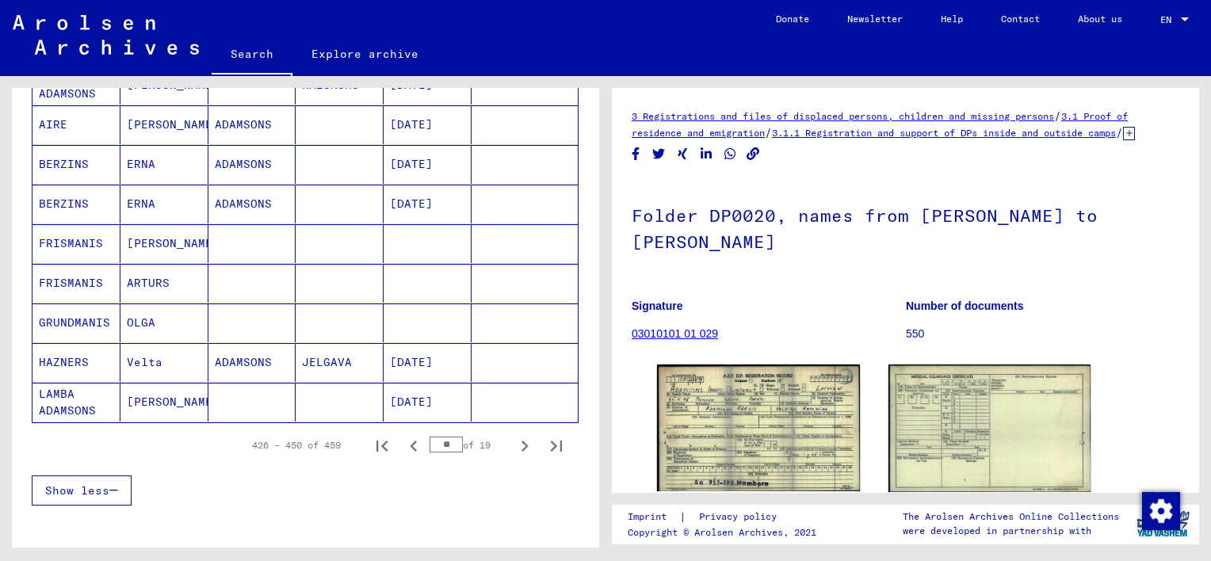
scroll to position [1073, 0]
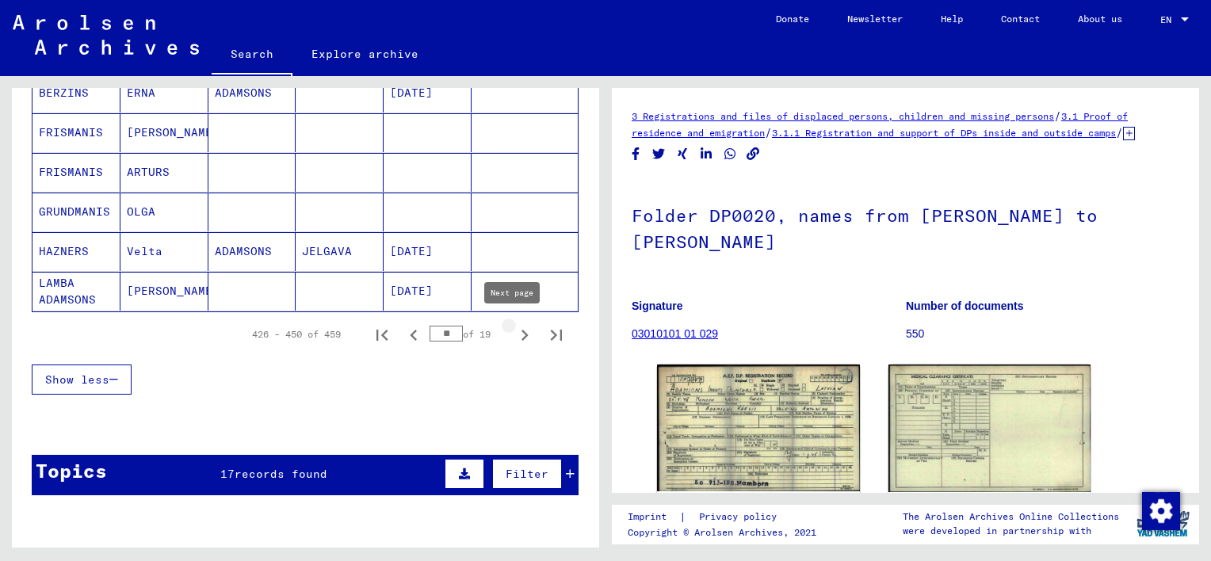
click at [522, 330] on icon "Next page" at bounding box center [525, 335] width 7 height 11
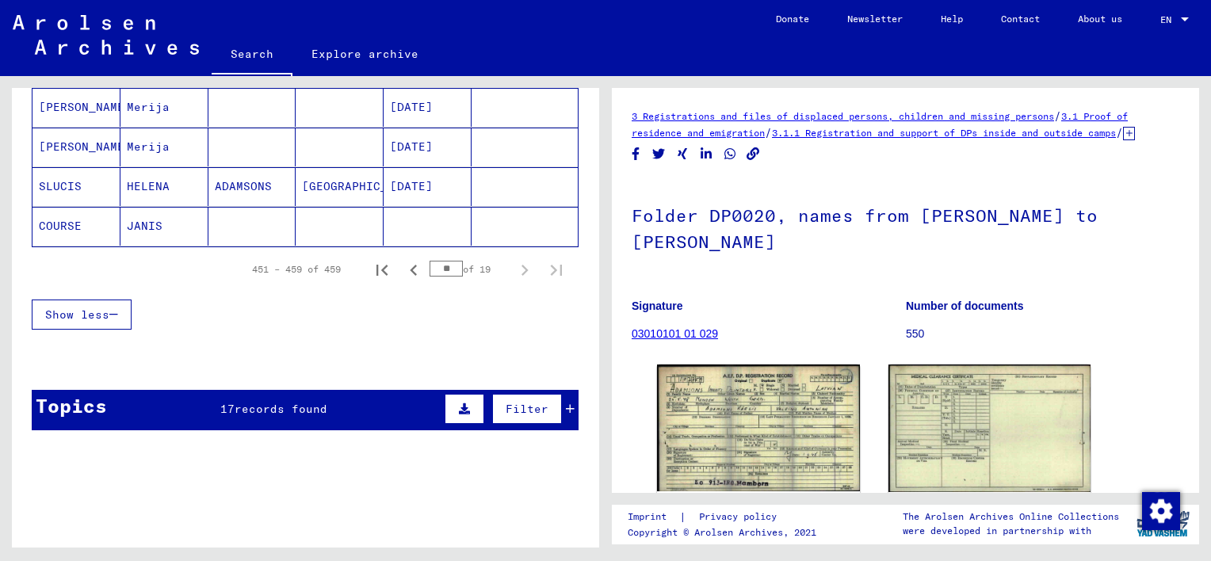
scroll to position [555, 0]
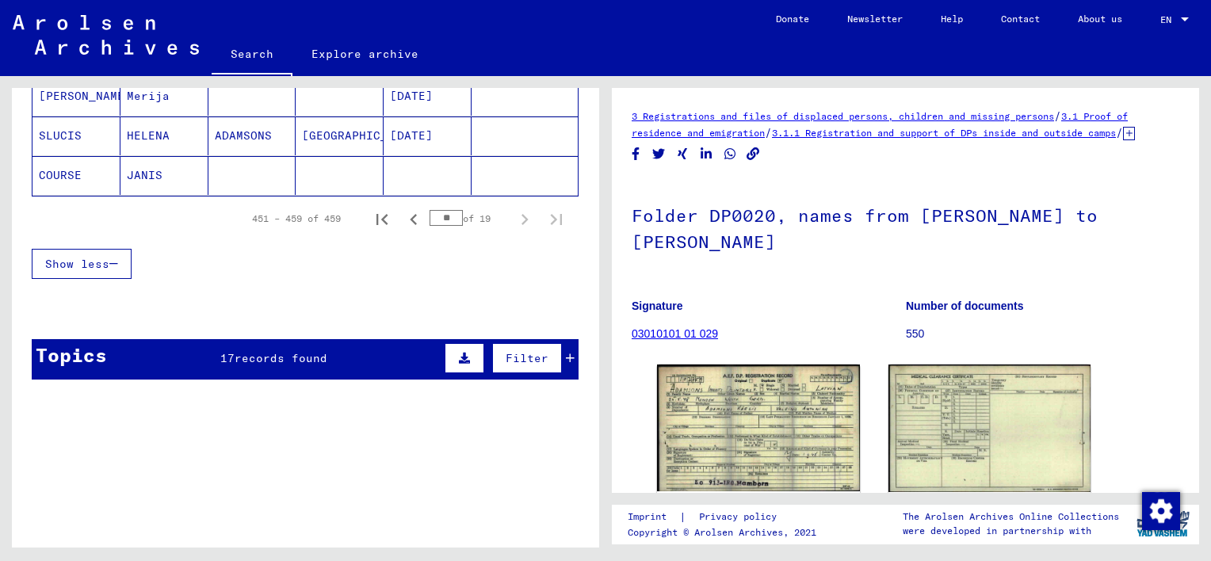
click at [361, 358] on div "Topics 17 records found Filter" at bounding box center [305, 359] width 547 height 40
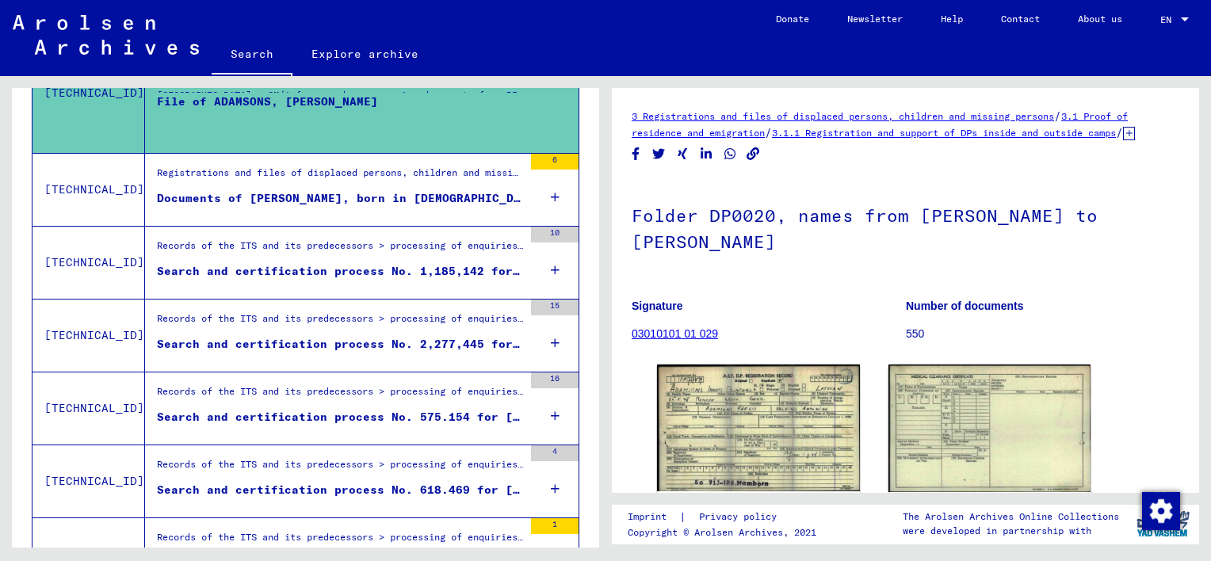
scroll to position [1632, 0]
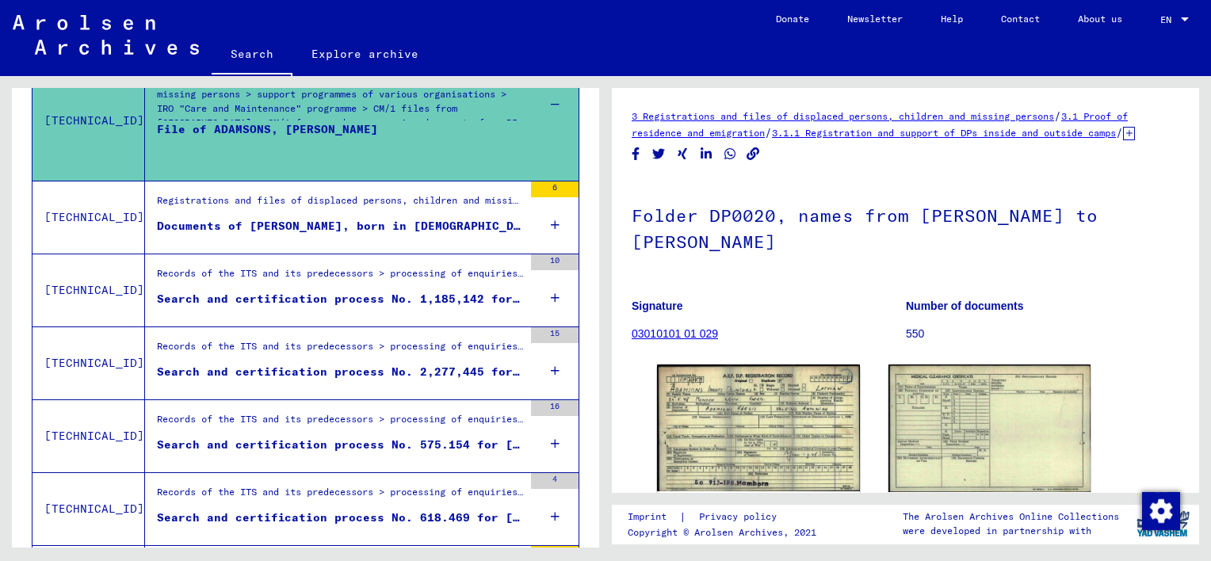
click at [324, 292] on div "Search and certification process No. 1,185,142 for [PERSON_NAME] born [DEMOGRAP…" at bounding box center [340, 299] width 366 height 17
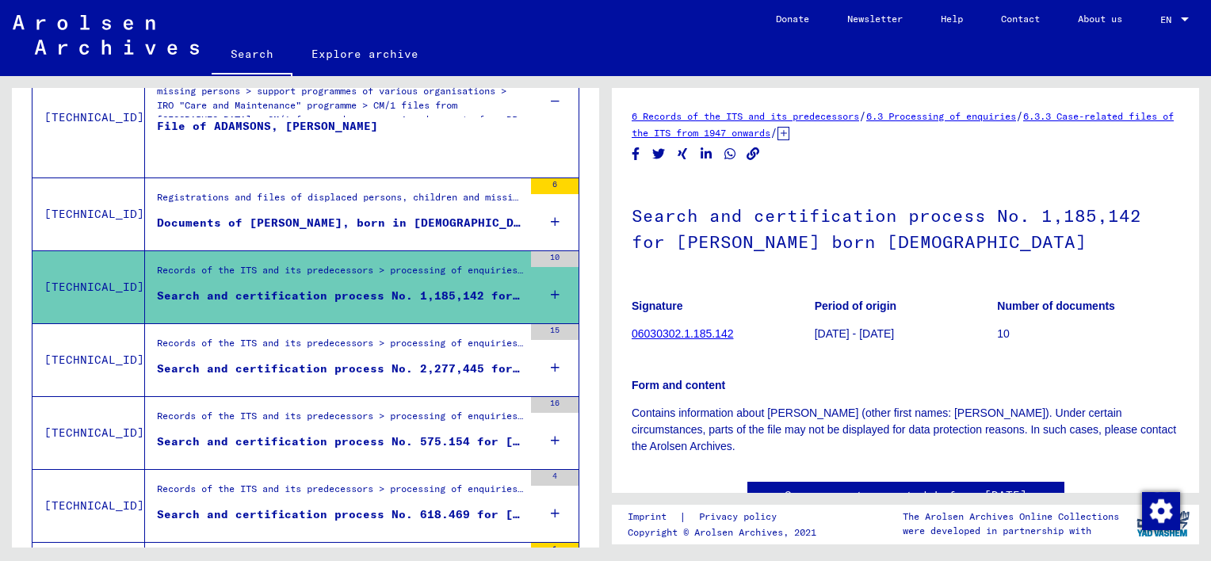
click at [392, 361] on div "Search and certification process No. 2,277,445 for [PERSON_NAME] born [DEMOGRAP…" at bounding box center [340, 369] width 366 height 17
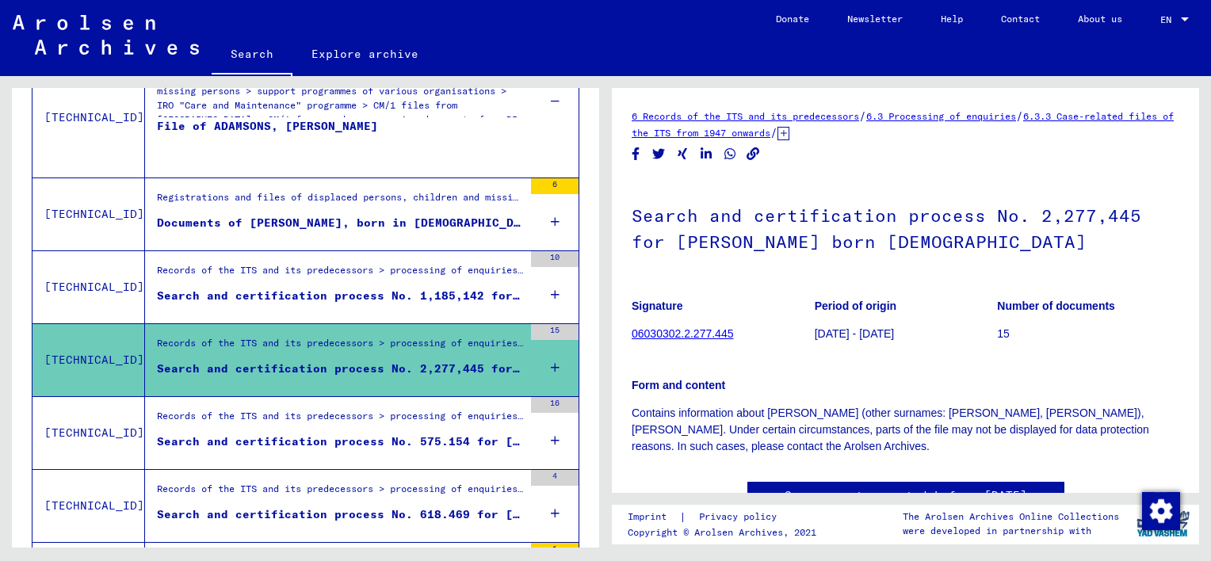
click at [373, 431] on div "Records of the ITS and its predecessors > processing of enquiries > case-relate…" at bounding box center [340, 420] width 366 height 22
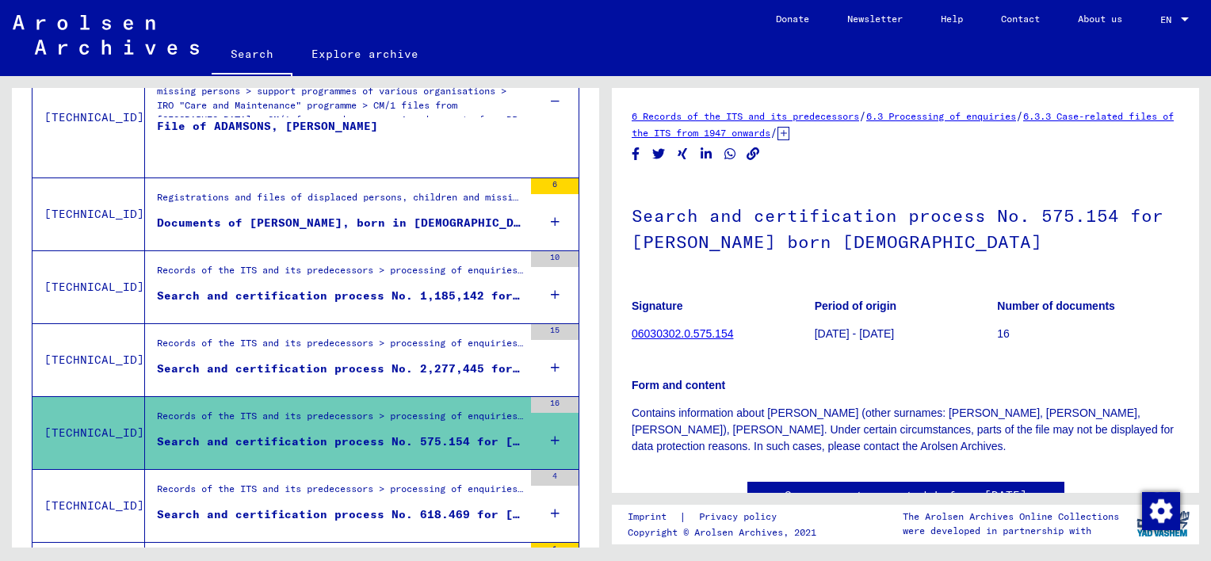
drag, startPoint x: 373, startPoint y: 431, endPoint x: 282, endPoint y: 504, distance: 116.8
click at [282, 504] on div "Records of the ITS and its predecessors > processing of enquiries > case-relate…" at bounding box center [340, 493] width 366 height 22
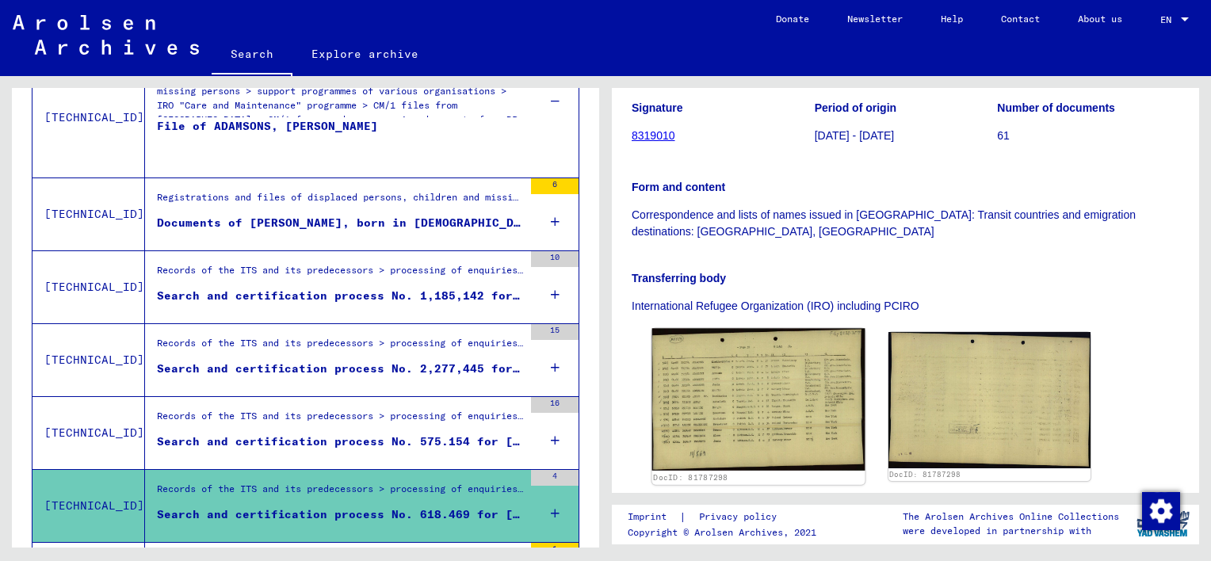
scroll to position [317, 0]
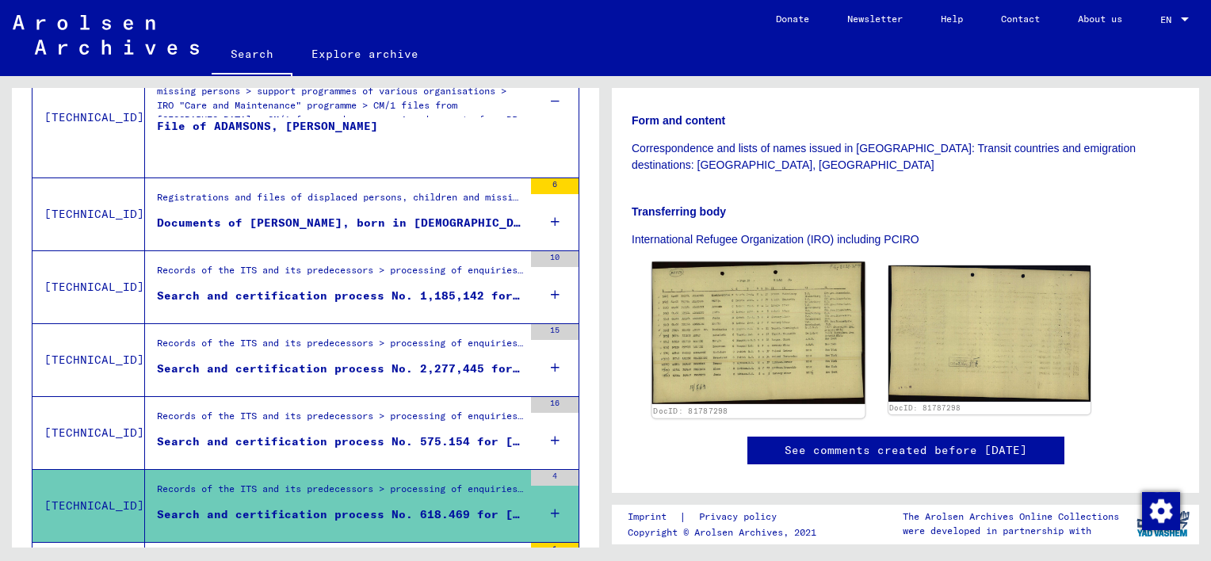
click at [703, 335] on img at bounding box center [758, 333] width 212 height 143
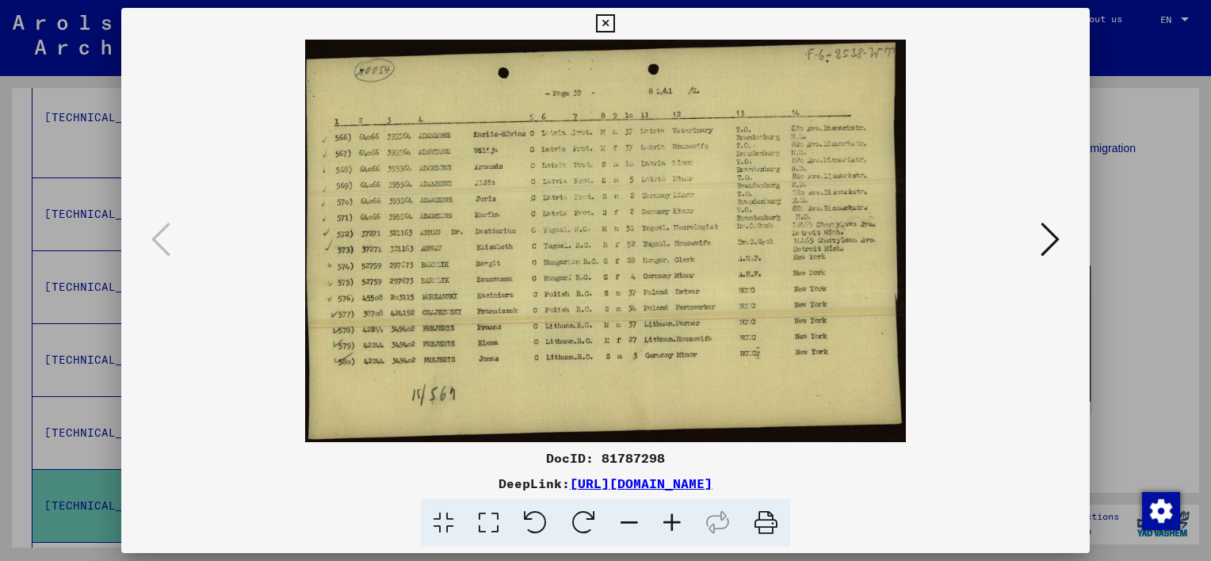
click at [487, 524] on icon at bounding box center [488, 523] width 45 height 48
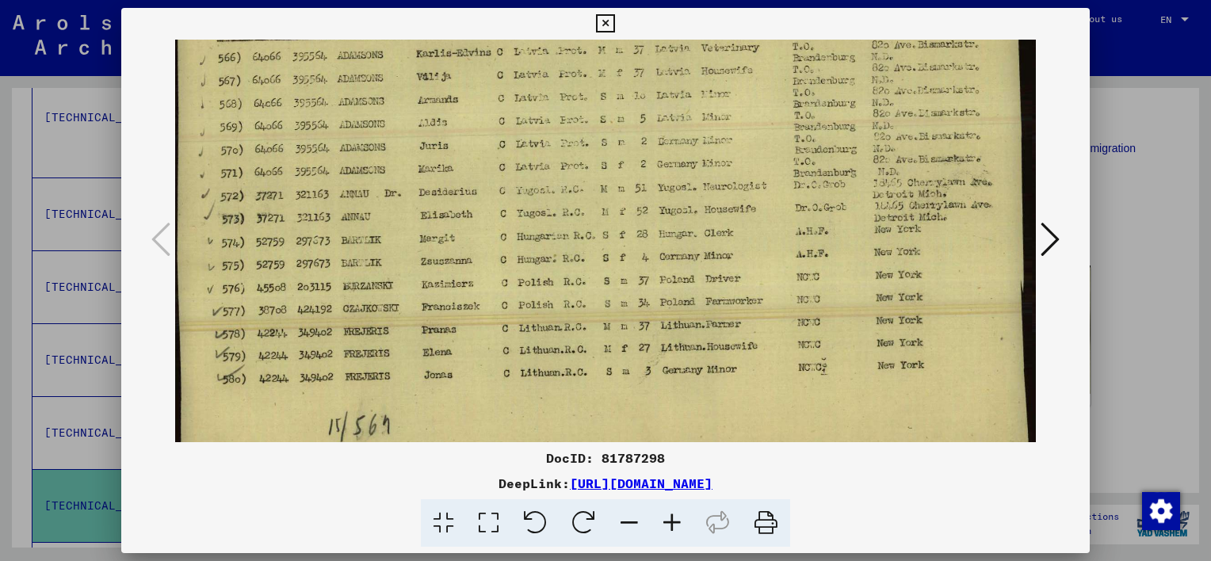
scroll to position [121, 0]
drag, startPoint x: 871, startPoint y: 319, endPoint x: 938, endPoint y: 174, distance: 160.0
click at [938, 174] on img at bounding box center [605, 208] width 861 height 578
click at [1052, 240] on icon at bounding box center [1050, 239] width 19 height 38
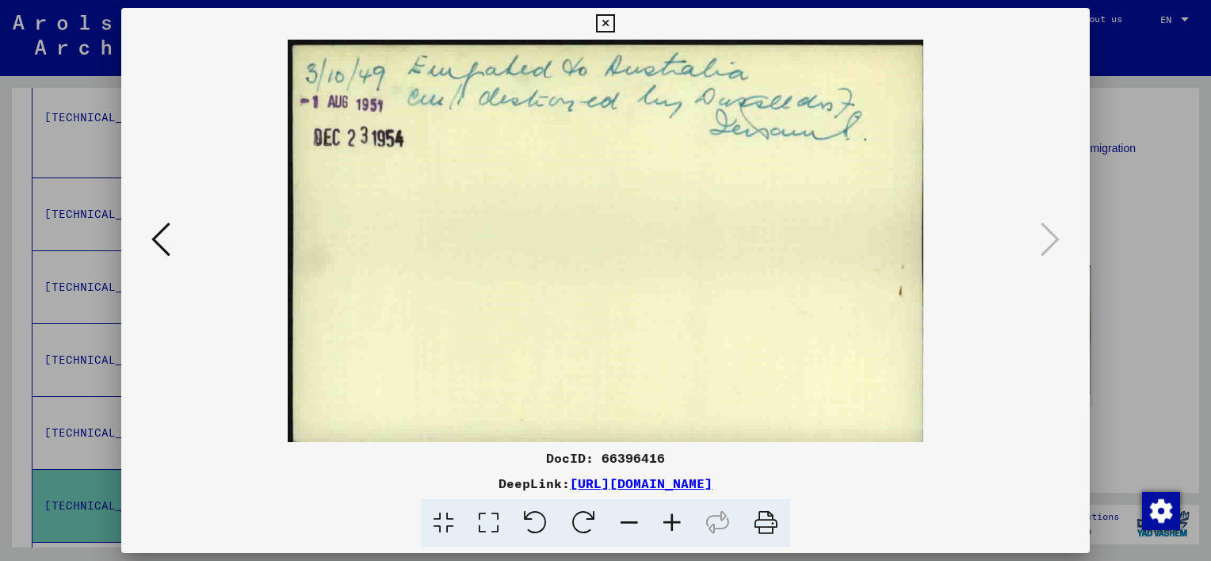
scroll to position [0, 0]
click at [162, 232] on icon at bounding box center [160, 239] width 19 height 38
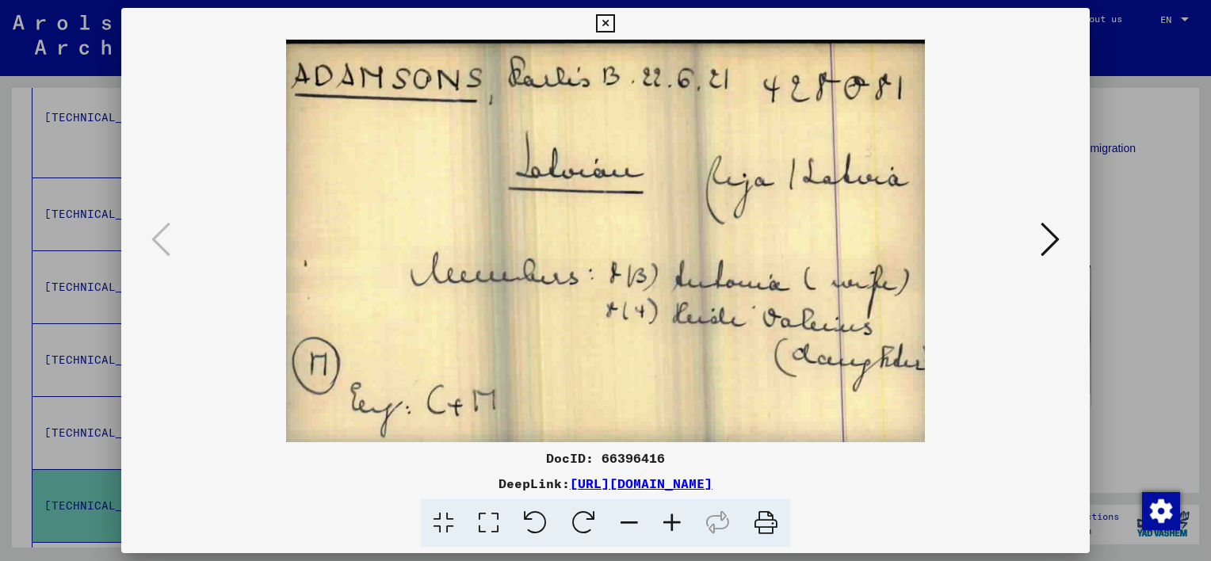
drag, startPoint x: 525, startPoint y: 332, endPoint x: 523, endPoint y: 197, distance: 135.6
click at [523, 197] on img at bounding box center [605, 241] width 861 height 403
click at [481, 526] on icon at bounding box center [488, 523] width 45 height 48
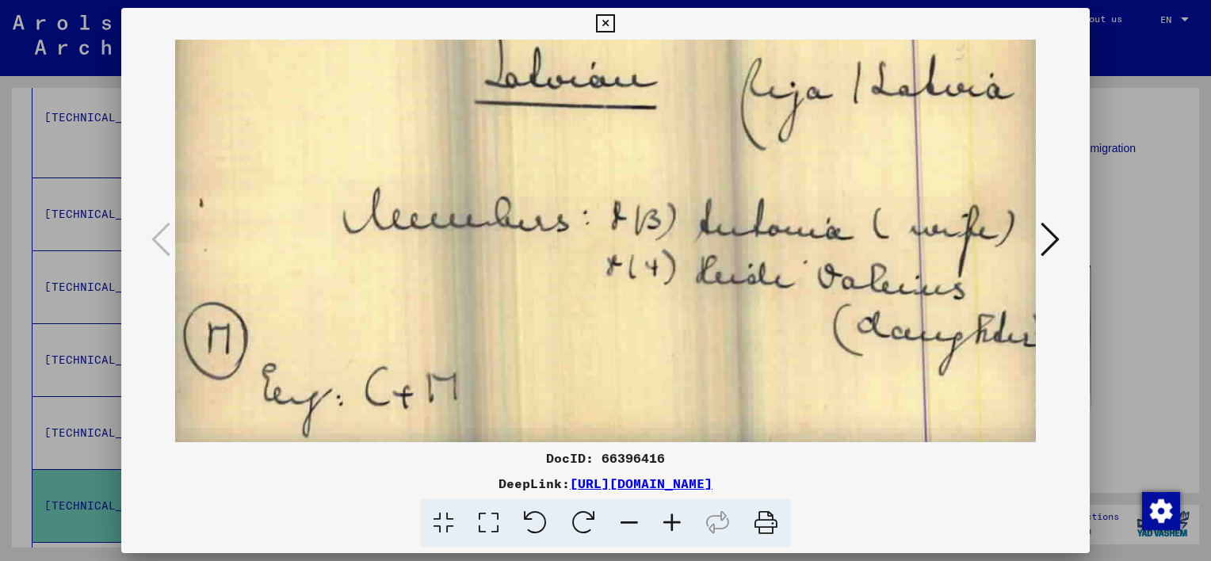
scroll to position [121, 0]
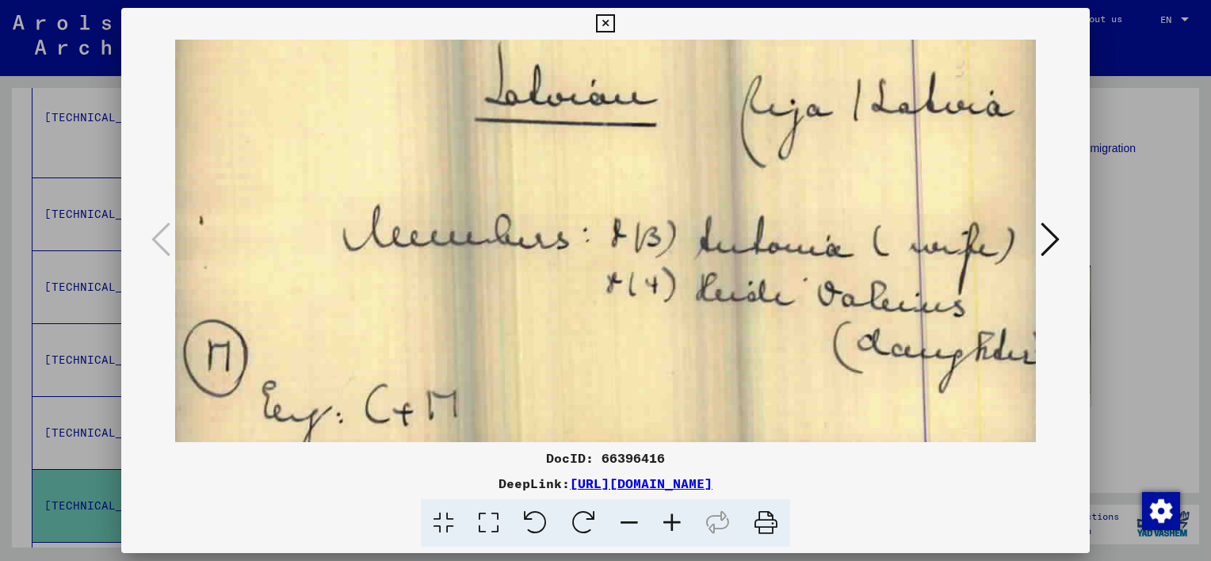
drag, startPoint x: 444, startPoint y: 292, endPoint x: 196, endPoint y: 115, distance: 304.7
click at [196, 115] on img at bounding box center [605, 190] width 861 height 543
click at [1044, 238] on icon at bounding box center [1050, 239] width 19 height 38
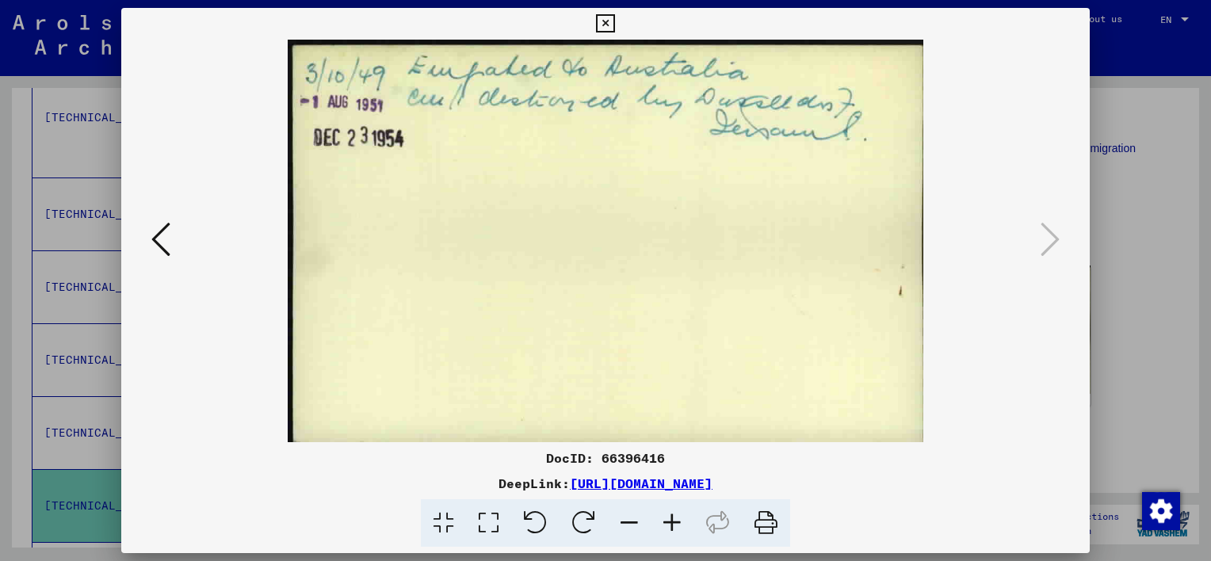
drag, startPoint x: 764, startPoint y: 523, endPoint x: 124, endPoint y: 471, distance: 642.7
click at [764, 523] on icon at bounding box center [766, 523] width 48 height 48
click at [156, 236] on icon at bounding box center [160, 239] width 19 height 38
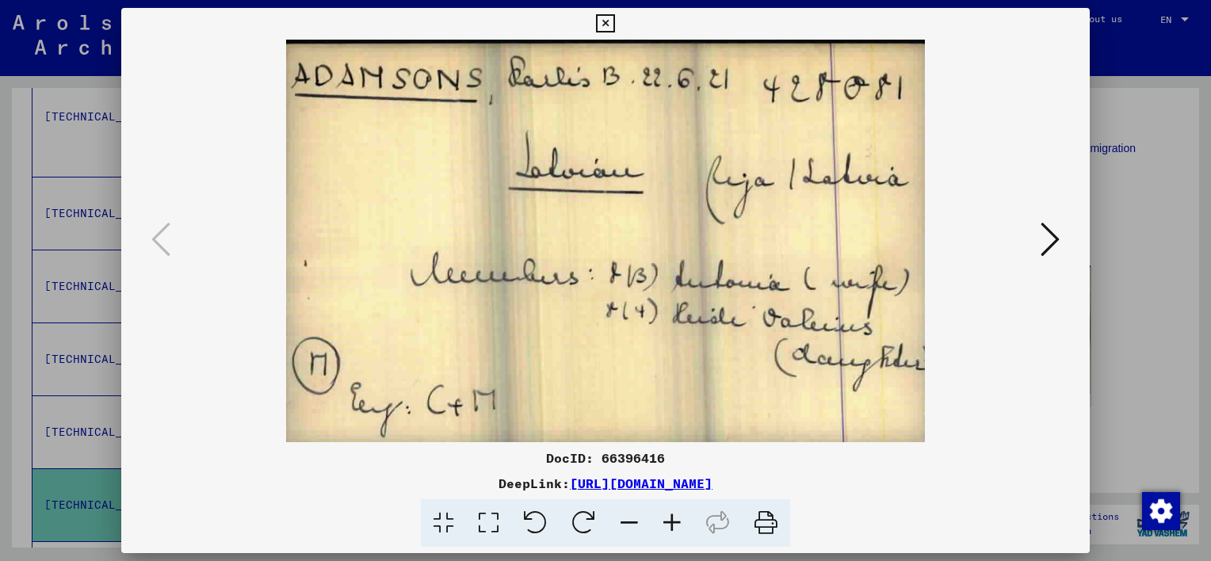
click at [439, 526] on icon at bounding box center [443, 523] width 45 height 48
click at [446, 518] on icon at bounding box center [443, 523] width 45 height 48
click at [494, 523] on icon at bounding box center [488, 523] width 45 height 48
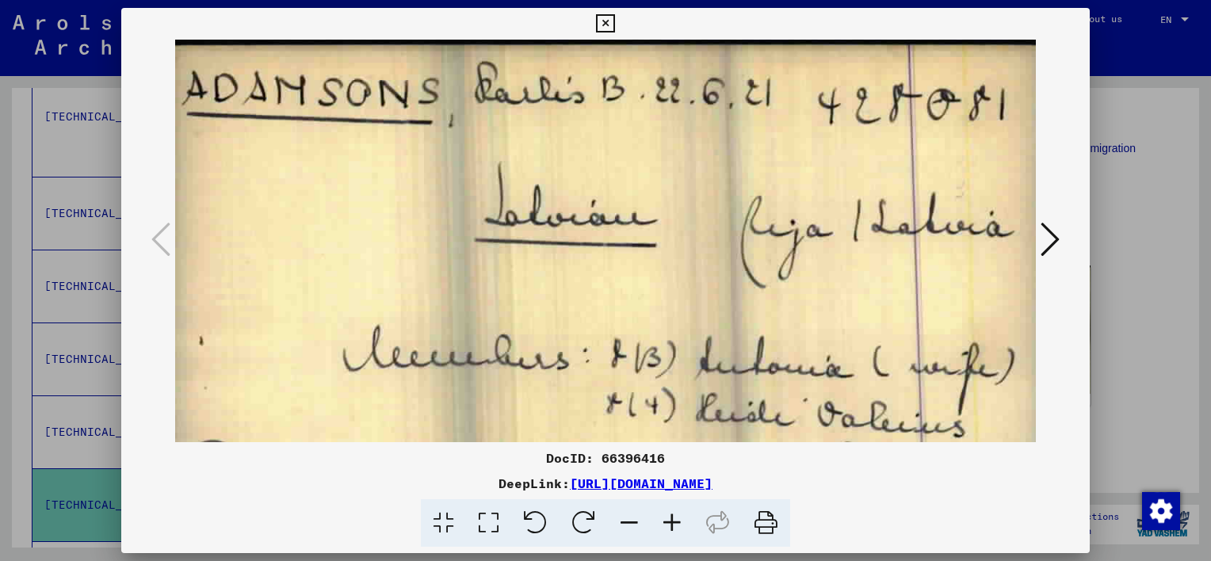
click at [449, 523] on icon at bounding box center [443, 523] width 45 height 48
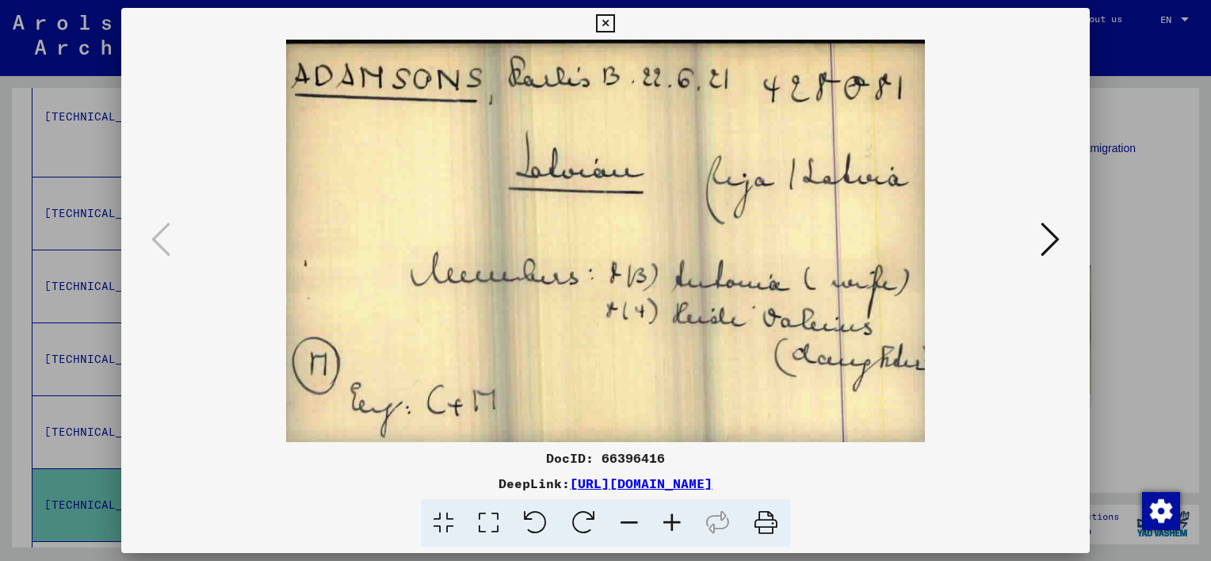
click at [765, 523] on icon at bounding box center [766, 523] width 48 height 48
click at [1055, 247] on icon at bounding box center [1050, 239] width 19 height 38
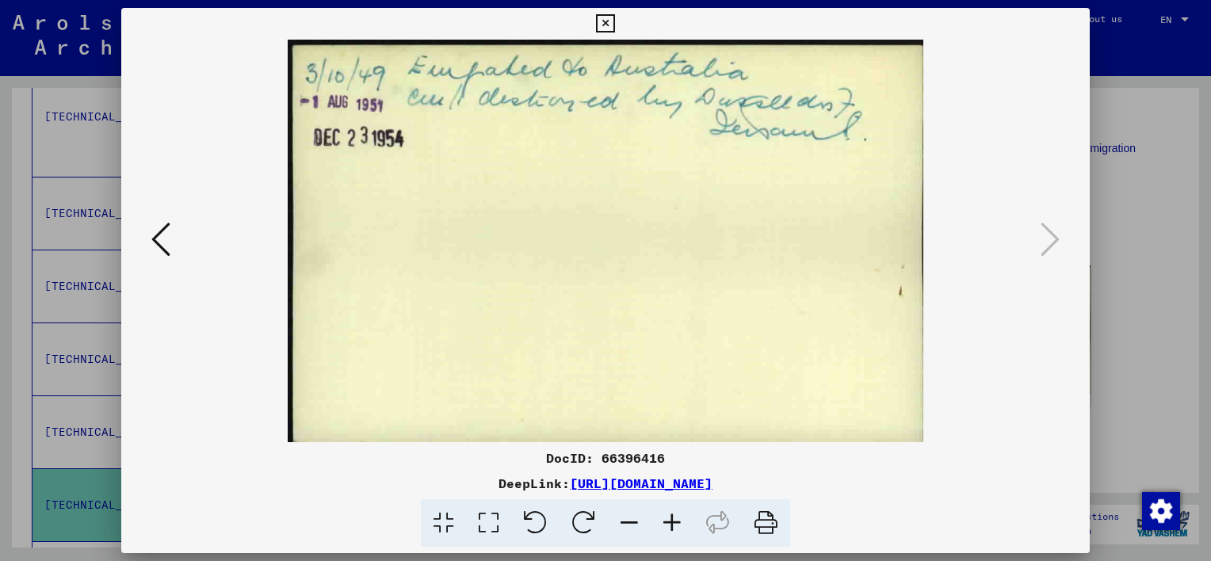
click at [155, 241] on icon at bounding box center [160, 239] width 19 height 38
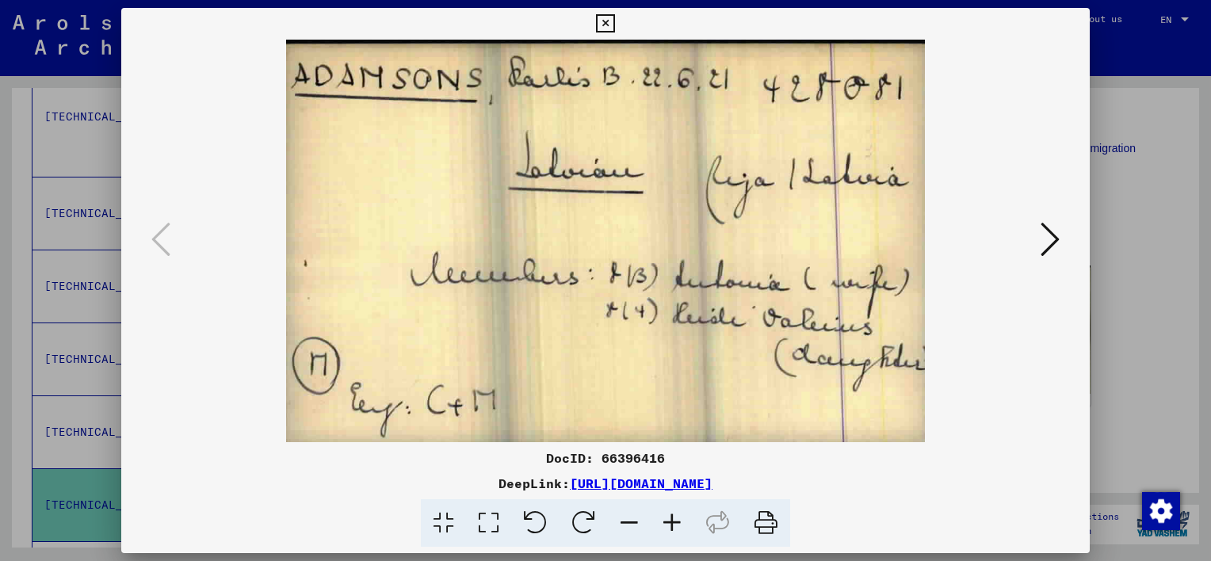
click at [604, 25] on icon at bounding box center [605, 23] width 18 height 19
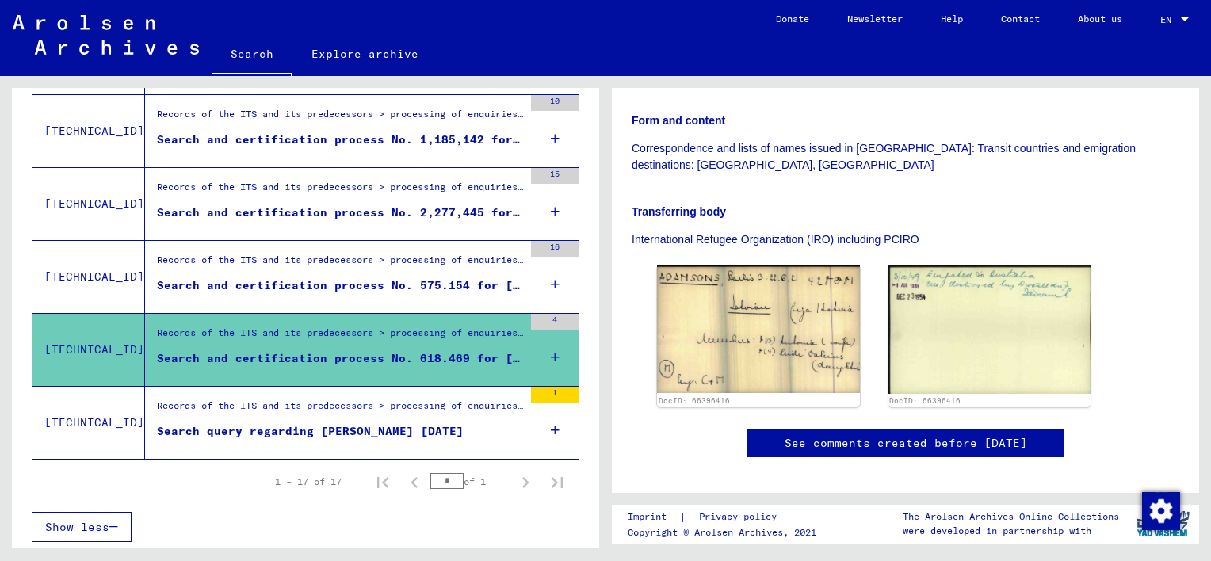
scroll to position [1301, 0]
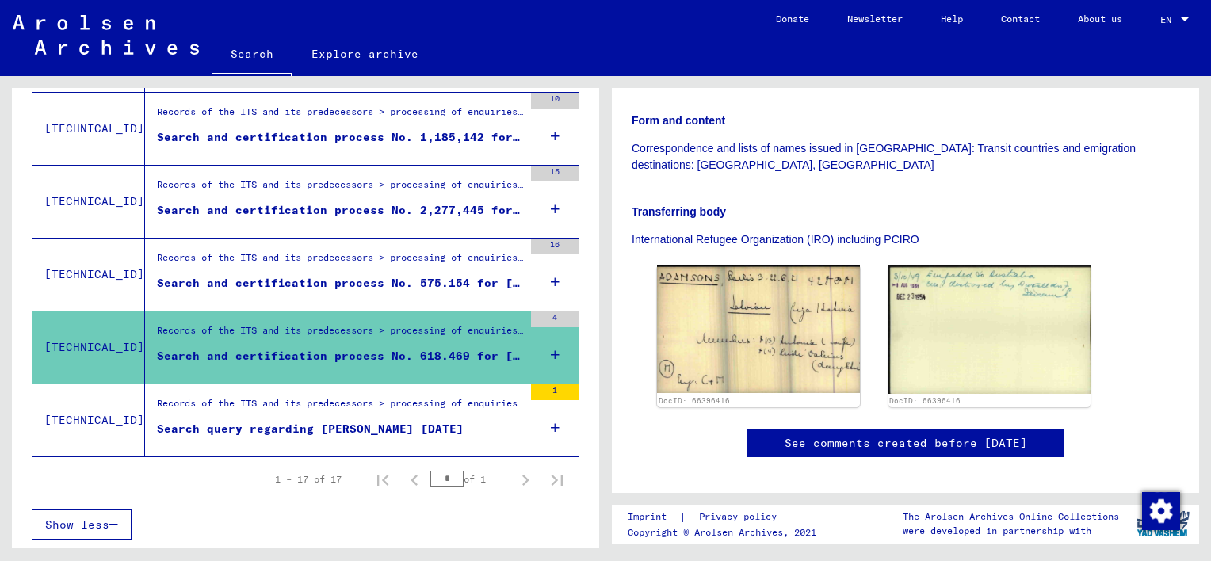
click at [551, 358] on icon at bounding box center [555, 354] width 9 height 55
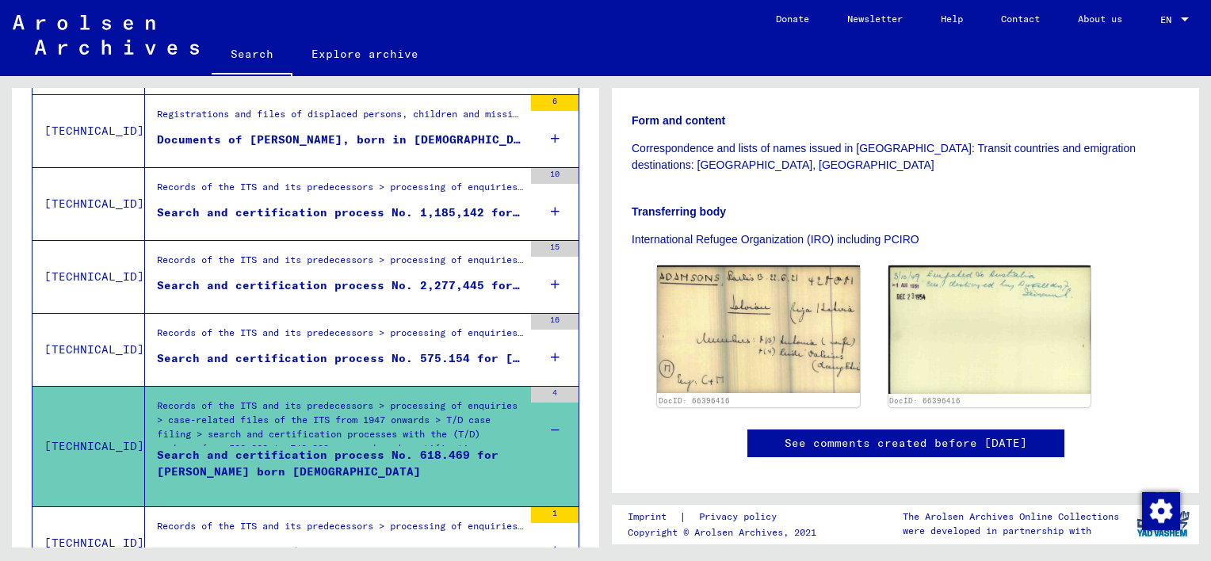
scroll to position [1222, 0]
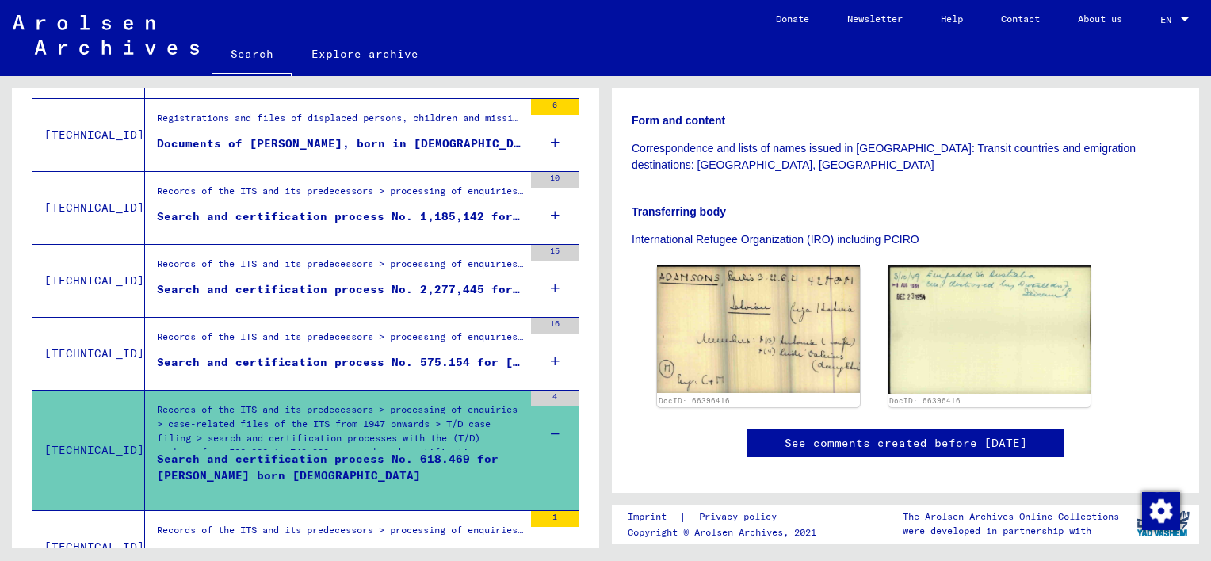
click at [548, 433] on div "4" at bounding box center [555, 426] width 48 height 71
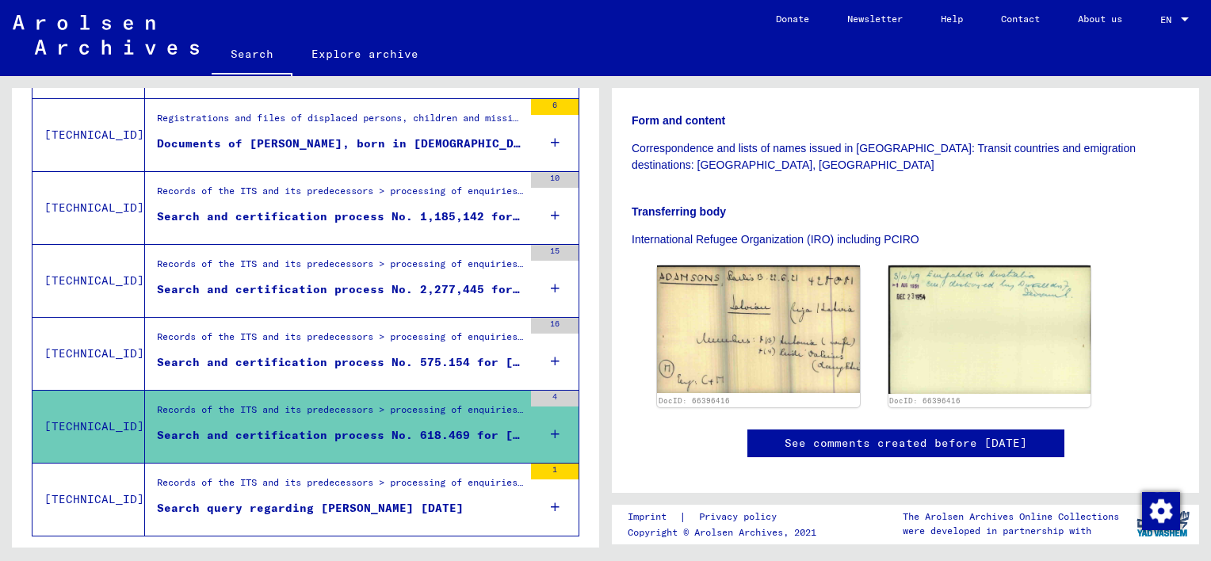
click at [230, 346] on div "Records of the ITS and its predecessors > processing of enquiries > case-relate…" at bounding box center [340, 341] width 366 height 22
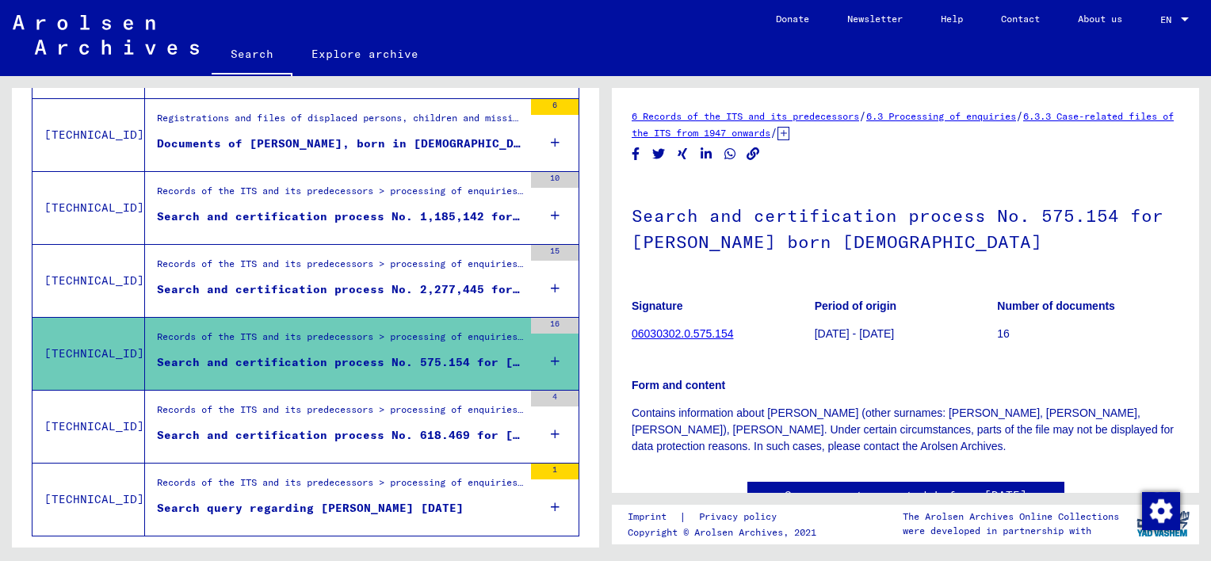
click at [760, 281] on div "Search and certification process No. 575.154 for [PERSON_NAME] born [DEMOGRAPHI…" at bounding box center [906, 317] width 548 height 276
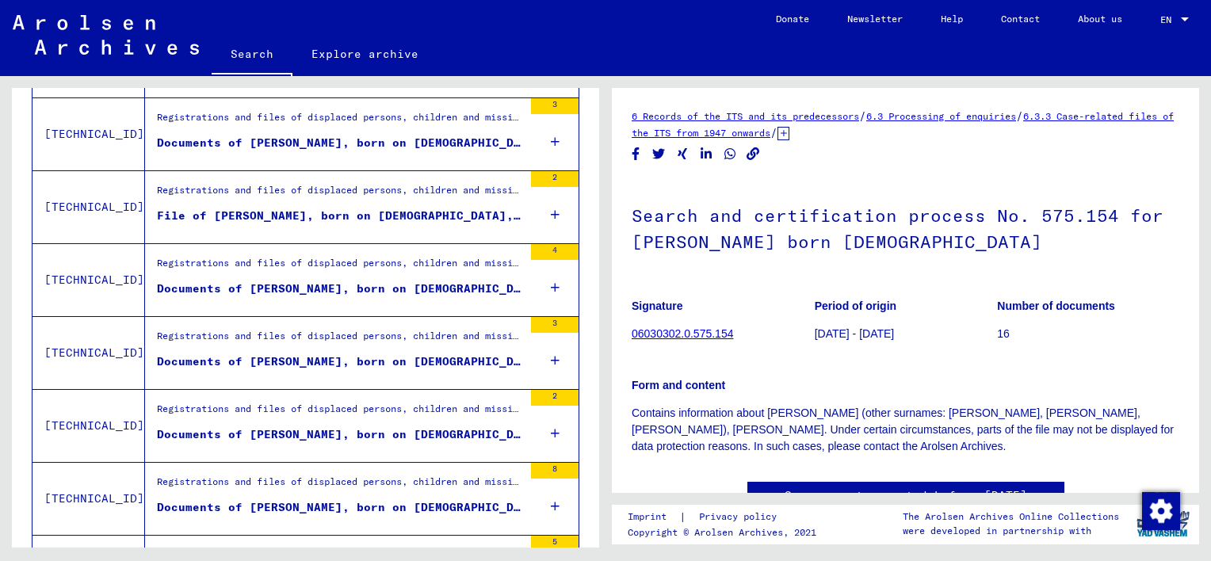
scroll to position [587, 0]
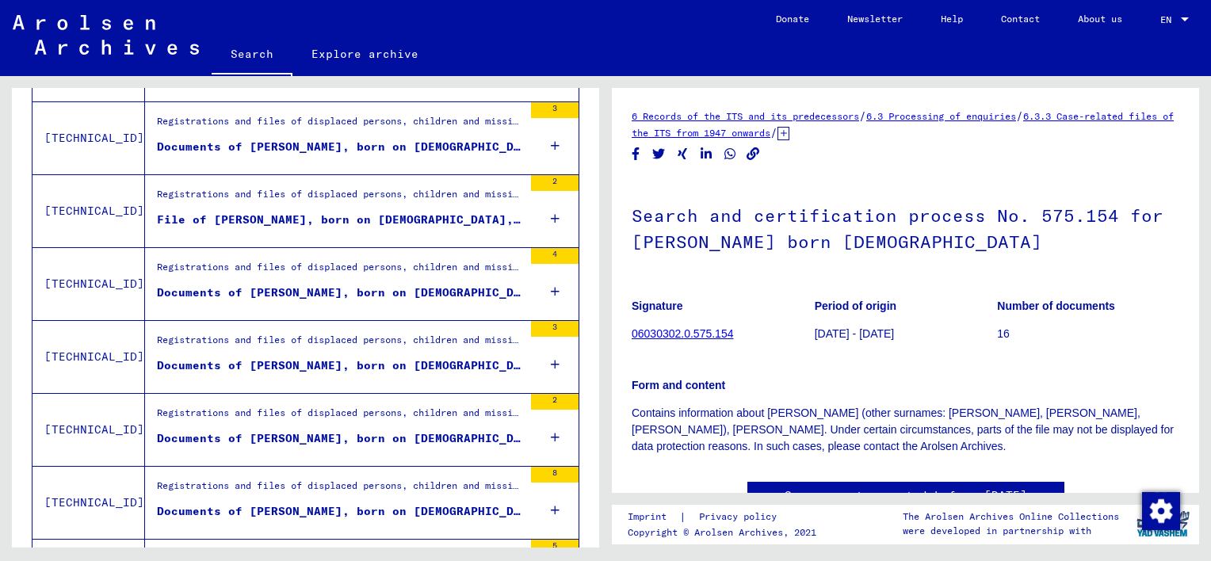
click at [274, 206] on div "Registrations and files of displaced persons, children and missing persons > su…" at bounding box center [340, 198] width 366 height 22
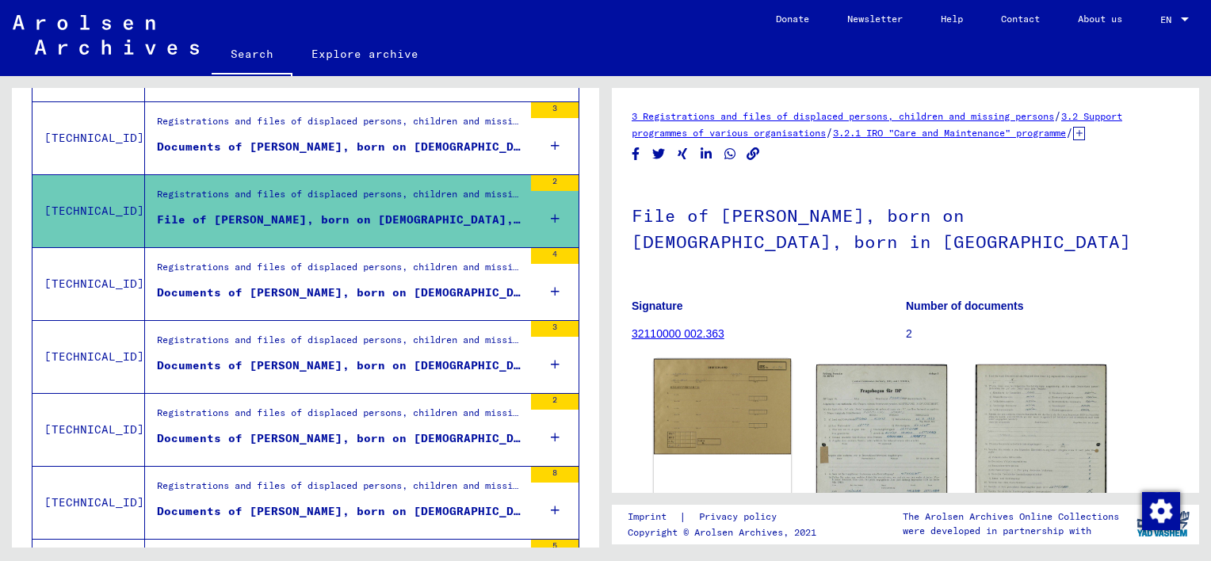
click at [722, 440] on img at bounding box center [722, 406] width 137 height 95
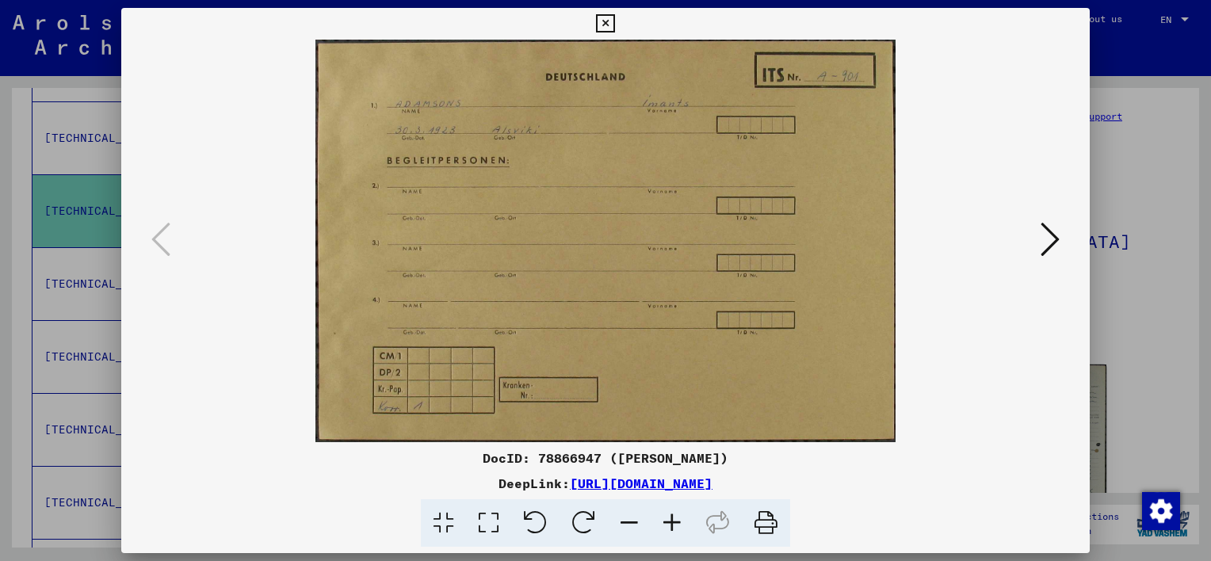
click at [1049, 247] on icon at bounding box center [1050, 239] width 19 height 38
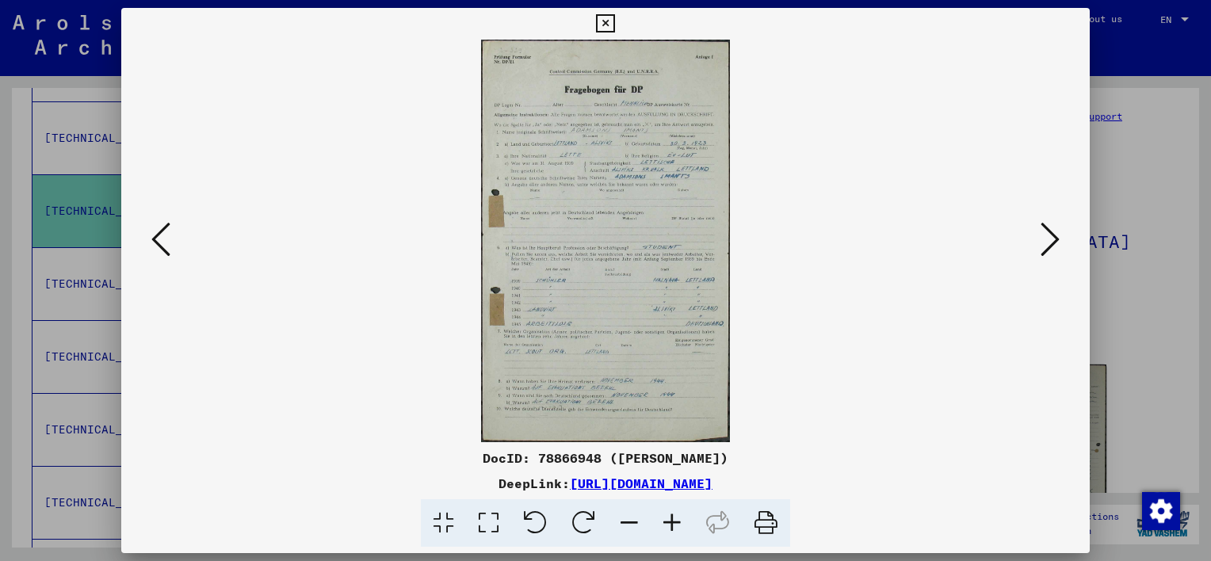
click at [492, 513] on icon at bounding box center [488, 523] width 45 height 48
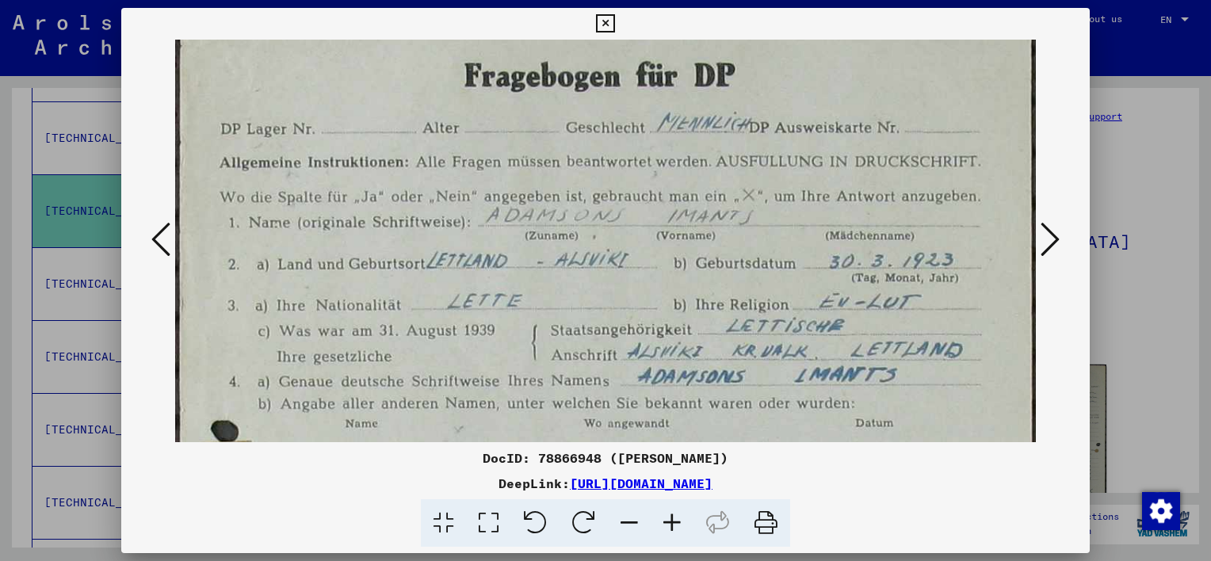
drag, startPoint x: 833, startPoint y: 235, endPoint x: 825, endPoint y: 119, distance: 116.1
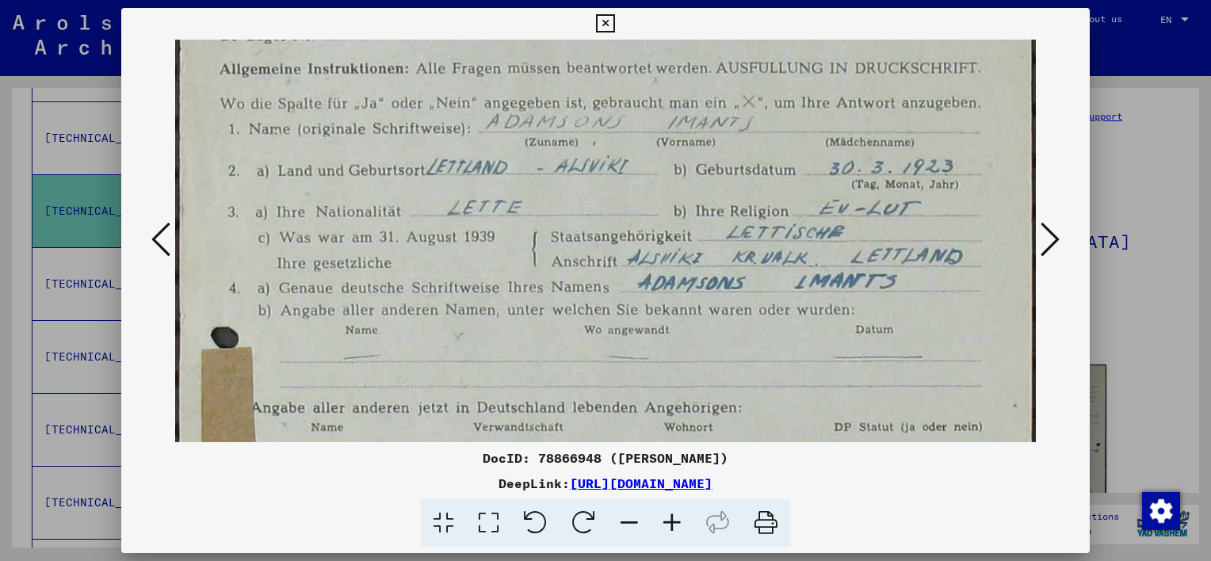
scroll to position [235, 0]
drag, startPoint x: 694, startPoint y: 327, endPoint x: 701, endPoint y: 238, distance: 89.9
click at [701, 238] on img at bounding box center [605, 501] width 861 height 1393
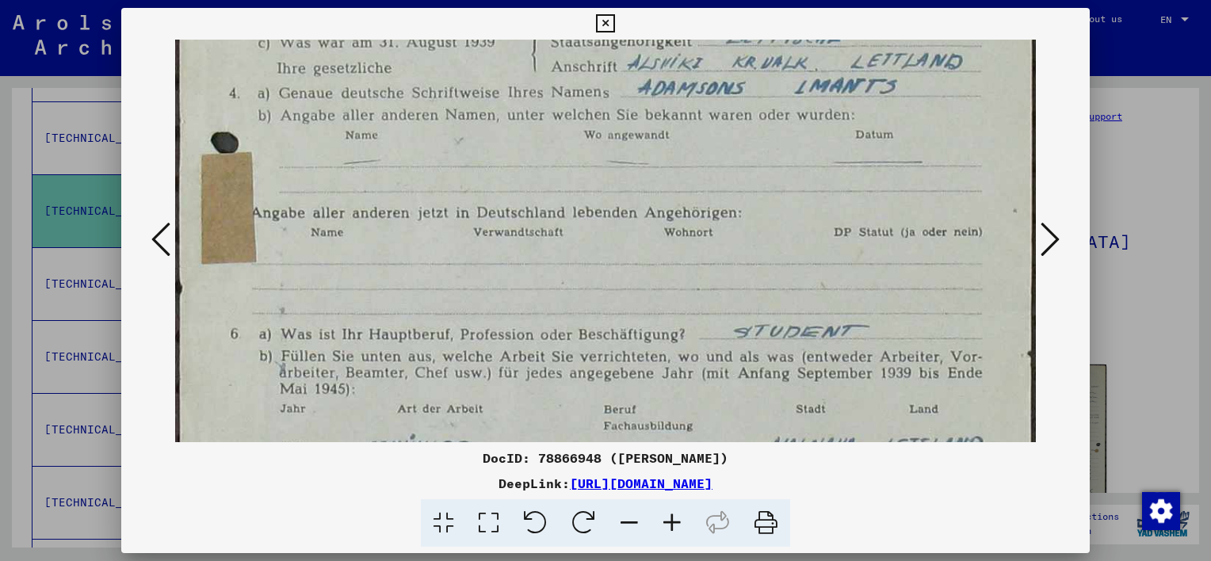
scroll to position [441, 0]
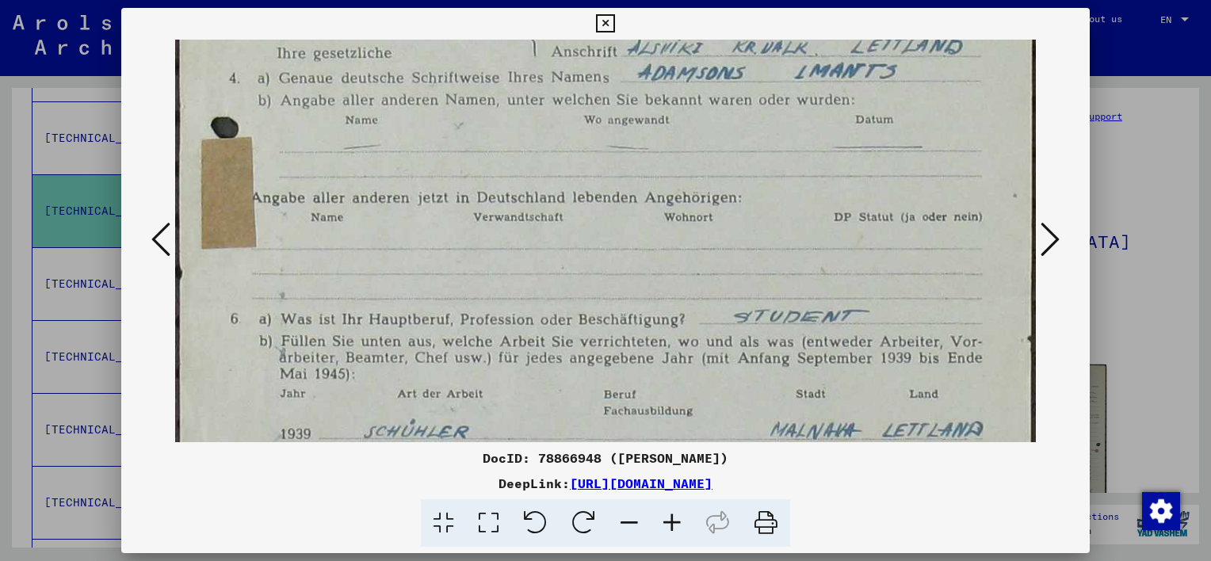
drag, startPoint x: 650, startPoint y: 356, endPoint x: 728, endPoint y: 155, distance: 215.8
click at [728, 155] on img at bounding box center [605, 295] width 861 height 1393
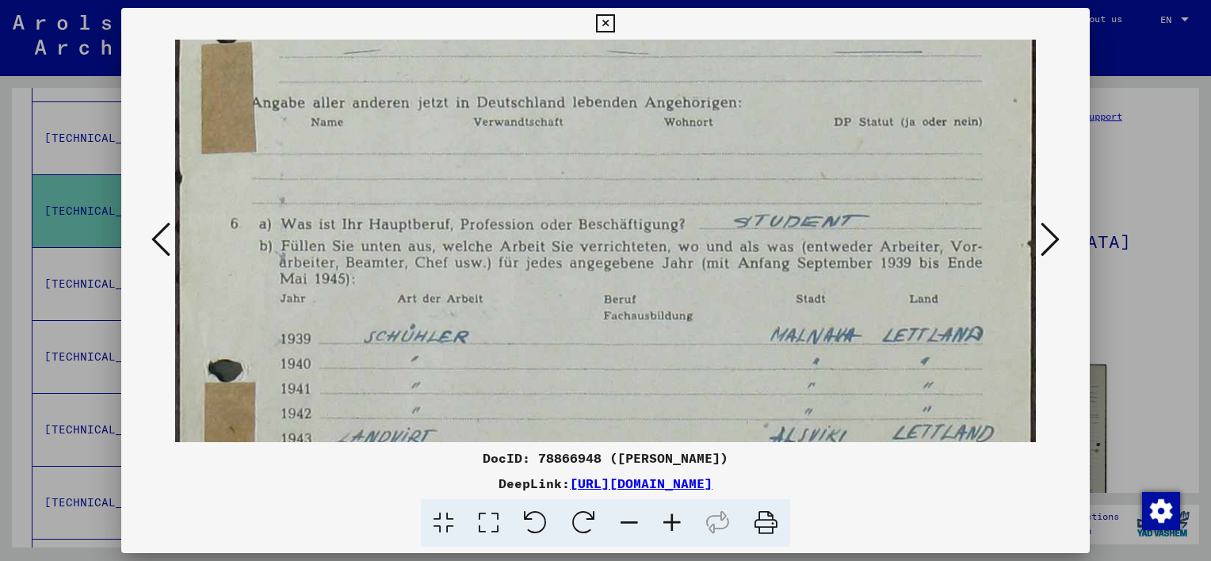
scroll to position [583, 0]
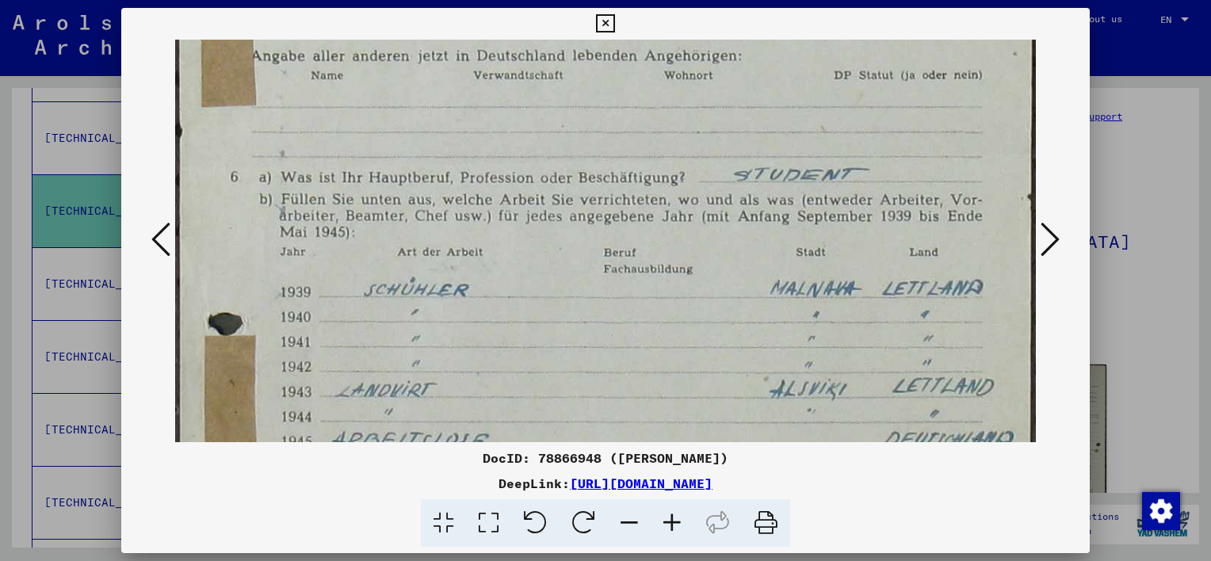
drag, startPoint x: 668, startPoint y: 334, endPoint x: 698, endPoint y: 208, distance: 129.6
click at [698, 208] on img at bounding box center [605, 153] width 861 height 1393
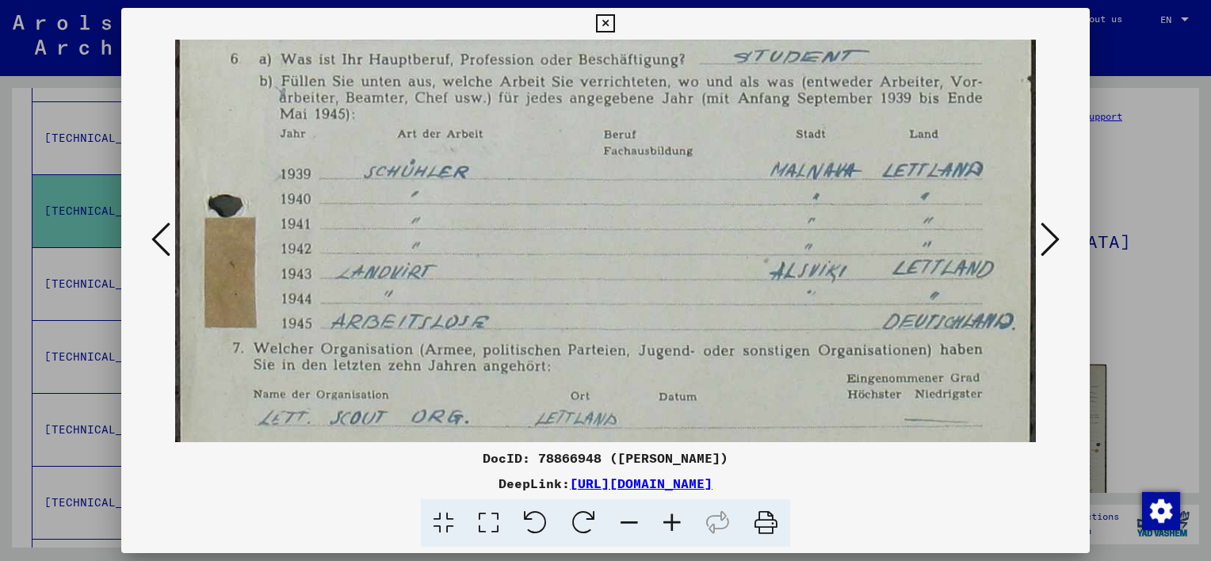
scroll to position [702, 0]
drag, startPoint x: 610, startPoint y: 332, endPoint x: 639, endPoint y: 251, distance: 86.8
click at [639, 251] on img at bounding box center [605, 34] width 861 height 1393
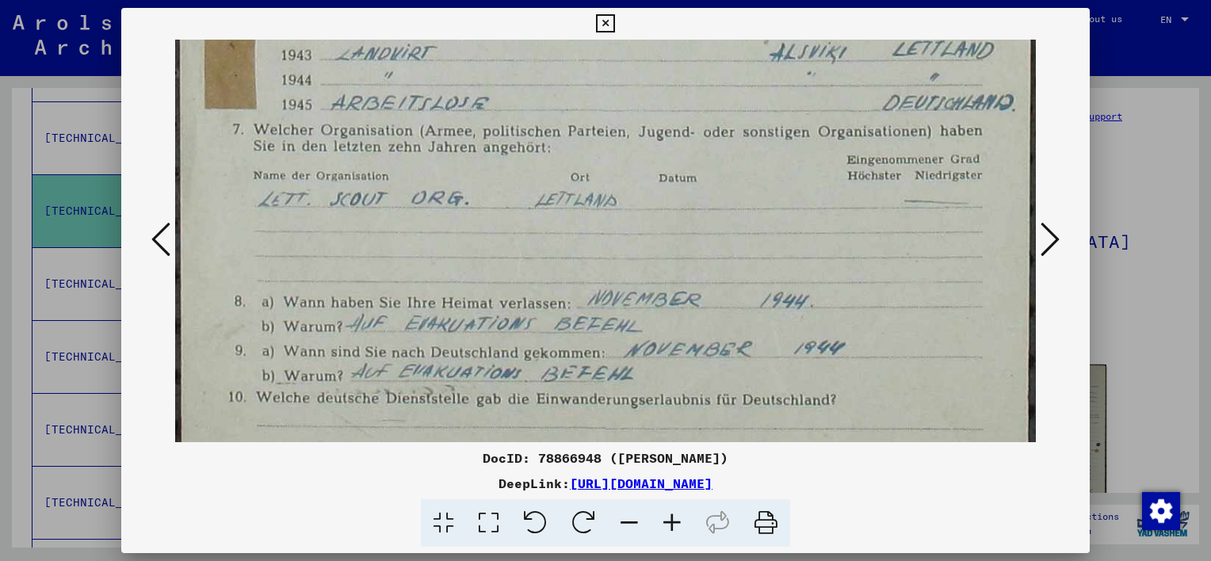
scroll to position [958, 0]
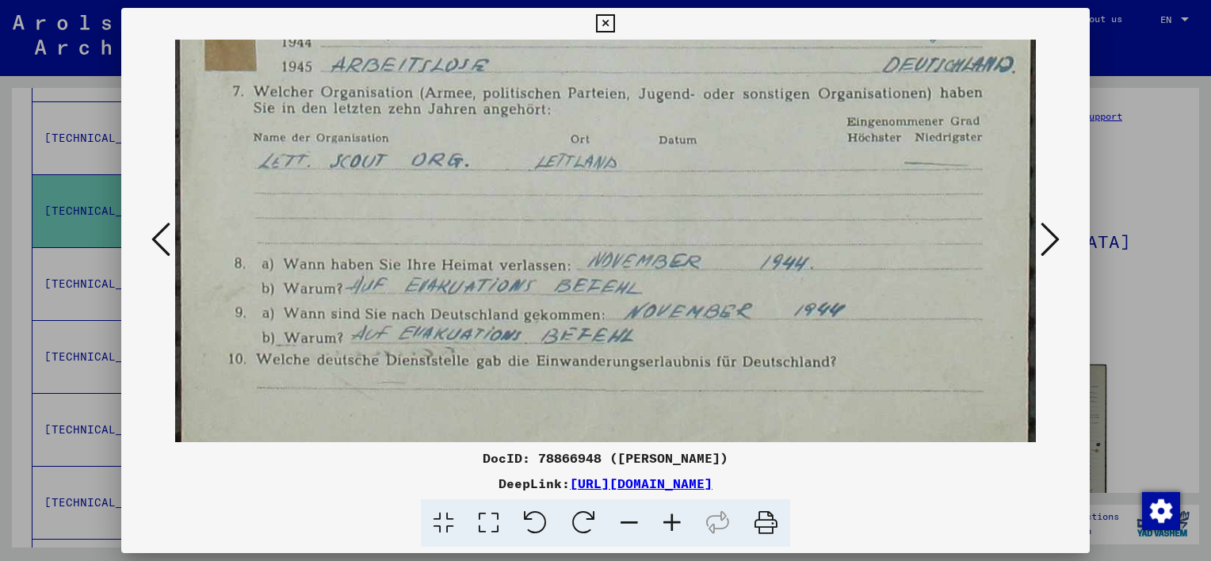
drag, startPoint x: 584, startPoint y: 365, endPoint x: 740, endPoint y: 113, distance: 295.9
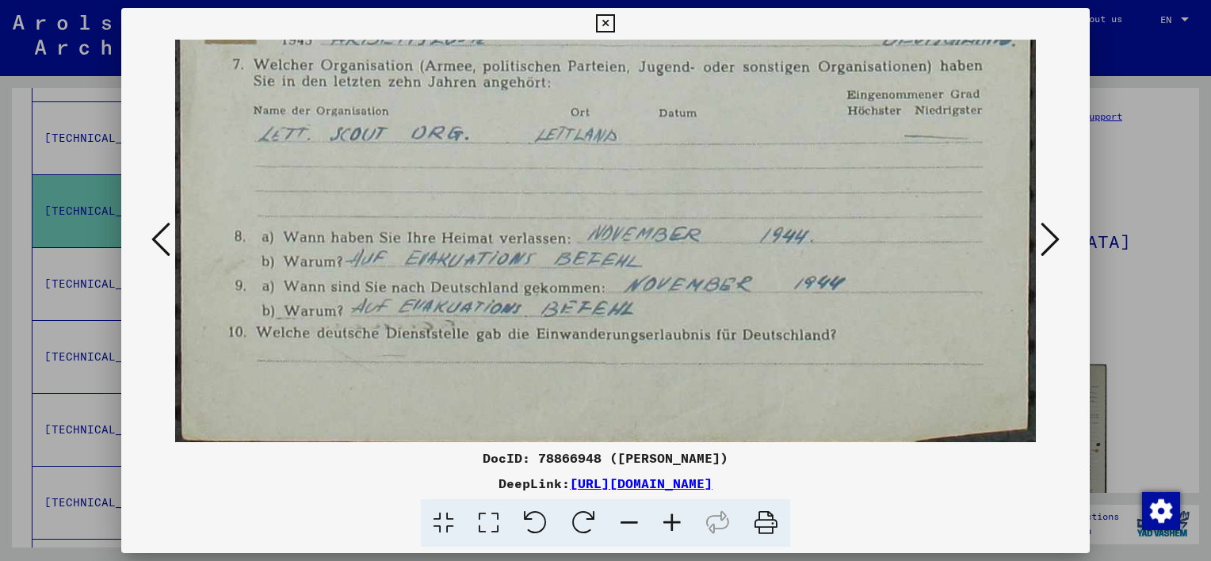
drag, startPoint x: 526, startPoint y: 327, endPoint x: 802, endPoint y: -8, distance: 433.7
click at [802, 0] on html "Suchen Archiv erkunden Spenden Newsletter Hilfe Kontakt Über Uns Search Explore…" at bounding box center [605, 280] width 1211 height 561
click at [1052, 235] on icon at bounding box center [1050, 239] width 19 height 38
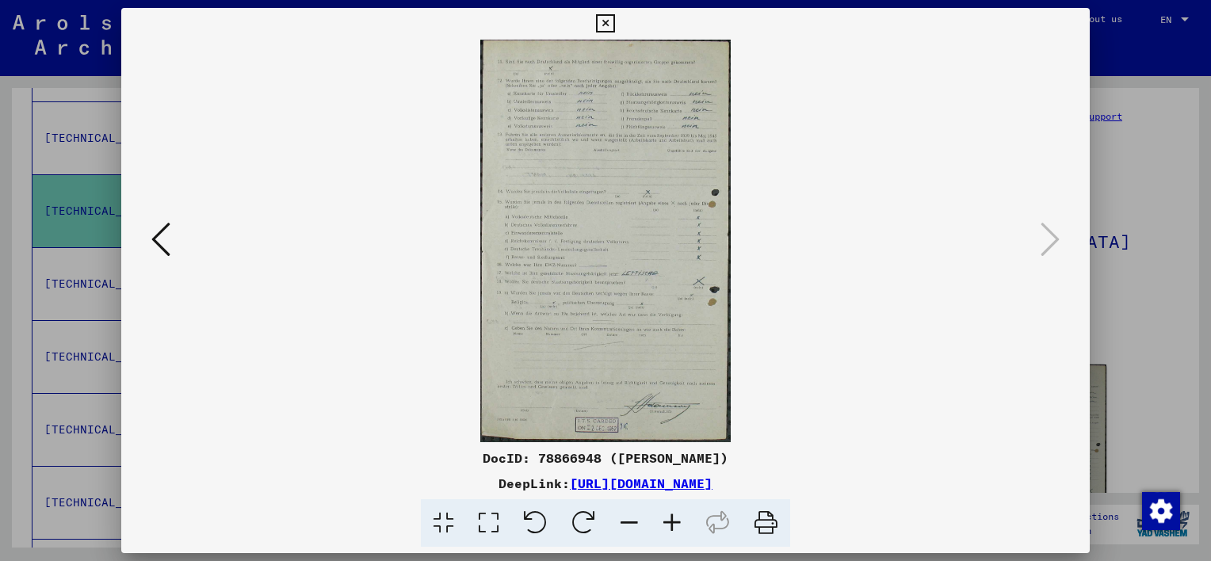
scroll to position [0, 0]
drag, startPoint x: 483, startPoint y: 525, endPoint x: 481, endPoint y: 514, distance: 11.2
click at [483, 522] on icon at bounding box center [488, 523] width 45 height 48
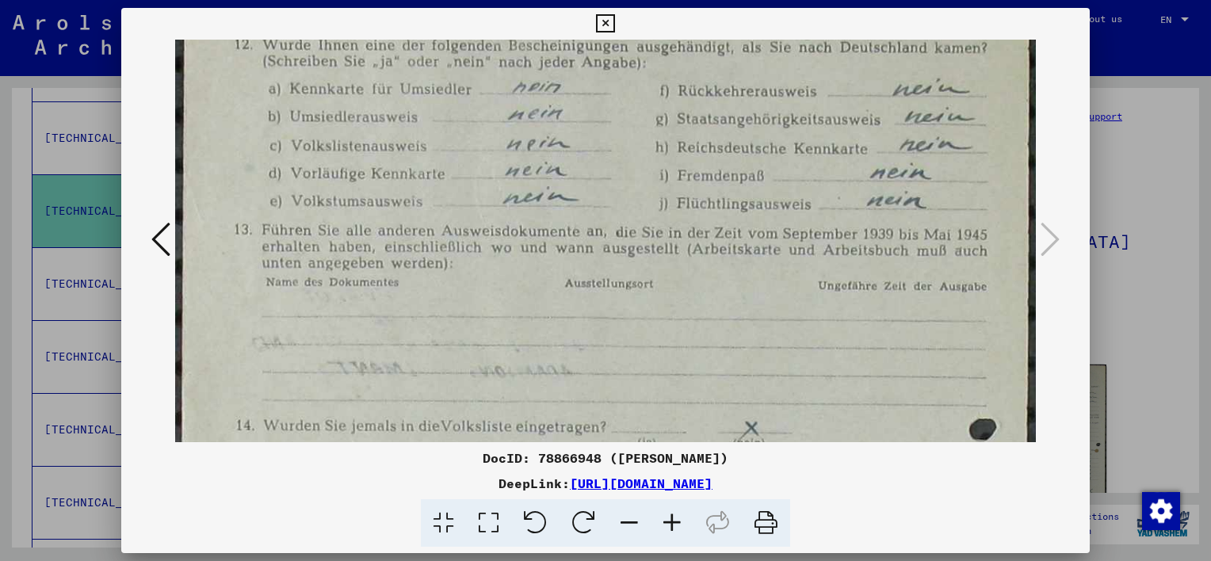
scroll to position [177, 0]
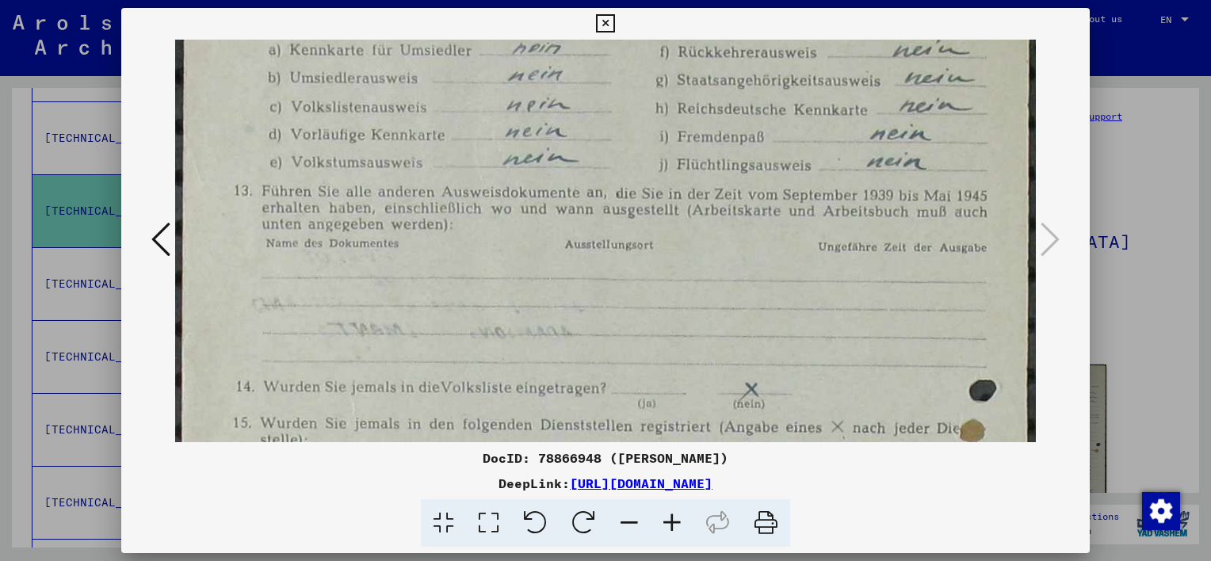
drag, startPoint x: 485, startPoint y: 323, endPoint x: 529, endPoint y: 203, distance: 128.2
click at [528, 206] on img at bounding box center [605, 557] width 861 height 1387
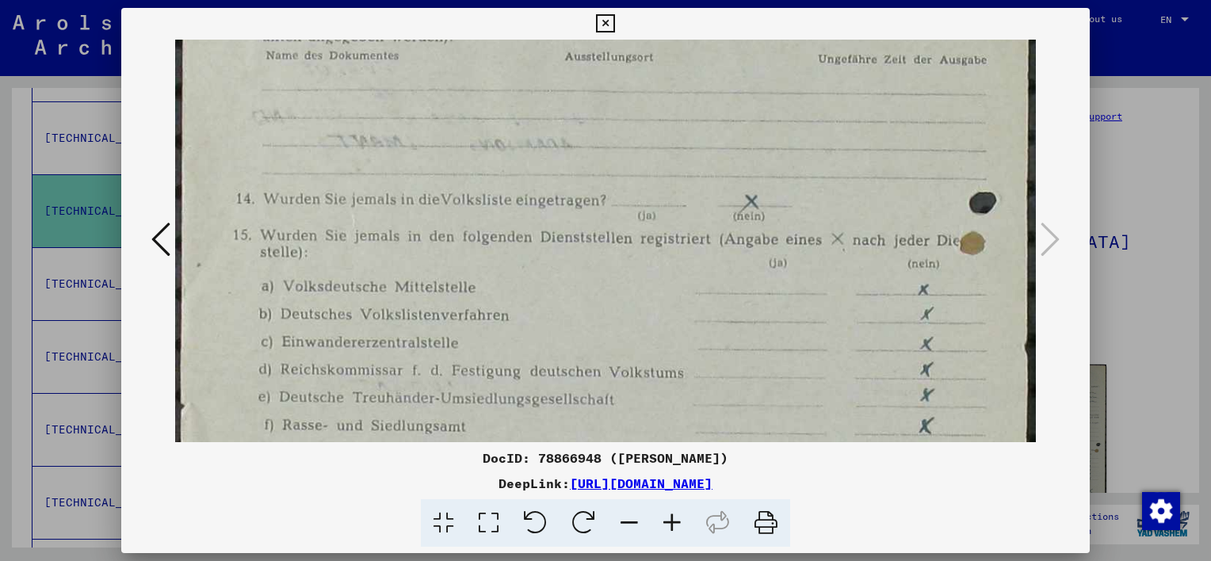
drag, startPoint x: 483, startPoint y: 344, endPoint x: 526, endPoint y: 159, distance: 189.8
click at [526, 159] on img at bounding box center [605, 370] width 861 height 1387
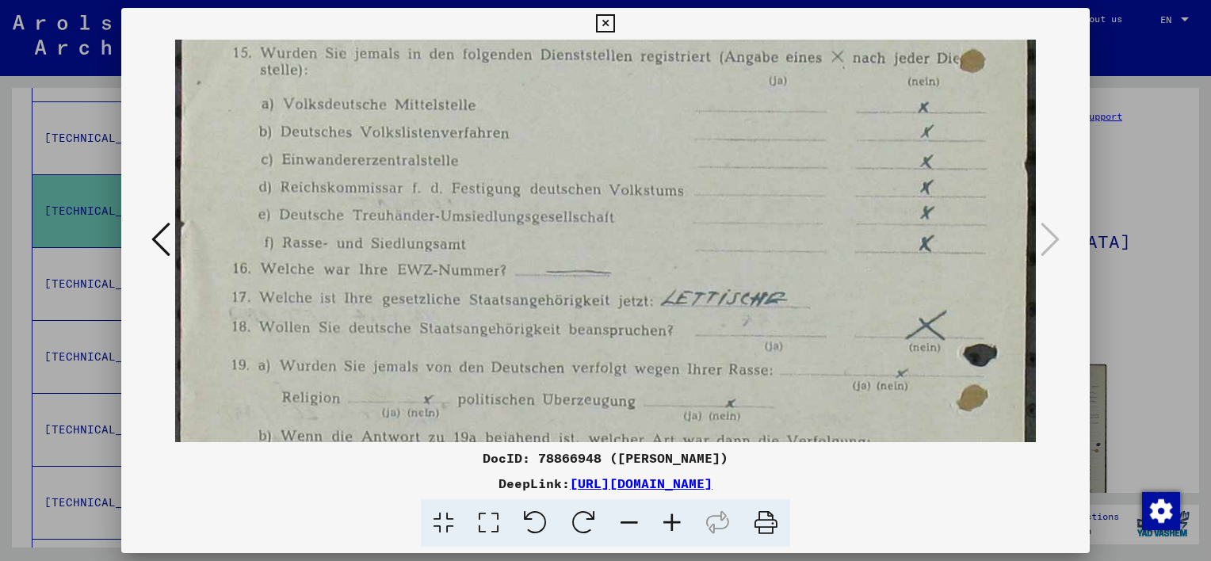
scroll to position [561, 0]
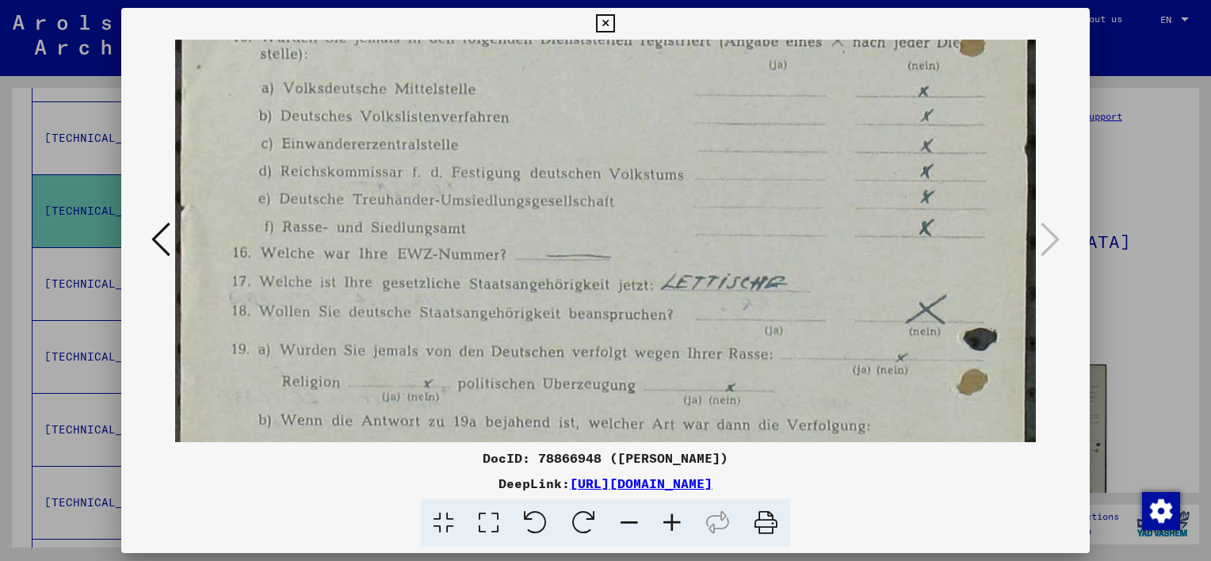
drag, startPoint x: 504, startPoint y: 341, endPoint x: 571, endPoint y: 166, distance: 186.7
click at [569, 168] on img at bounding box center [605, 171] width 861 height 1387
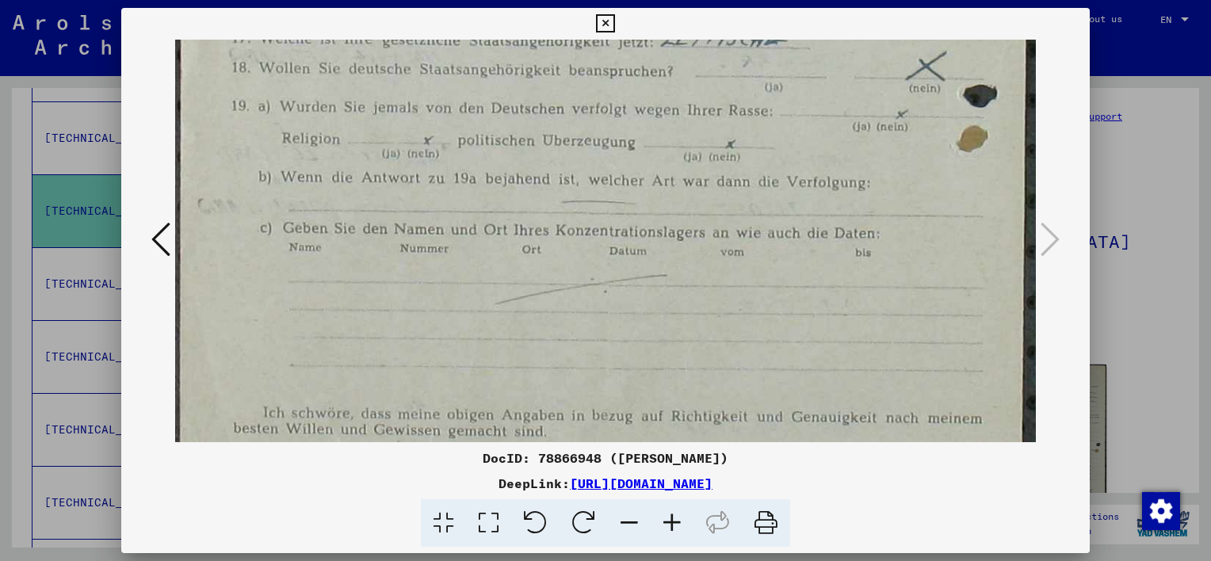
drag, startPoint x: 604, startPoint y: 214, endPoint x: 681, endPoint y: 93, distance: 143.6
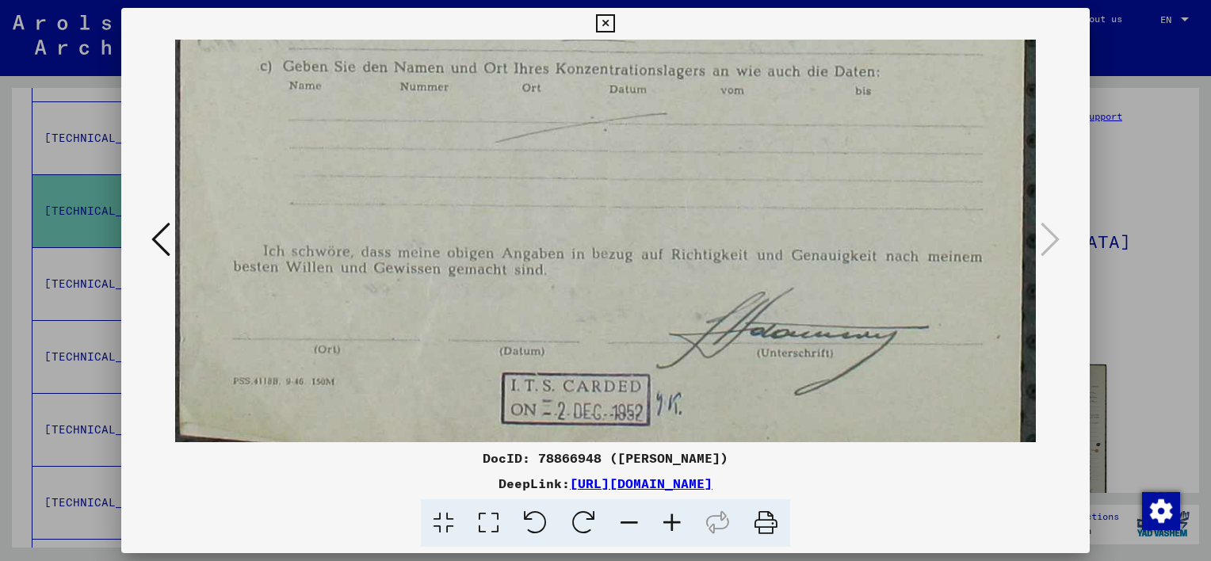
scroll to position [983, 0]
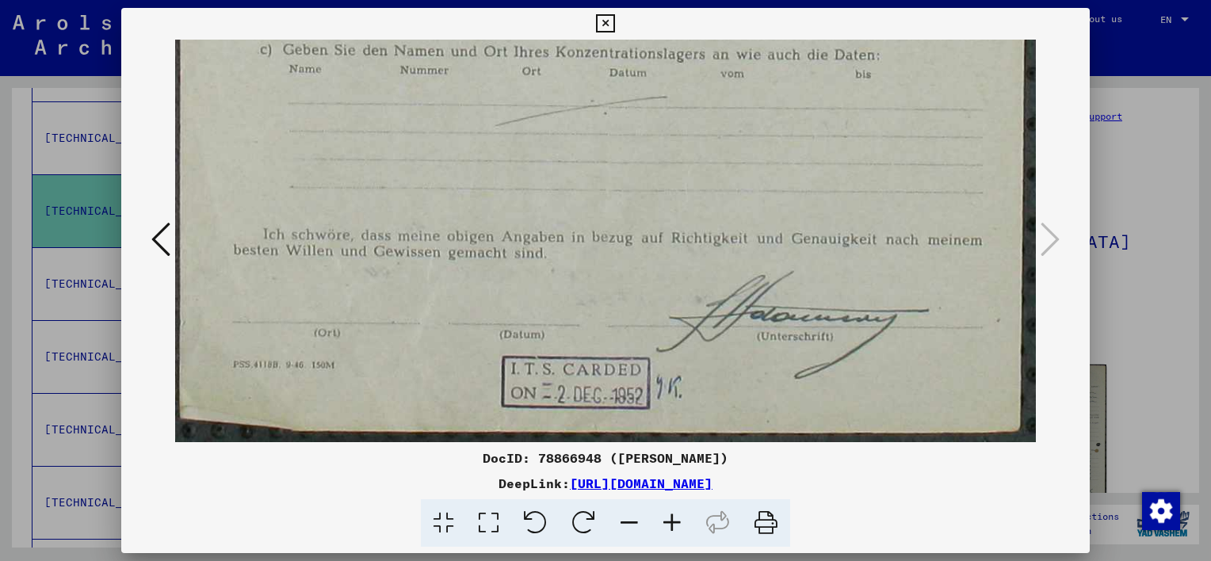
drag, startPoint x: 649, startPoint y: 127, endPoint x: 701, endPoint y: 25, distance: 114.2
click at [701, 25] on div "DocID: 78866948 ([PERSON_NAME]) DeepLink: [URL][DOMAIN_NAME]" at bounding box center [605, 278] width 969 height 540
click at [599, 28] on icon at bounding box center [605, 23] width 18 height 19
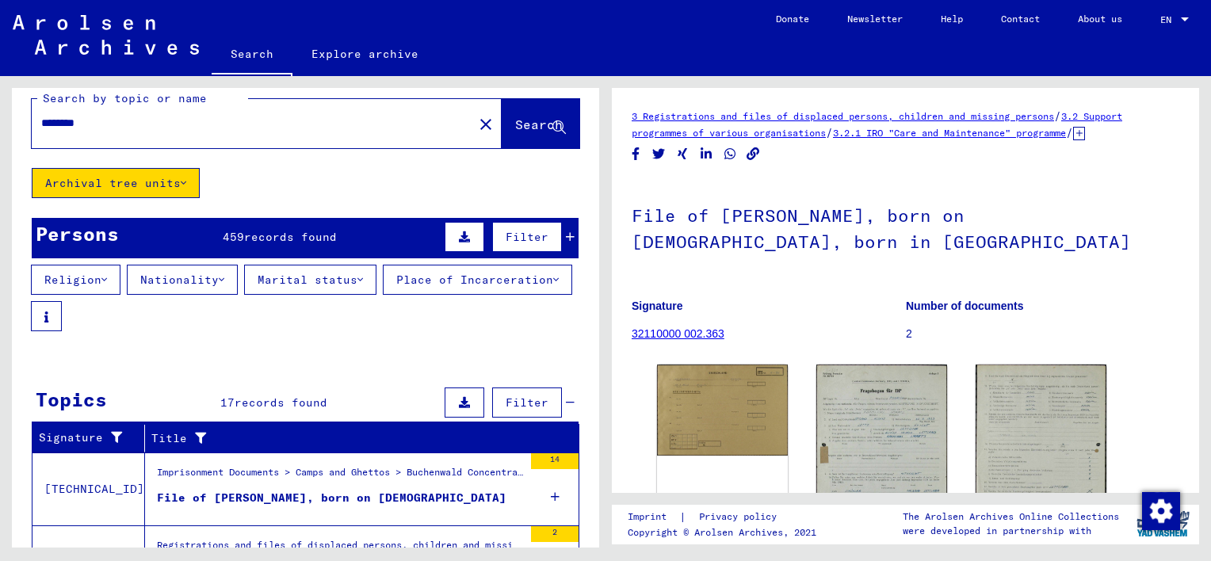
scroll to position [0, 0]
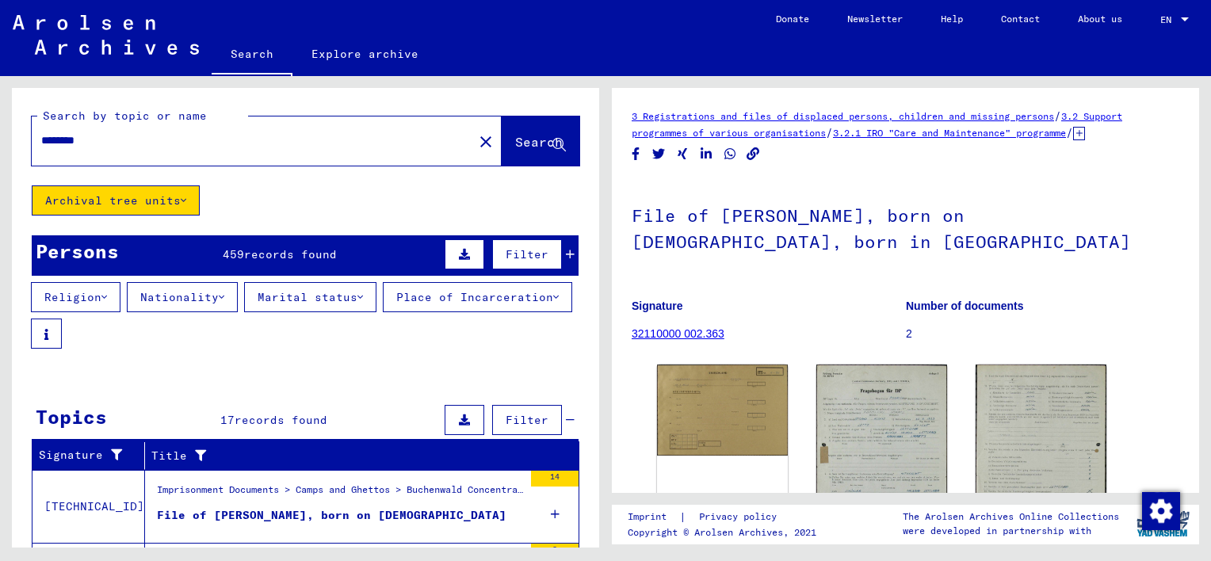
click at [181, 201] on icon at bounding box center [184, 200] width 6 height 11
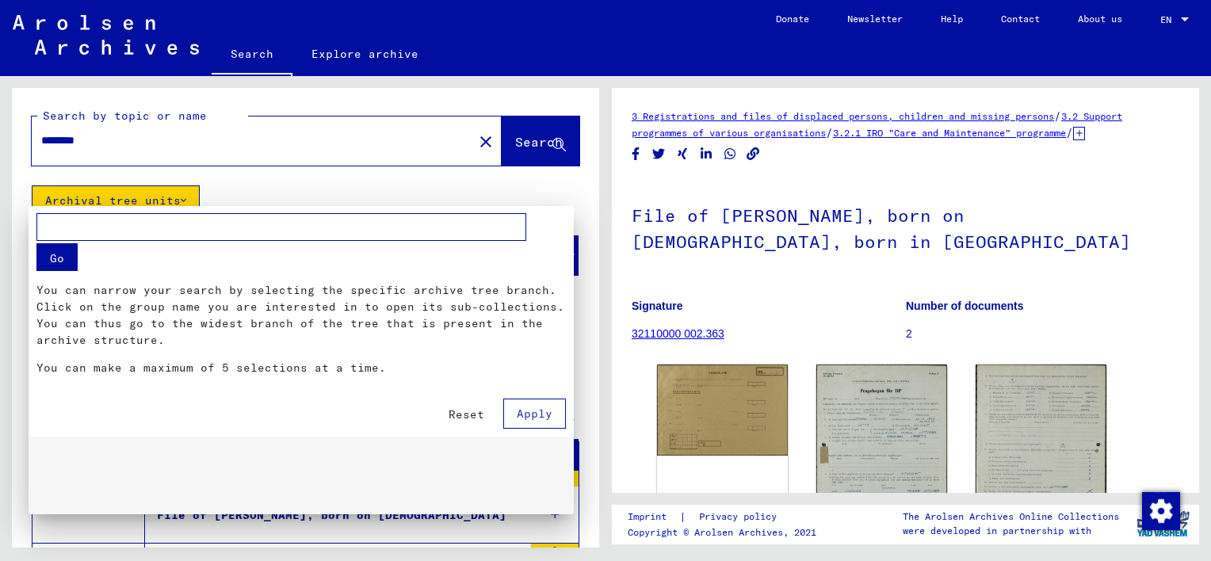
click at [483, 415] on span "Reset" at bounding box center [467, 415] width 36 height 14
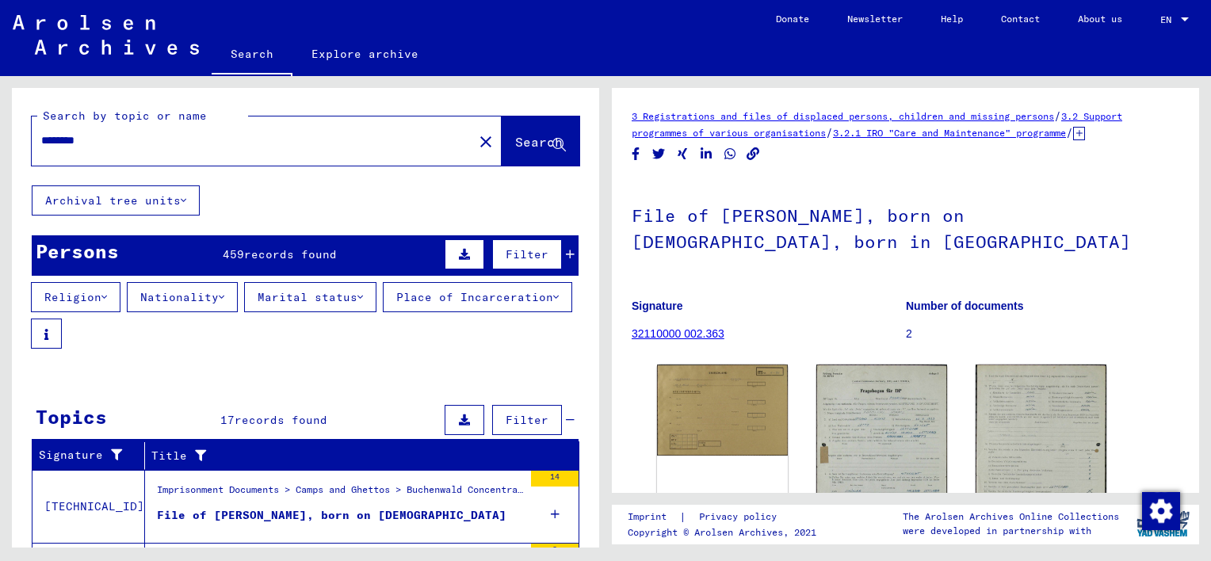
click at [511, 427] on span "Filter" at bounding box center [527, 420] width 43 height 14
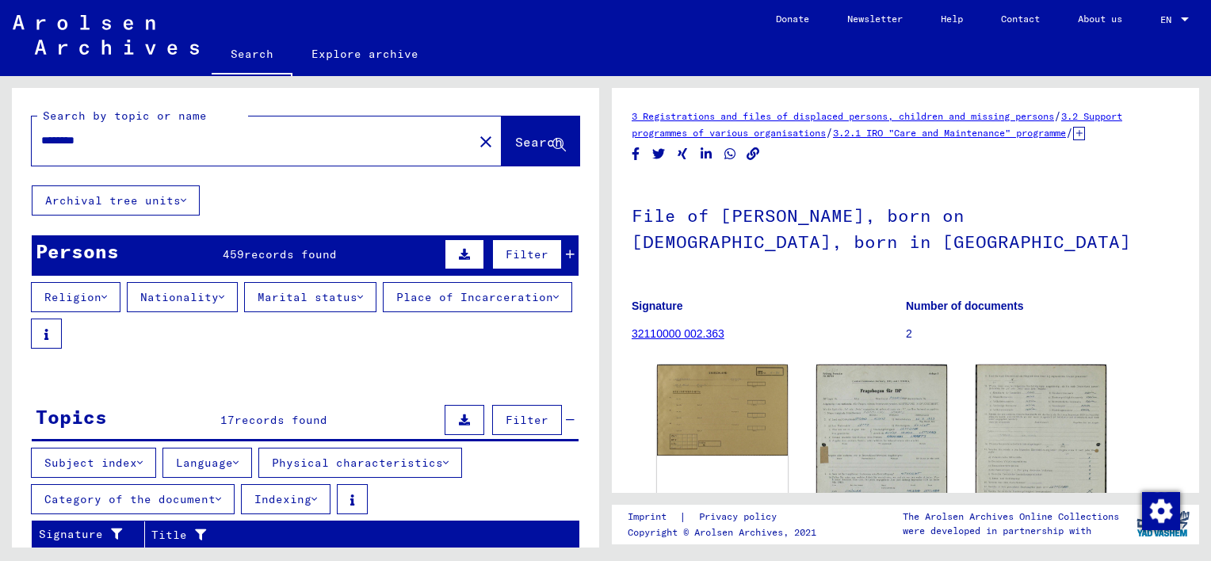
click at [181, 201] on icon at bounding box center [184, 200] width 6 height 11
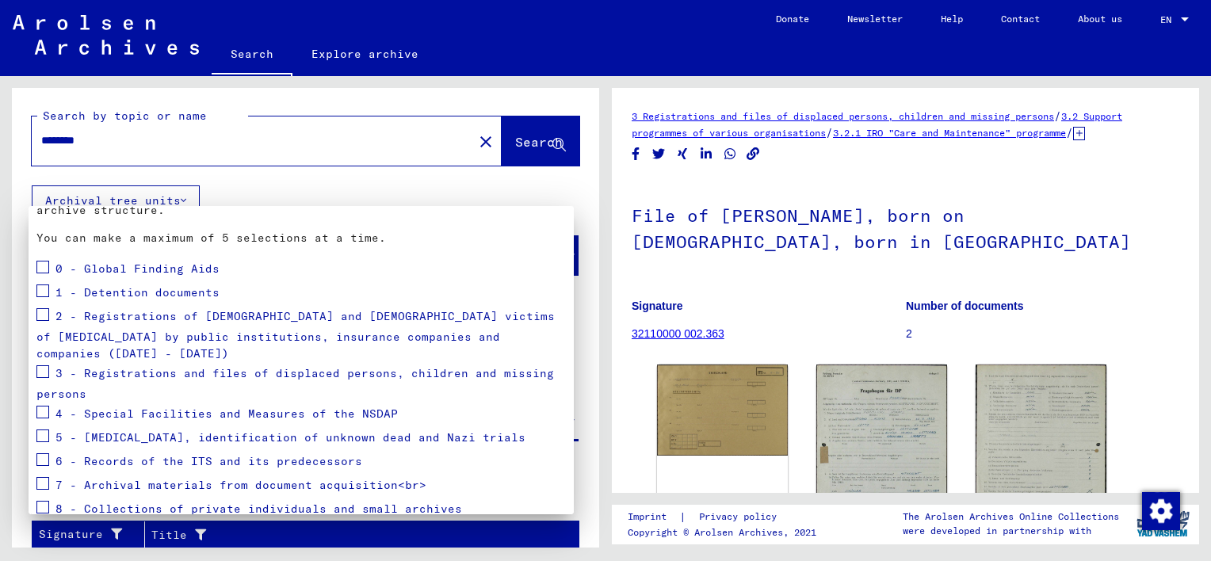
scroll to position [169, 0]
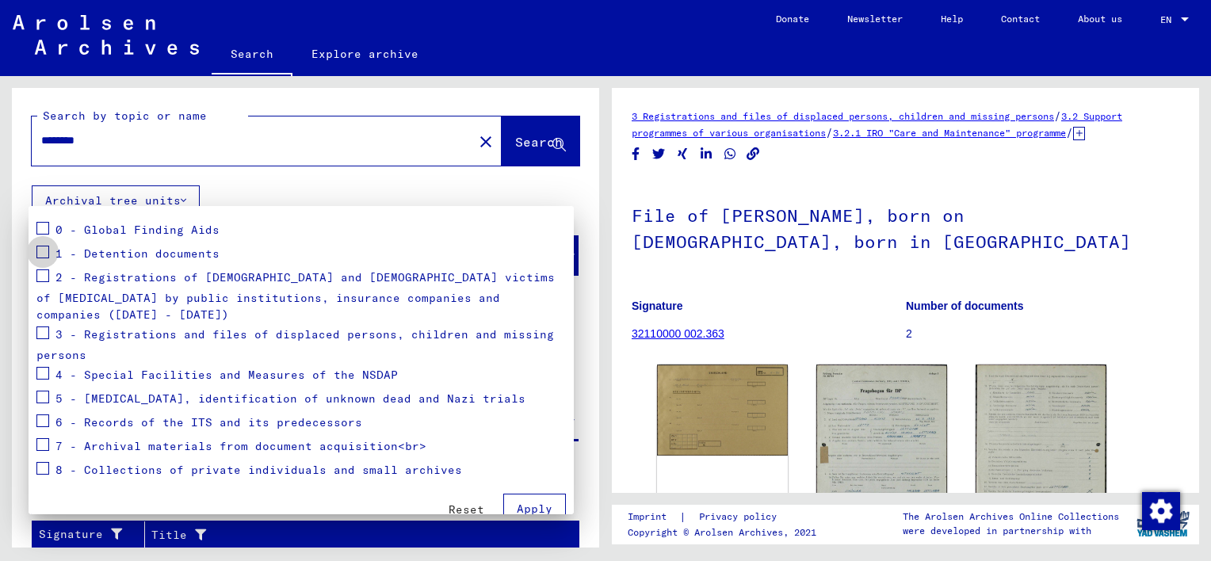
click at [42, 251] on span at bounding box center [42, 252] width 13 height 13
click at [45, 273] on span at bounding box center [42, 276] width 13 height 13
click at [46, 327] on span at bounding box center [42, 333] width 13 height 13
click at [43, 367] on span at bounding box center [42, 373] width 13 height 13
click at [40, 462] on span at bounding box center [42, 468] width 13 height 13
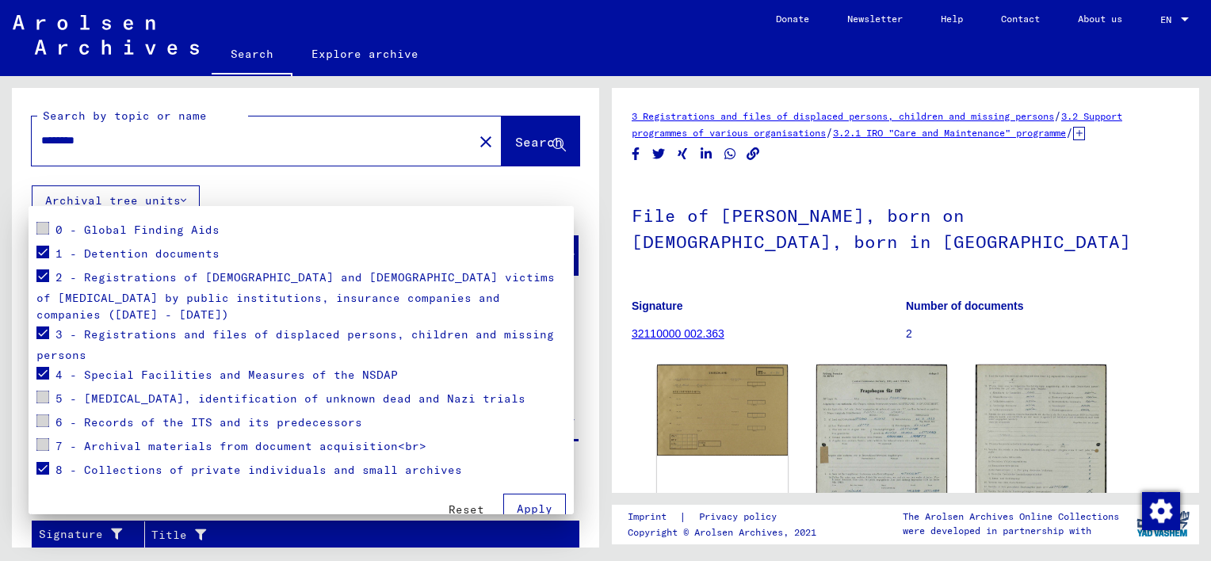
click at [530, 502] on span "Apply" at bounding box center [535, 509] width 36 height 14
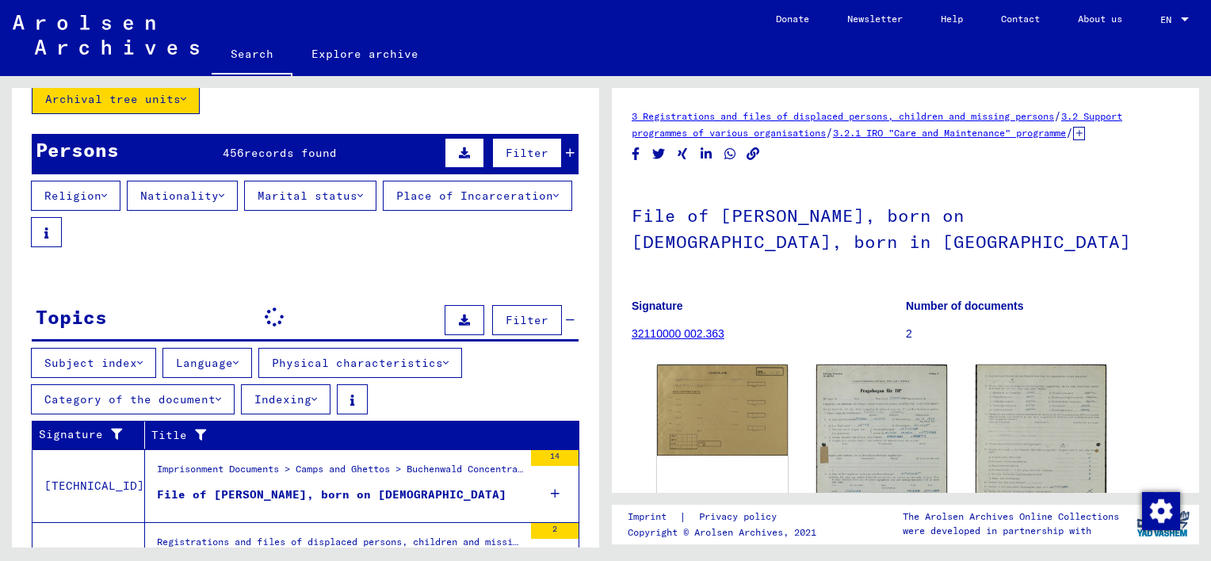
scroll to position [98, 0]
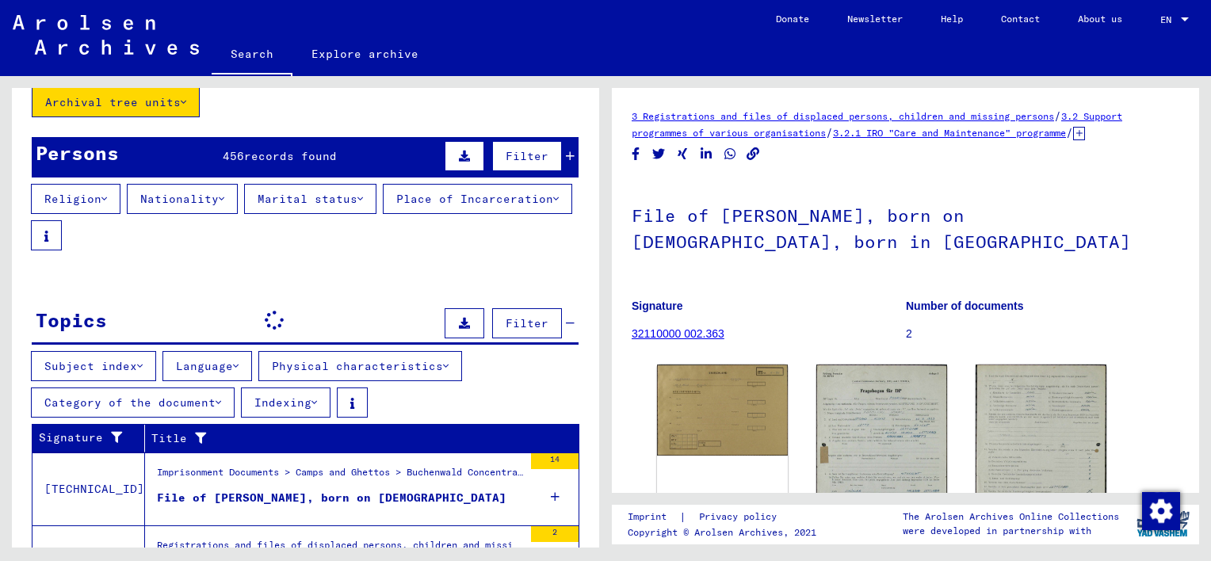
click at [294, 158] on span "records found" at bounding box center [290, 156] width 93 height 14
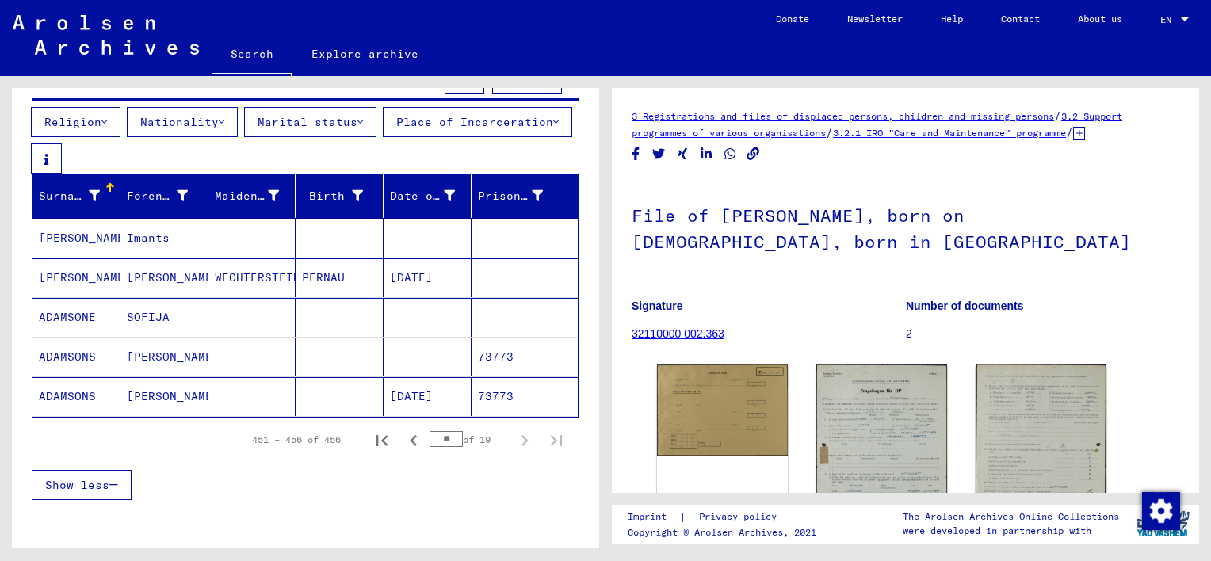
scroll to position [178, 0]
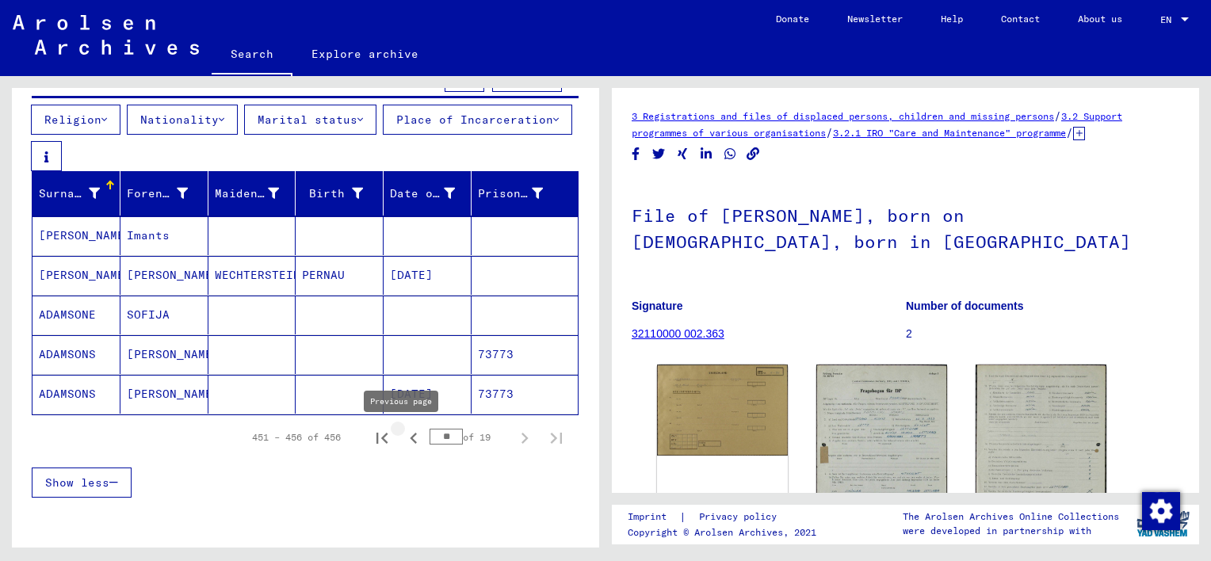
click at [404, 441] on icon "Previous page" at bounding box center [414, 438] width 22 height 22
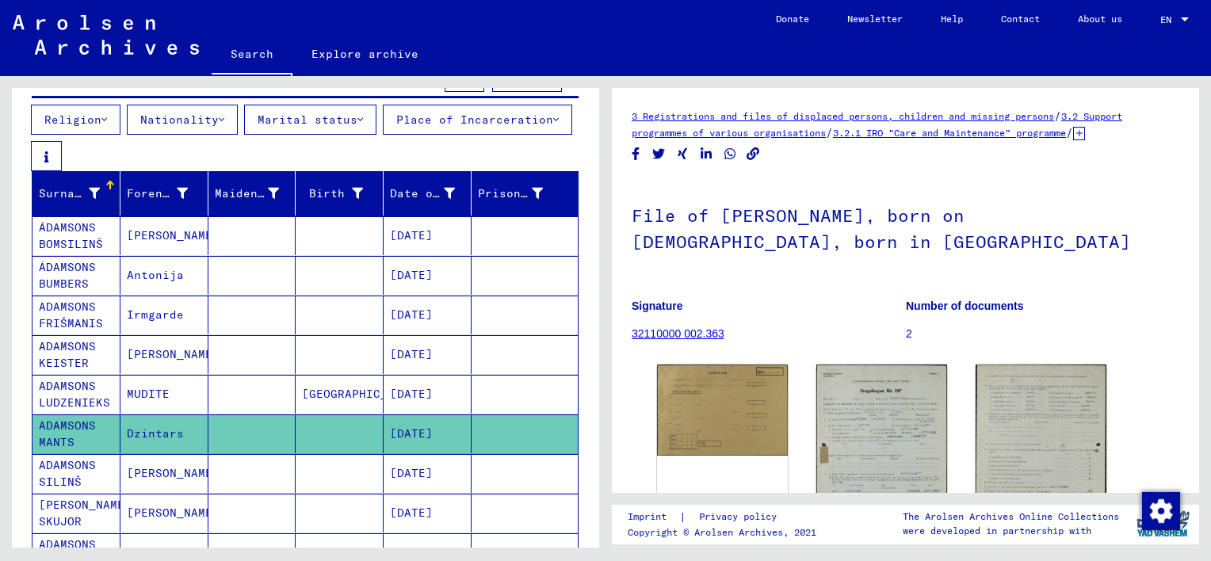
click at [404, 441] on mat-cell "[DATE]" at bounding box center [428, 434] width 88 height 39
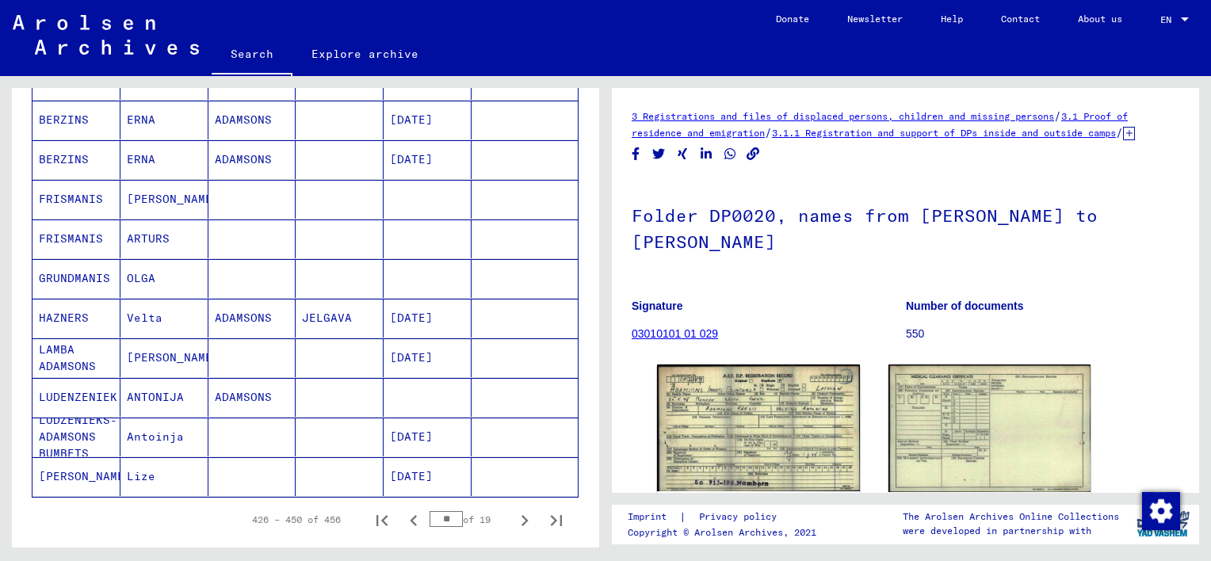
scroll to position [891, 0]
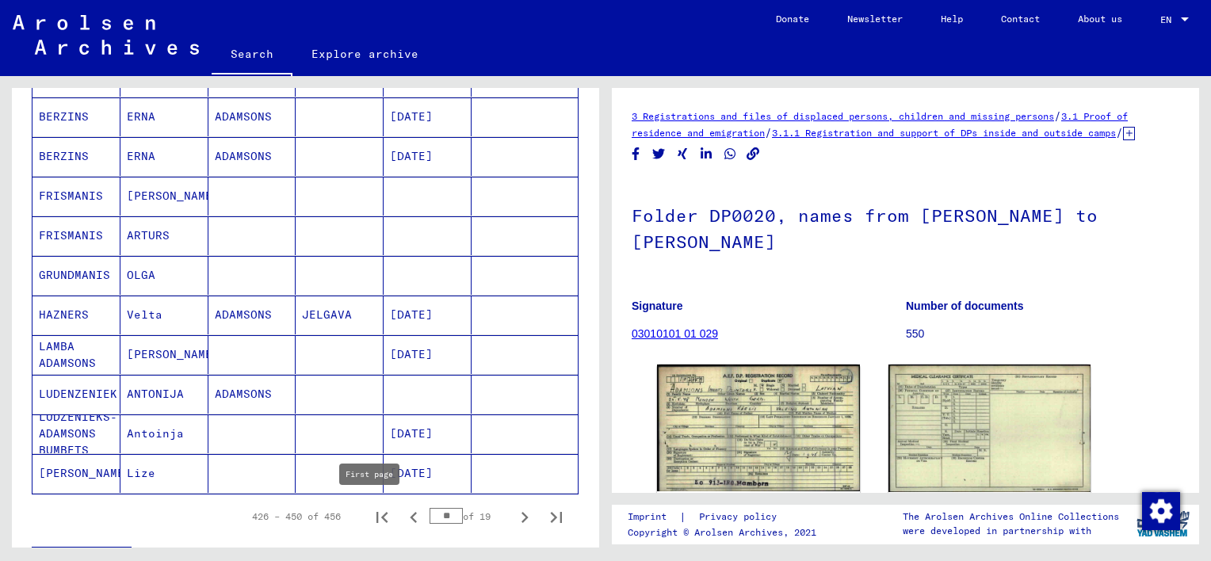
click at [371, 513] on icon "First page" at bounding box center [382, 518] width 22 height 22
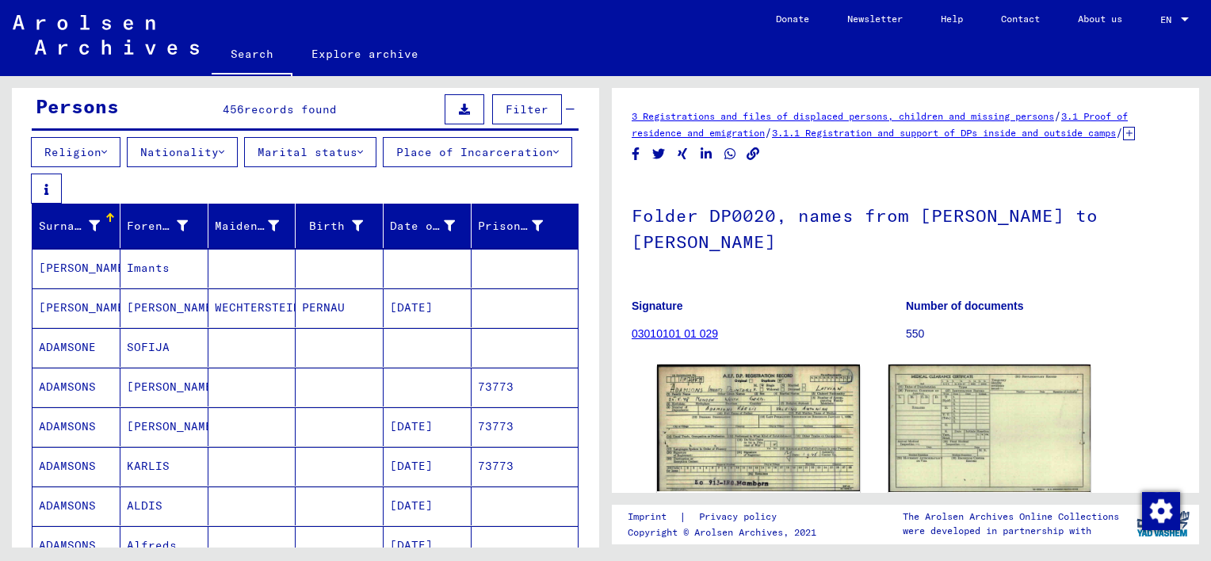
scroll to position [98, 0]
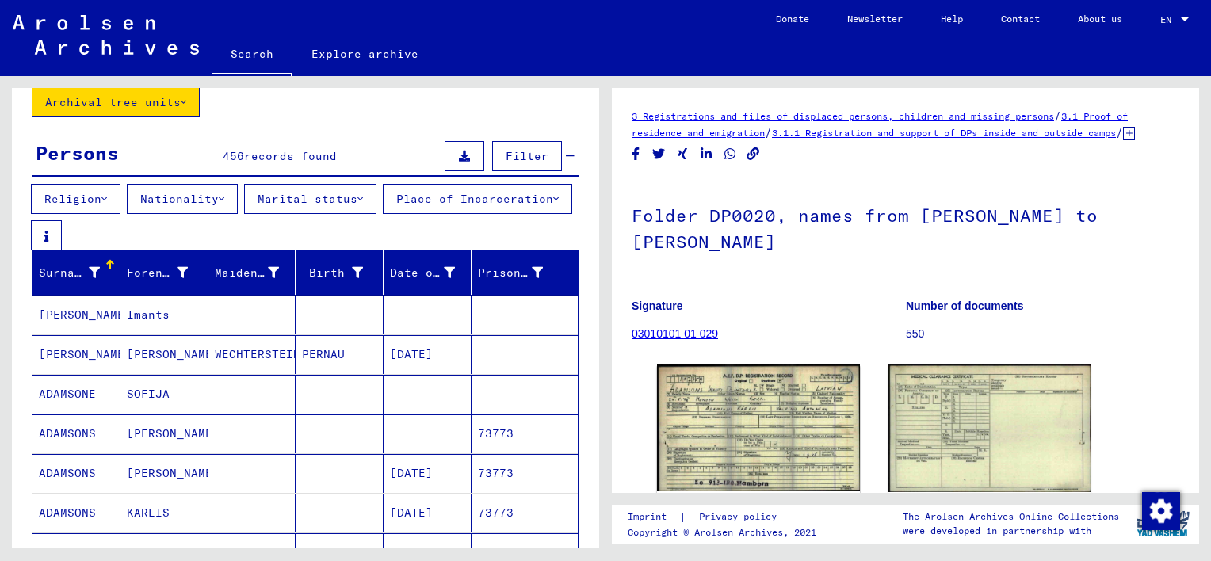
click at [162, 321] on mat-cell "Imants" at bounding box center [165, 315] width 88 height 39
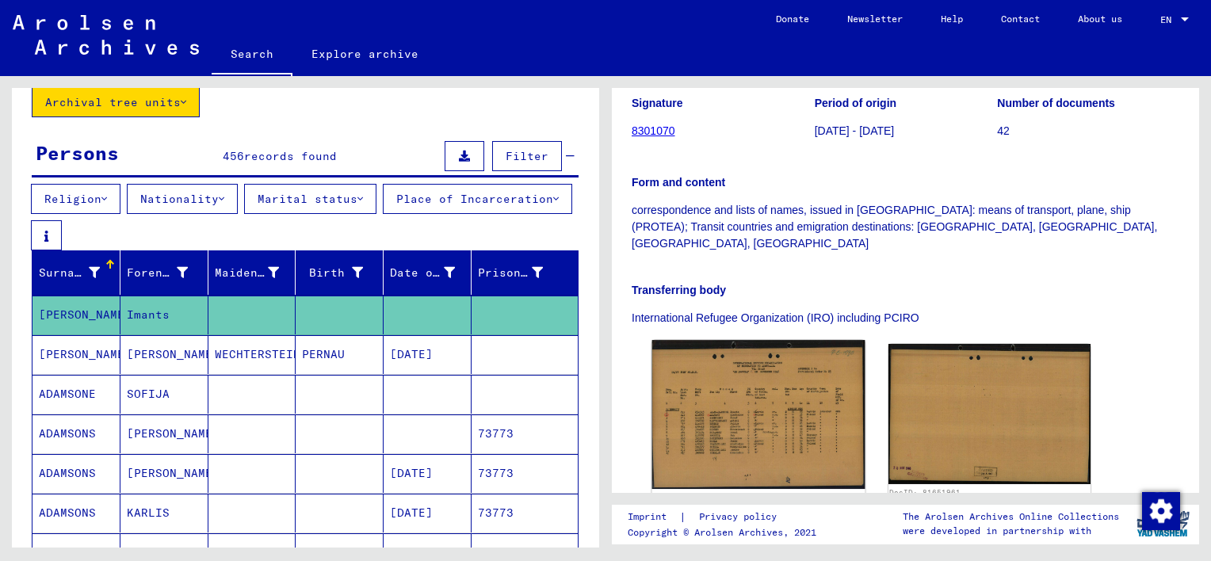
scroll to position [317, 0]
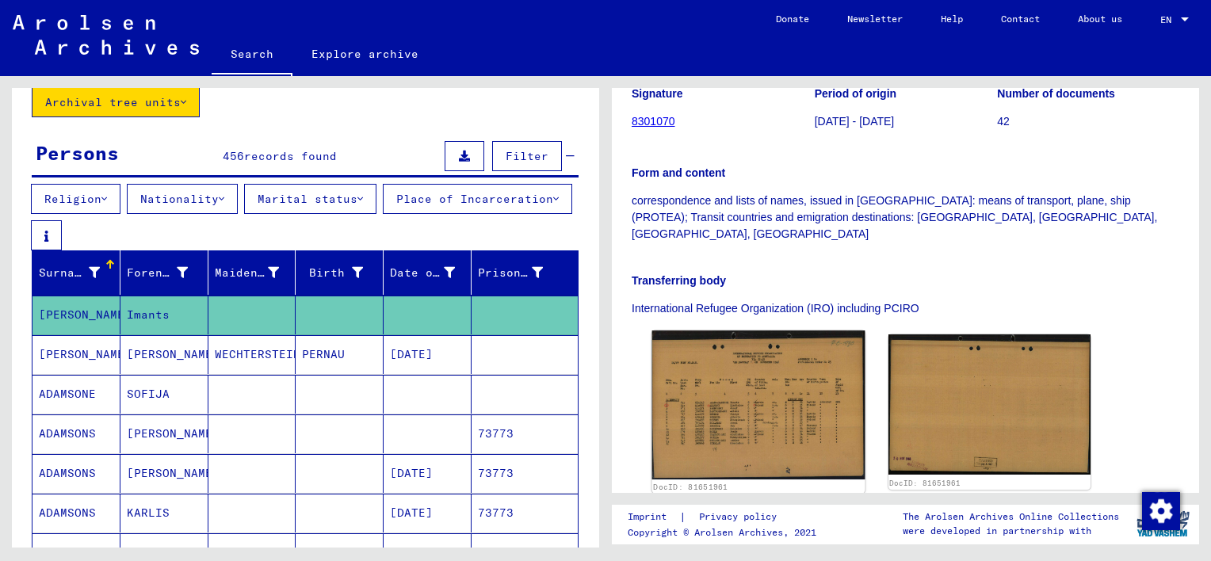
click at [765, 352] on img at bounding box center [758, 405] width 212 height 149
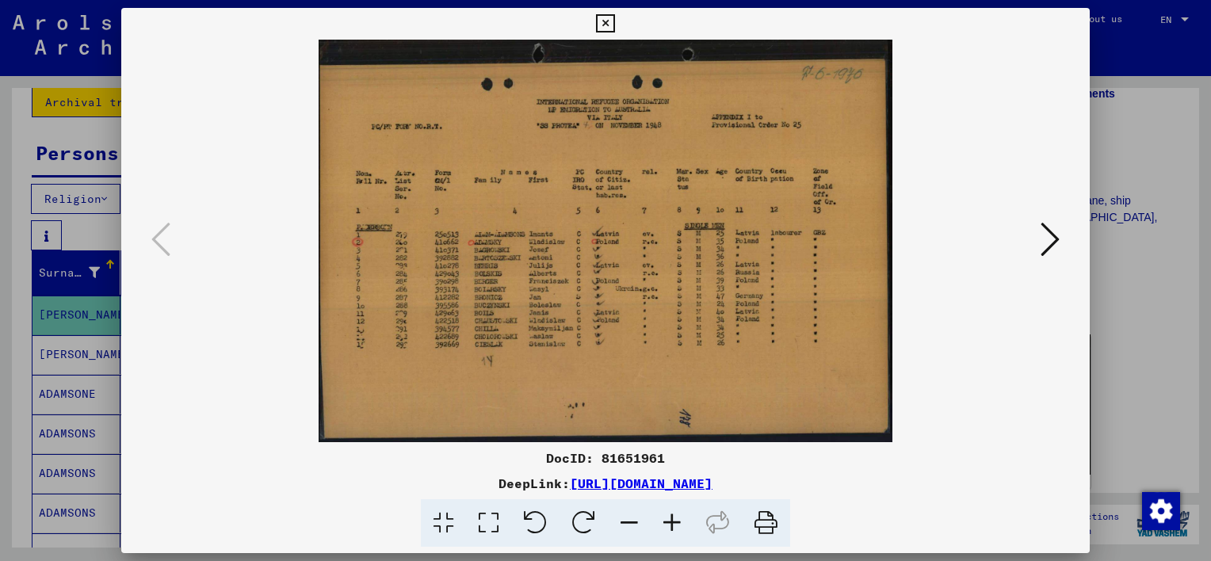
click at [495, 529] on icon at bounding box center [488, 523] width 45 height 48
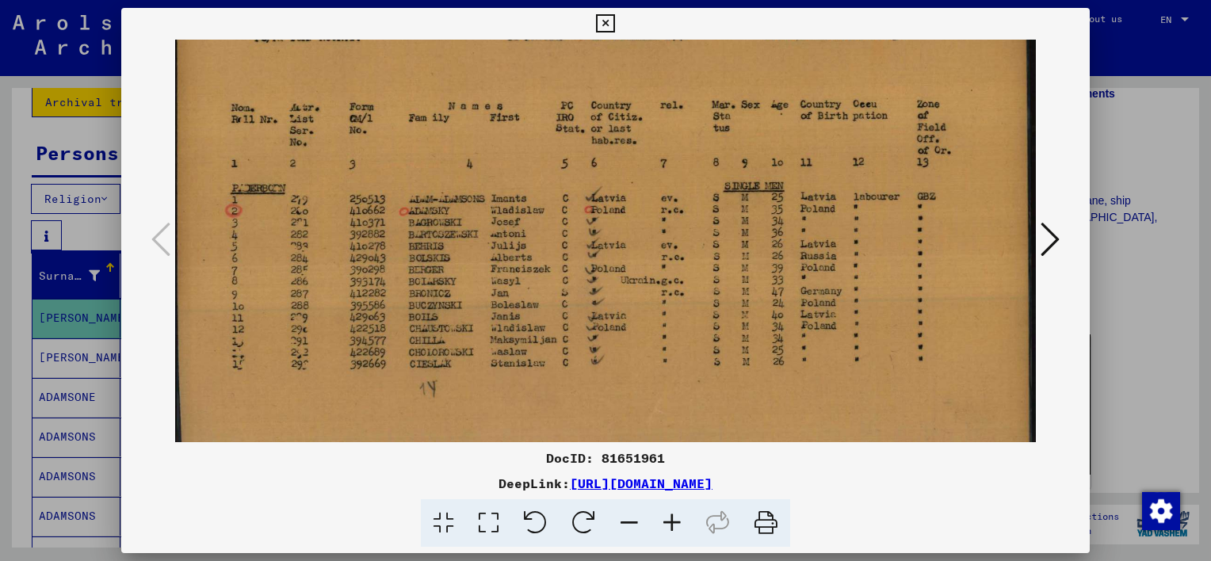
scroll to position [130, 0]
drag, startPoint x: 526, startPoint y: 360, endPoint x: 505, endPoint y: 247, distance: 115.2
click at [505, 247] on img at bounding box center [605, 212] width 861 height 604
click at [1053, 238] on icon at bounding box center [1050, 239] width 19 height 38
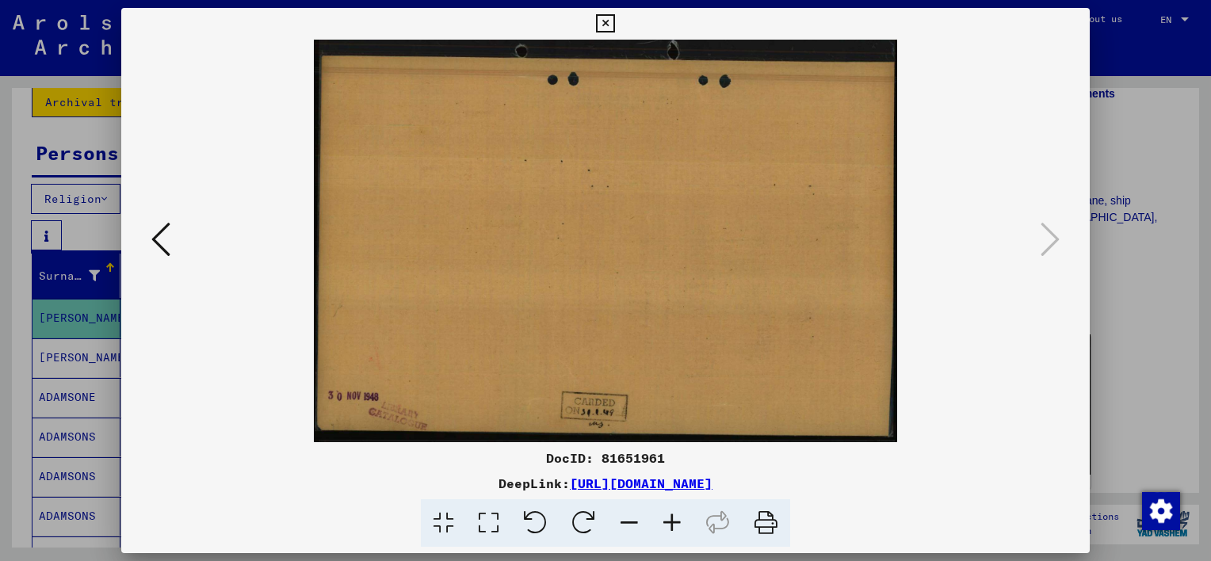
click at [163, 241] on icon at bounding box center [160, 239] width 19 height 38
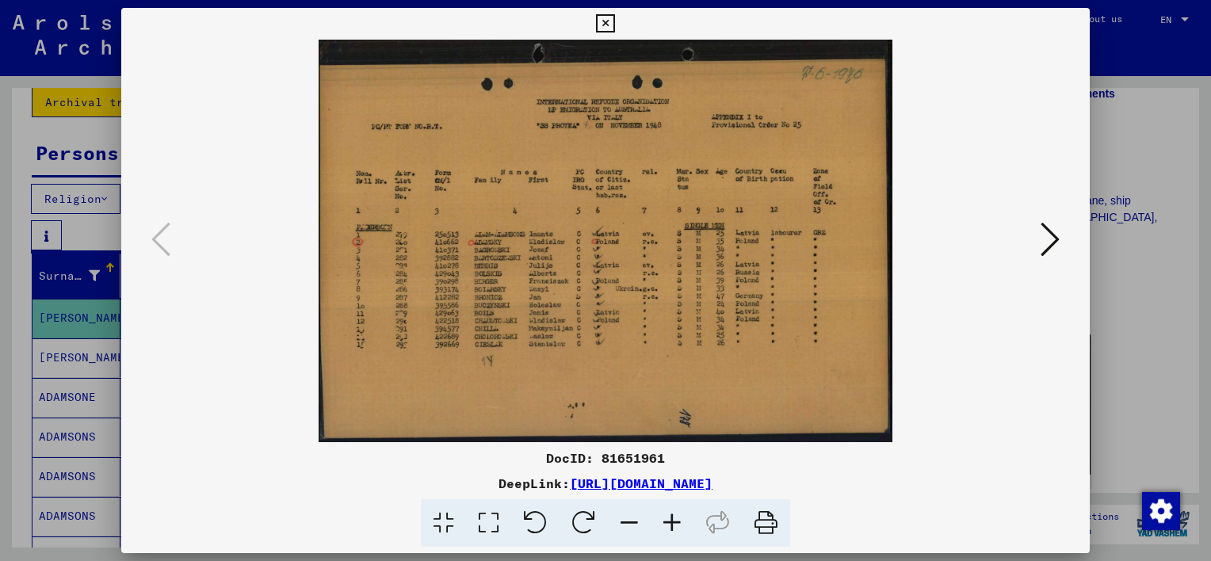
click at [606, 18] on icon at bounding box center [605, 23] width 18 height 19
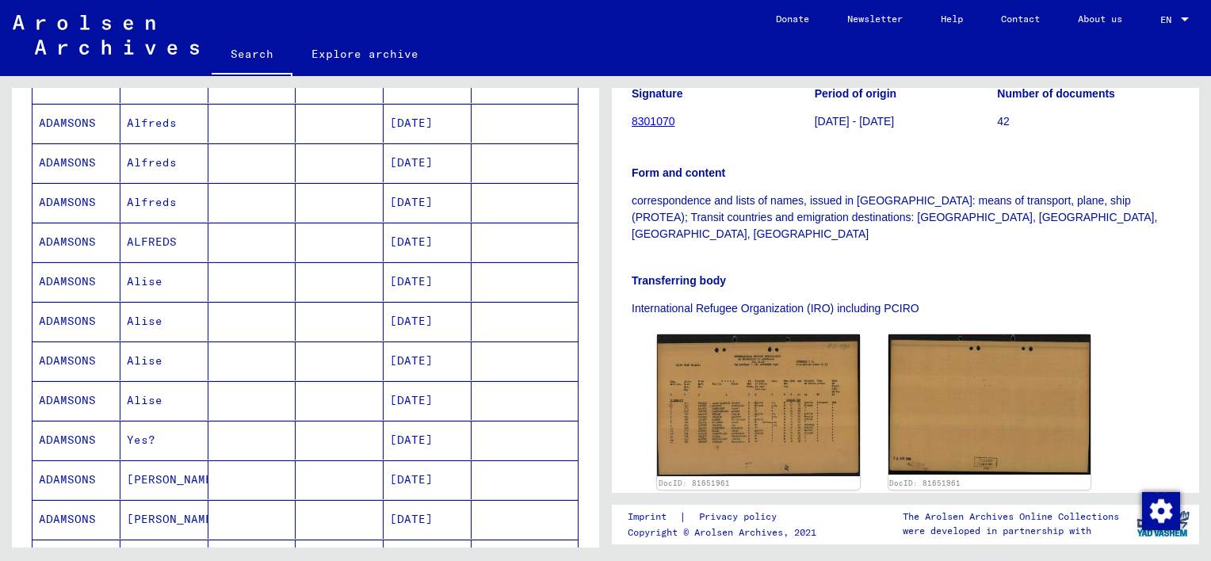
scroll to position [574, 0]
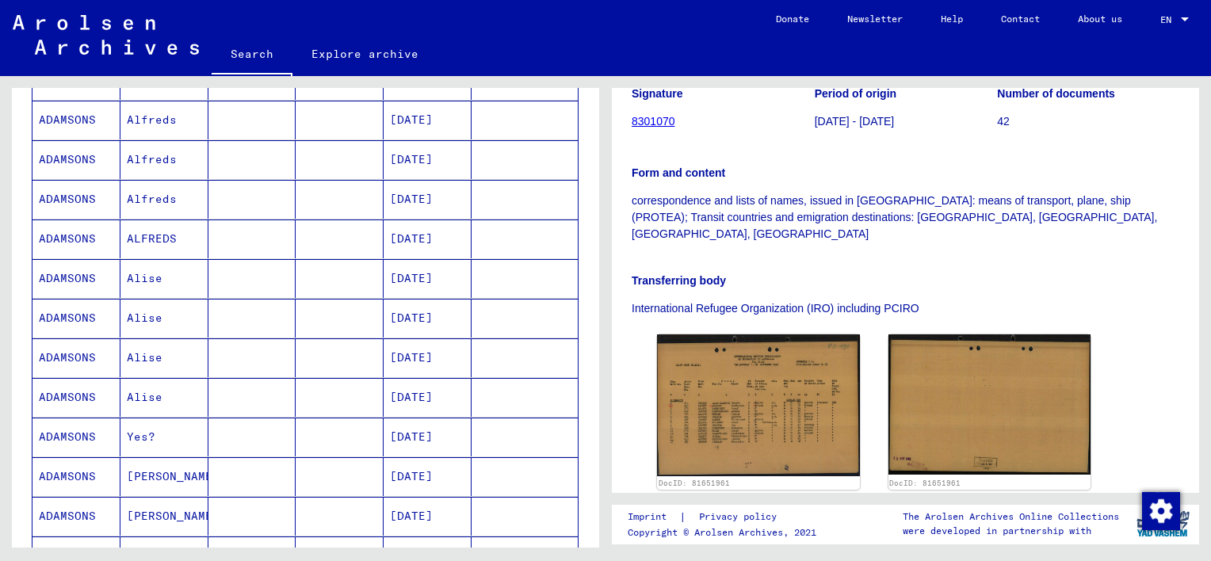
click at [178, 434] on mat-cell "Yes?" at bounding box center [165, 437] width 88 height 39
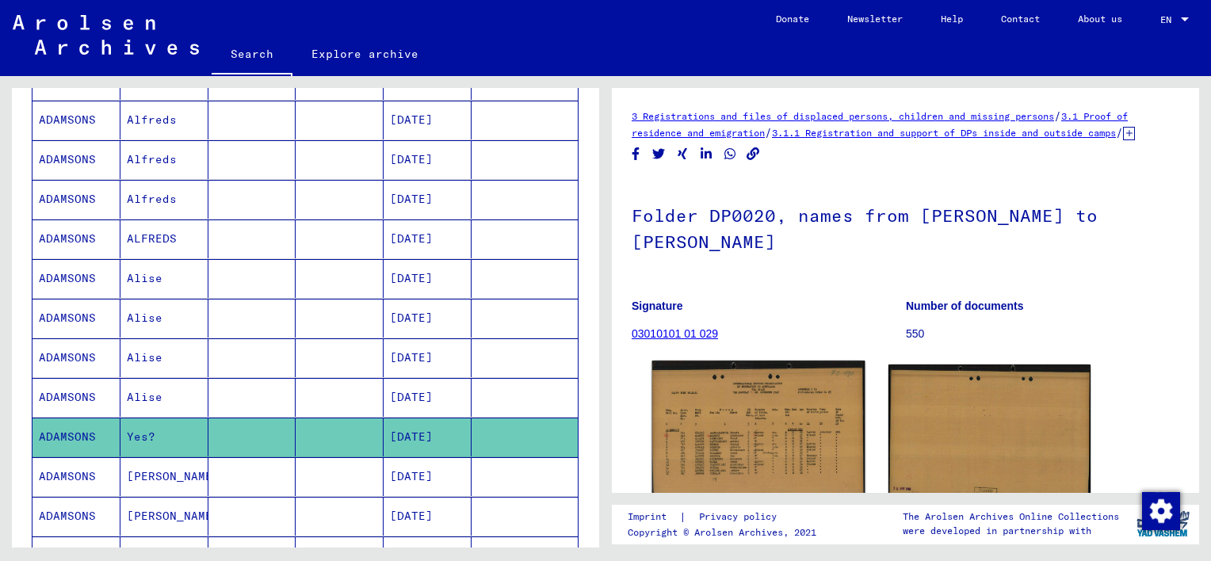
click at [773, 452] on img at bounding box center [758, 435] width 212 height 149
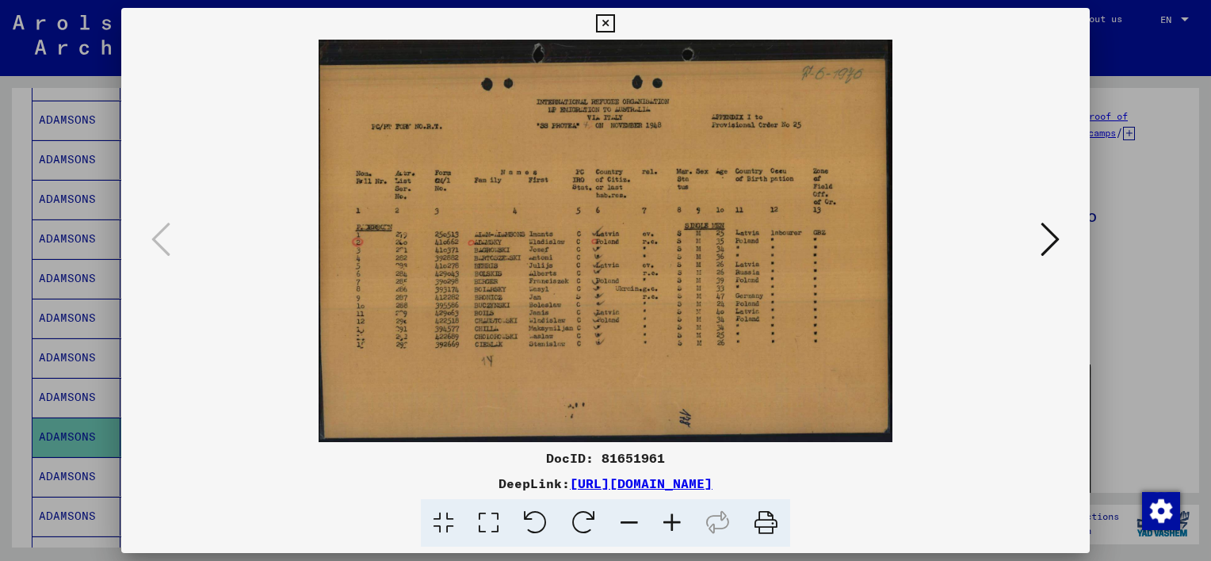
click at [492, 521] on icon at bounding box center [488, 523] width 45 height 48
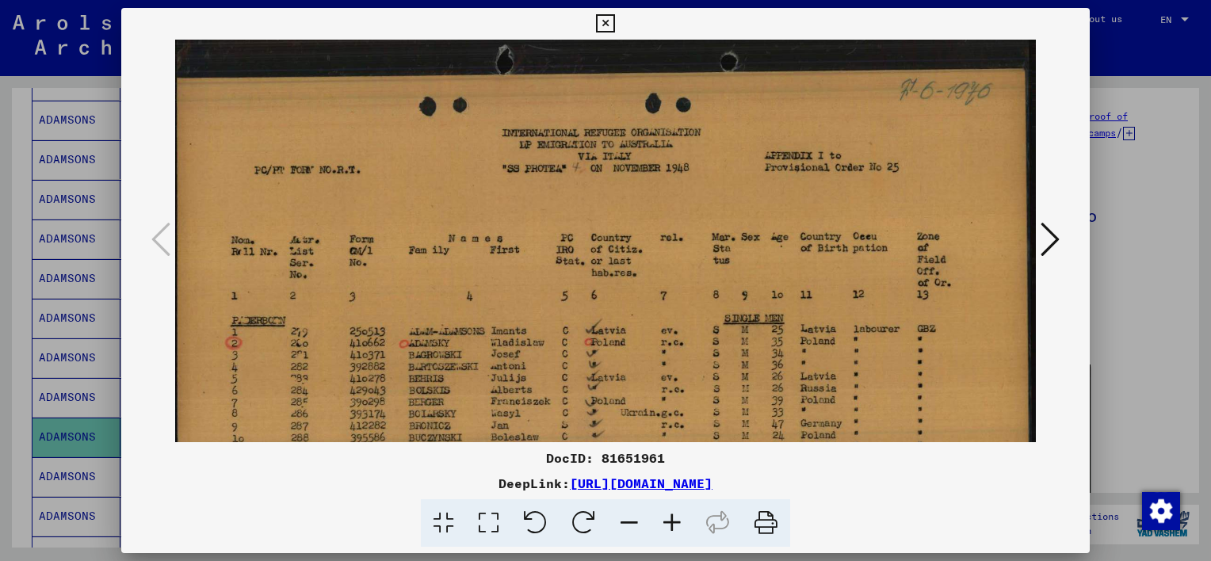
click at [1047, 247] on icon at bounding box center [1050, 239] width 19 height 38
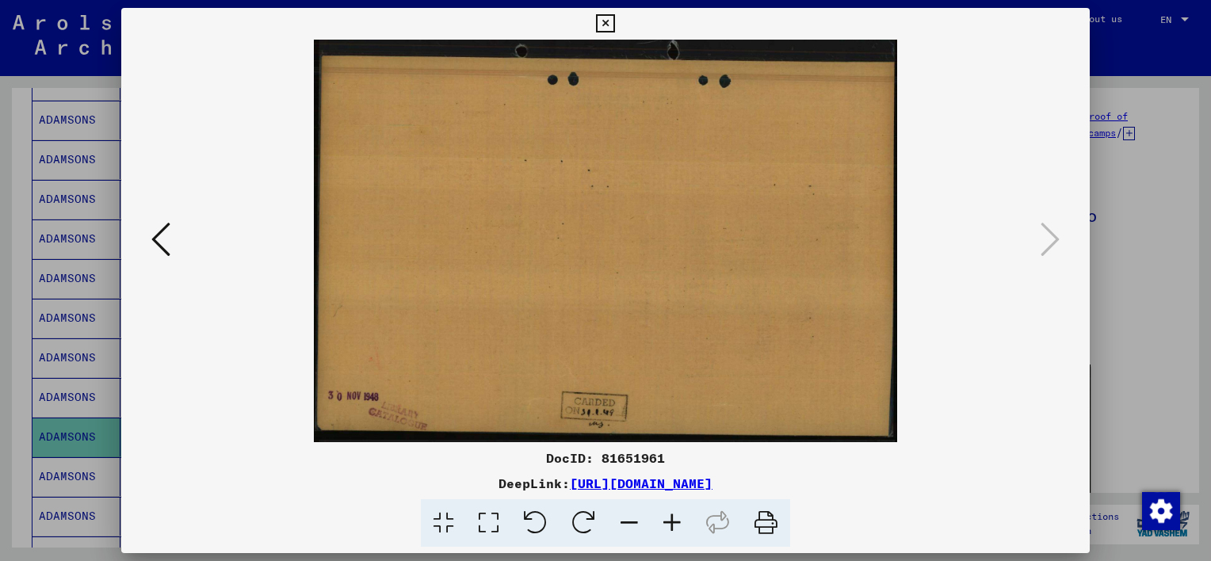
click at [598, 24] on icon at bounding box center [605, 23] width 18 height 19
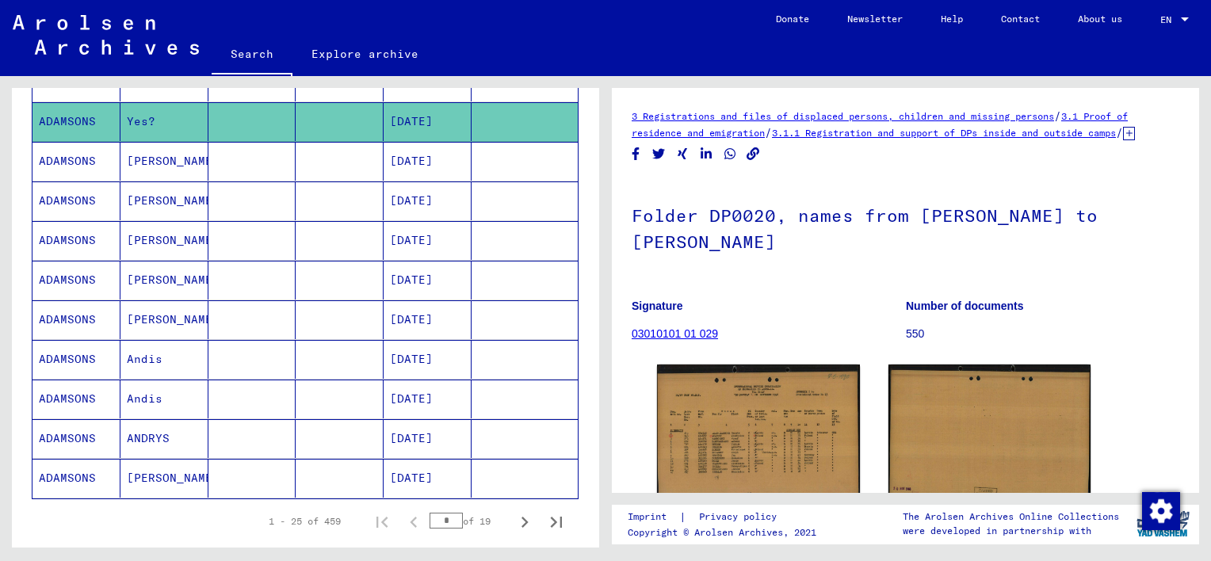
scroll to position [891, 0]
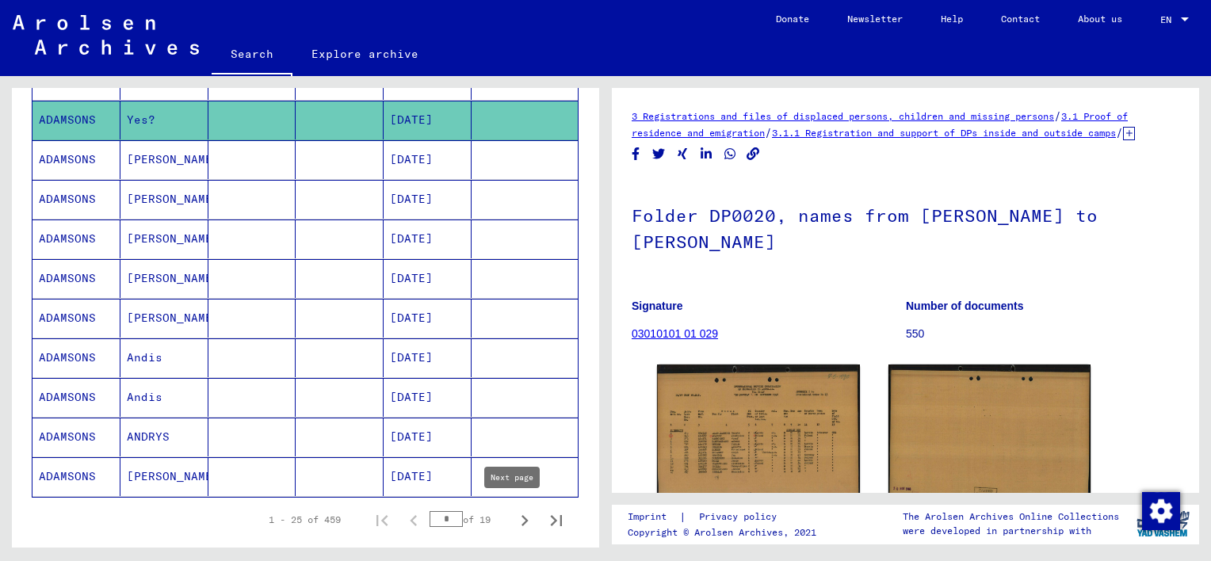
click at [514, 515] on icon "Next page" at bounding box center [525, 521] width 22 height 22
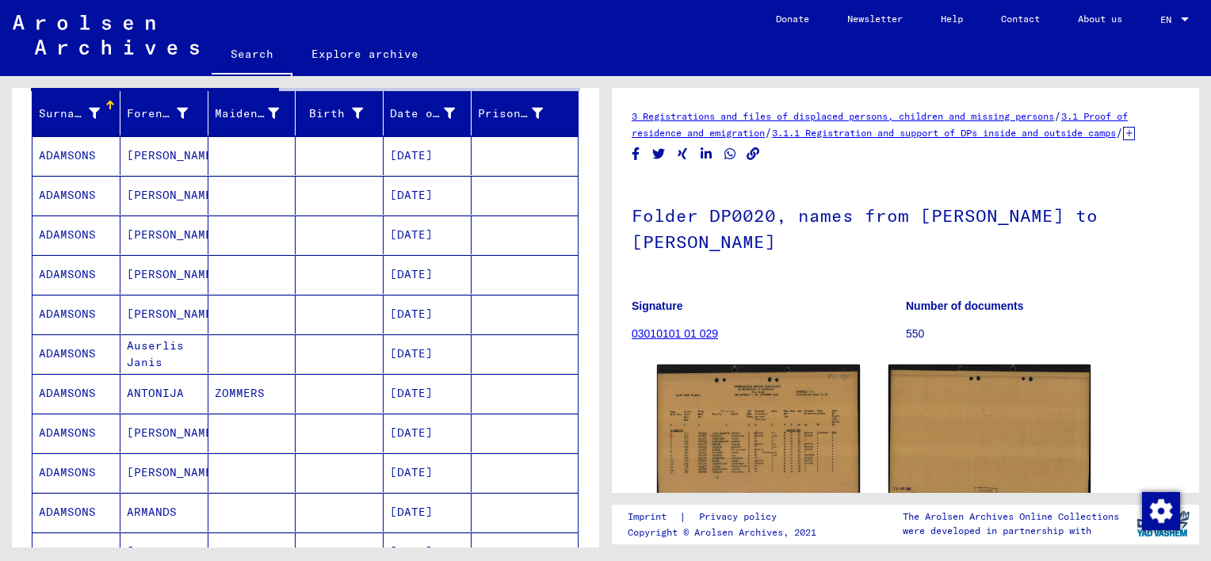
scroll to position [257, 0]
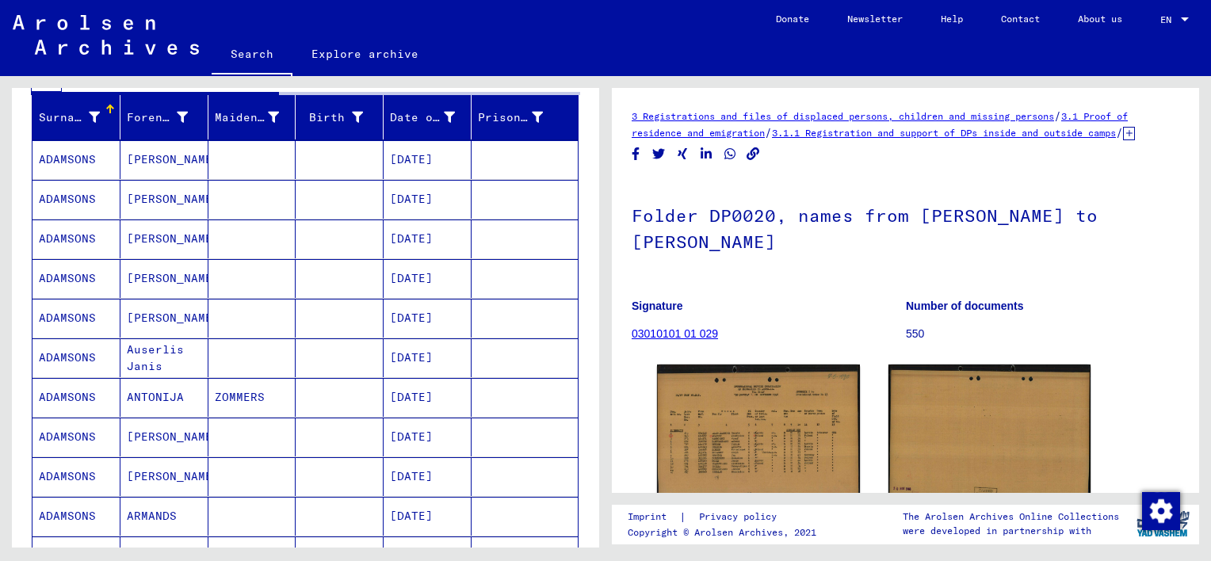
click at [134, 442] on mat-cell "[PERSON_NAME]" at bounding box center [165, 437] width 88 height 39
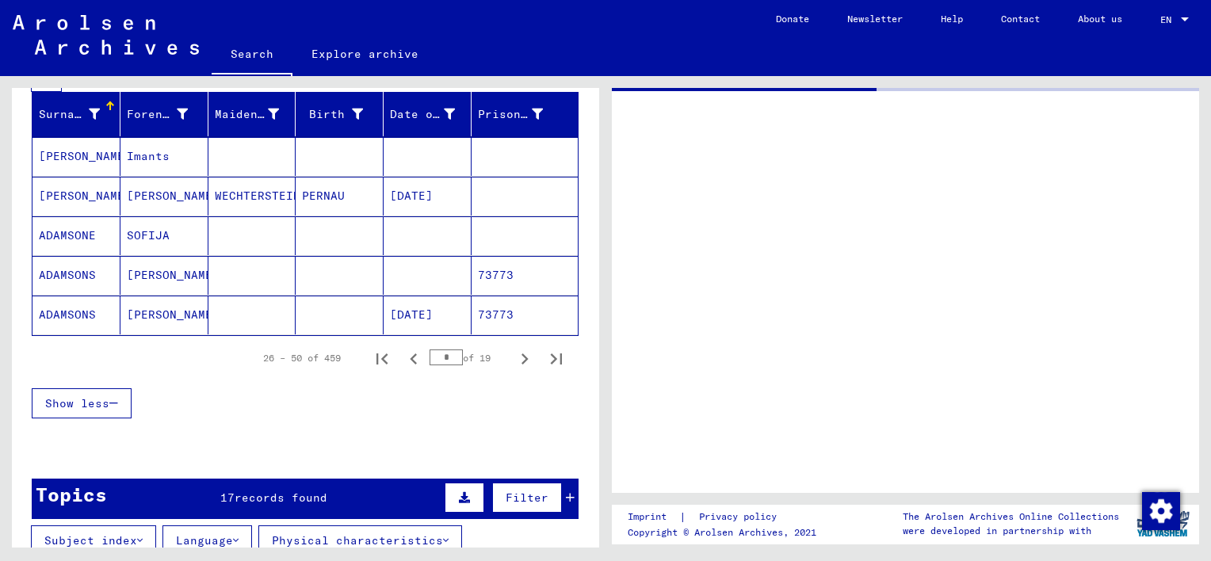
click at [829, 348] on div at bounding box center [905, 290] width 587 height 405
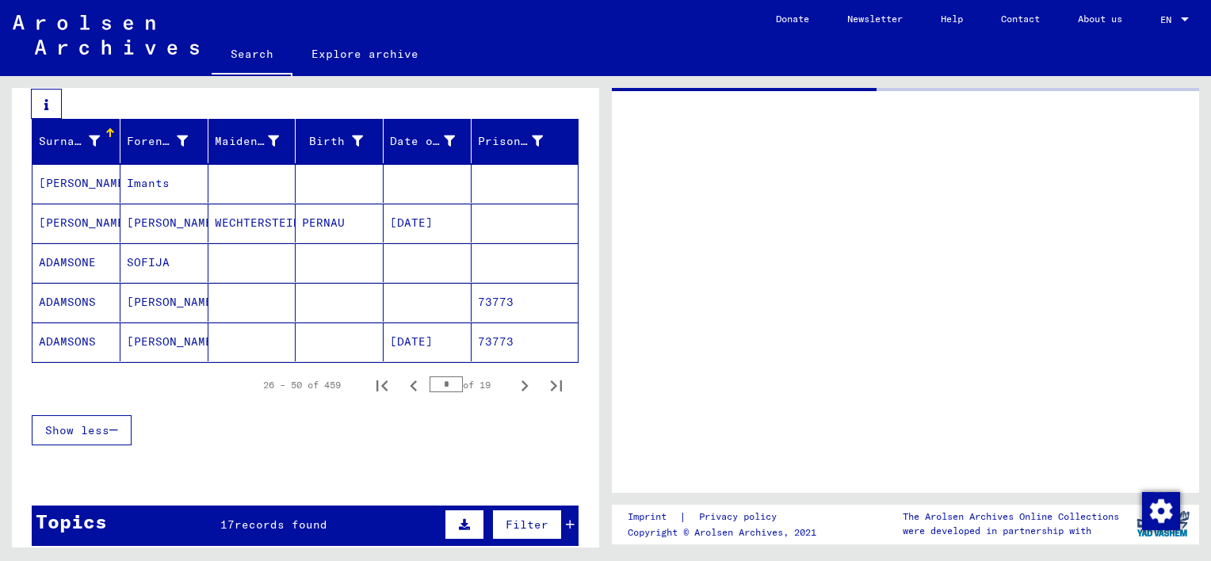
scroll to position [238, 0]
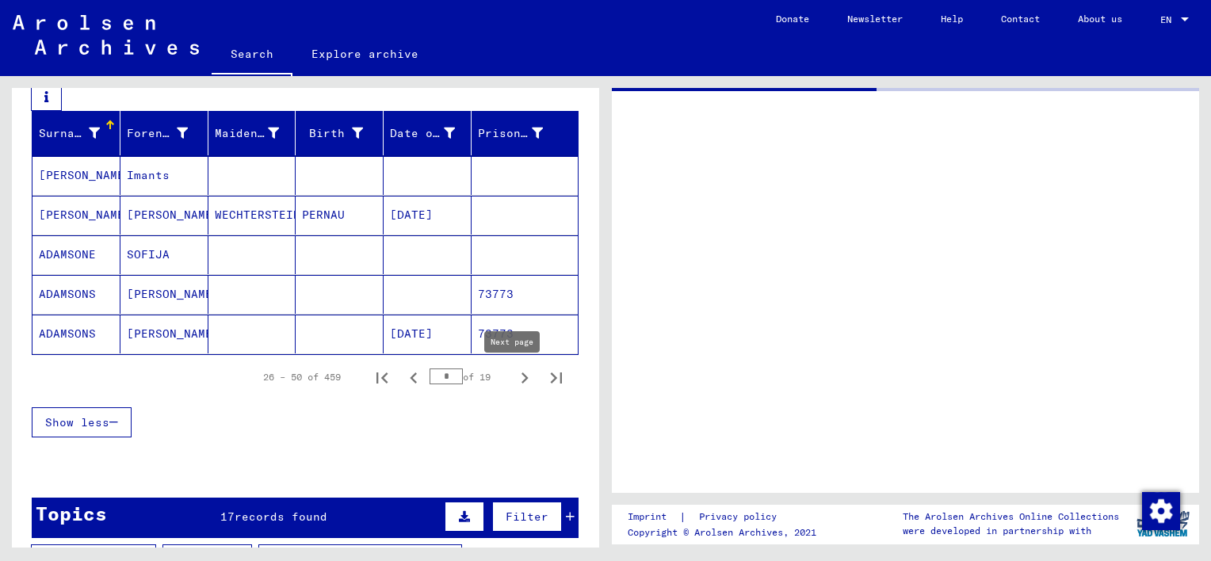
click at [522, 384] on icon "Next page" at bounding box center [525, 378] width 7 height 11
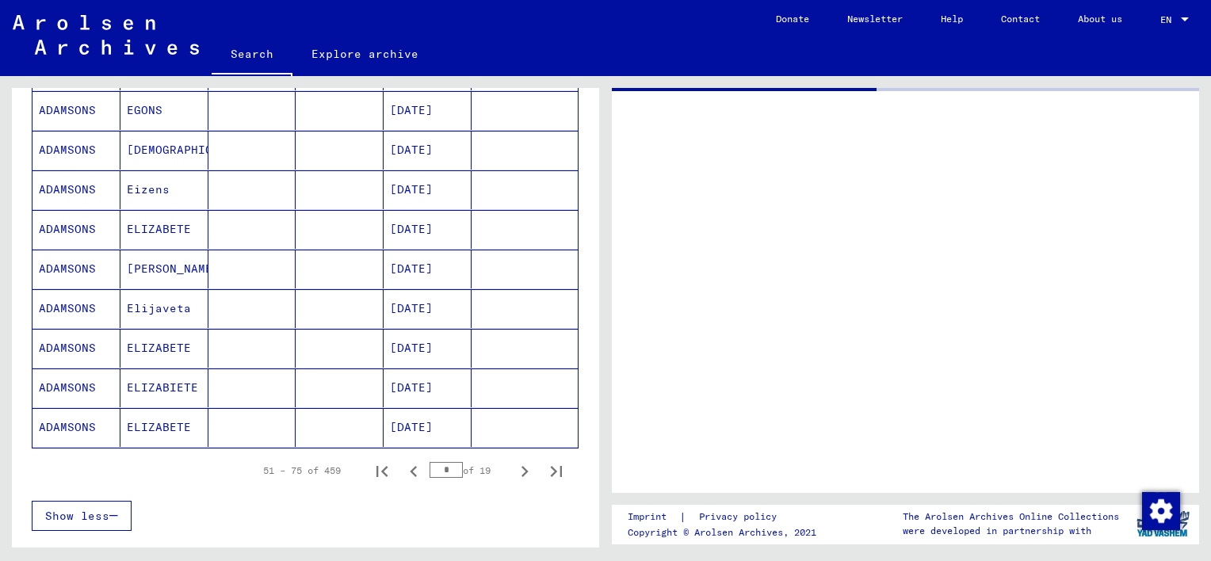
scroll to position [951, 0]
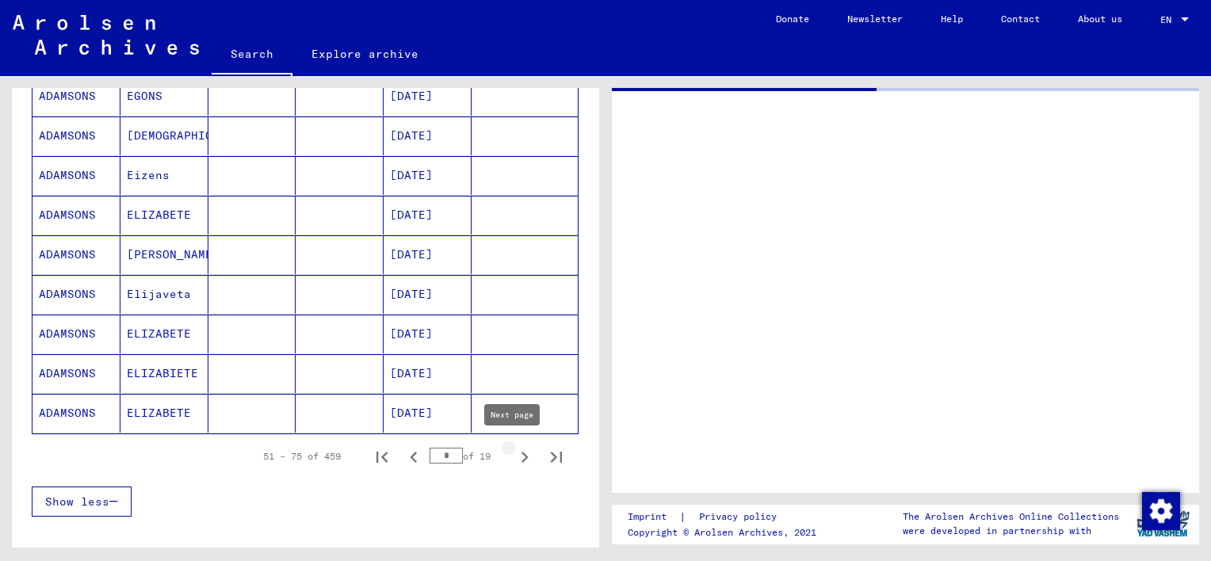
click at [514, 456] on icon "Next page" at bounding box center [525, 457] width 22 height 22
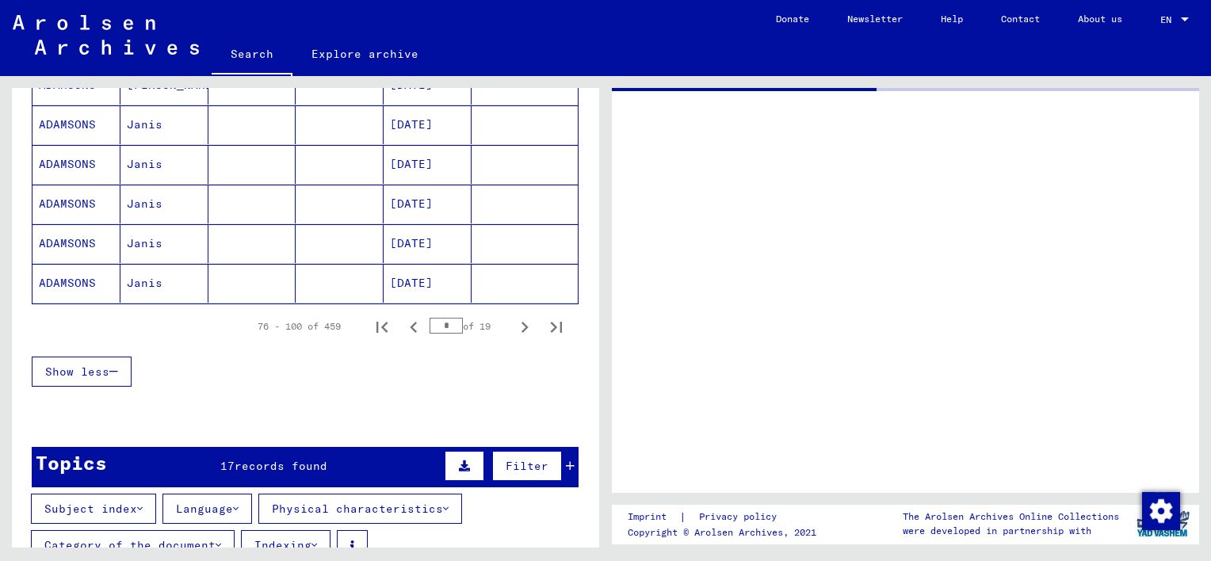
scroll to position [1110, 0]
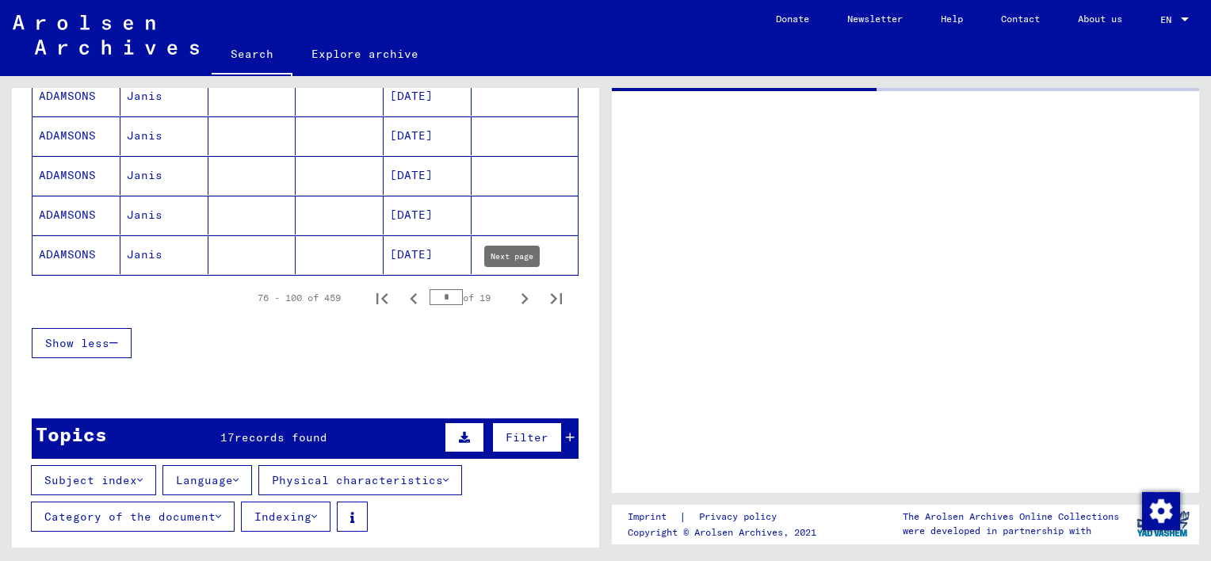
click at [514, 296] on icon "Next page" at bounding box center [525, 299] width 22 height 22
click at [434, 257] on mat-cell "[DATE]" at bounding box center [428, 254] width 88 height 39
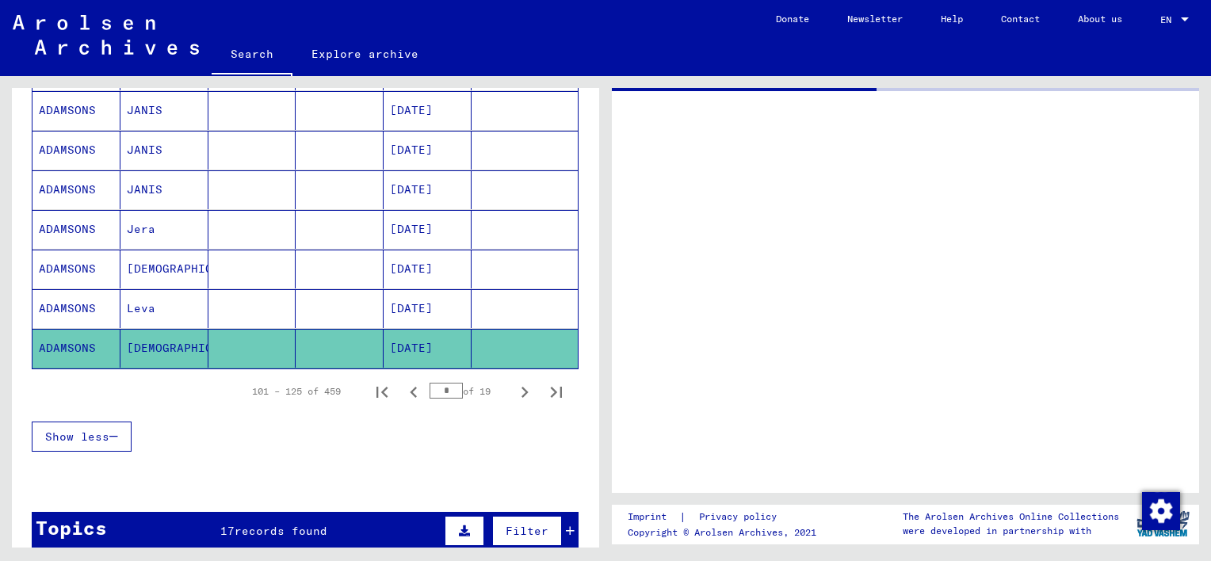
scroll to position [1189, 0]
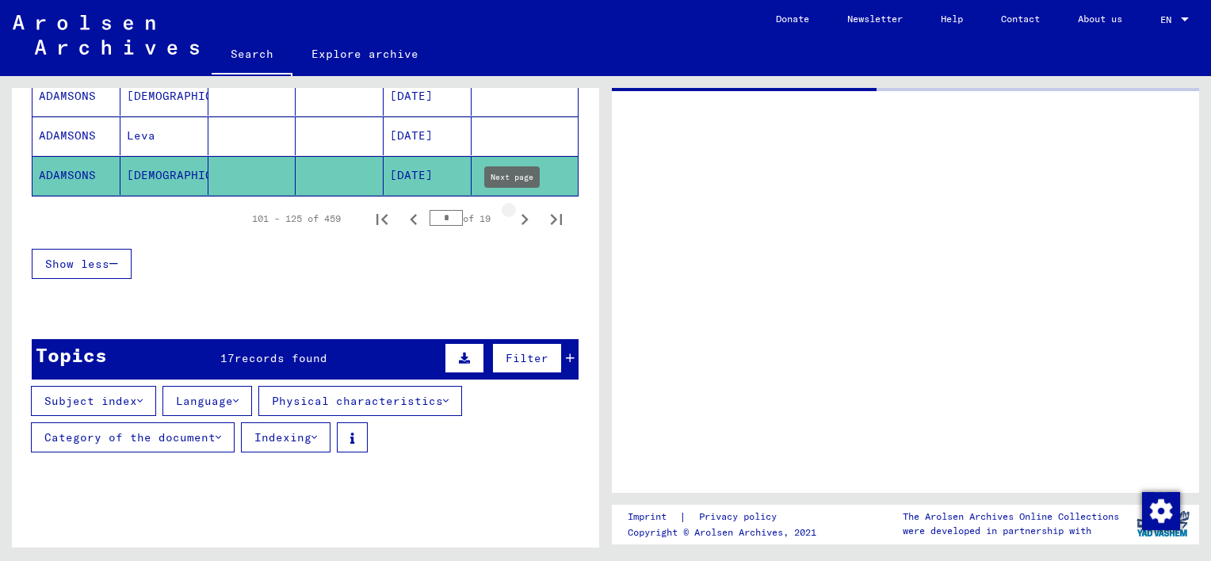
click at [516, 212] on icon "Next page" at bounding box center [525, 220] width 22 height 22
type input "*"
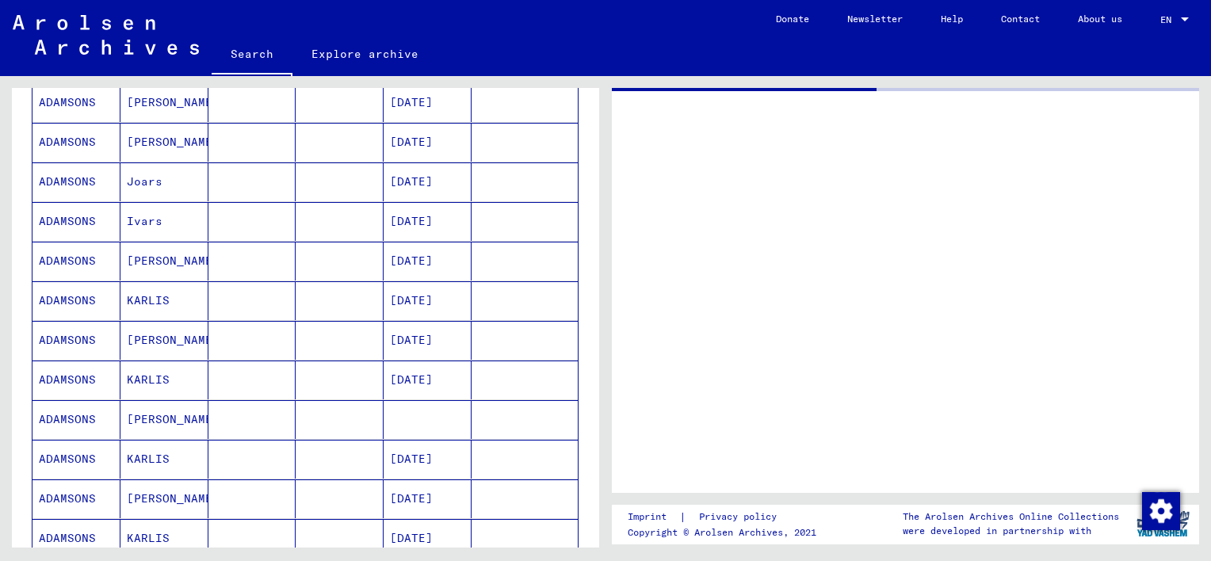
scroll to position [714, 0]
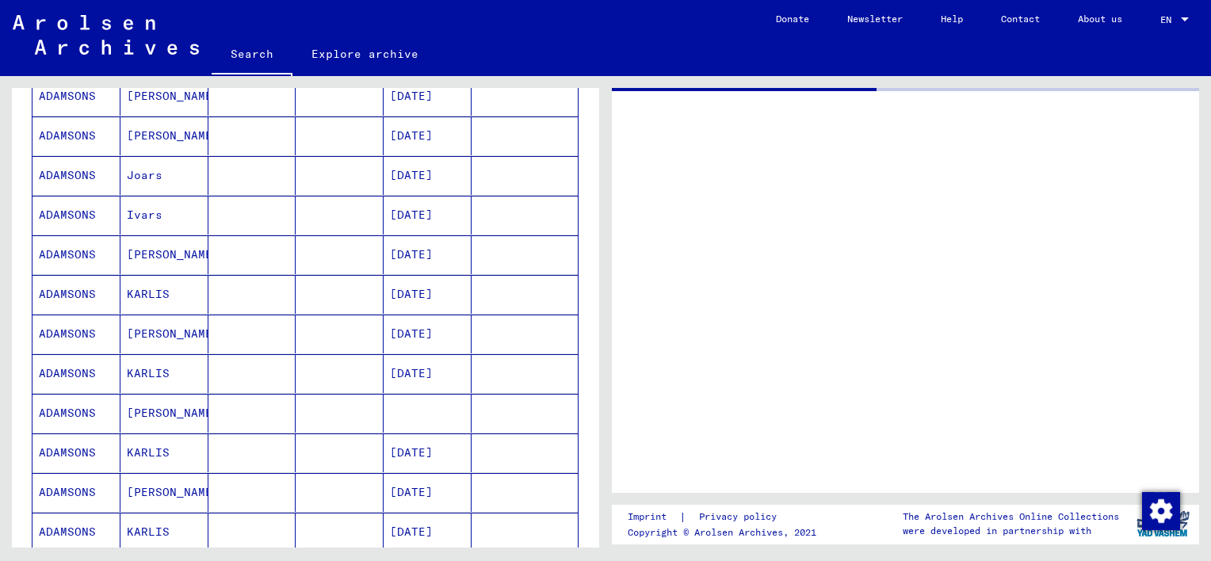
click at [150, 371] on mat-cell "KARLIS" at bounding box center [165, 373] width 88 height 39
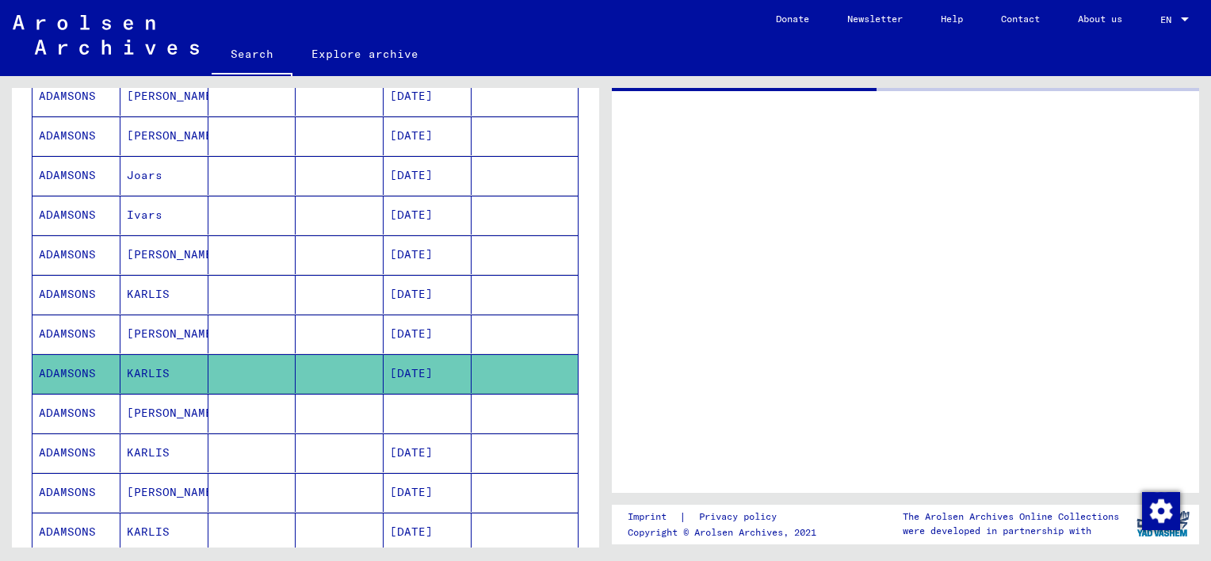
click at [150, 374] on mat-cell "KARLIS" at bounding box center [165, 373] width 88 height 39
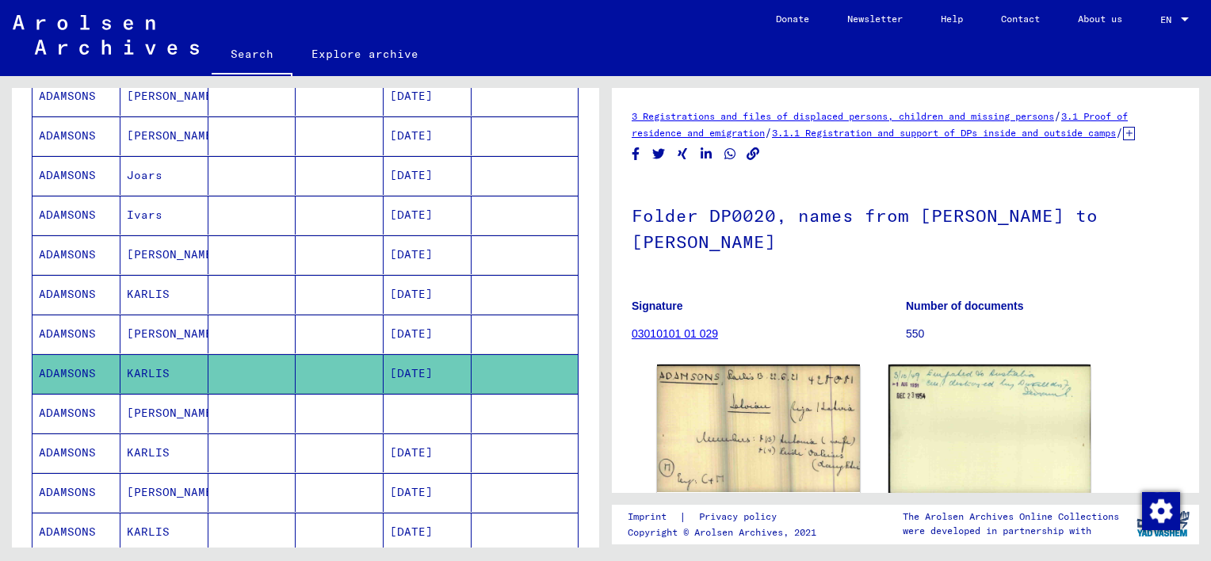
click at [147, 413] on mat-cell "[PERSON_NAME]" at bounding box center [165, 413] width 88 height 39
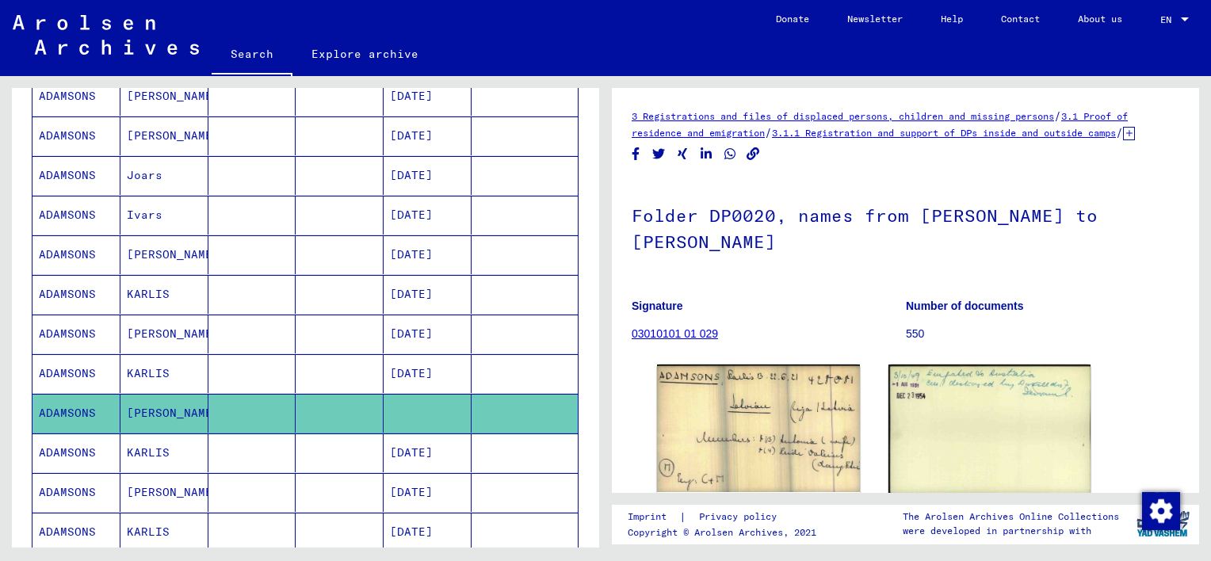
click at [148, 453] on mat-cell "KARLIS" at bounding box center [165, 453] width 88 height 39
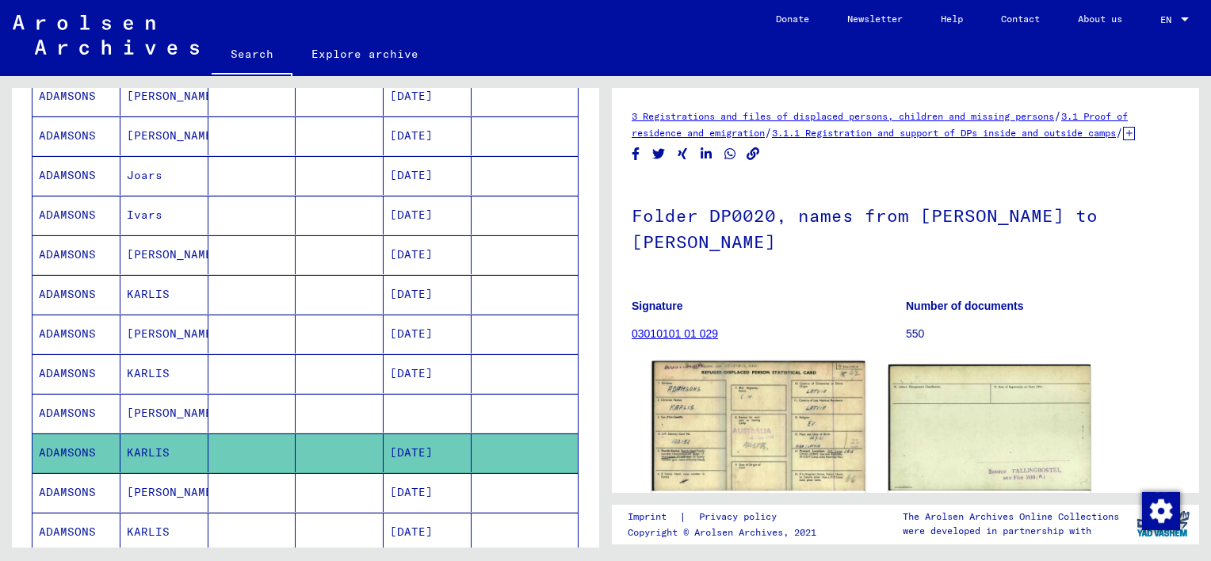
click at [812, 423] on img at bounding box center [758, 427] width 212 height 130
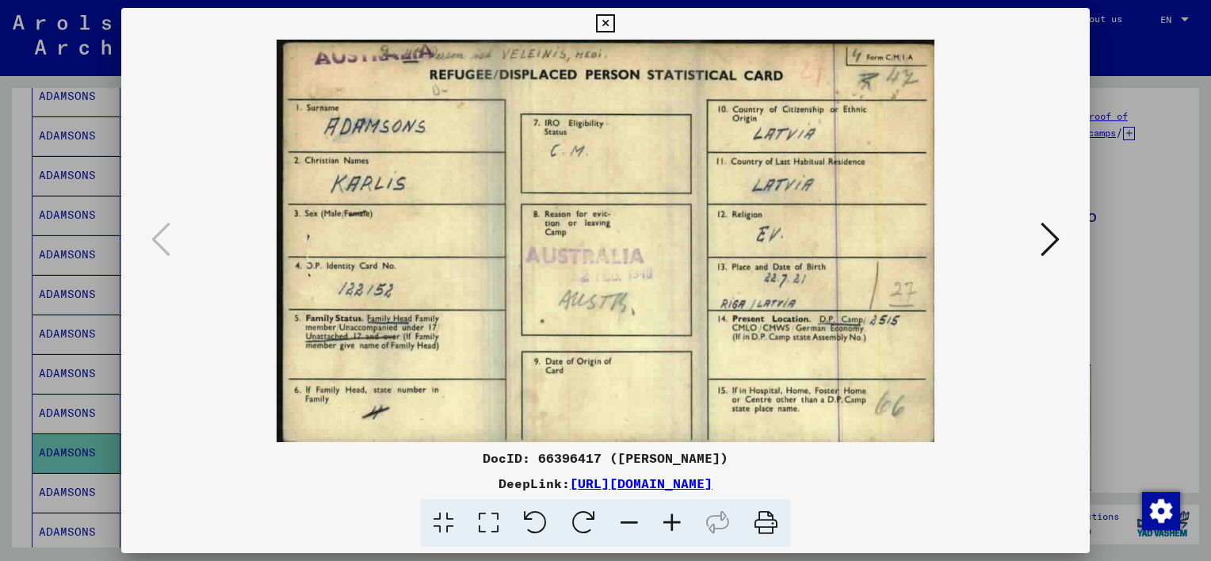
click at [606, 22] on icon at bounding box center [605, 23] width 18 height 19
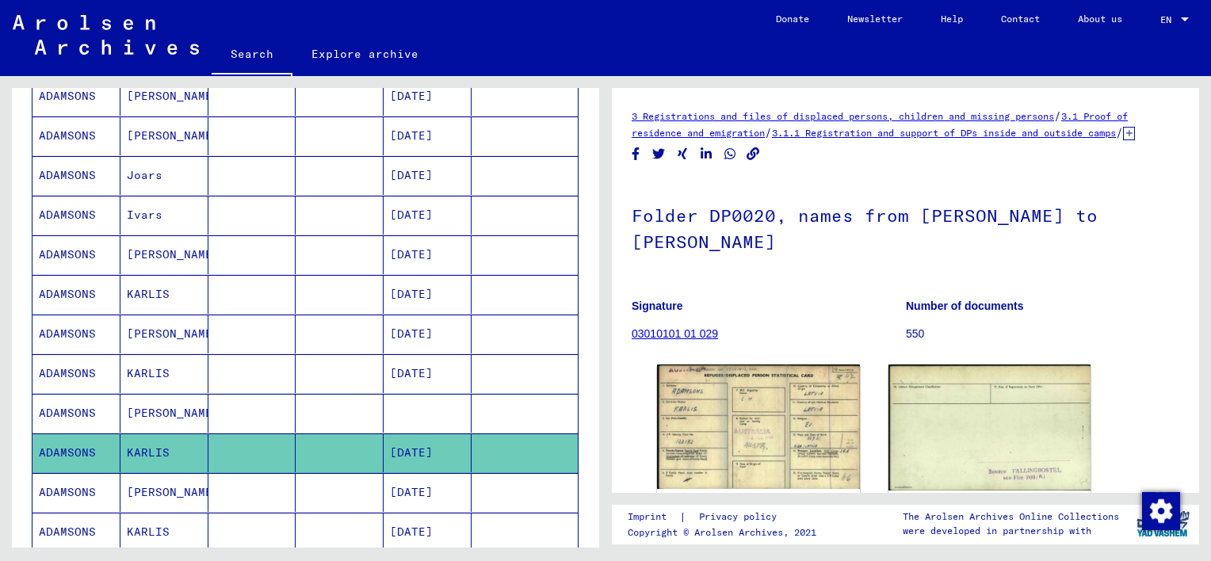
click at [159, 493] on mat-cell "[PERSON_NAME]" at bounding box center [165, 492] width 88 height 39
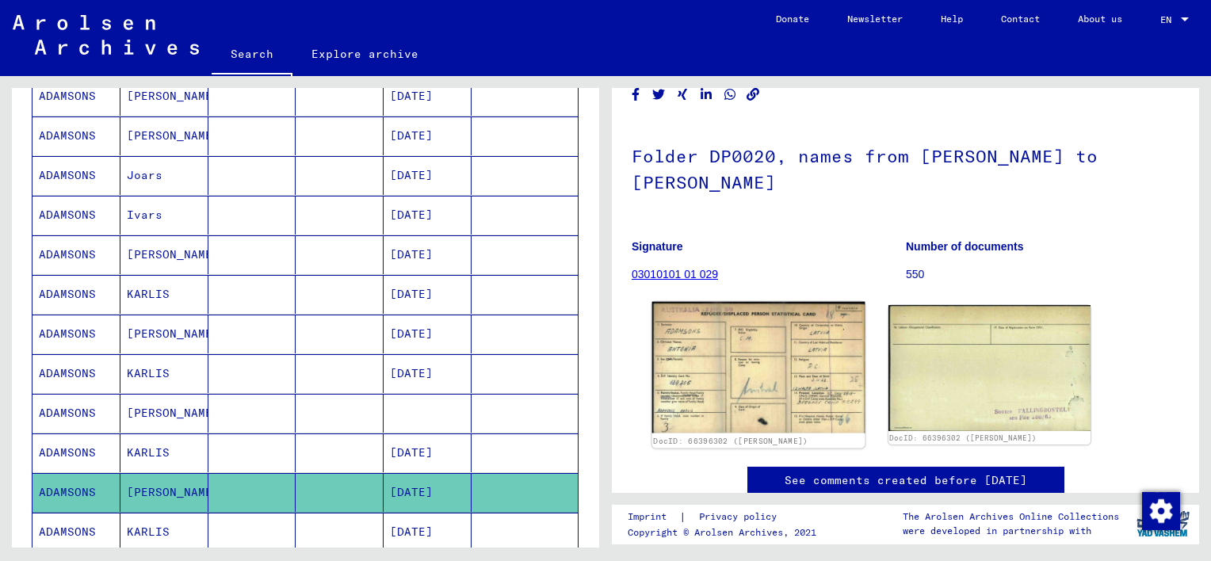
scroll to position [238, 0]
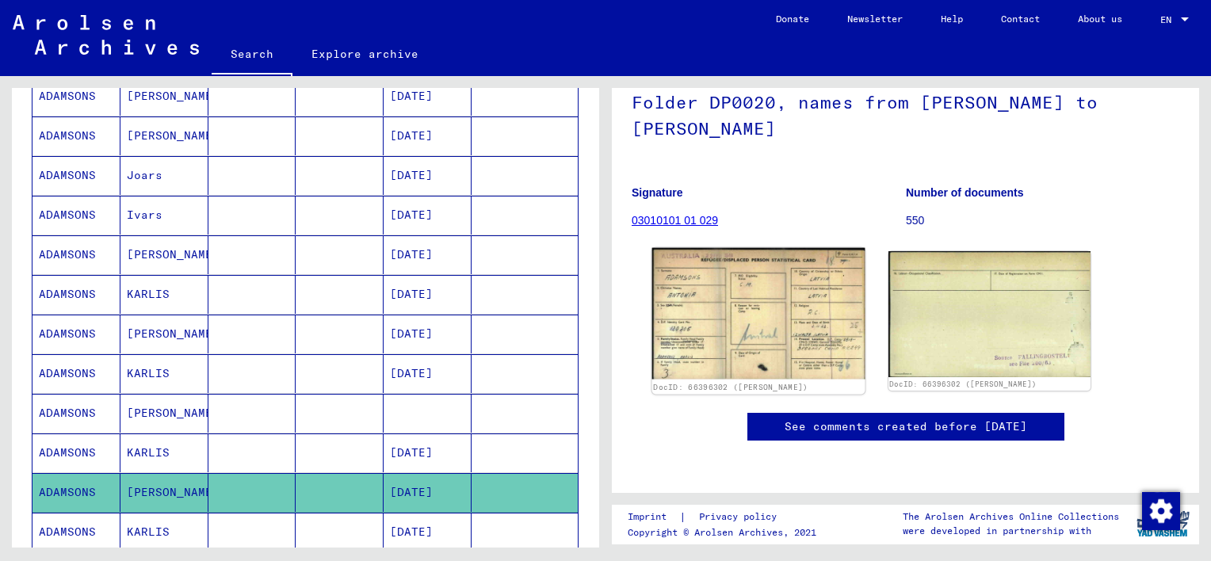
click at [737, 248] on img at bounding box center [758, 314] width 212 height 132
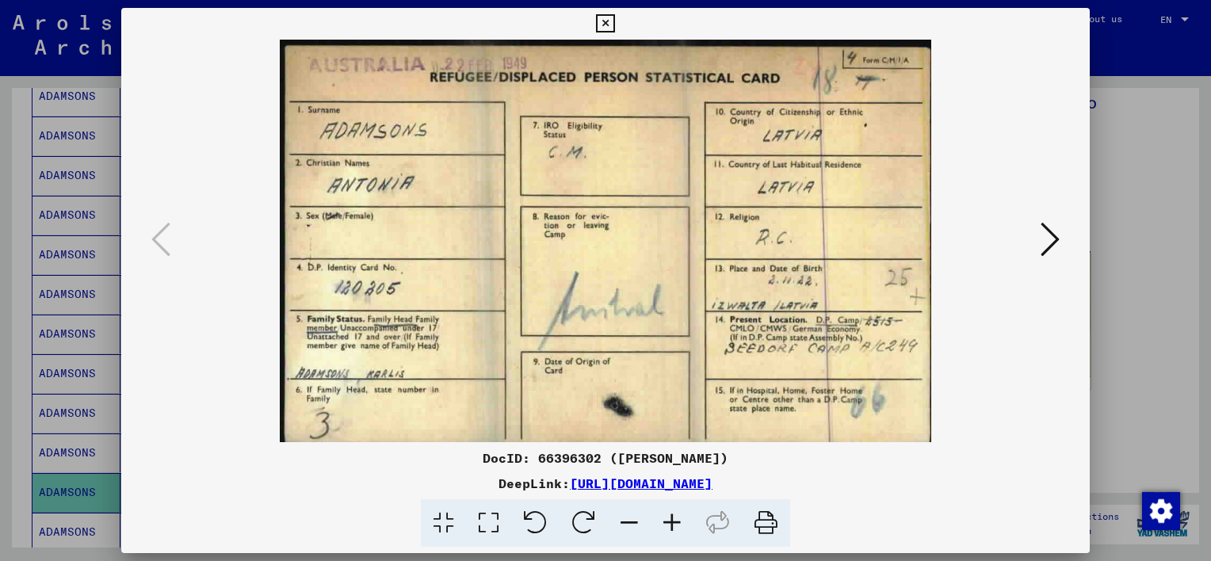
drag, startPoint x: 768, startPoint y: 526, endPoint x: 627, endPoint y: 209, distance: 347.1
click at [768, 526] on icon at bounding box center [766, 523] width 48 height 48
click at [1050, 241] on icon at bounding box center [1050, 239] width 19 height 38
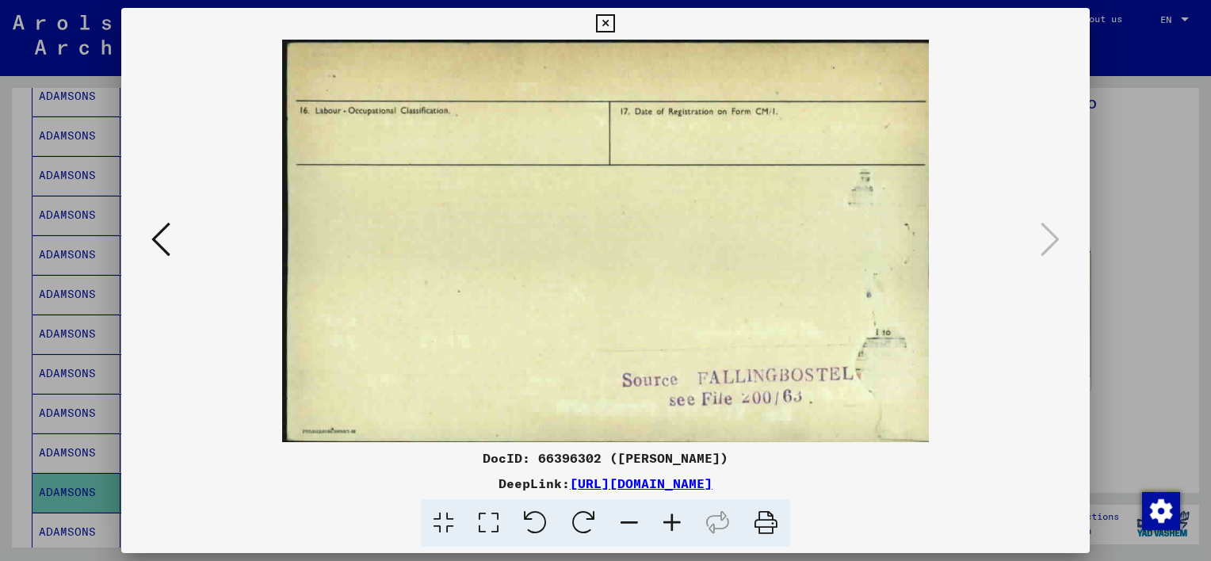
drag, startPoint x: 757, startPoint y: 522, endPoint x: 113, endPoint y: 479, distance: 645.2
click at [757, 522] on icon at bounding box center [766, 523] width 48 height 48
click at [606, 25] on icon at bounding box center [605, 23] width 18 height 19
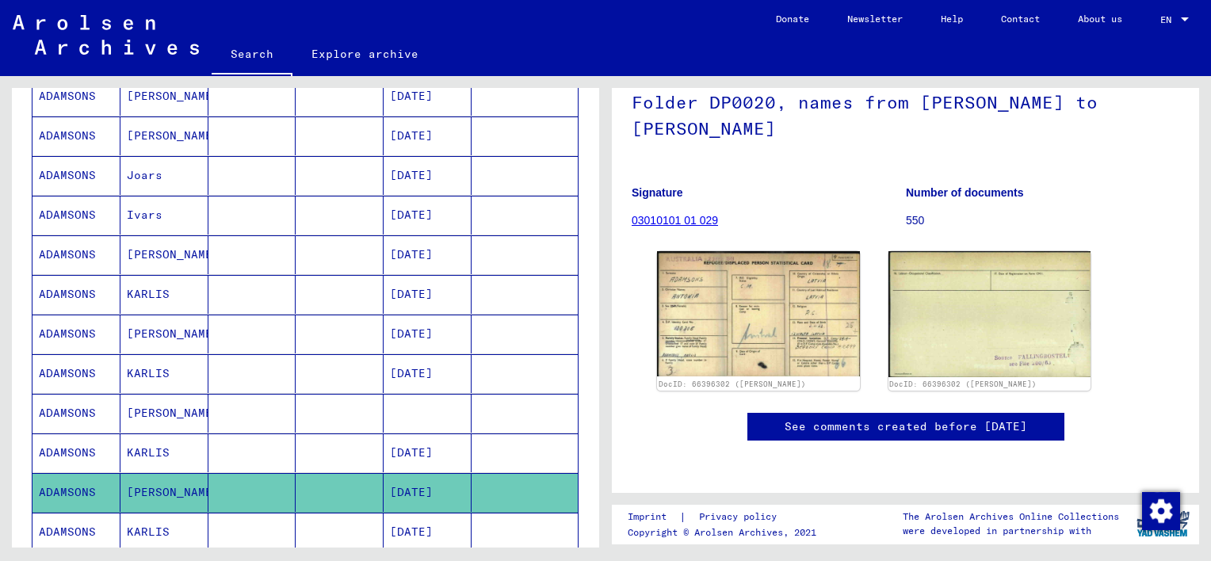
click at [164, 530] on mat-cell "KARLIS" at bounding box center [165, 532] width 88 height 39
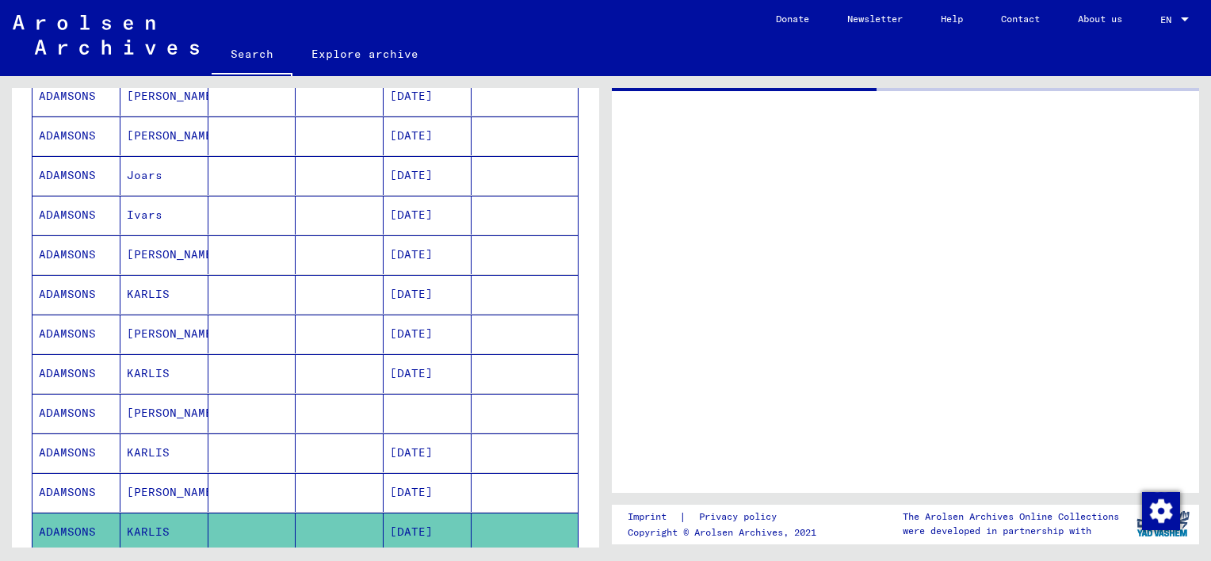
click at [153, 422] on mat-cell "[PERSON_NAME]" at bounding box center [165, 413] width 88 height 39
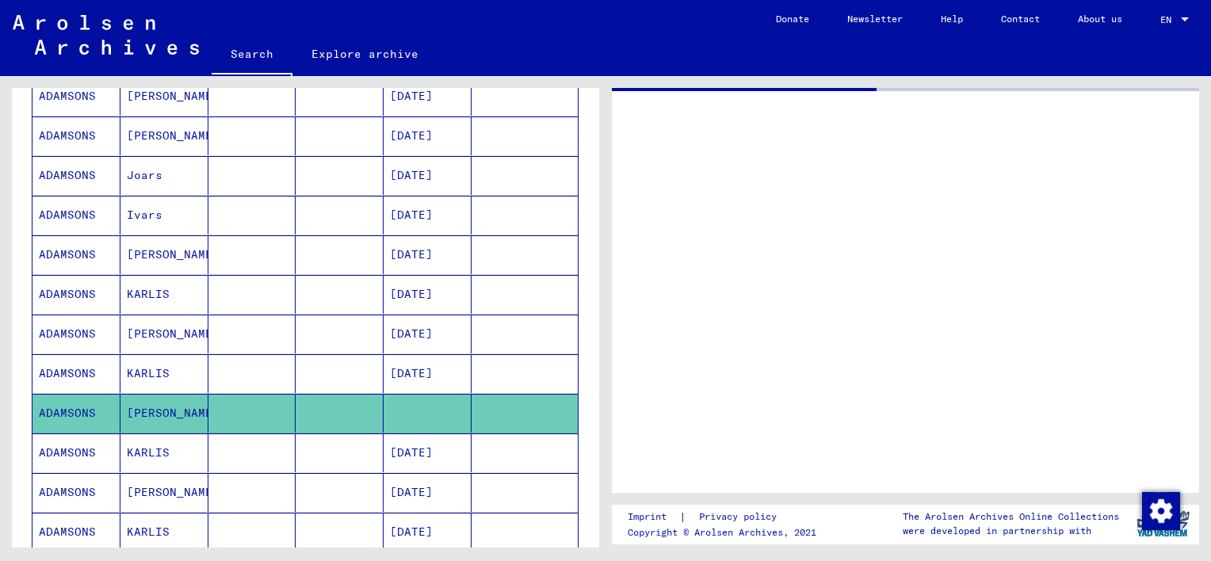
click at [160, 408] on mat-cell "[PERSON_NAME]" at bounding box center [165, 413] width 88 height 39
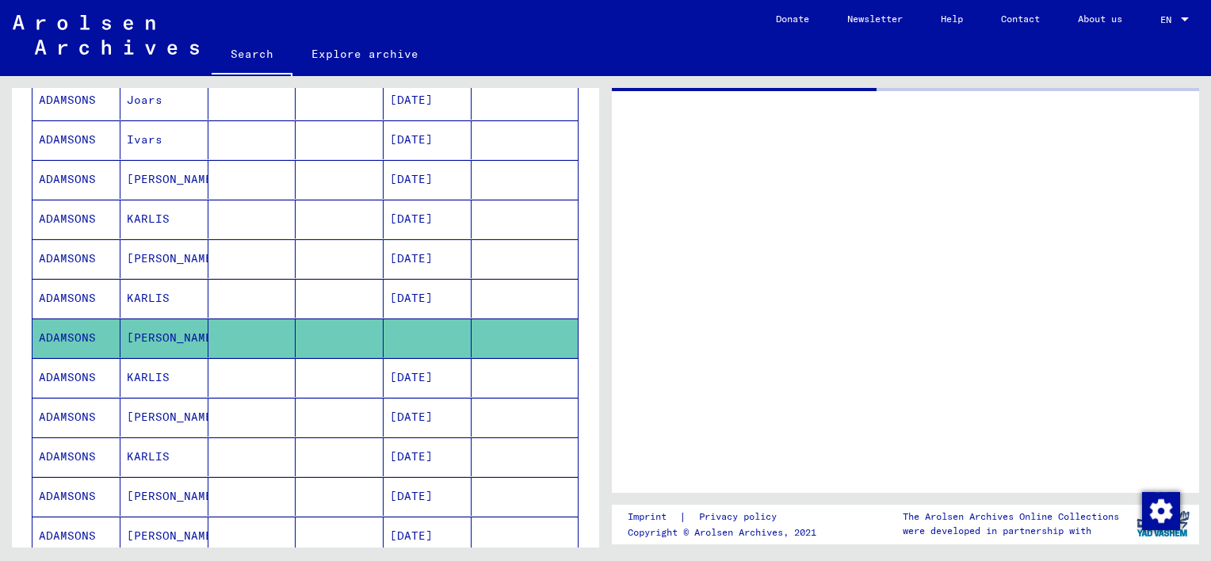
scroll to position [793, 0]
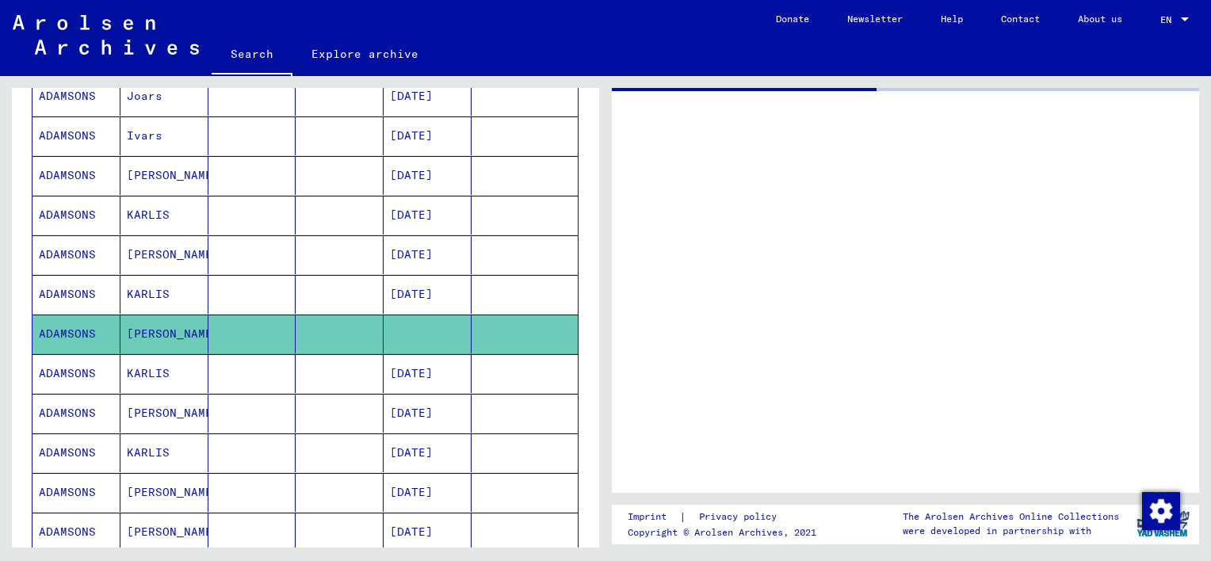
click at [154, 451] on mat-cell "KARLIS" at bounding box center [165, 453] width 88 height 39
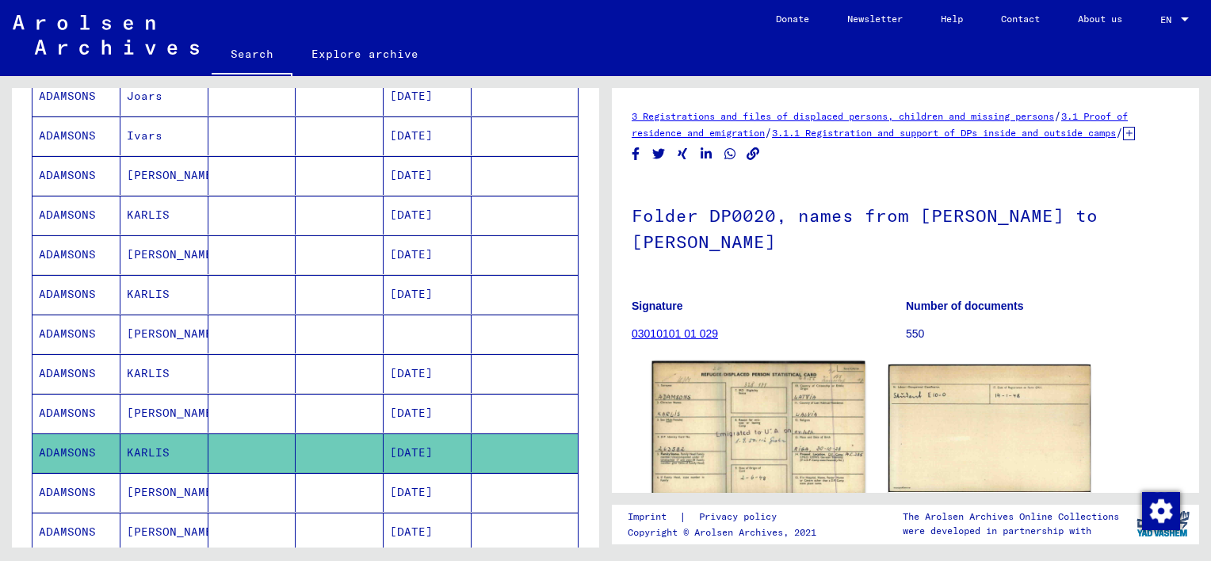
click at [737, 461] on img at bounding box center [758, 429] width 212 height 134
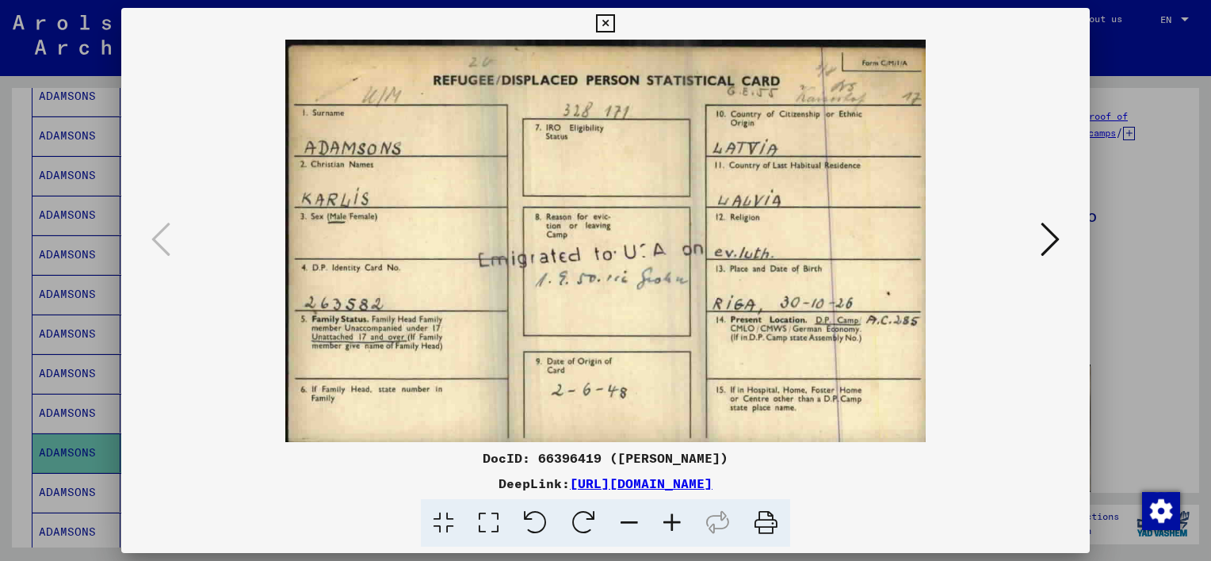
click at [1025, 246] on img at bounding box center [605, 241] width 861 height 403
click at [1051, 232] on icon at bounding box center [1050, 239] width 19 height 38
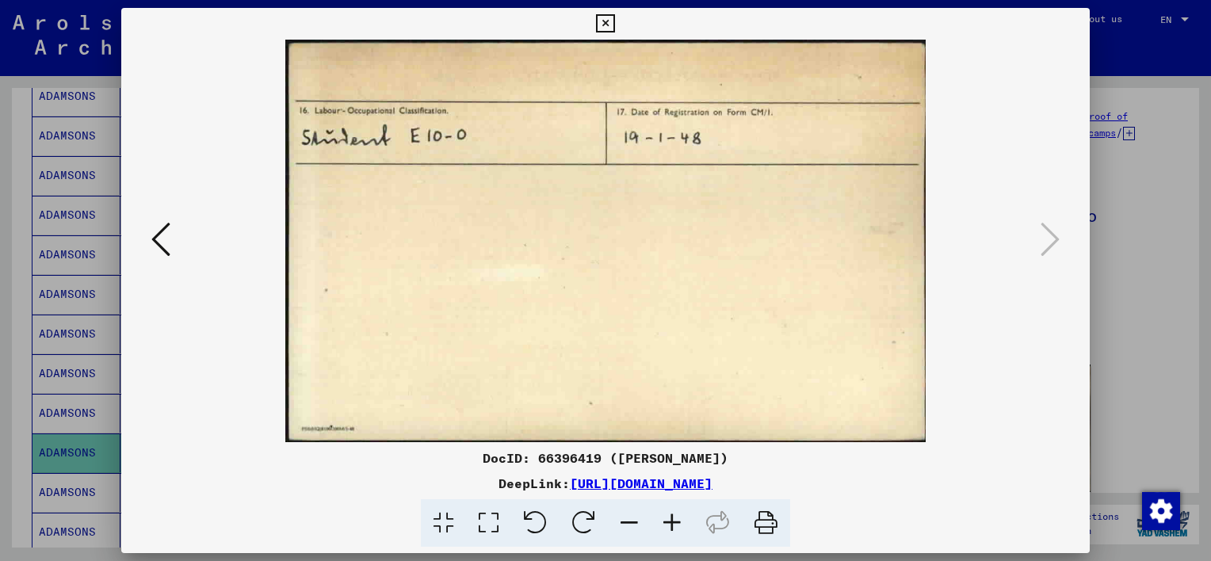
click at [159, 238] on icon at bounding box center [160, 239] width 19 height 38
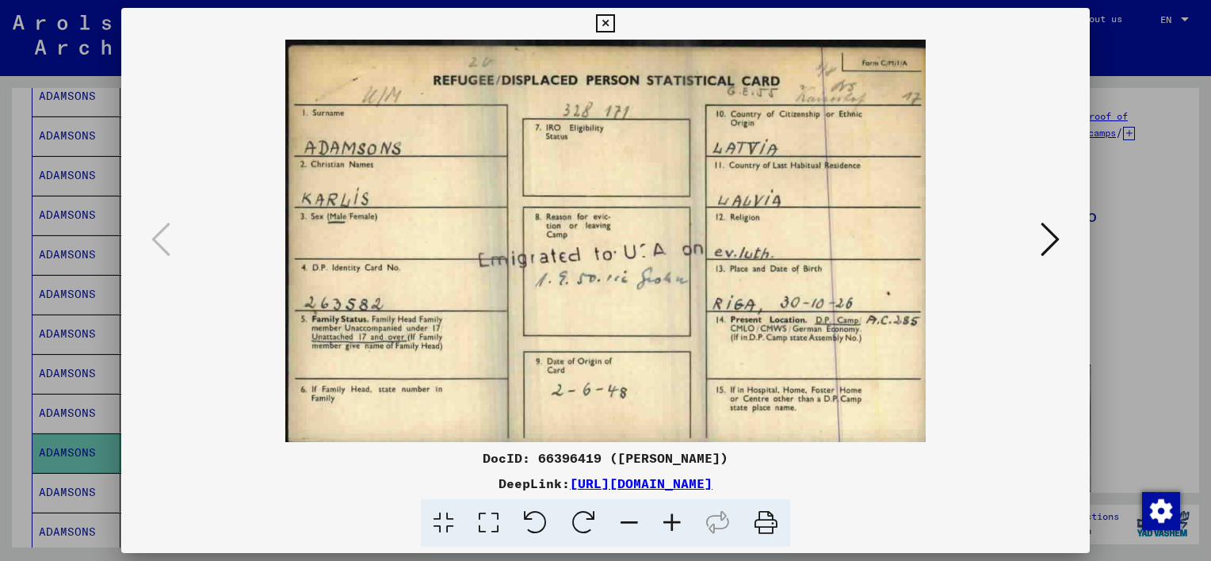
click at [602, 22] on icon at bounding box center [605, 23] width 18 height 19
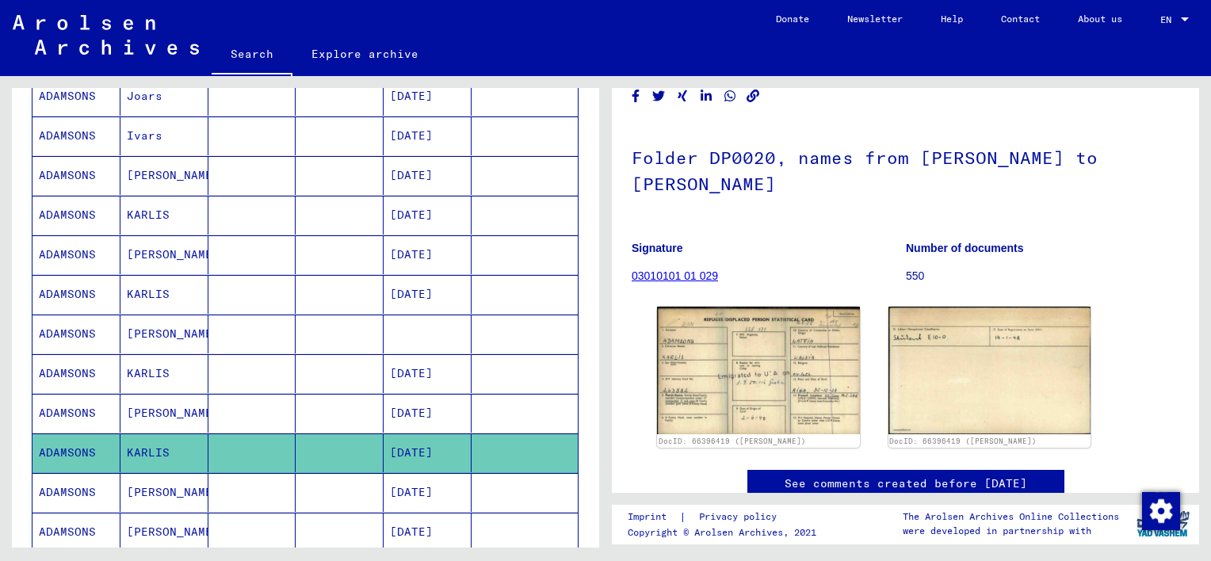
scroll to position [79, 0]
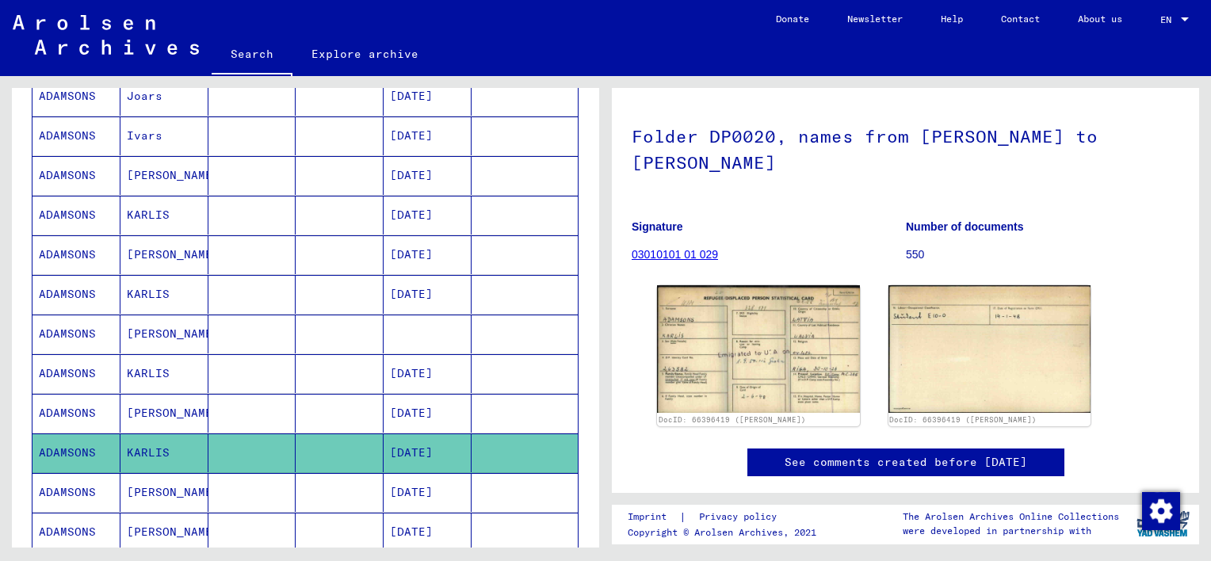
click at [687, 261] on link "03010101 01 029" at bounding box center [675, 254] width 86 height 13
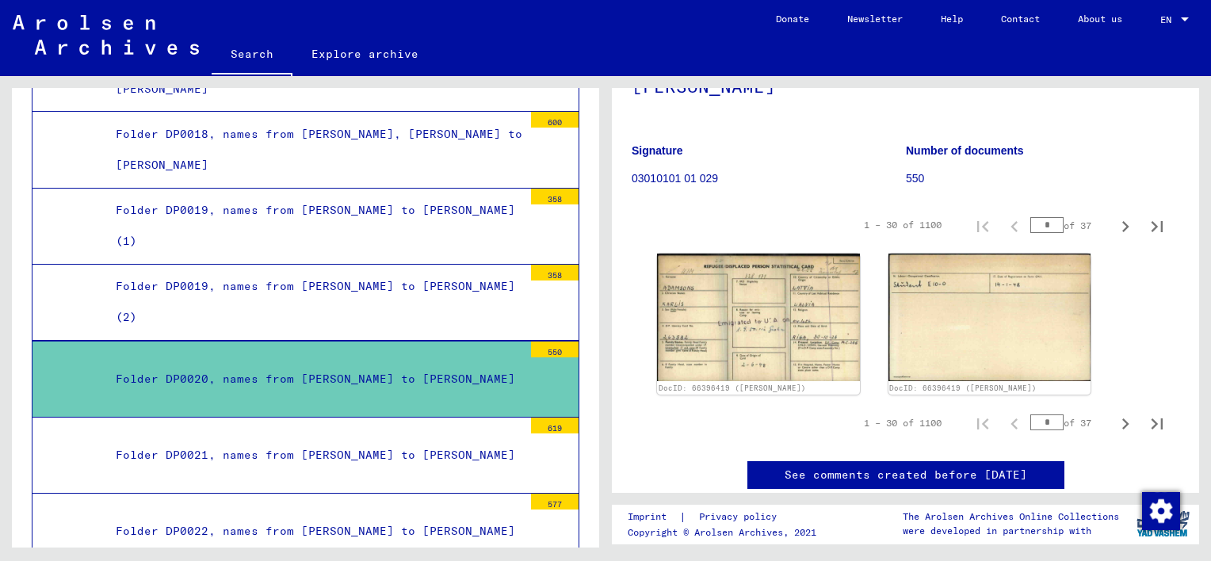
scroll to position [159, 0]
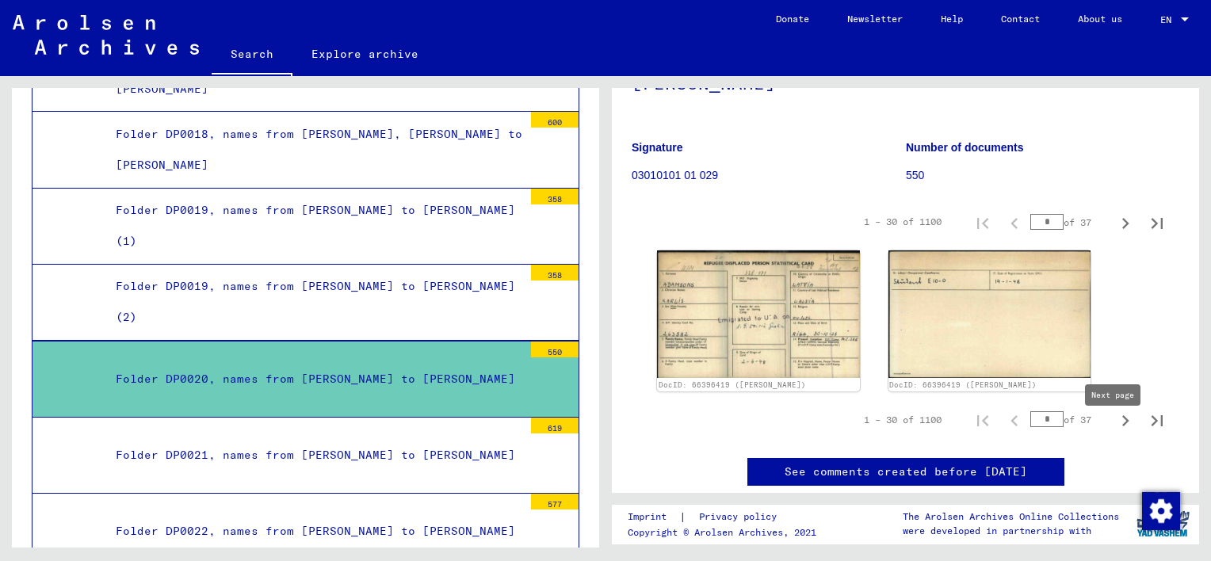
click at [1115, 432] on icon "Next page" at bounding box center [1126, 421] width 22 height 22
type input "*"
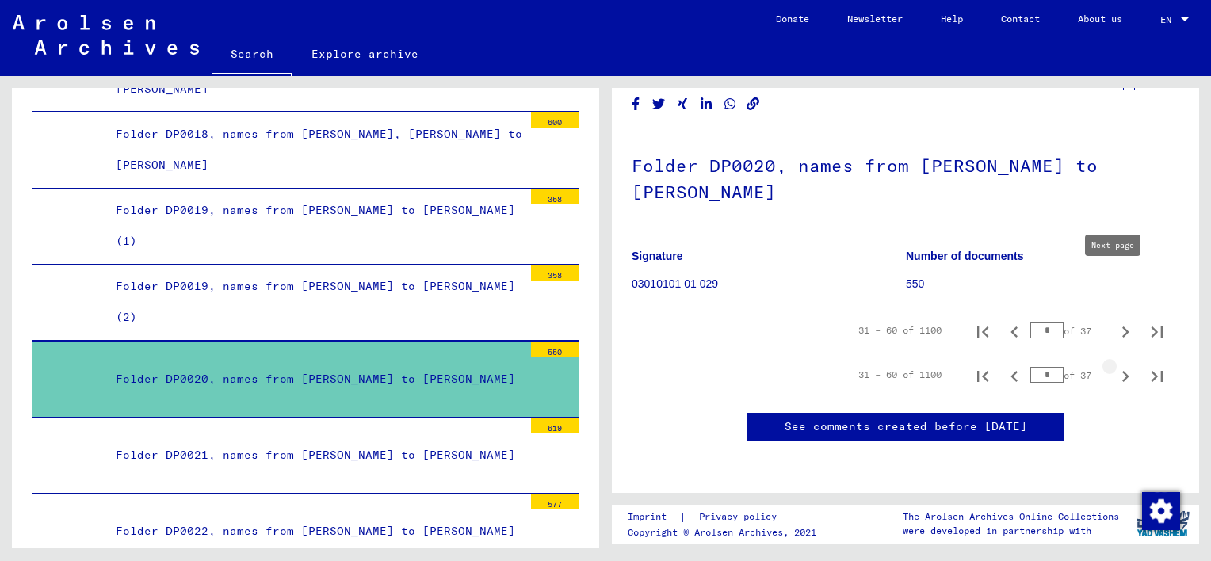
click at [1115, 365] on icon "Next page" at bounding box center [1126, 376] width 22 height 22
type input "*"
click at [1123, 327] on icon "Next page" at bounding box center [1126, 332] width 7 height 11
type input "*"
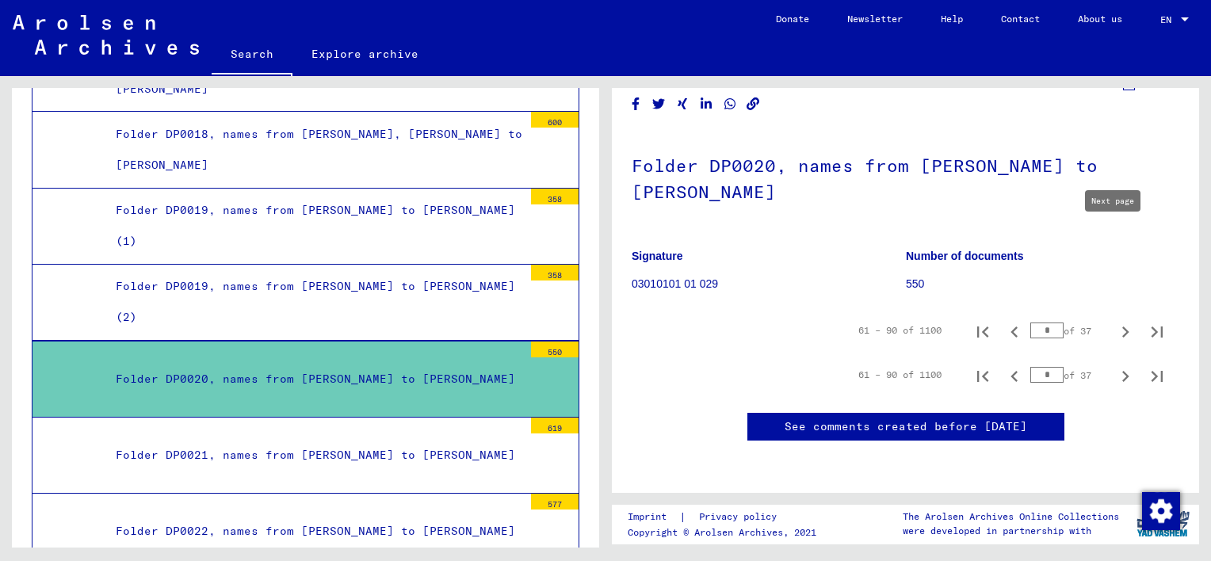
type input "*"
click at [1123, 327] on icon "Next page" at bounding box center [1126, 332] width 7 height 11
type input "*"
click at [1123, 327] on icon "Next page" at bounding box center [1126, 332] width 7 height 11
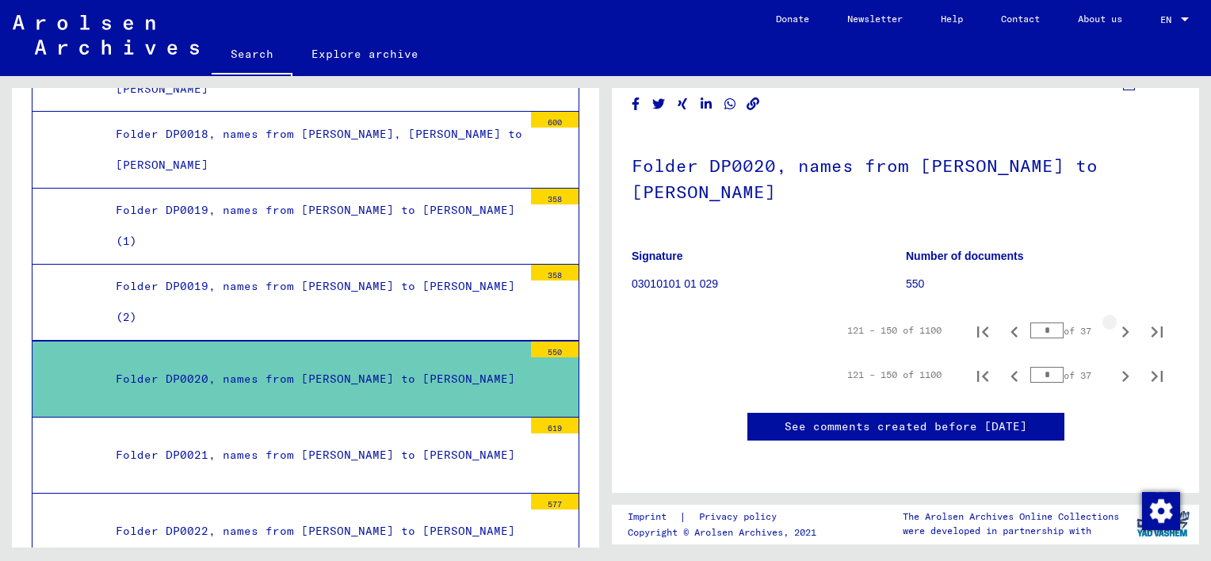
type input "*"
click at [1123, 327] on icon "Next page" at bounding box center [1126, 332] width 7 height 11
type input "*"
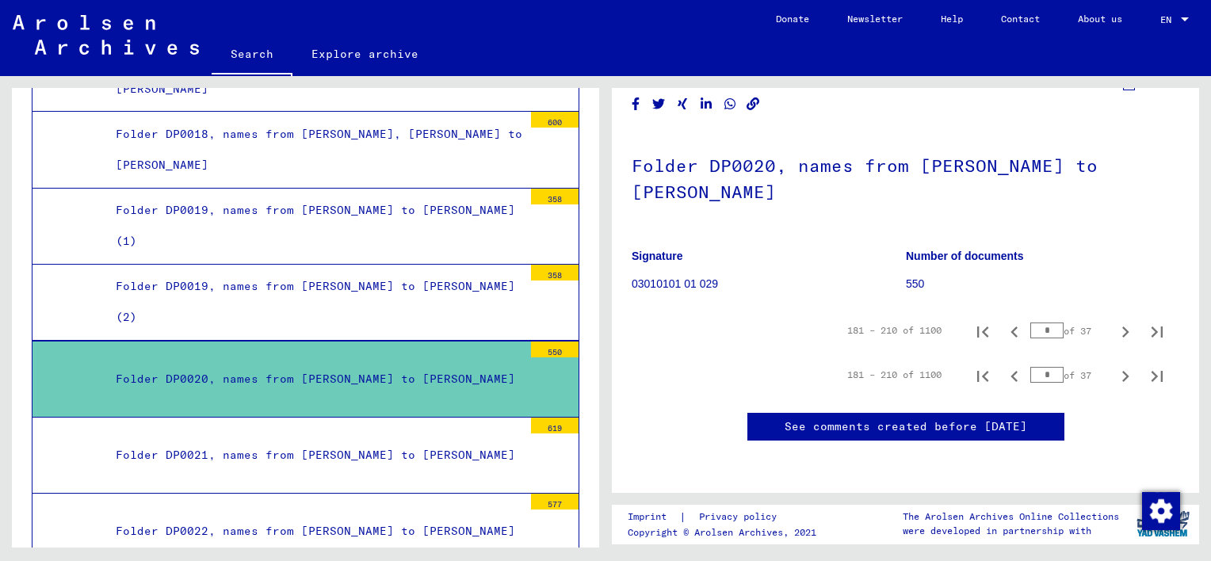
click at [1123, 327] on icon "Next page" at bounding box center [1126, 332] width 7 height 11
type input "*"
click at [1123, 327] on icon "Next page" at bounding box center [1126, 332] width 7 height 11
type input "*"
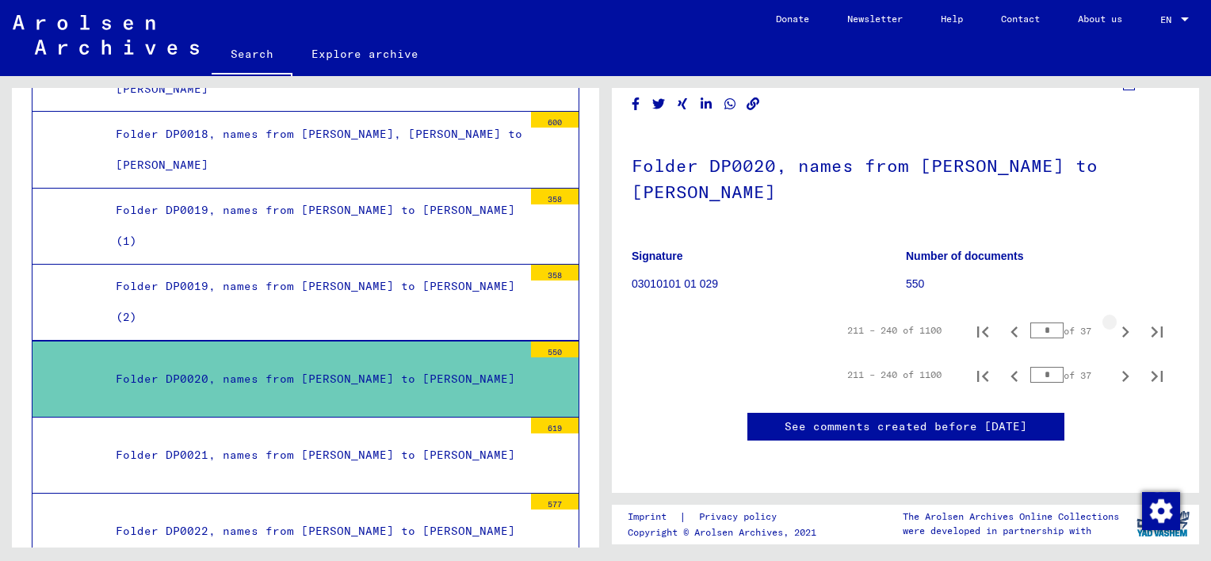
type input "*"
click at [1115, 321] on icon "Next page" at bounding box center [1126, 332] width 22 height 22
type input "**"
click at [1115, 321] on icon "Next page" at bounding box center [1126, 332] width 22 height 22
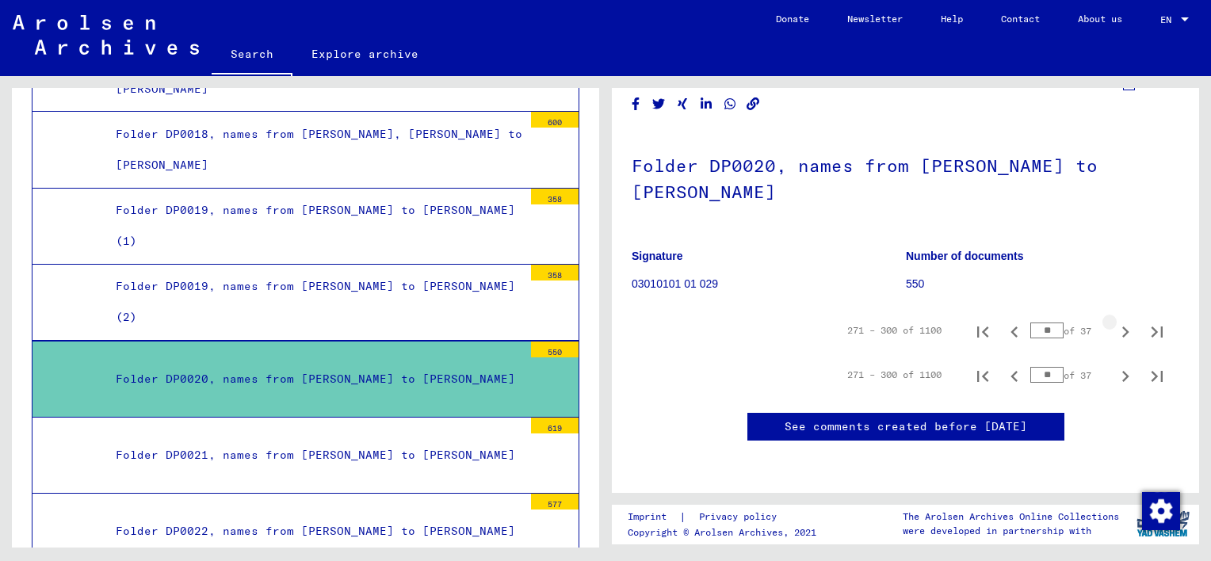
type input "**"
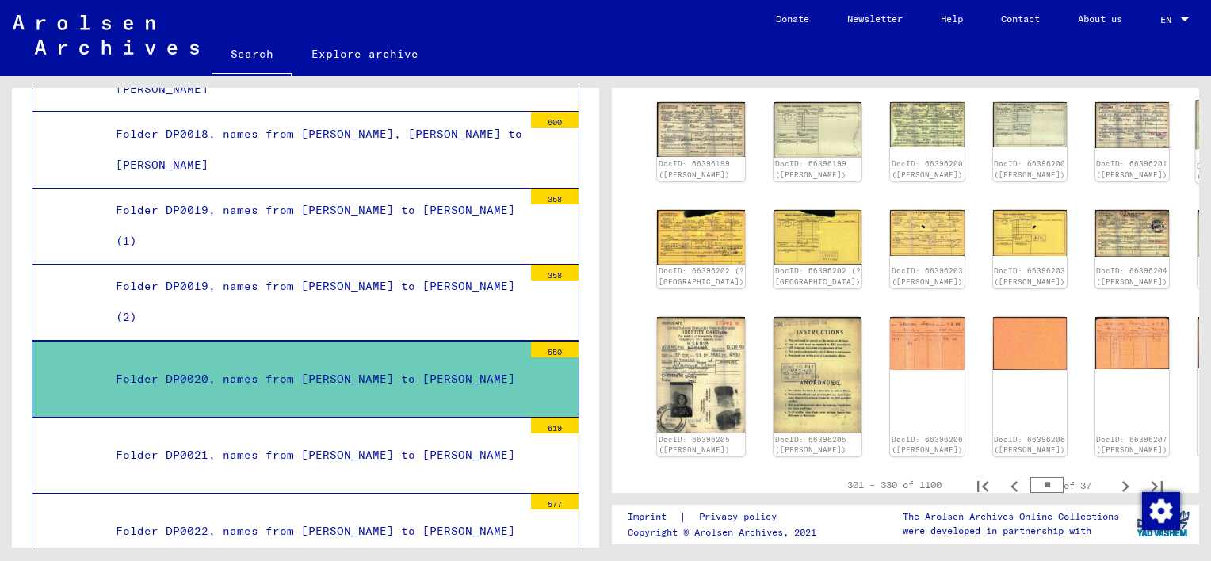
scroll to position [593, 0]
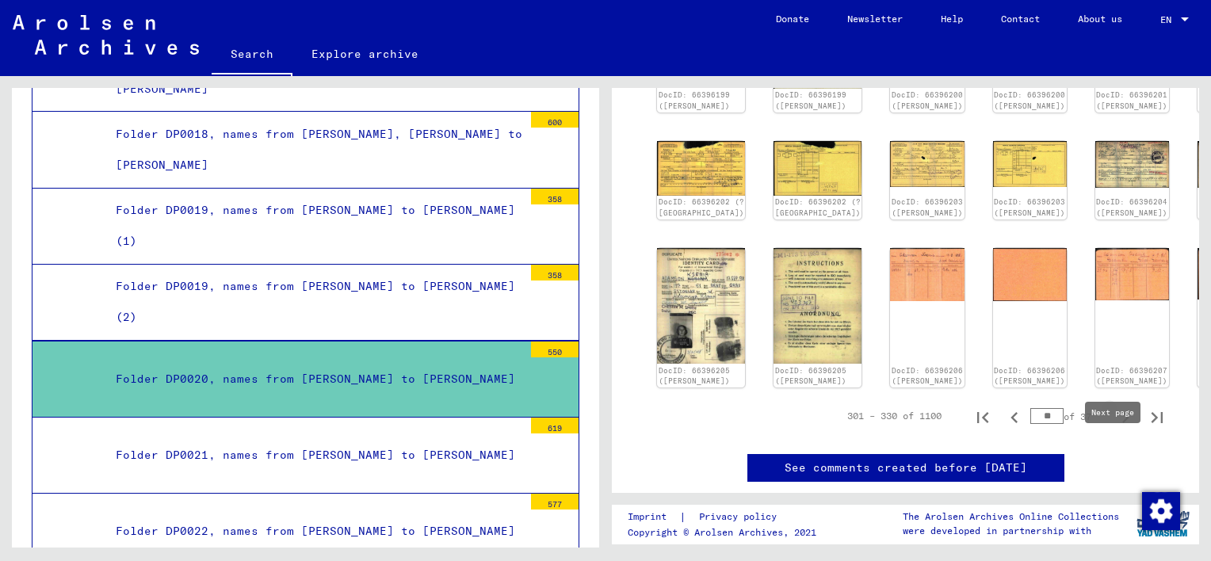
click at [1123, 423] on icon "Next page" at bounding box center [1126, 417] width 7 height 11
type input "**"
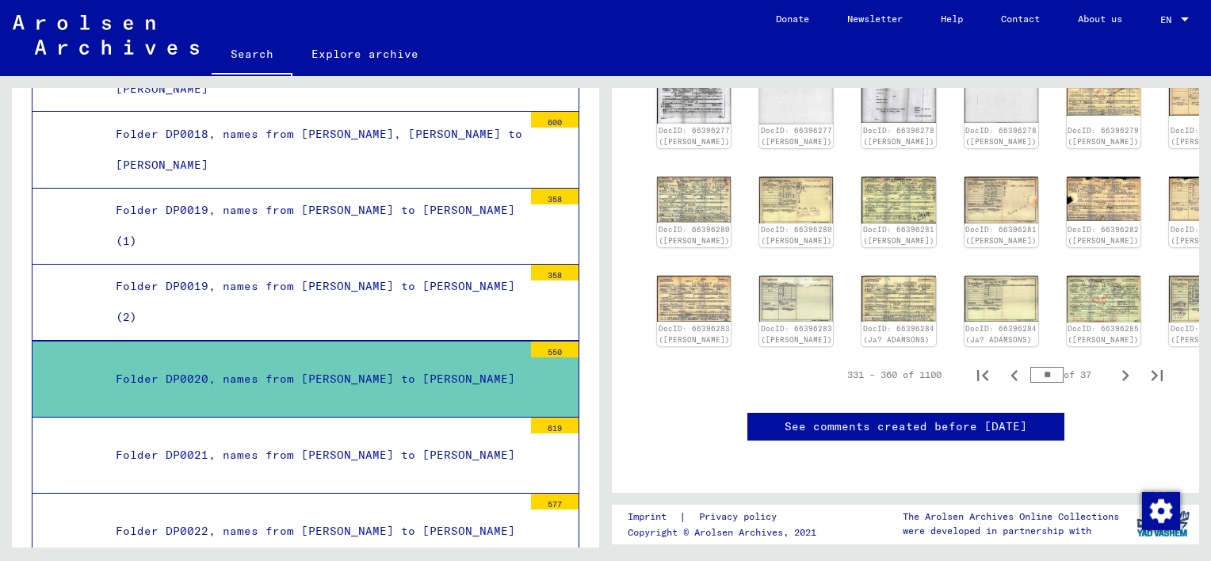
scroll to position [630, 0]
click at [1115, 365] on icon "Next page" at bounding box center [1126, 376] width 22 height 22
type input "**"
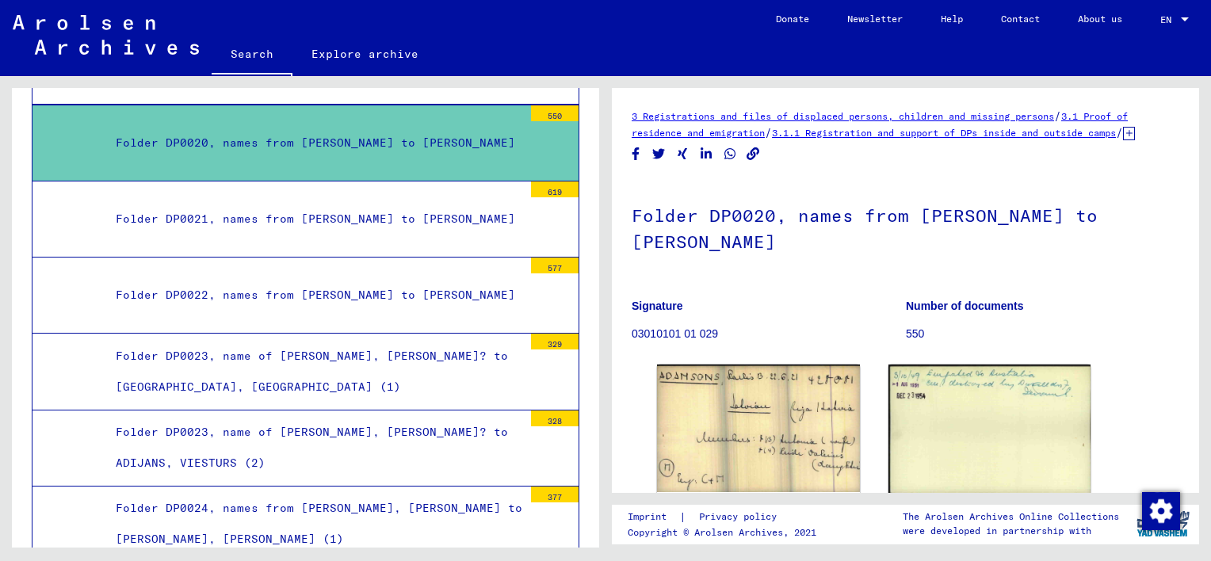
scroll to position [2821, 0]
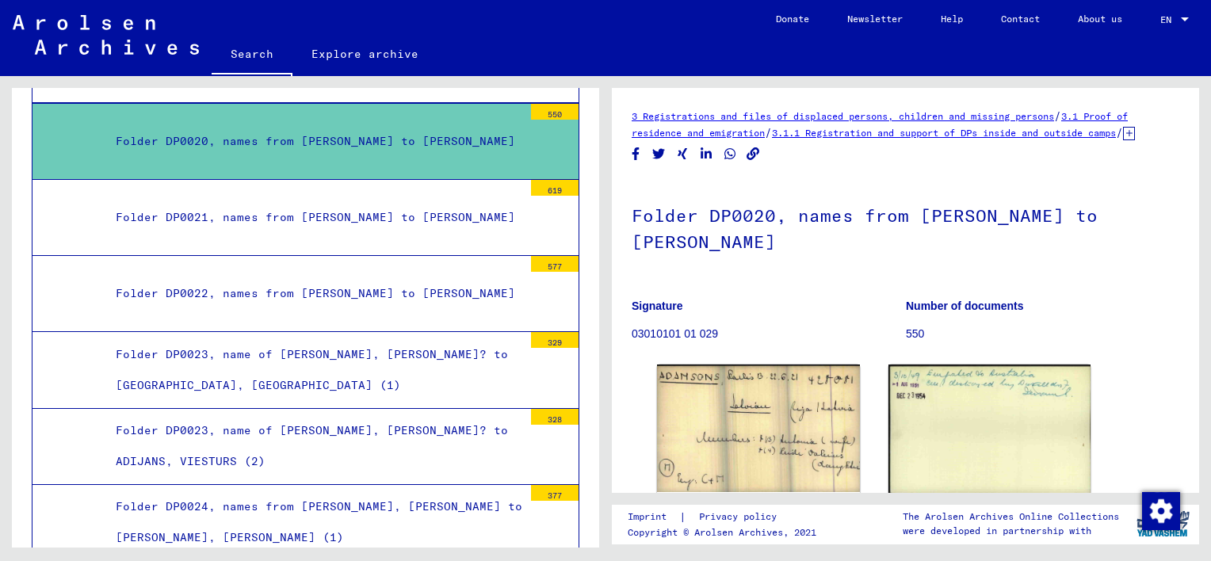
click at [247, 278] on div "Folder DP0022, names from [PERSON_NAME] to [PERSON_NAME]" at bounding box center [313, 293] width 419 height 31
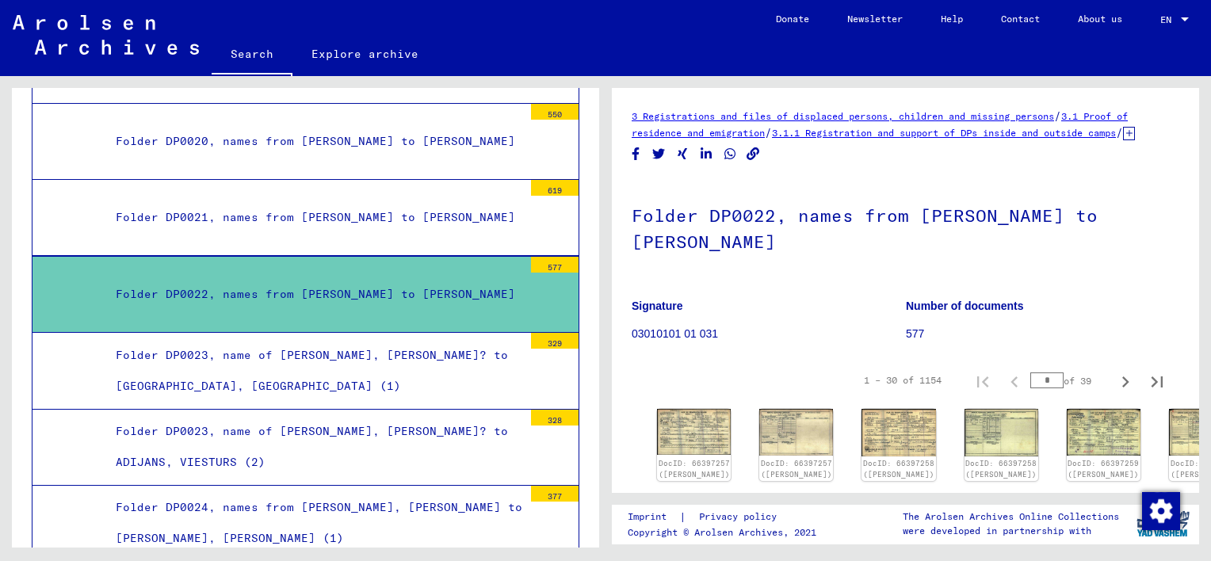
click at [910, 388] on div "1 – 30 of 1154" at bounding box center [903, 380] width 78 height 14
click at [890, 388] on div "1 – 30 of 1154" at bounding box center [903, 380] width 78 height 14
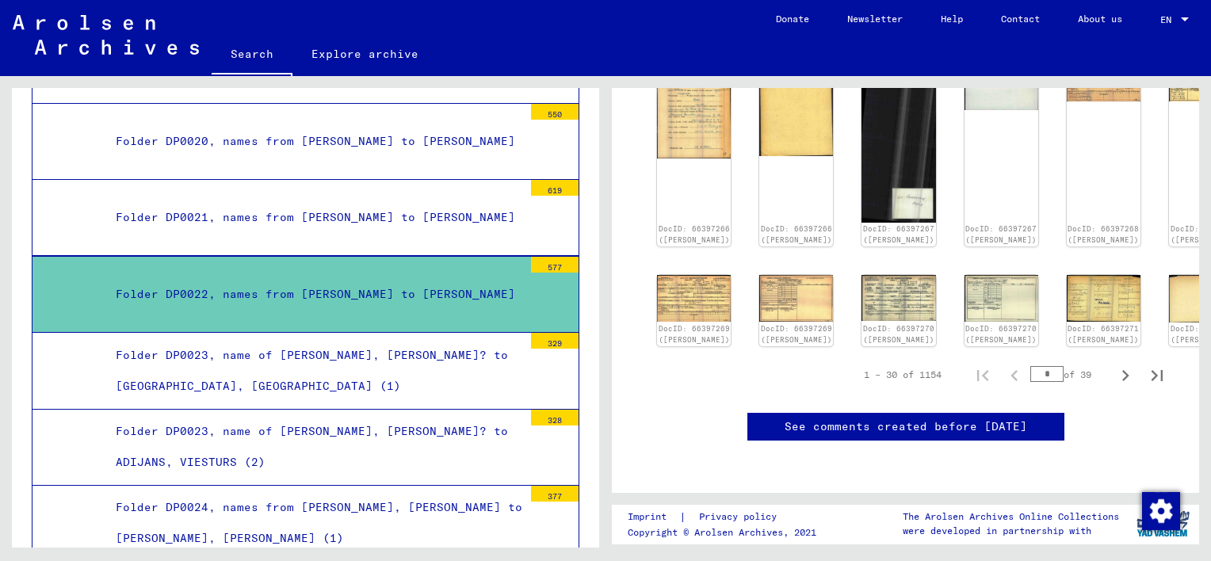
scroll to position [793, 0]
click at [1115, 365] on icon "Next page" at bounding box center [1126, 376] width 22 height 22
type input "*"
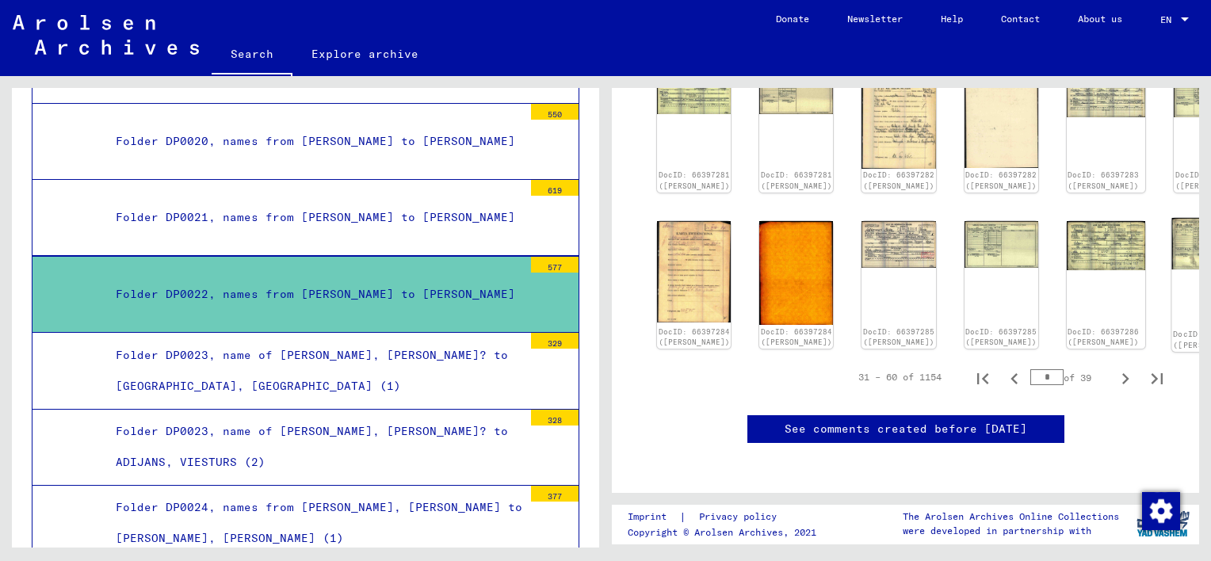
scroll to position [721, 0]
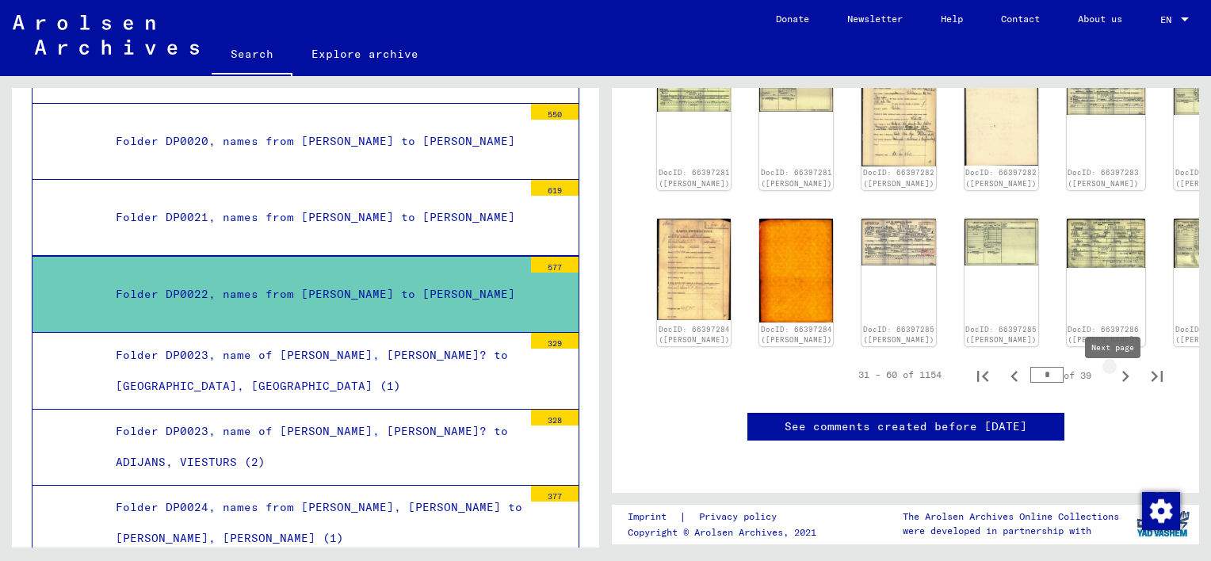
click at [1117, 382] on icon "Next page" at bounding box center [1126, 376] width 22 height 22
type input "*"
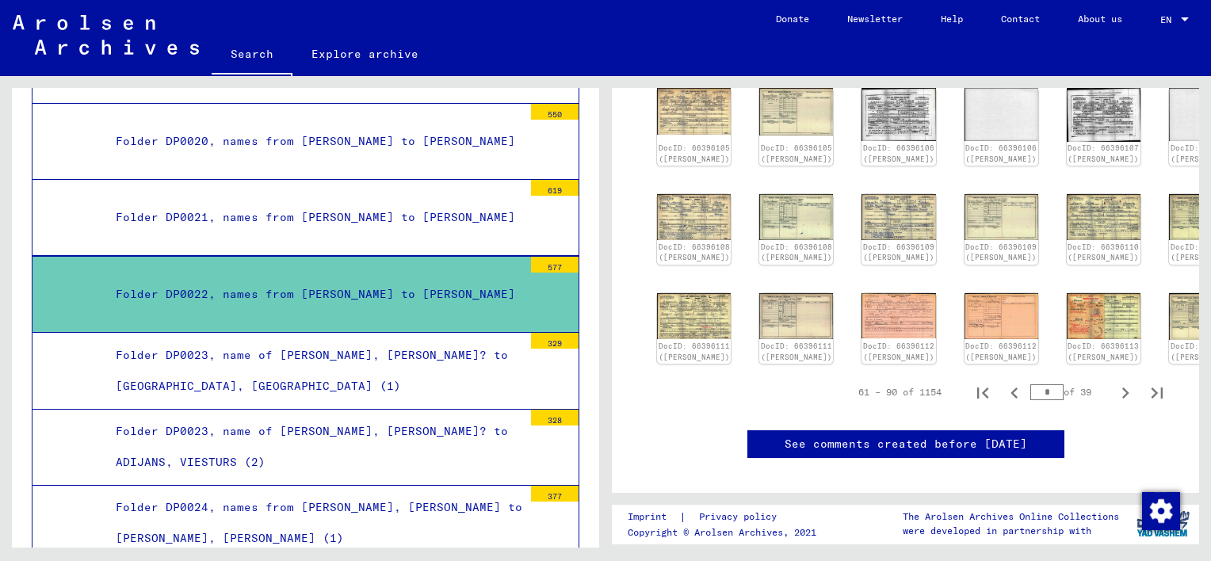
scroll to position [606, 0]
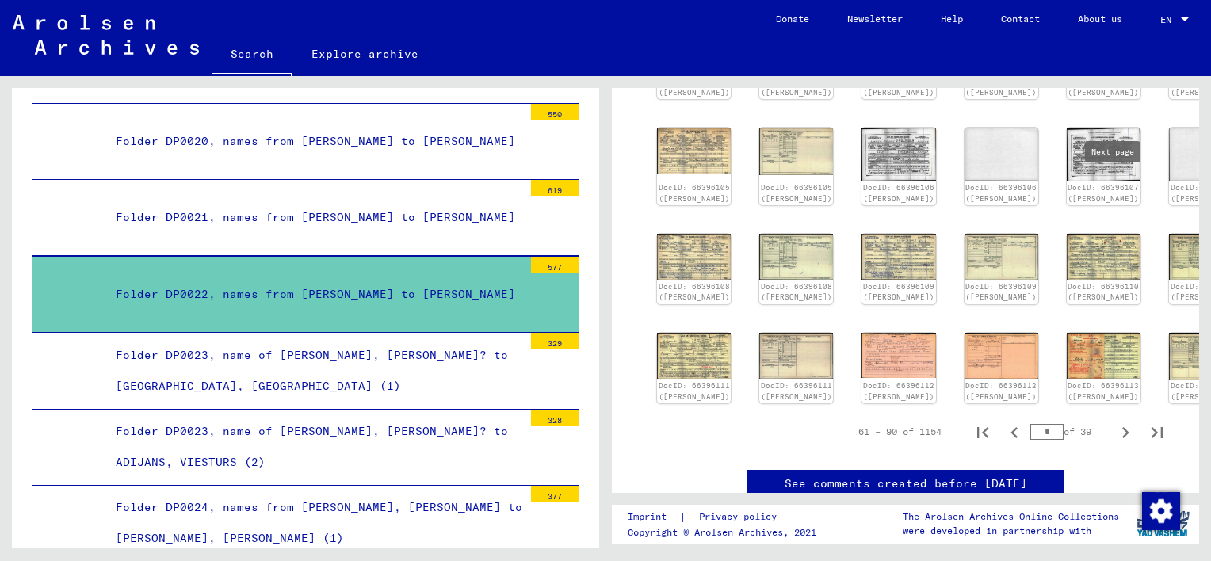
click at [1116, 422] on icon "Next page" at bounding box center [1126, 433] width 22 height 22
type input "*"
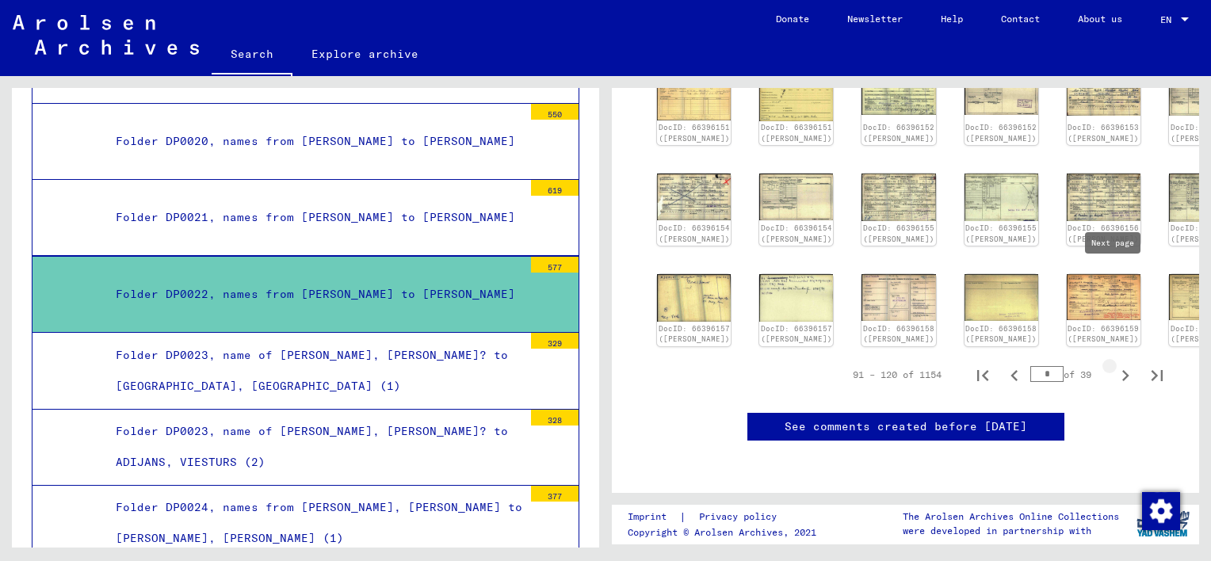
click at [1123, 370] on icon "Next page" at bounding box center [1126, 375] width 7 height 11
type input "*"
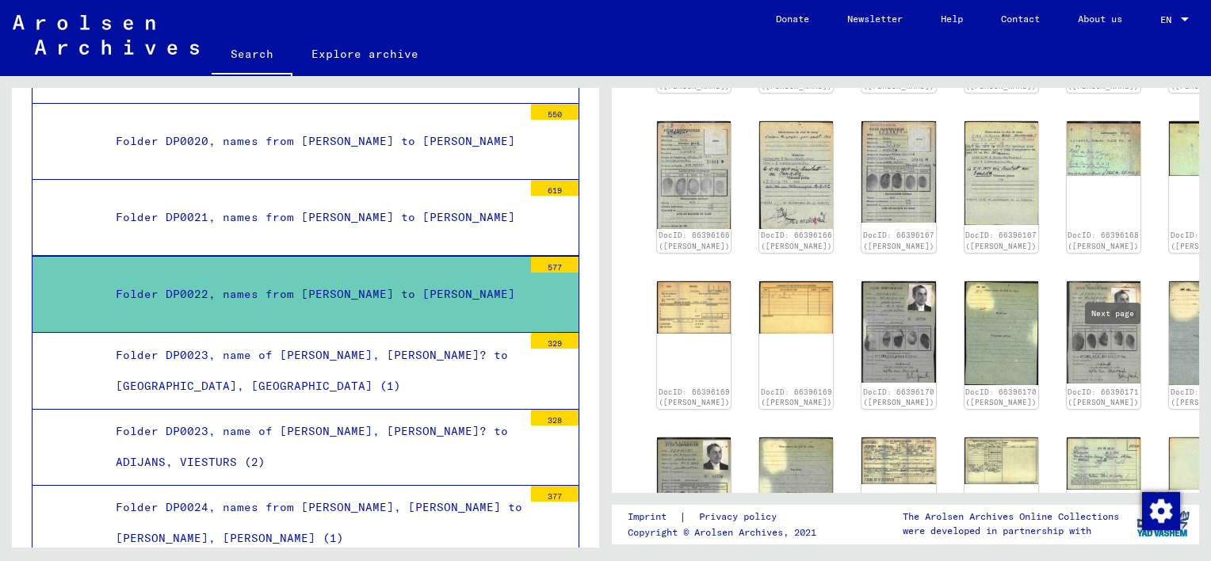
type input "*"
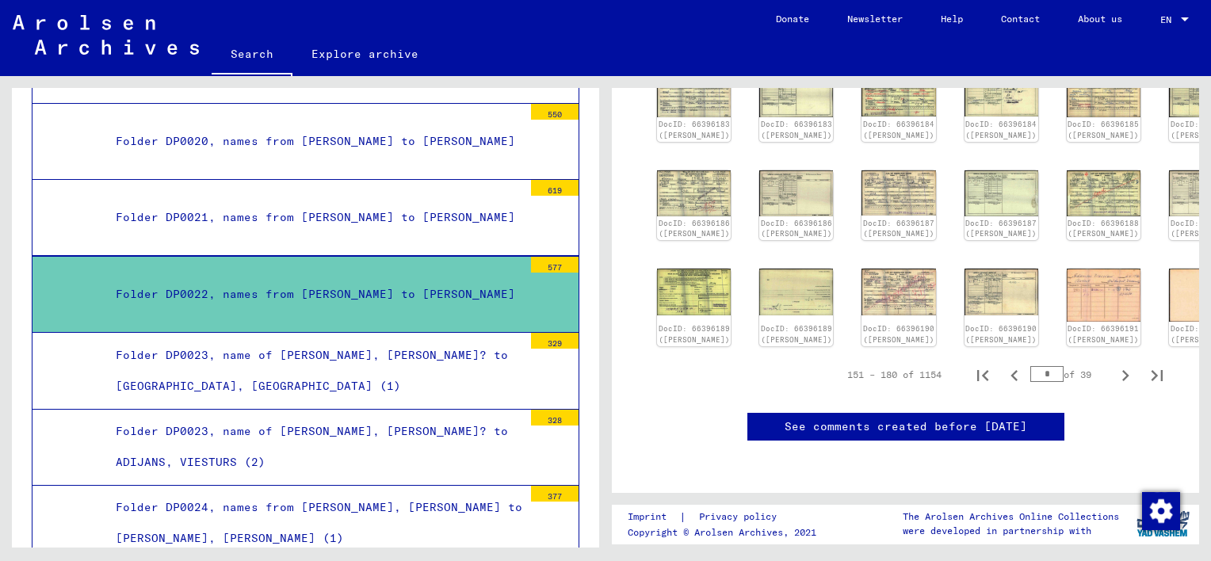
scroll to position [804, 0]
click at [1123, 370] on icon "Next page" at bounding box center [1126, 375] width 7 height 11
type input "*"
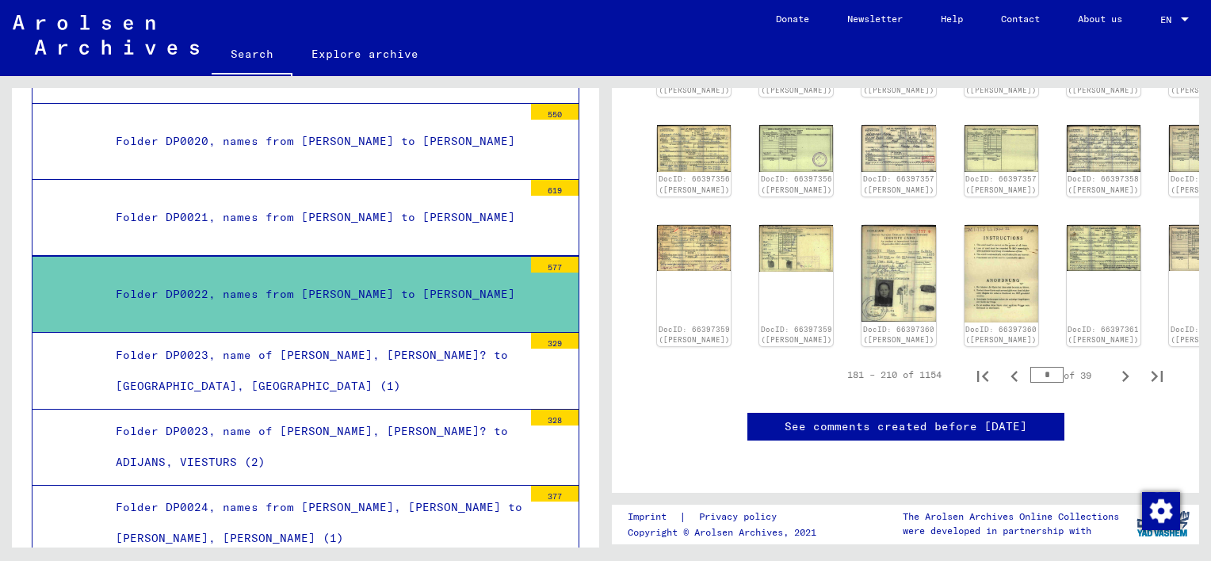
scroll to position [715, 0]
click at [1115, 365] on icon "Next page" at bounding box center [1126, 376] width 22 height 22
type input "*"
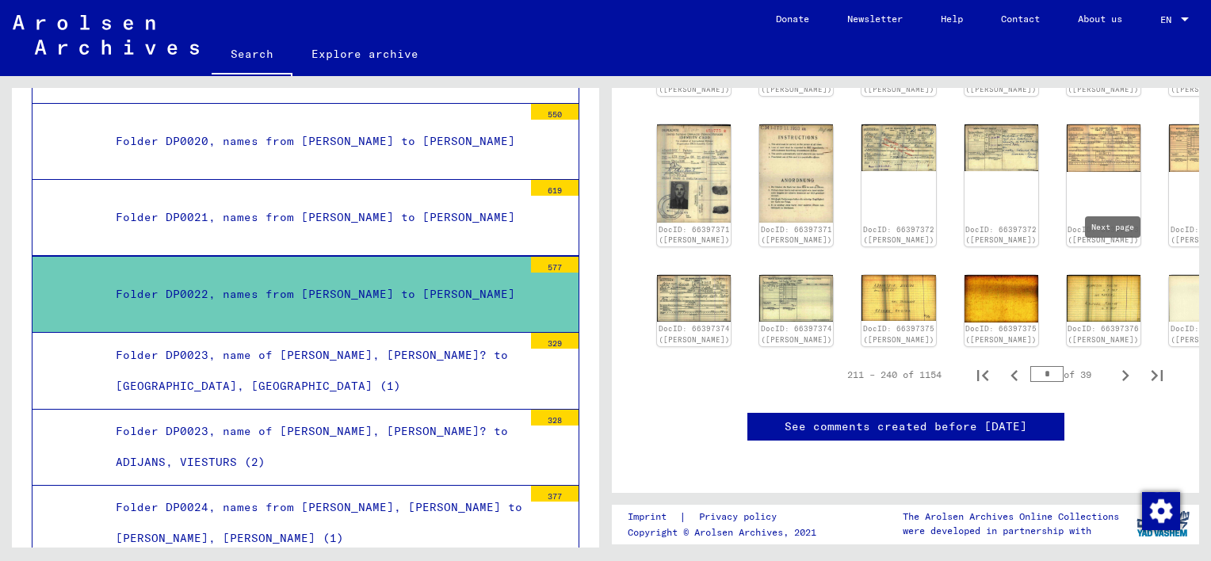
scroll to position [794, 0]
click at [1152, 370] on icon "Last page" at bounding box center [1157, 375] width 11 height 11
type input "**"
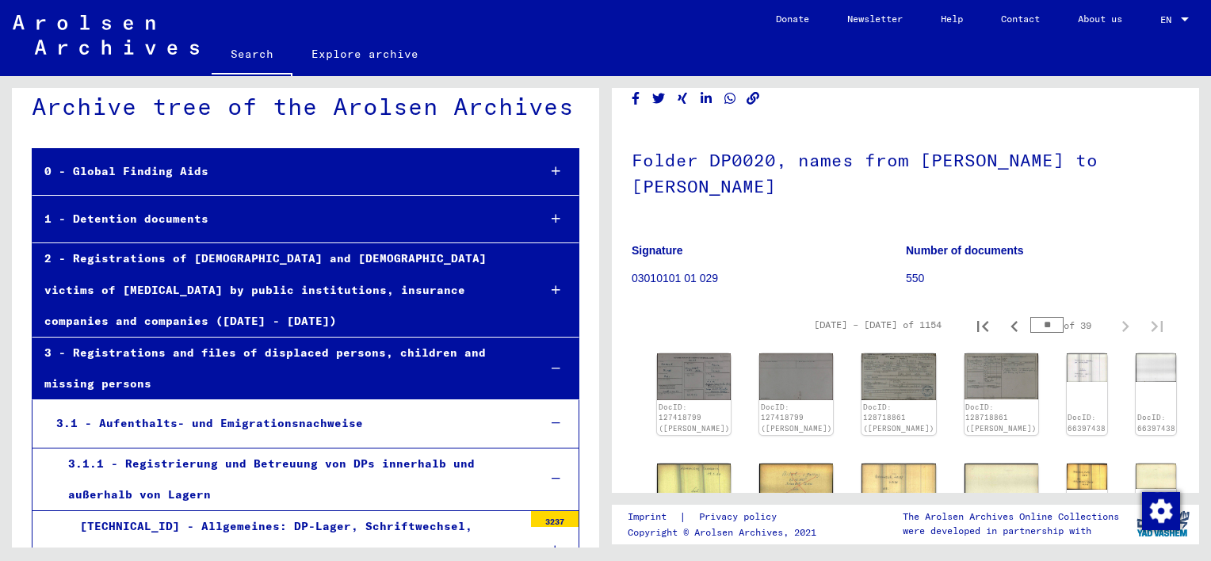
scroll to position [0, 0]
